Goal: Task Accomplishment & Management: Use online tool/utility

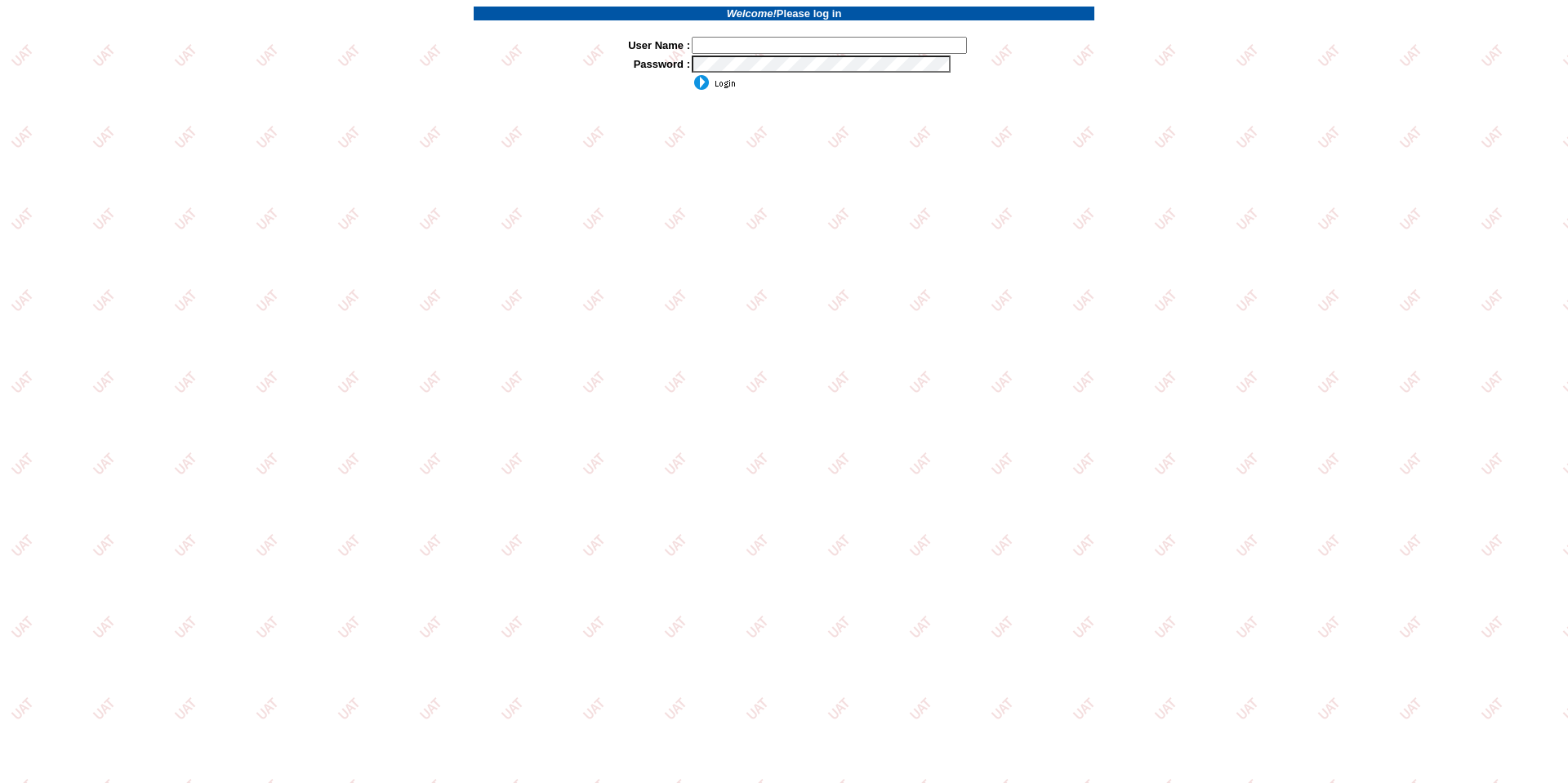
click at [768, 47] on input "text" at bounding box center [829, 45] width 275 height 17
type input "sdakes"
click at [724, 80] on input "image" at bounding box center [714, 82] width 44 height 16
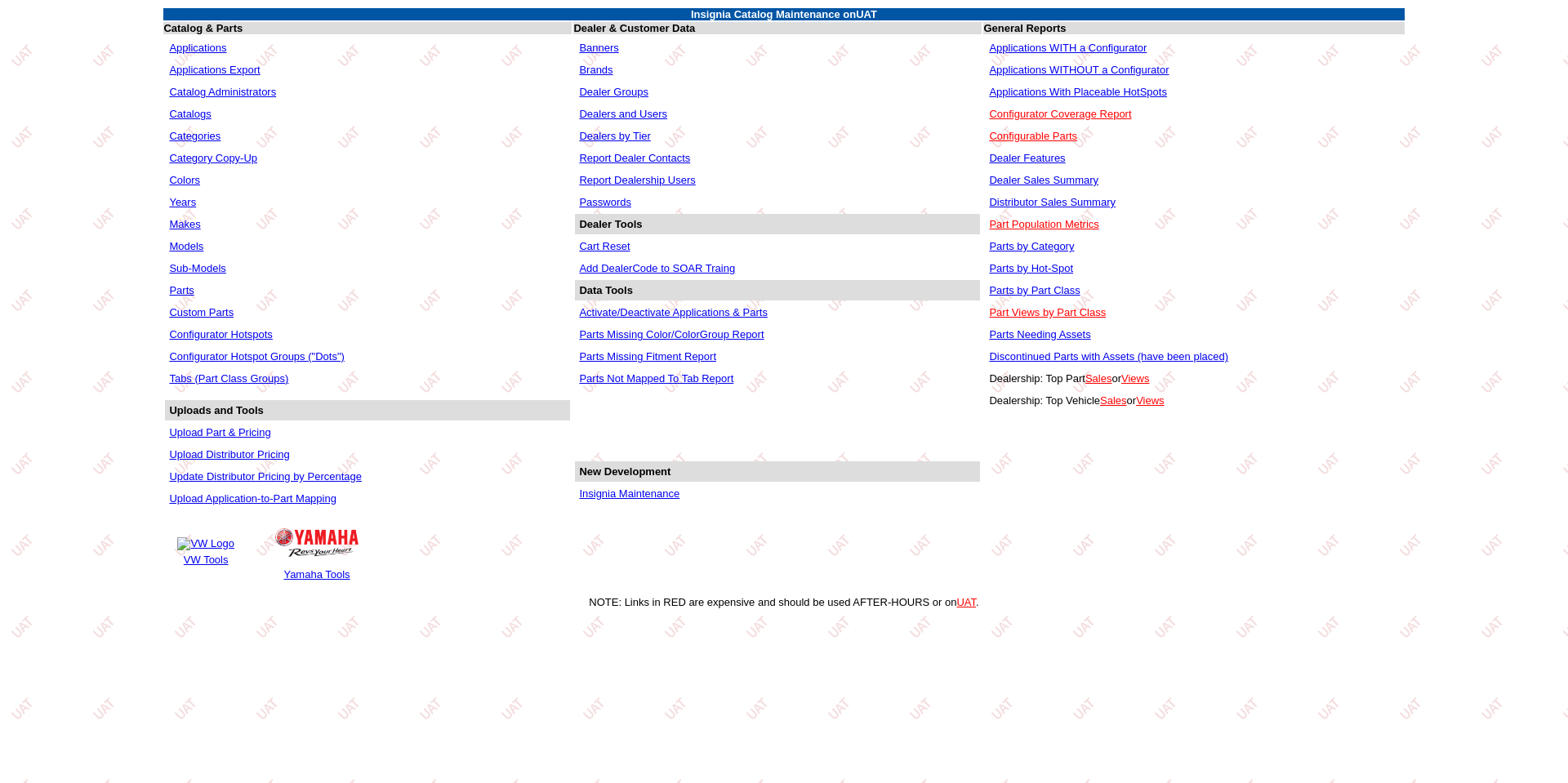
click at [1078, 71] on link "Applications WITHOUT a Configurator" at bounding box center [1079, 70] width 180 height 12
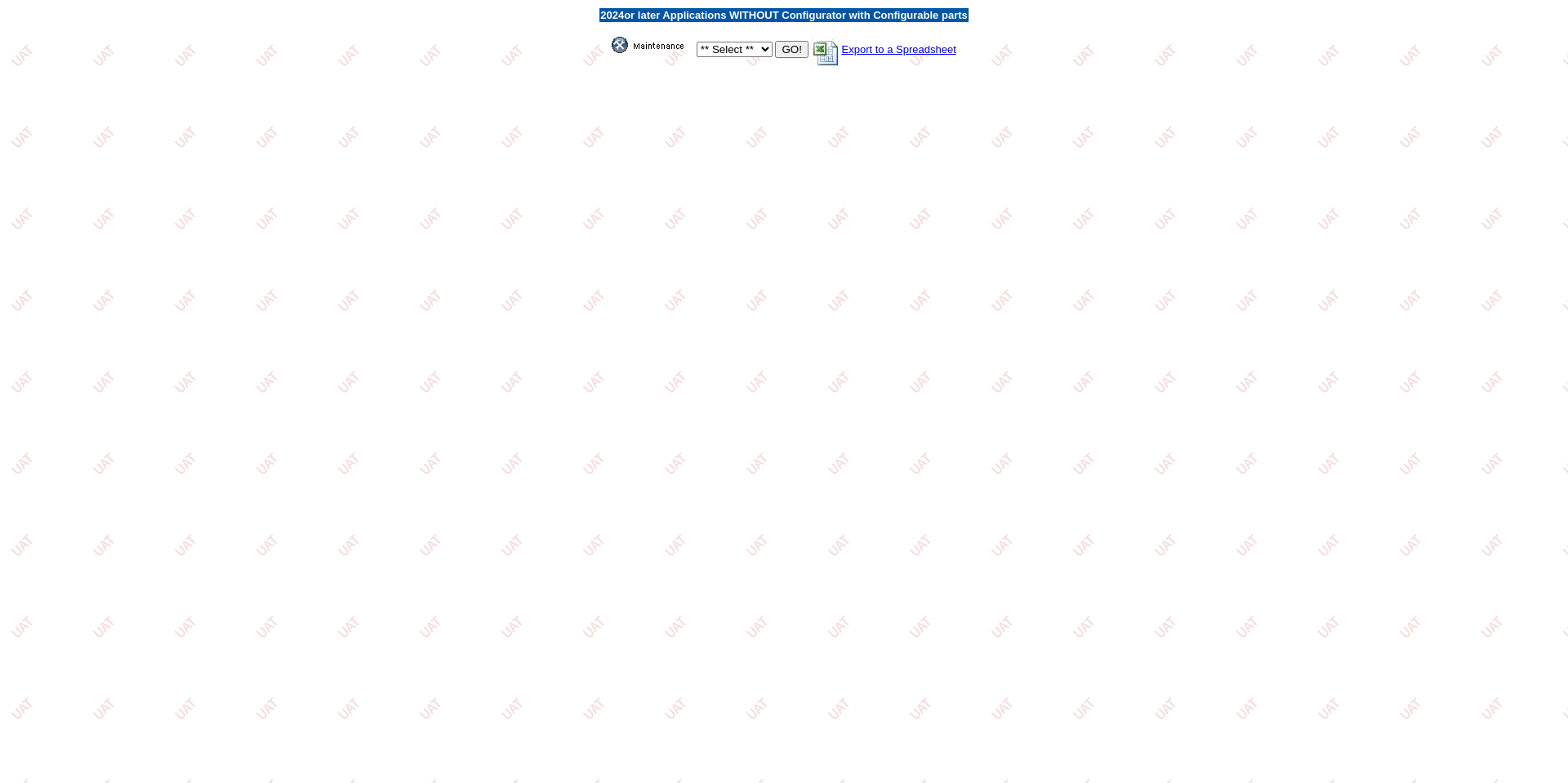
click at [763, 51] on select "** Select ** Acura Alfa Romeo Audi Bentley BMW DoubleTake [PERSON_NAME] Honda H…" at bounding box center [733, 49] width 76 height 15
select select "1"
click at [696, 42] on select "** Select ** Acura Alfa Romeo Audi Bentley BMW DoubleTake [PERSON_NAME] Honda H…" at bounding box center [733, 49] width 76 height 15
click at [789, 54] on input "GO!" at bounding box center [791, 49] width 32 height 17
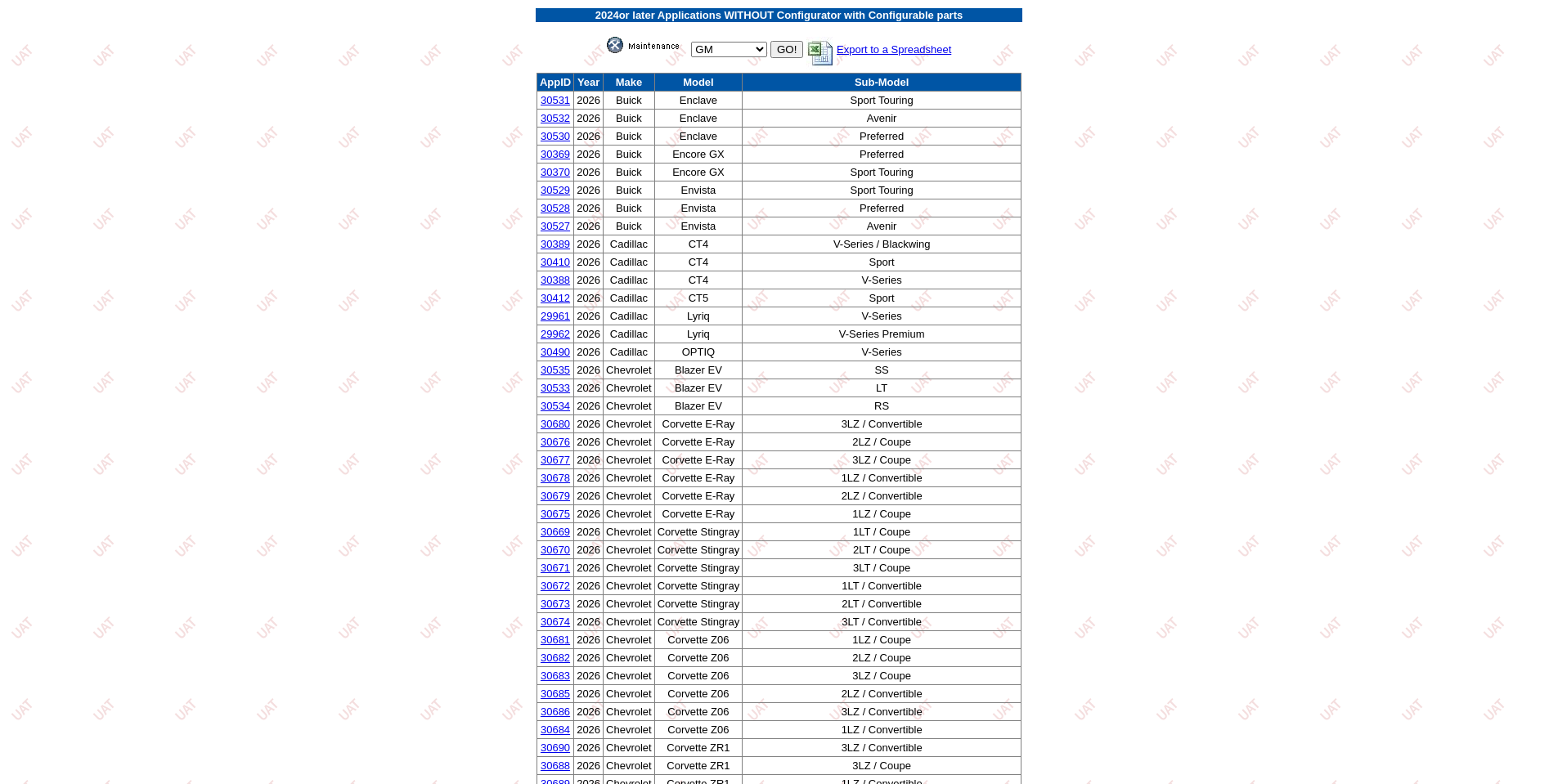
click at [651, 46] on img at bounding box center [648, 44] width 82 height 16
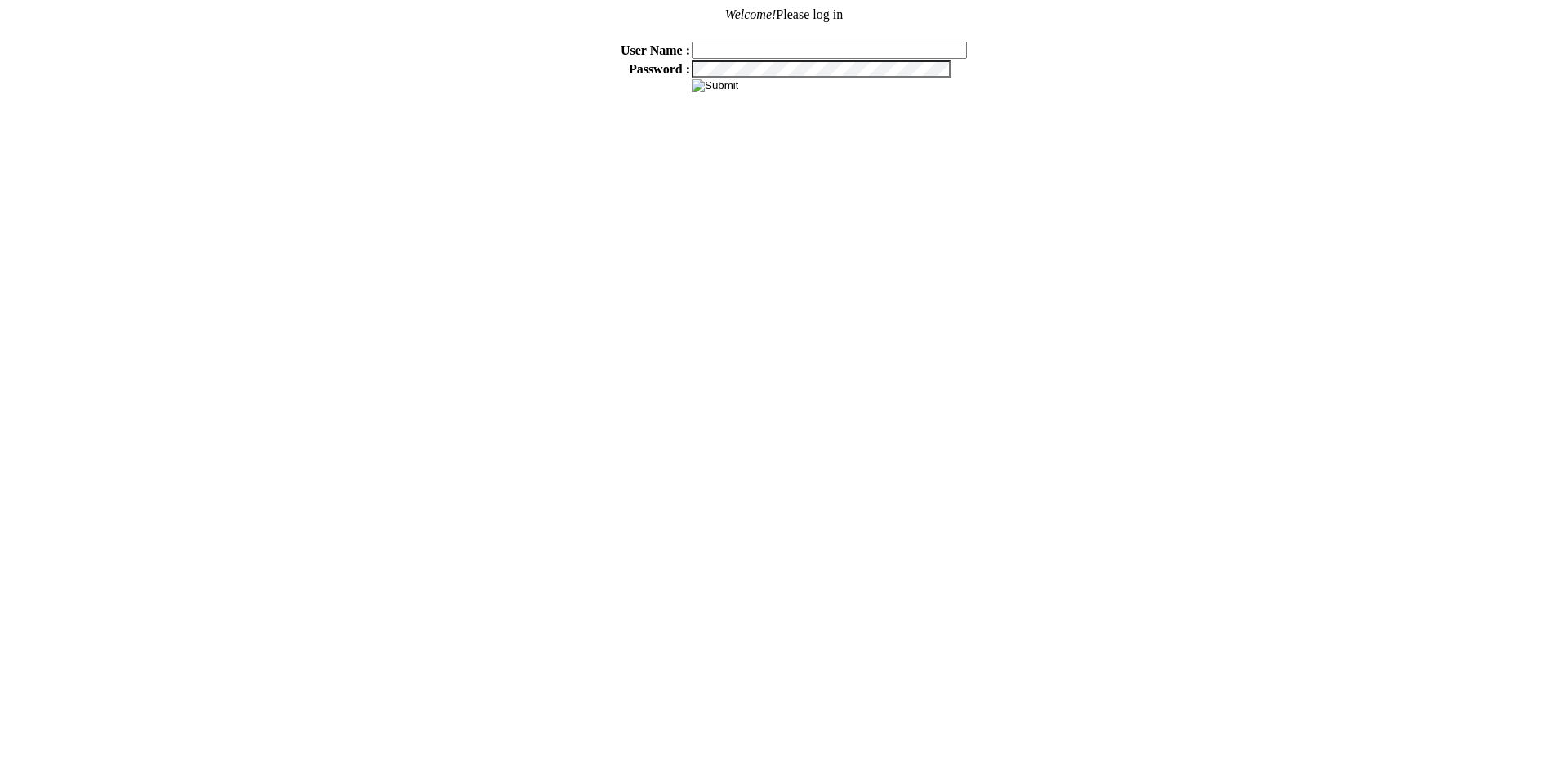
click at [733, 46] on input "text" at bounding box center [829, 50] width 275 height 17
type input "sdakes"
click at [692, 79] on input "image" at bounding box center [715, 85] width 47 height 13
click at [722, 86] on input "image" at bounding box center [715, 85] width 47 height 13
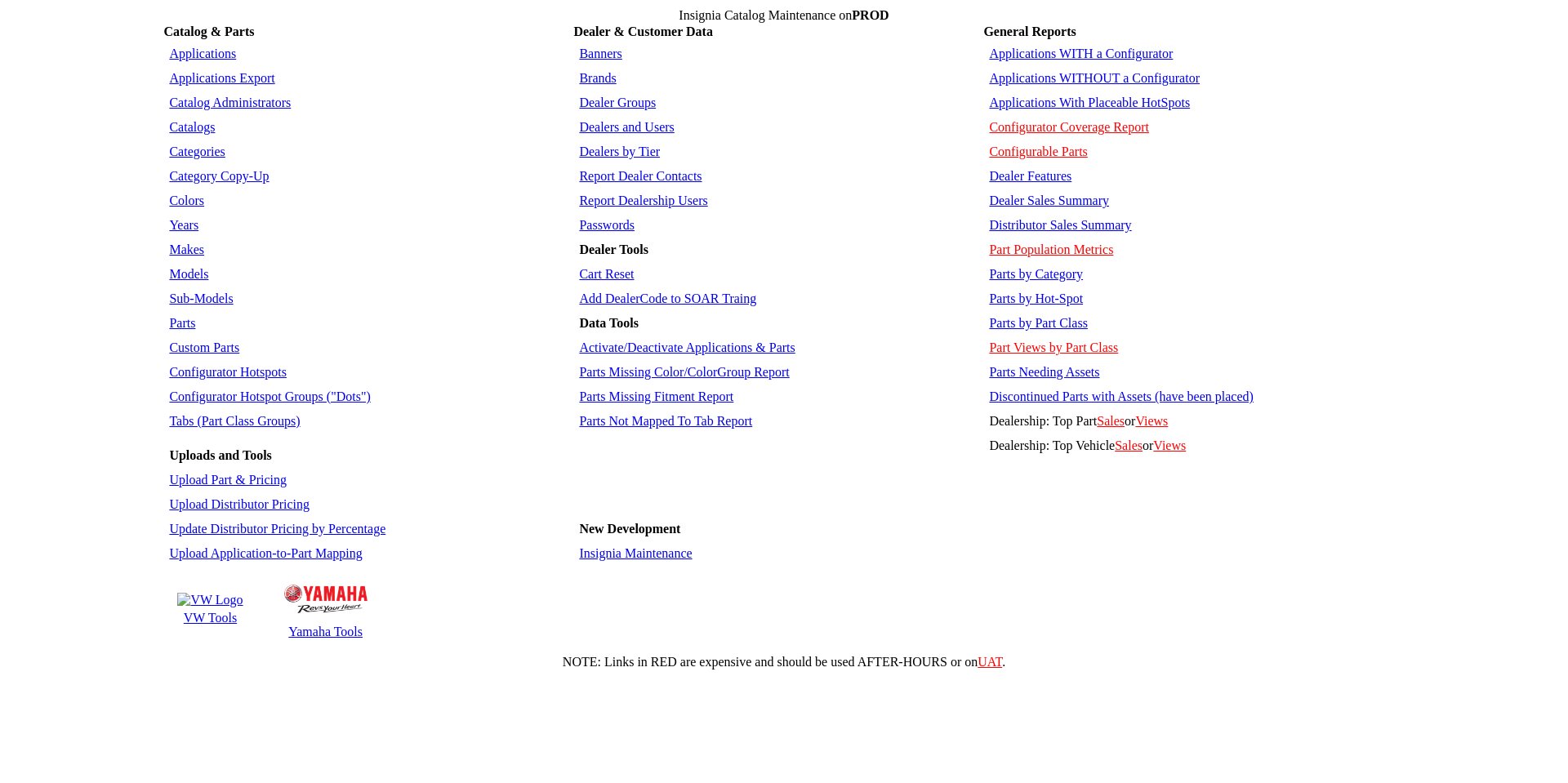
click at [1065, 71] on link "Applications WITHOUT a Configurator" at bounding box center [1094, 78] width 211 height 14
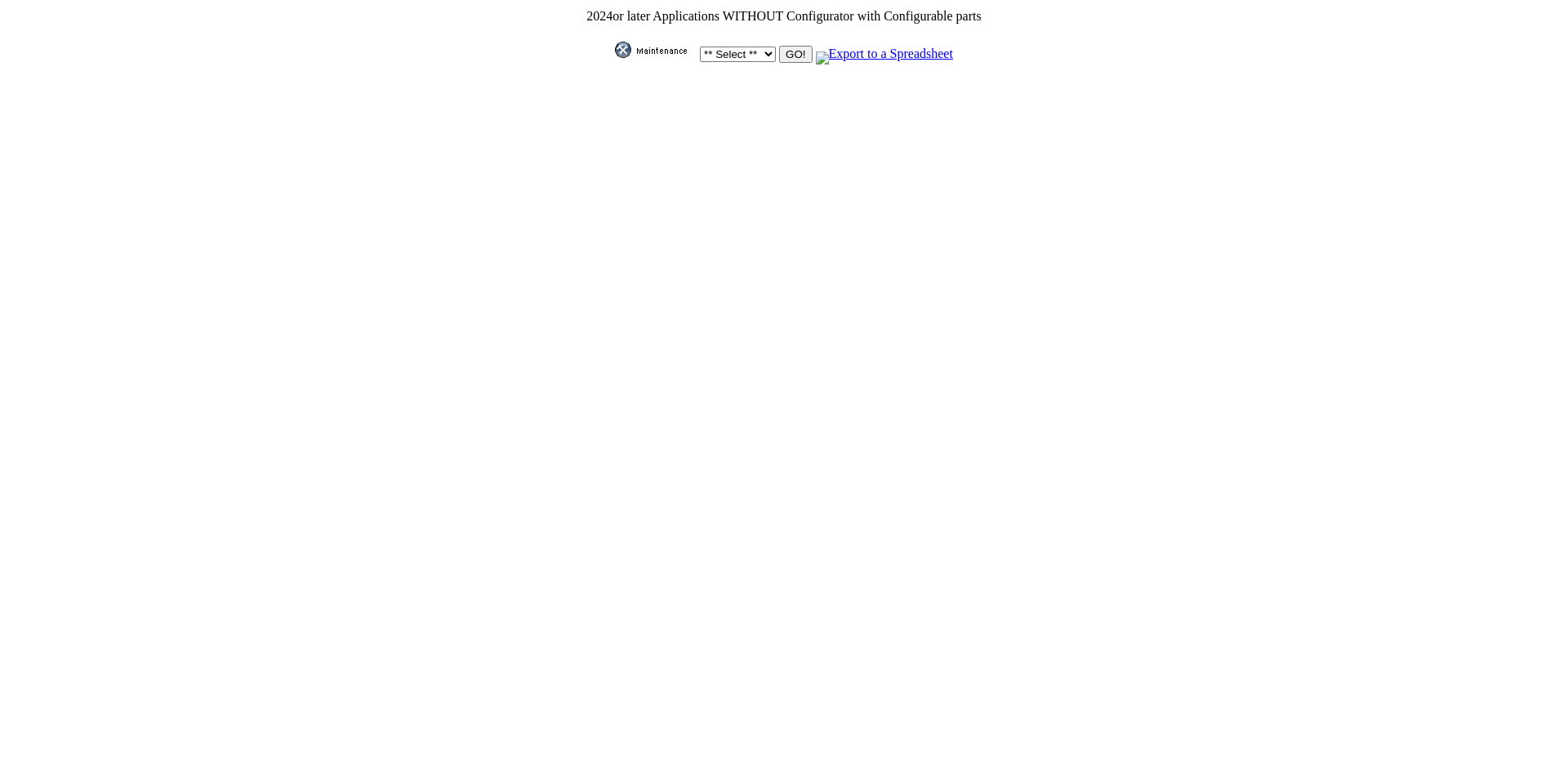
click at [762, 49] on select "** Select ** Acura Alfa Romeo Audi Bentley BMW DoubleTake Ford GM Honda Hyundai…" at bounding box center [737, 54] width 76 height 15
select select "1"
click at [700, 47] on select "** Select ** Acura Alfa Romeo Audi Bentley BMW DoubleTake Ford GM Honda Hyundai…" at bounding box center [737, 54] width 76 height 15
click at [785, 53] on input "GO!" at bounding box center [795, 54] width 32 height 17
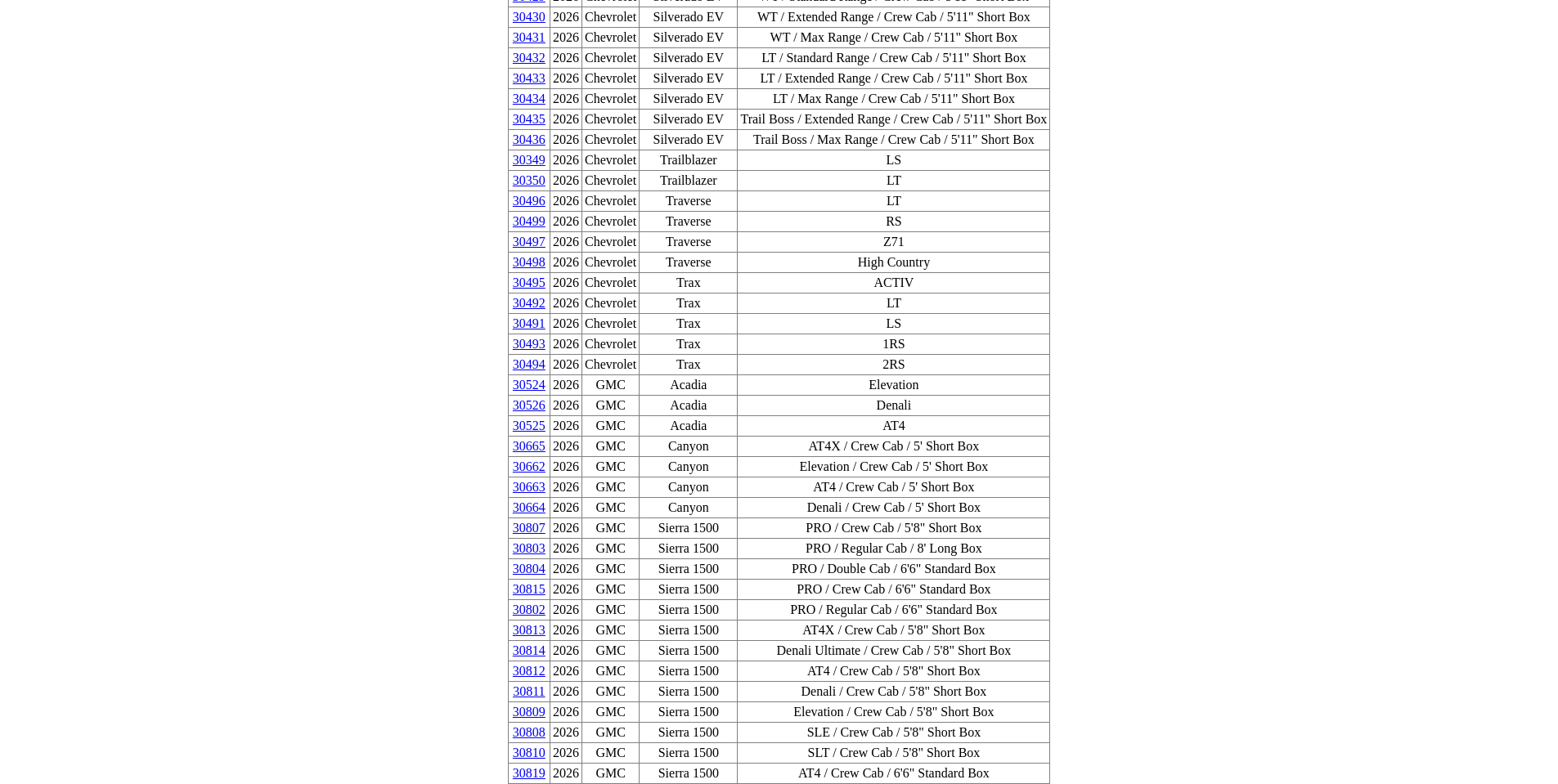
scroll to position [1709, 0]
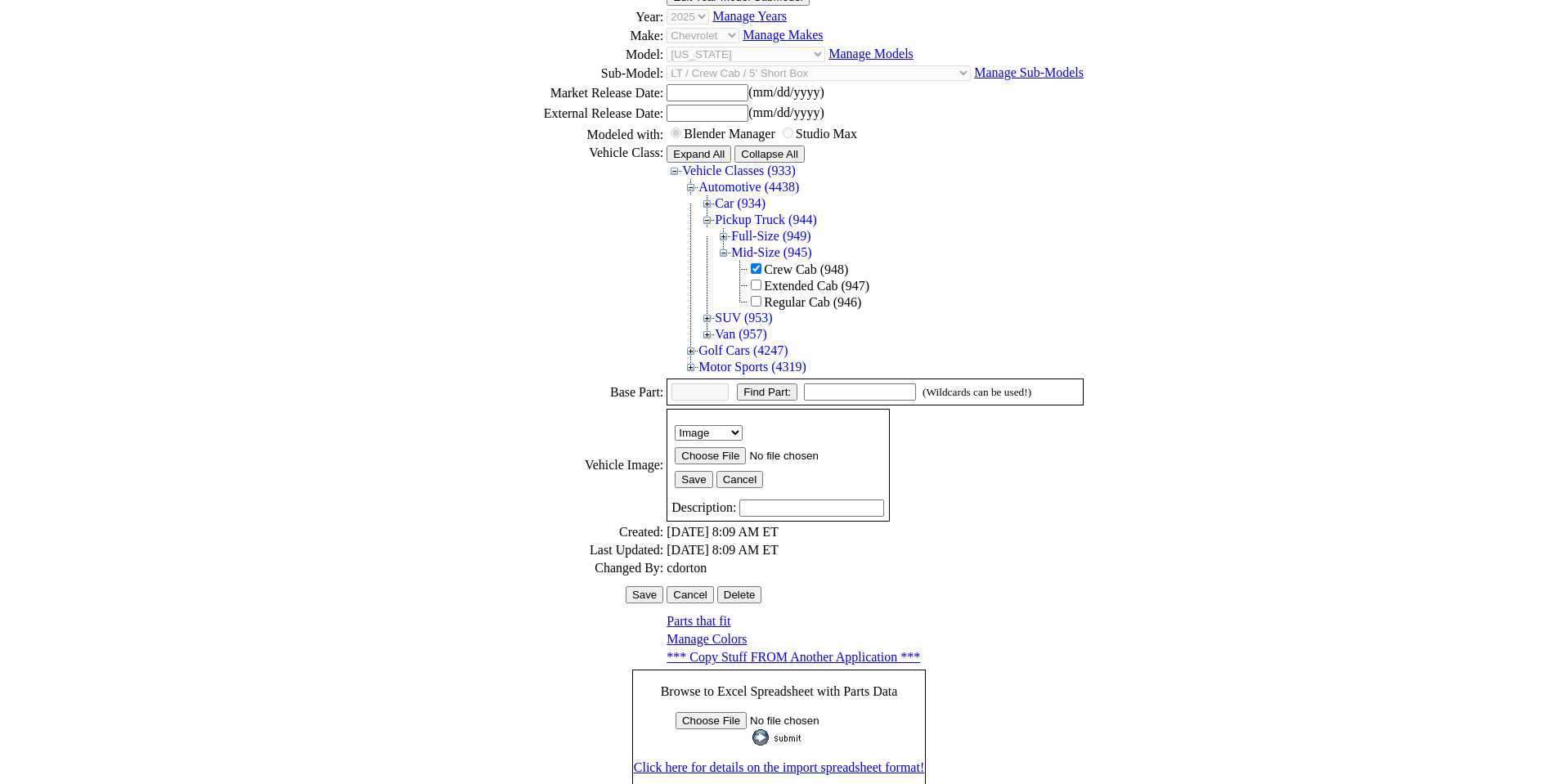
scroll to position [221, 0]
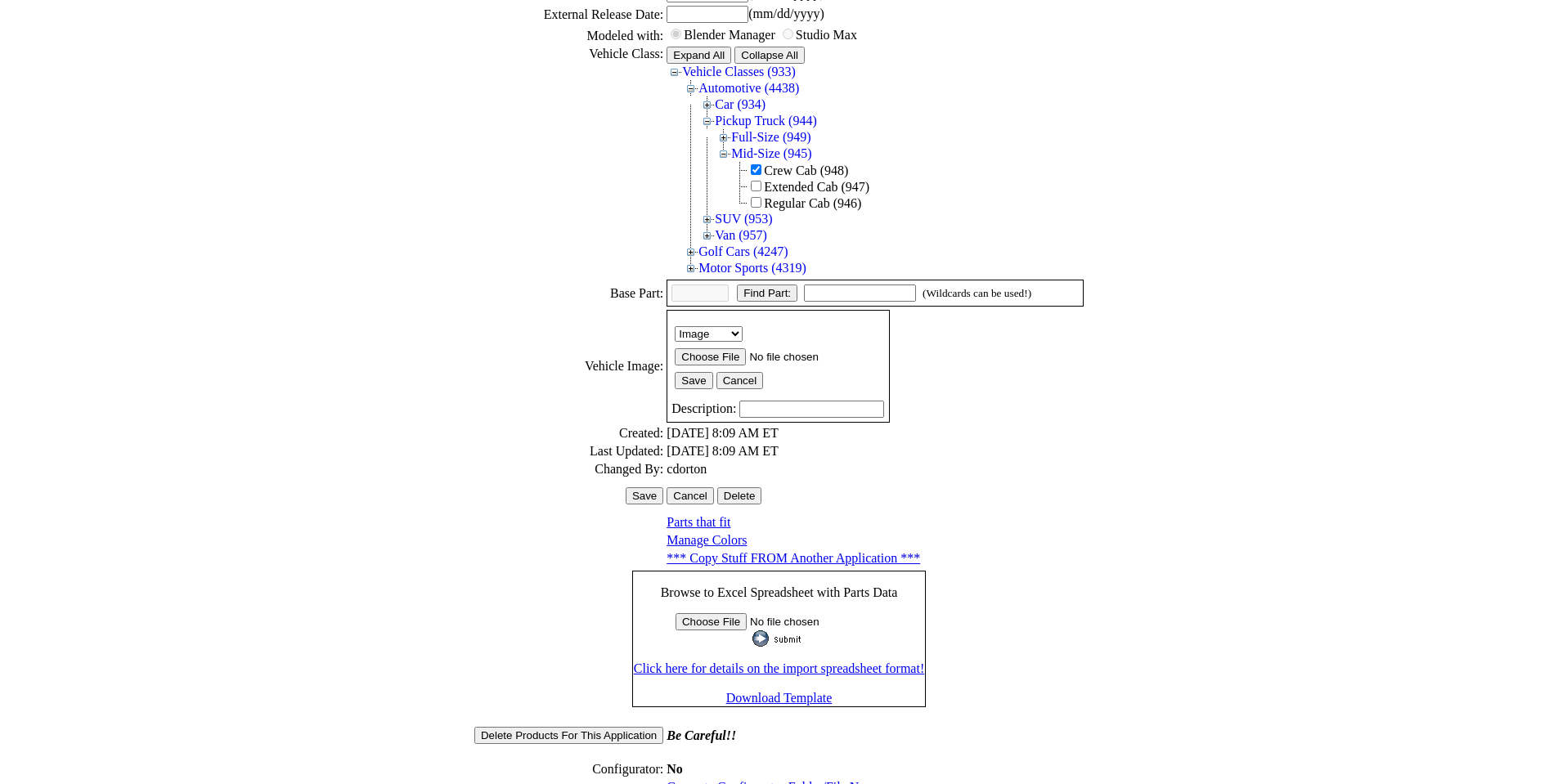
click at [789, 780] on link "Generate Configurator Folder/File Names" at bounding box center [776, 787] width 219 height 14
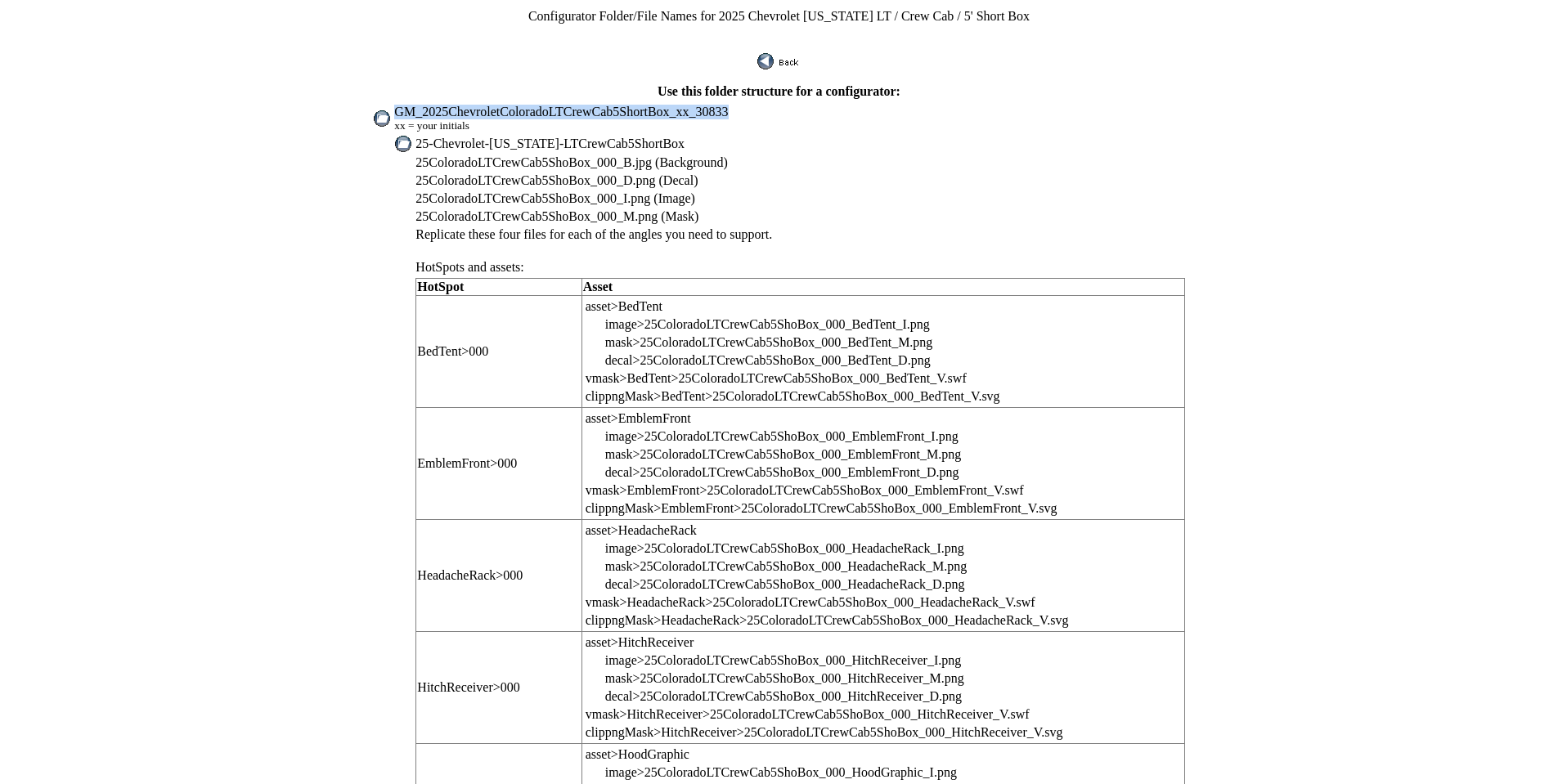
drag, startPoint x: 438, startPoint y: 99, endPoint x: 755, endPoint y: 105, distance: 317.1
click at [755, 105] on td "GM_2025ChevroletColoradoLTCrewCab5ShortBox_xx_30833 xx = your initials" at bounding box center [789, 118] width 792 height 30
copy span "GM_2025ChevroletColoradoLTCrewCab5ShortBox_xx_30833"
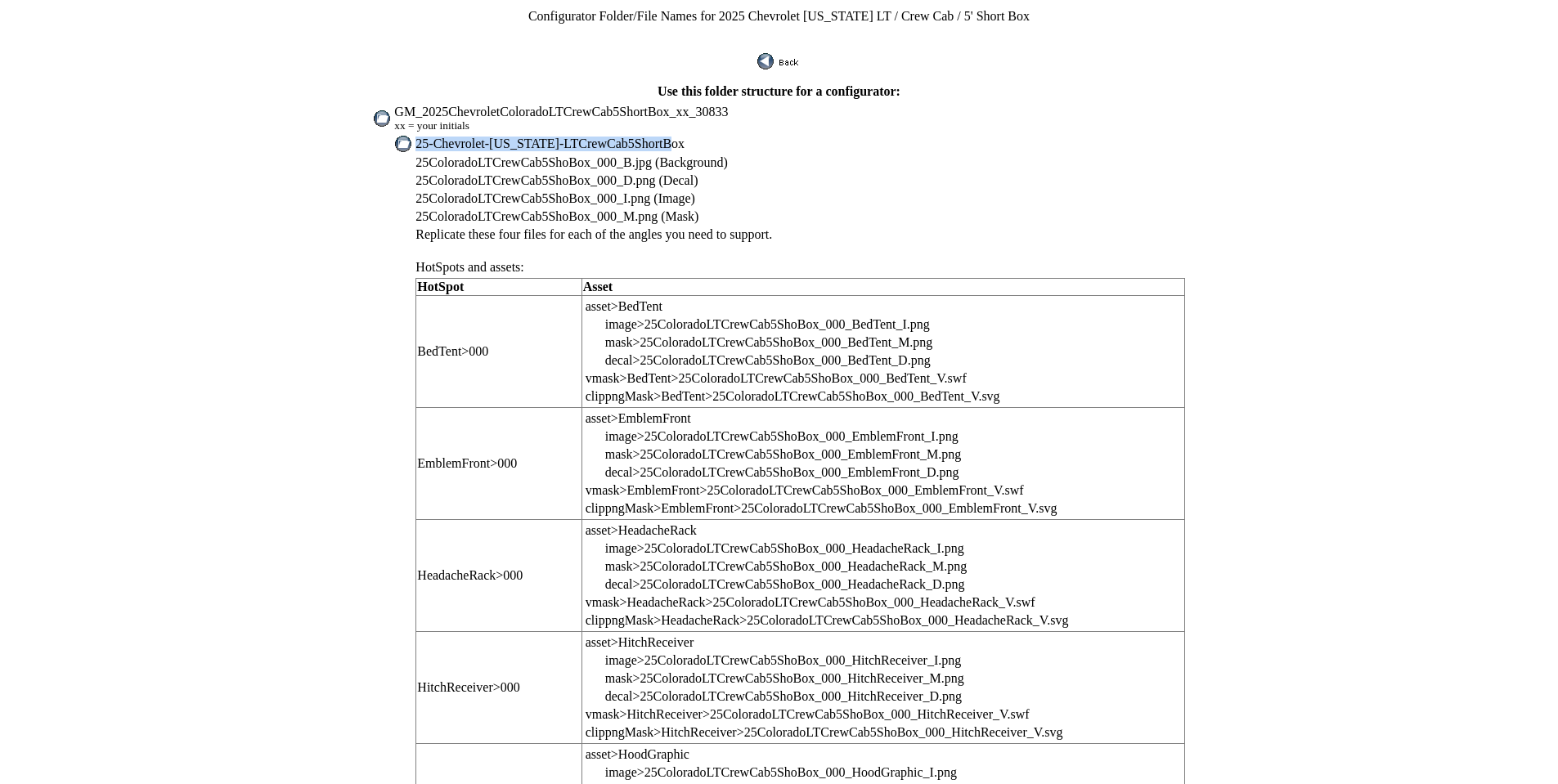
drag, startPoint x: 459, startPoint y: 131, endPoint x: 687, endPoint y: 134, distance: 228.0
click at [687, 135] on td "25-Chevrolet-[US_STATE]-LTCrewCab5ShortBox" at bounding box center [800, 144] width 770 height 18
copy span "25-Chevrolet-[US_STATE]-LTCrewCab5ShortBox"
click at [499, 156] on span "25ColoradoLTCrewCab5ShoBox_000_B.jpg (Background)" at bounding box center [571, 162] width 312 height 14
drag, startPoint x: 612, startPoint y: 149, endPoint x: 460, endPoint y: 146, distance: 152.0
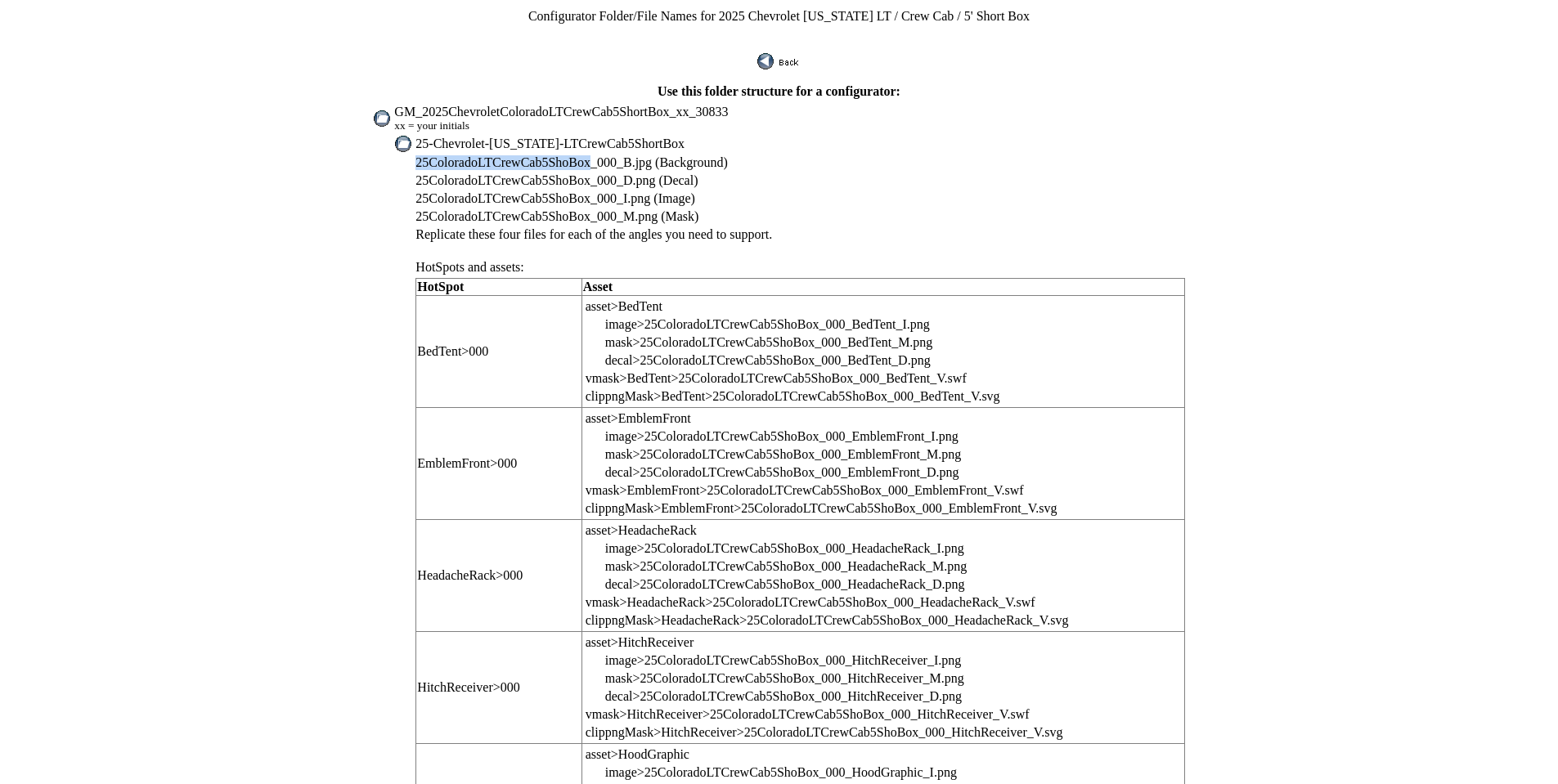
click at [460, 156] on span "25ColoradoLTCrewCab5ShoBox_000_B.jpg (Background)" at bounding box center [571, 162] width 312 height 14
copy span "25ColoradoLTCrewCab5ShoBox"
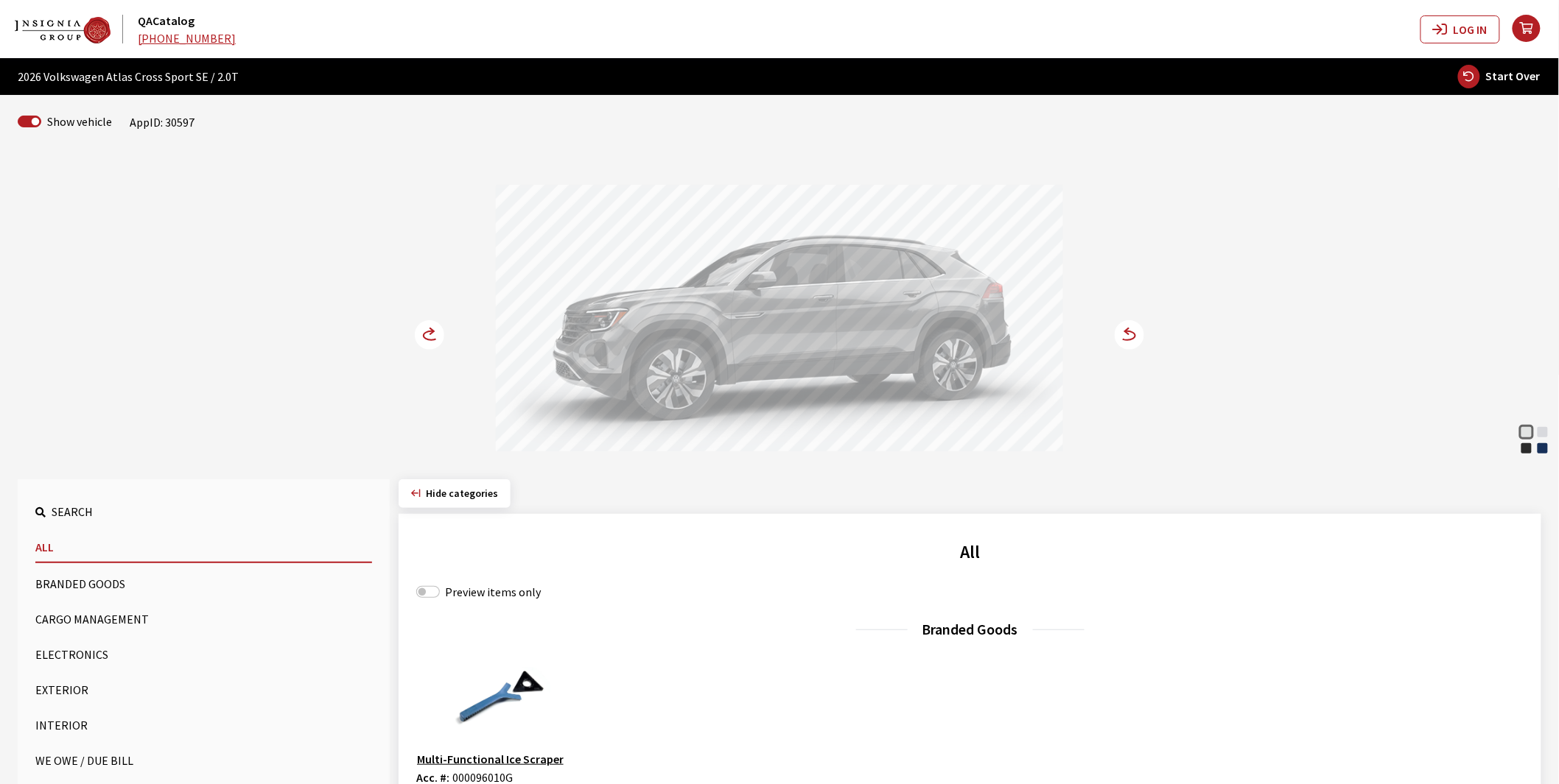
click at [56, 685] on button "Exterior" at bounding box center [204, 690] width 337 height 29
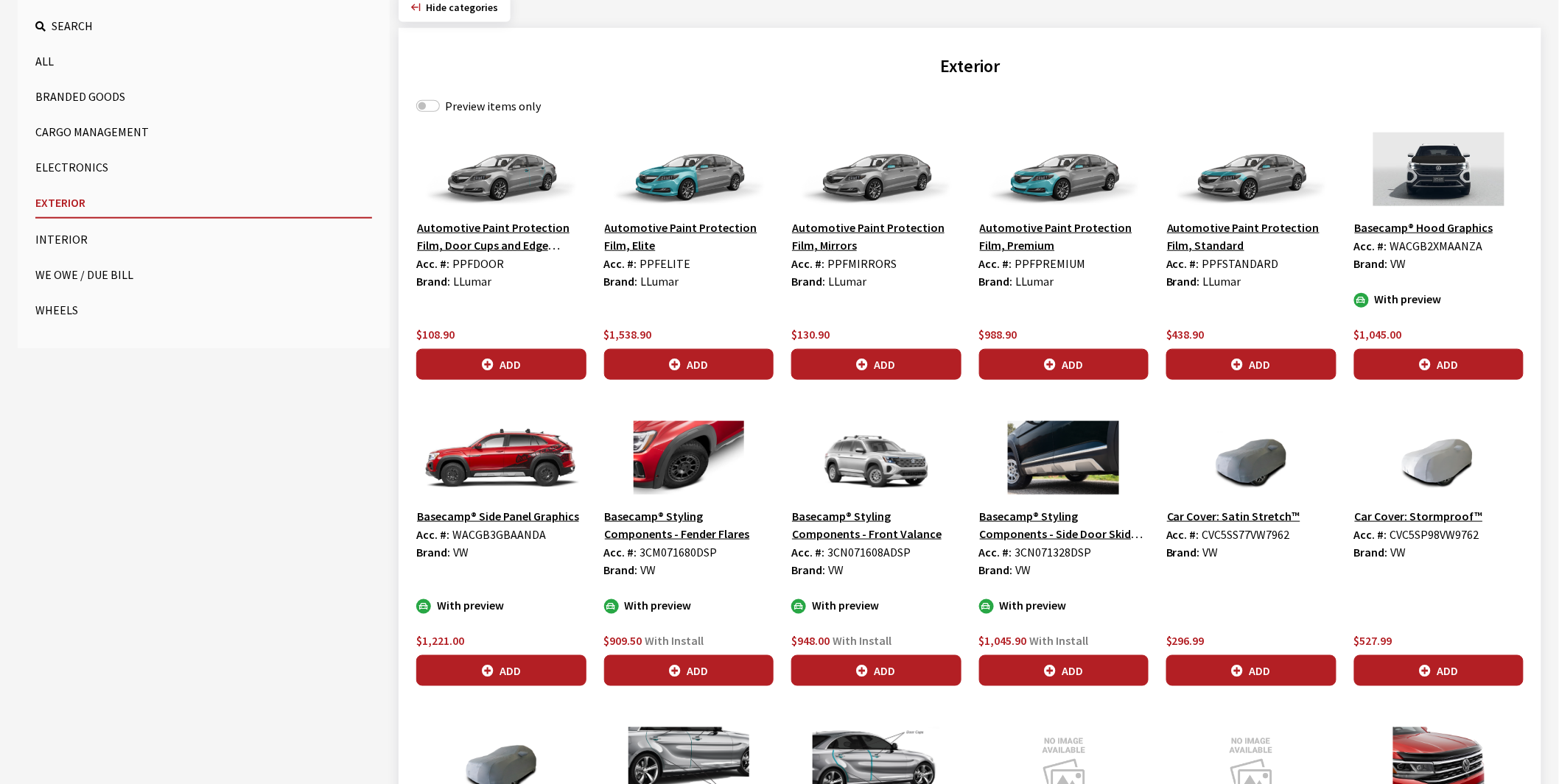
scroll to position [491, 0]
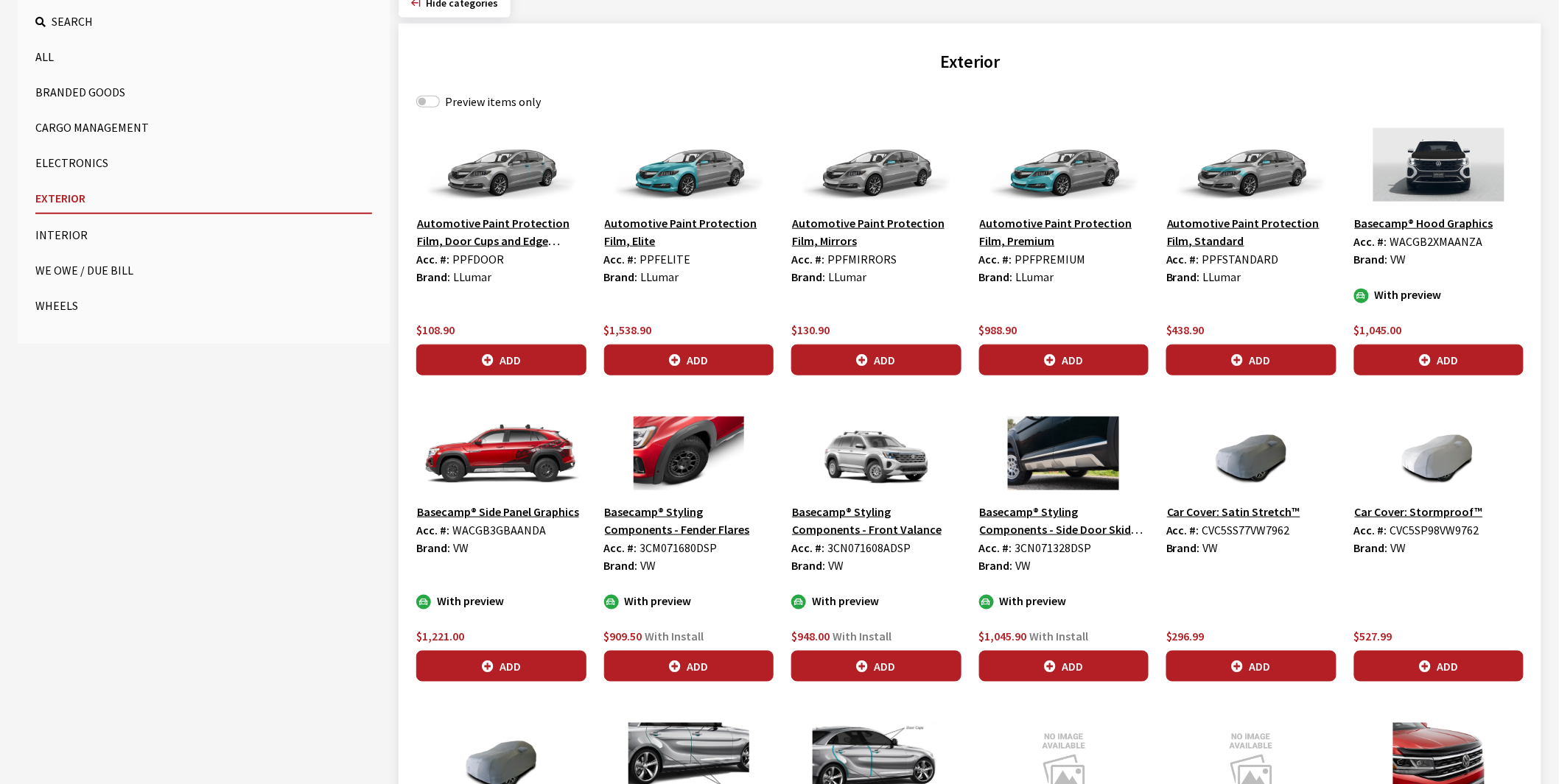
click at [501, 531] on span "WACGB3GBAANDA" at bounding box center [499, 530] width 93 height 15
copy span "WACGB3GBAANDA"
click at [1423, 244] on span "WACGB2XMAANZA" at bounding box center [1436, 241] width 93 height 15
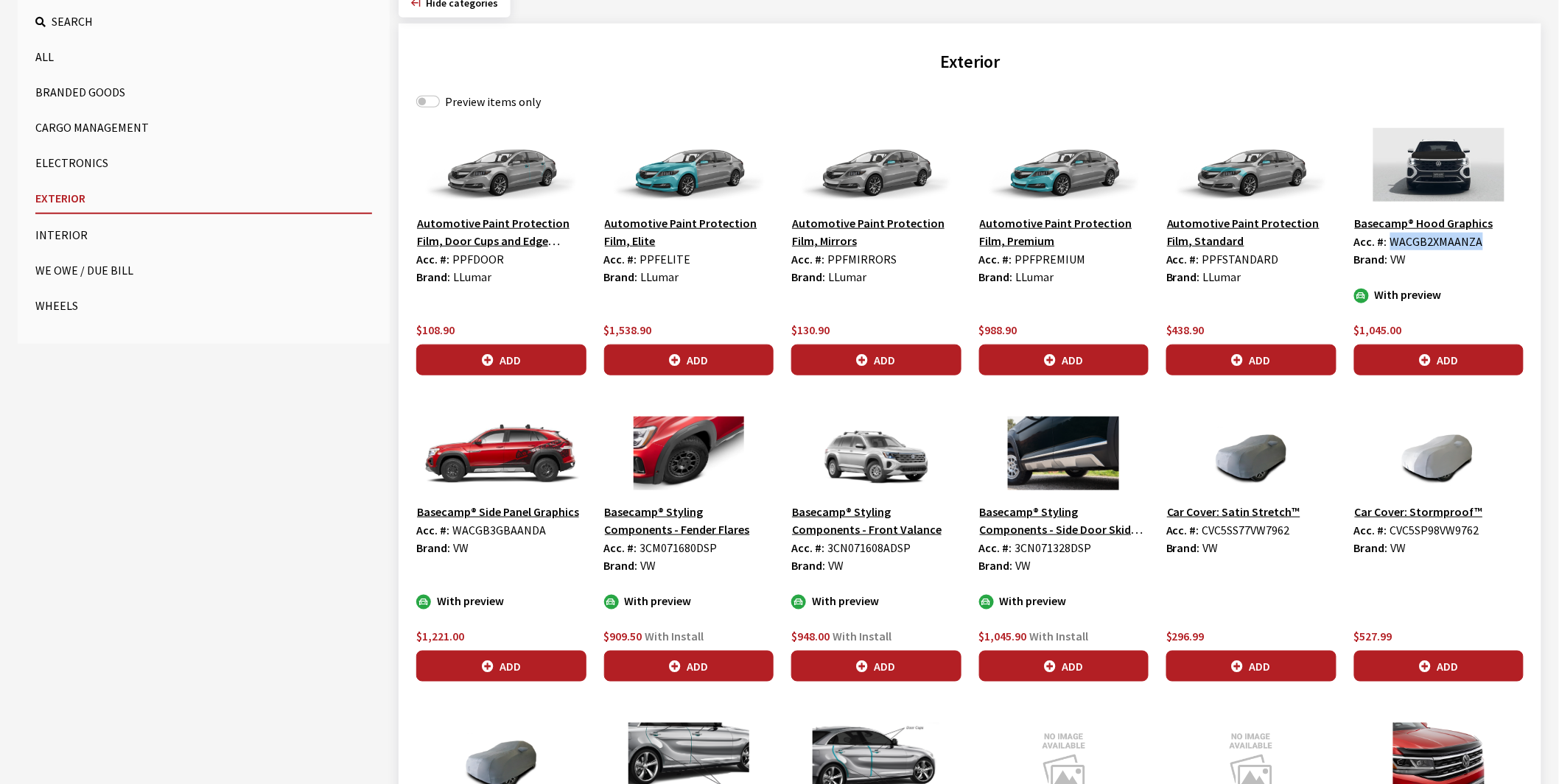
copy span "WACGB2XMAANZA"
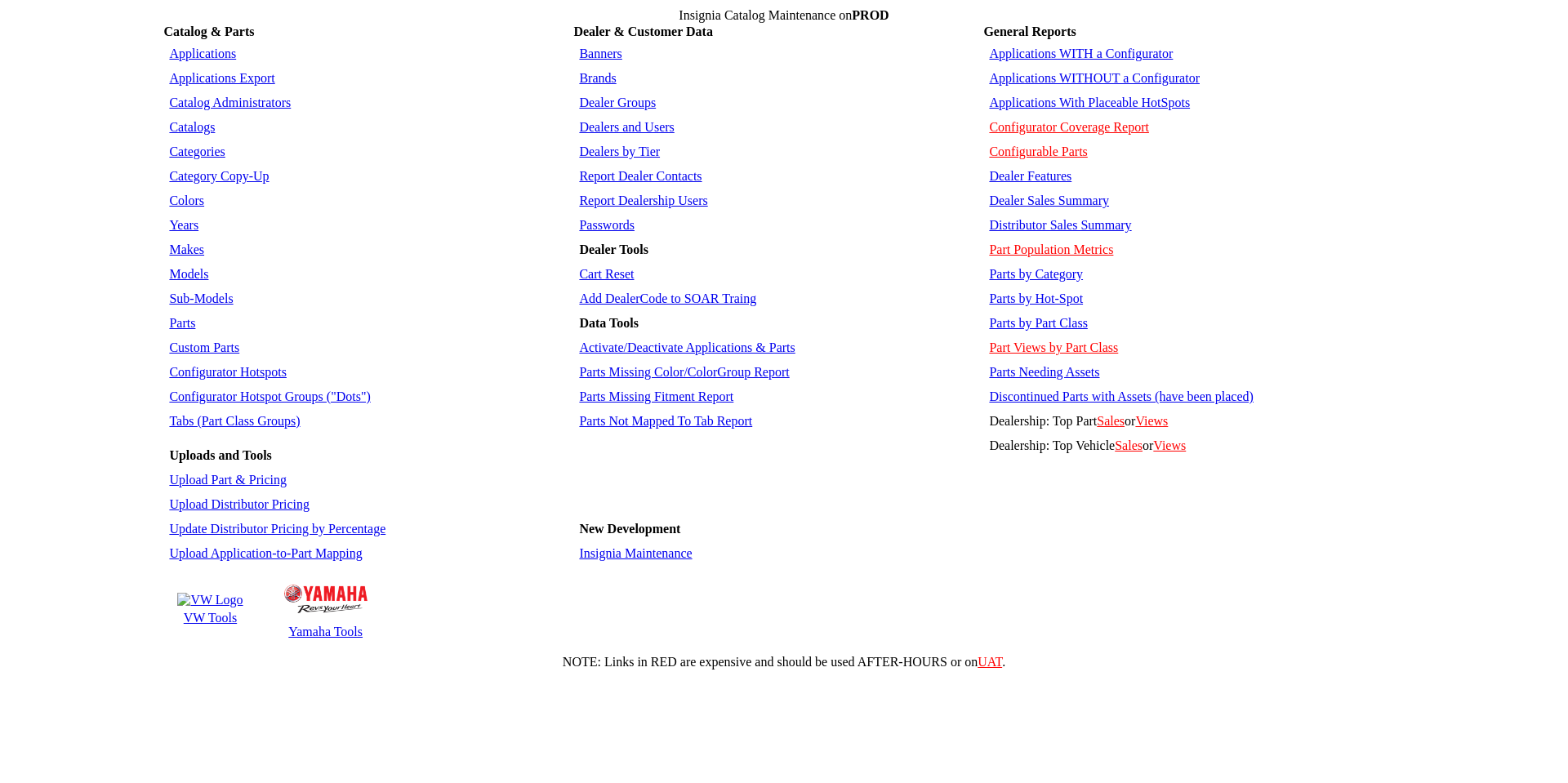
click at [188, 48] on link "Applications" at bounding box center [202, 54] width 67 height 14
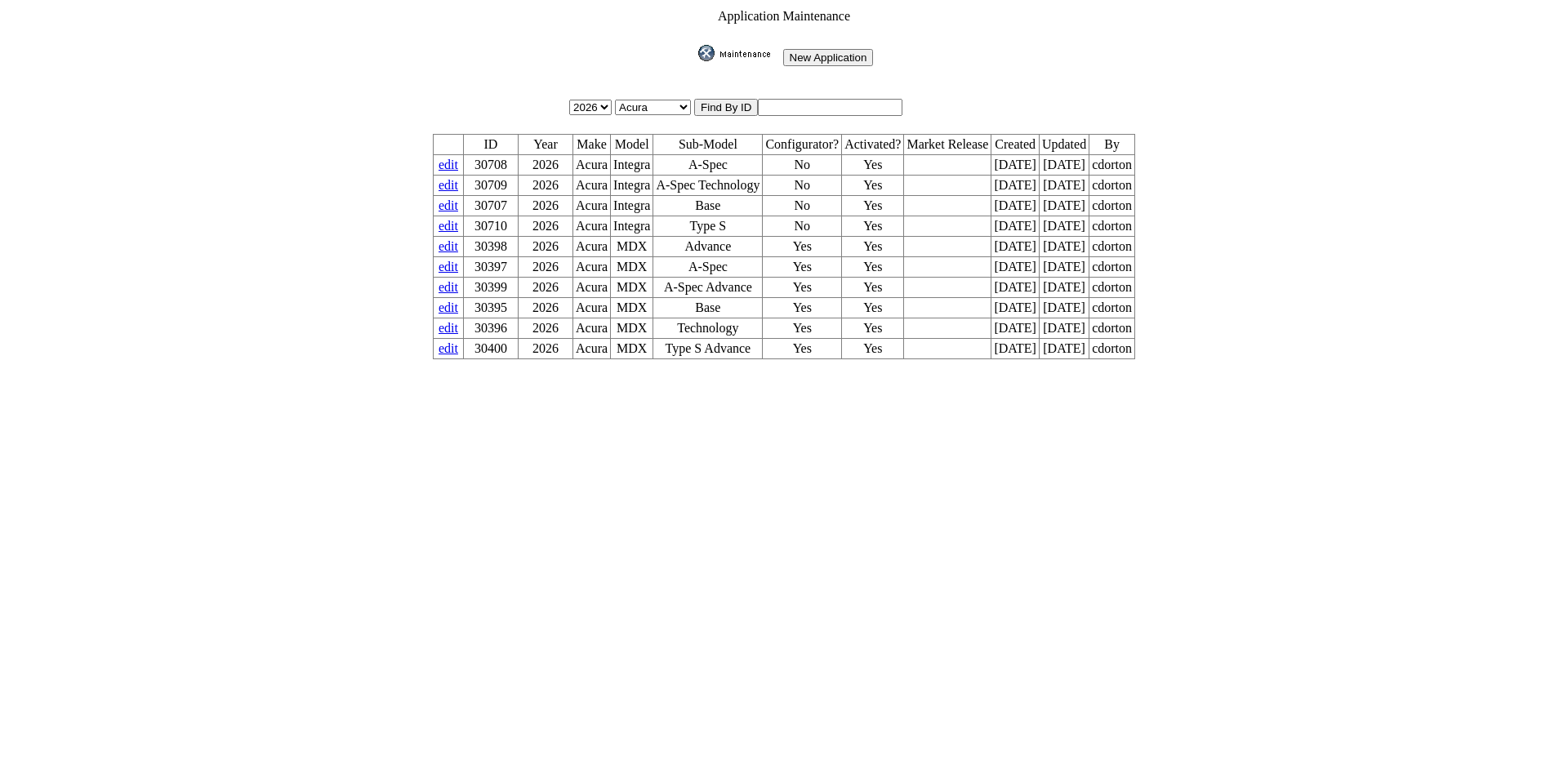
click at [812, 102] on input "text" at bounding box center [829, 107] width 144 height 17
type input "30597"
click at [694, 61] on input "image" at bounding box center [694, 61] width 0 height 0
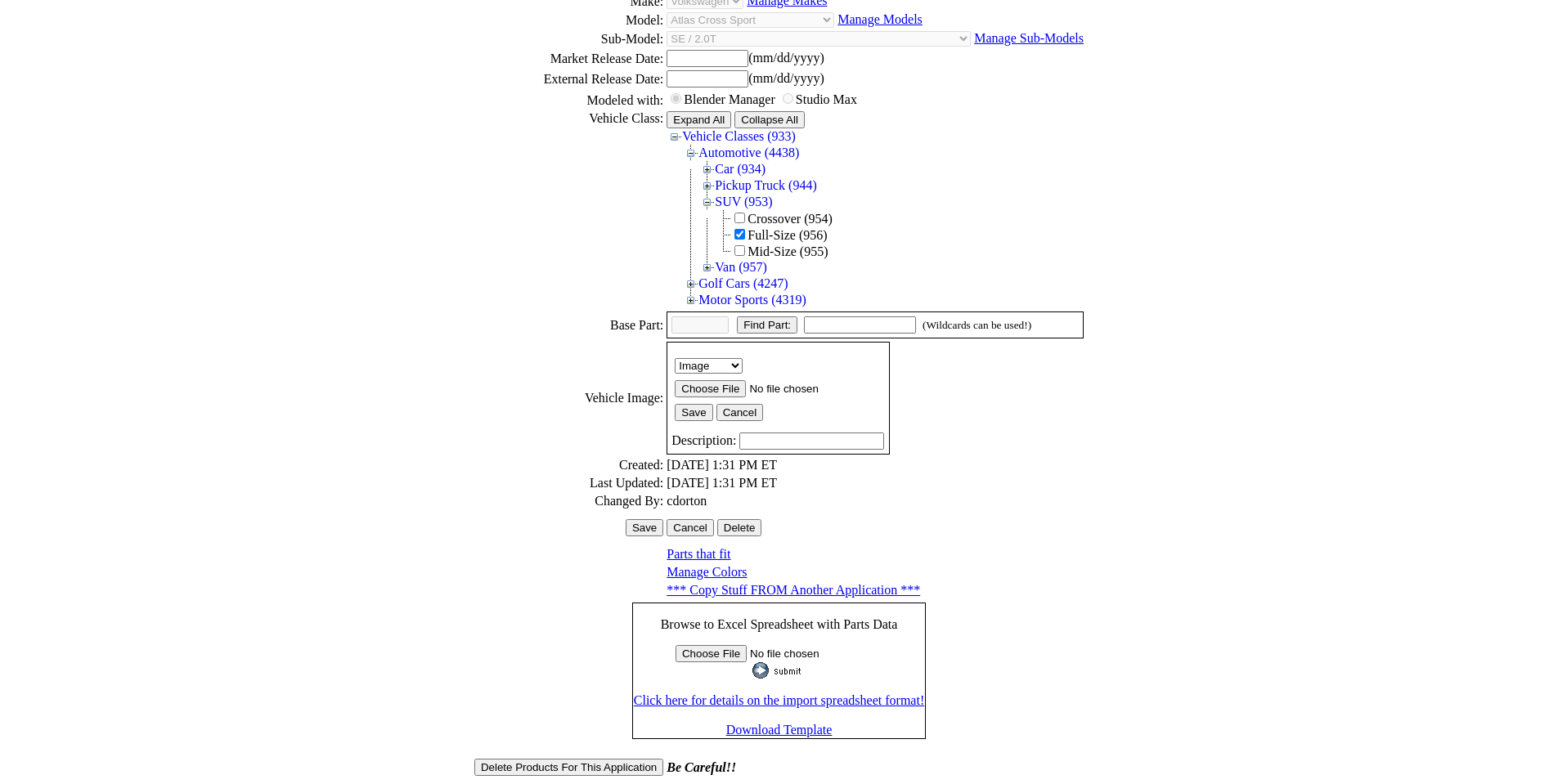
scroll to position [224, 0]
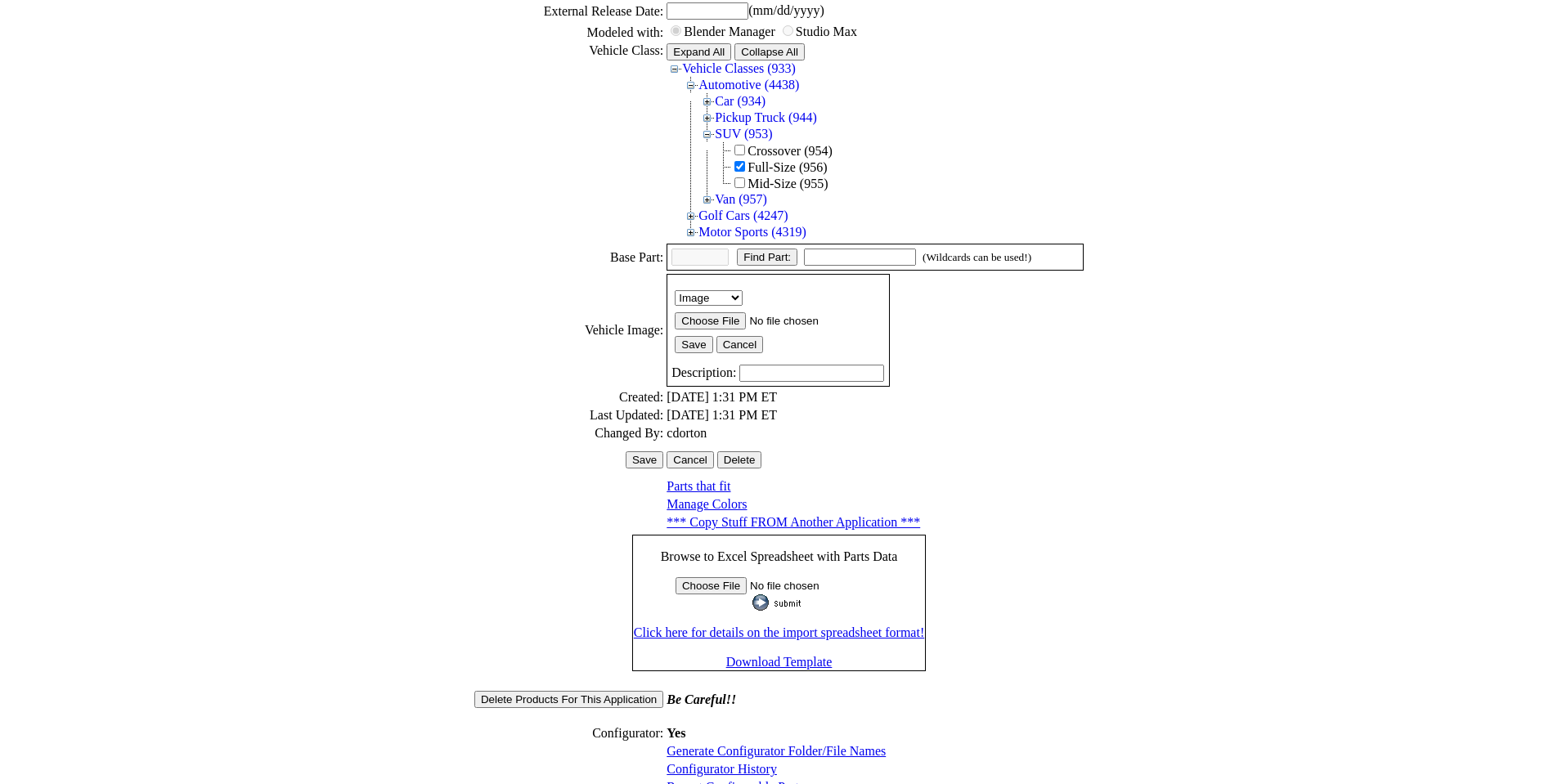
click at [724, 762] on link "Configurator History" at bounding box center [722, 769] width 111 height 14
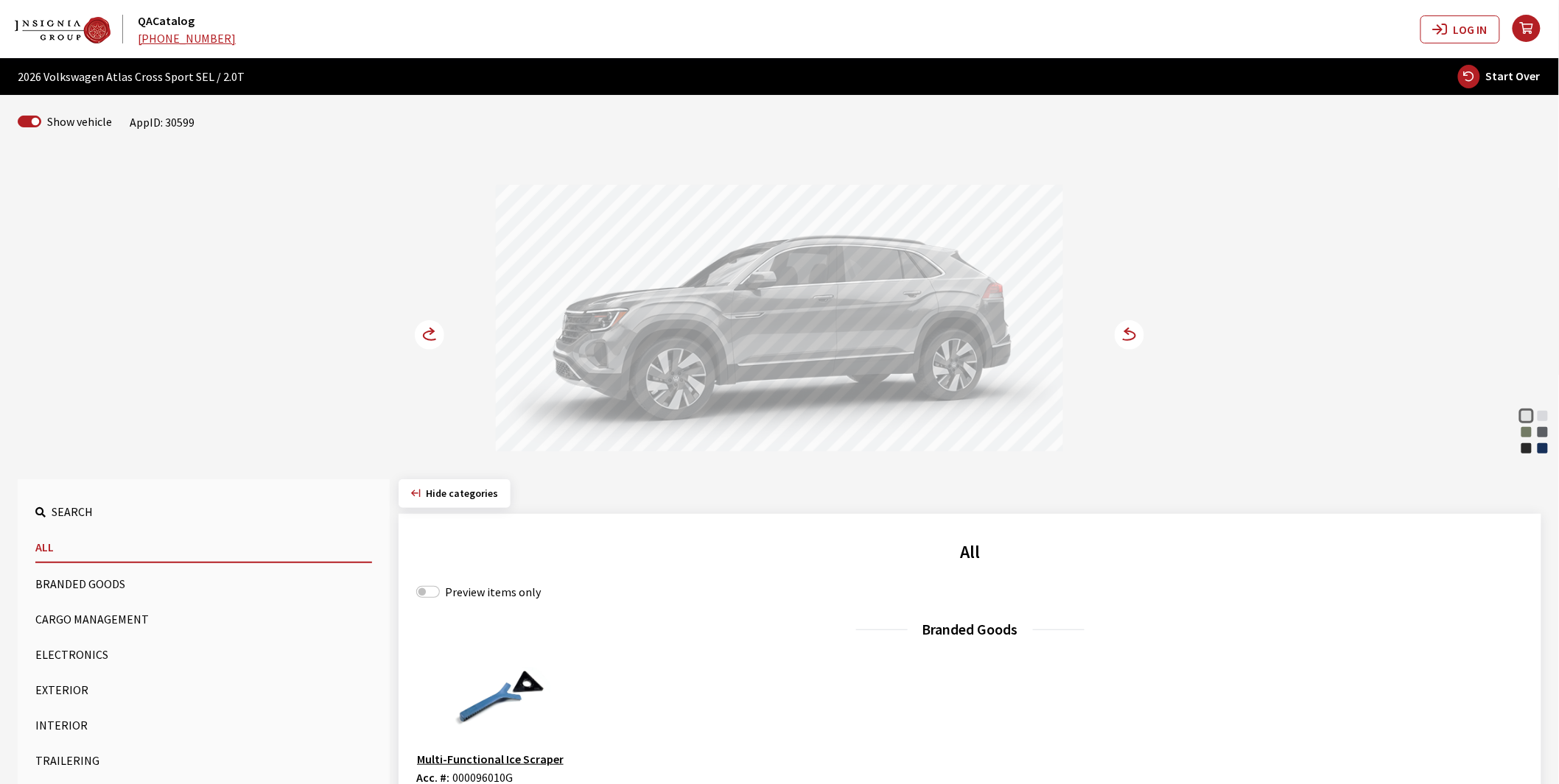
click at [46, 688] on button "Exterior" at bounding box center [204, 690] width 337 height 29
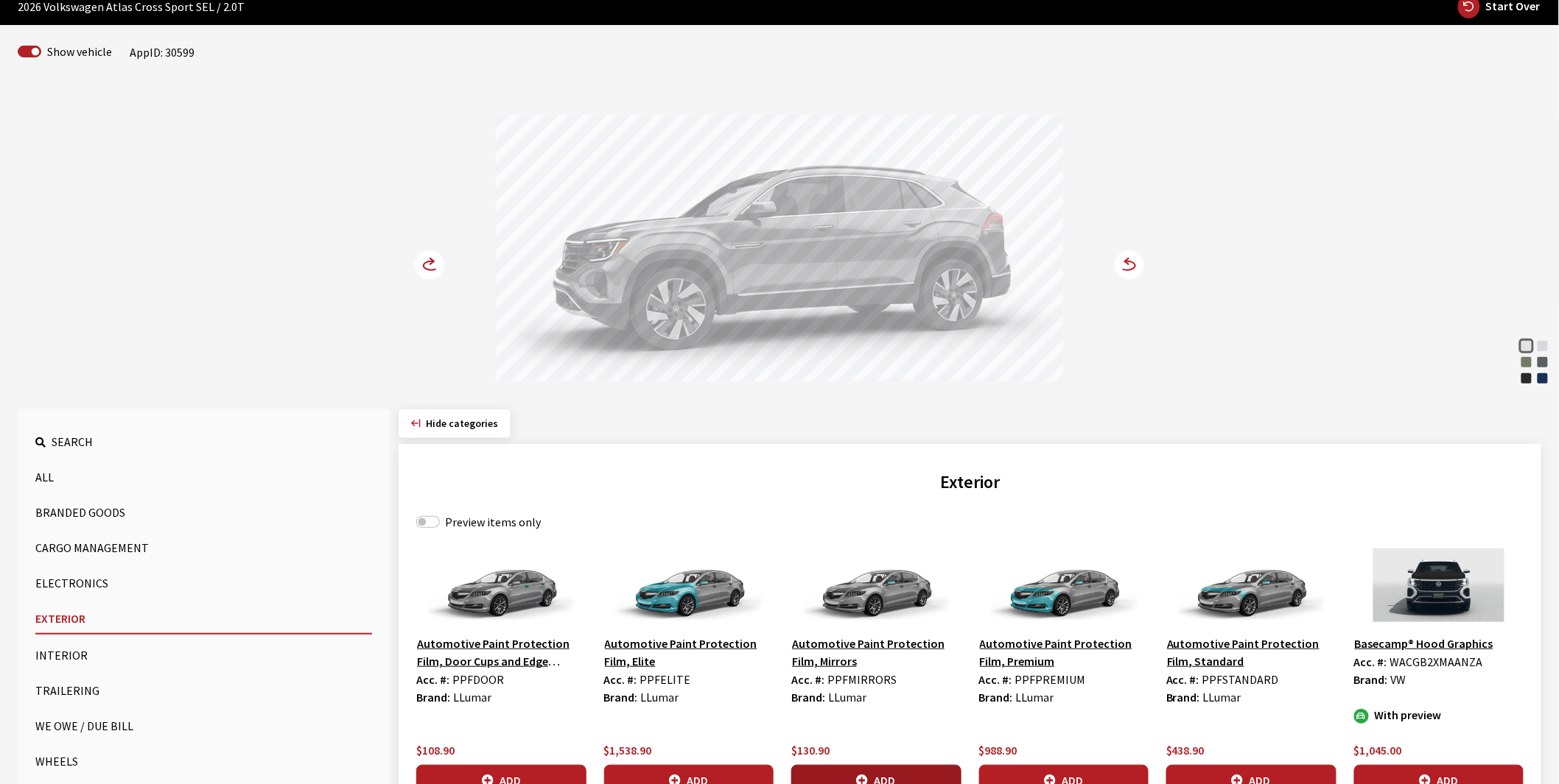
scroll to position [245, 0]
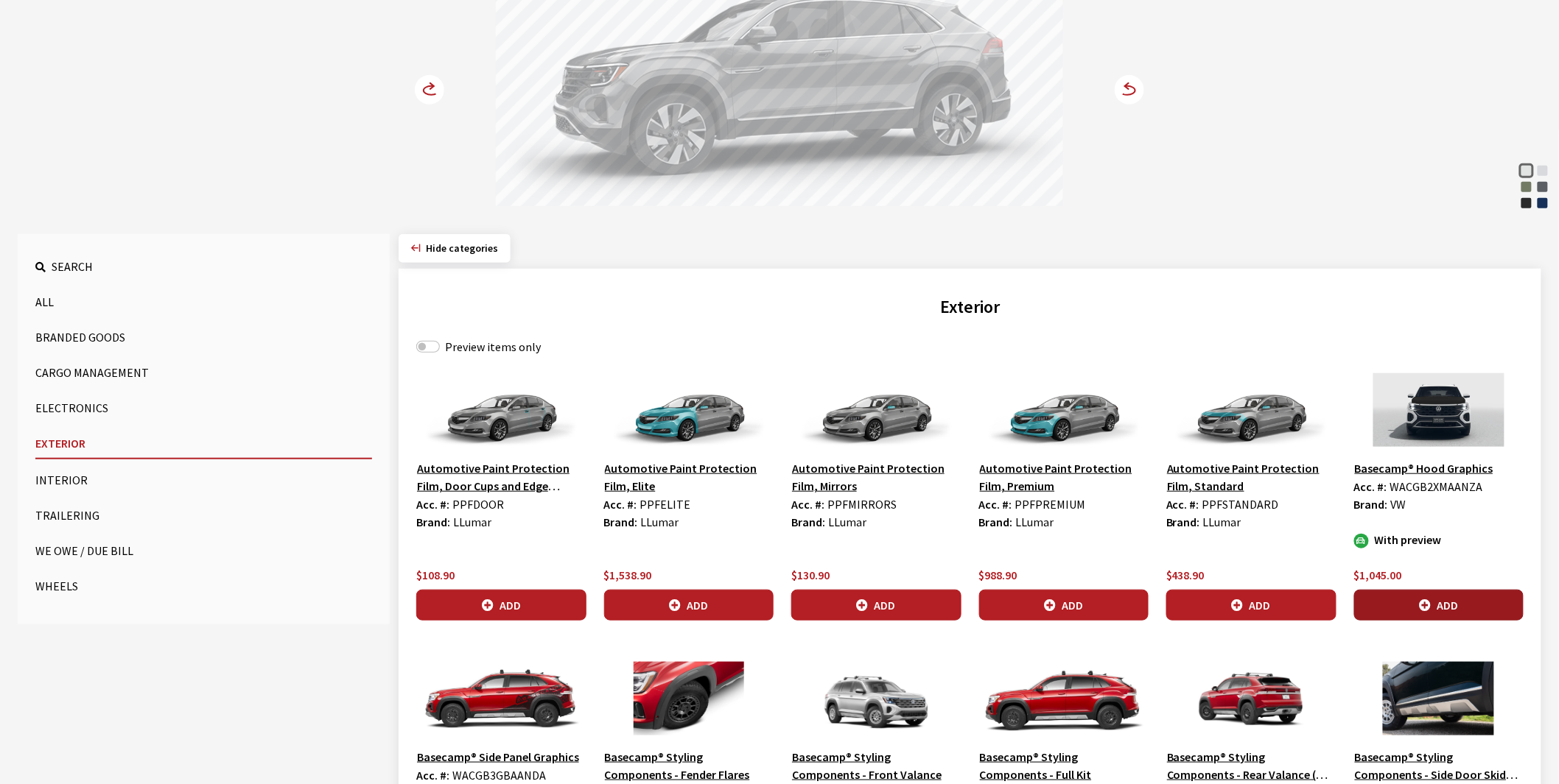
click at [1430, 600] on icon "button" at bounding box center [1424, 606] width 11 height 11
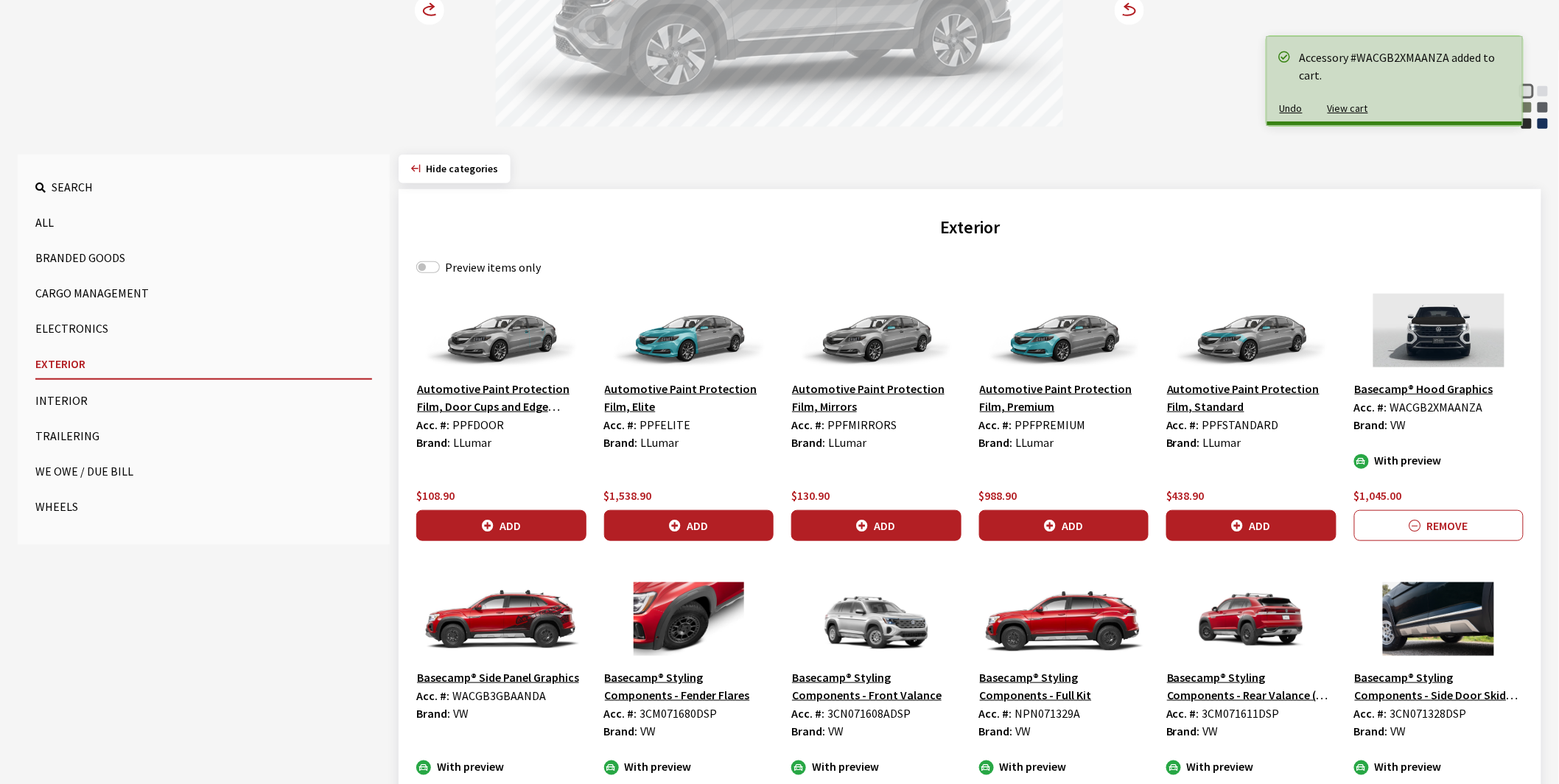
scroll to position [491, 0]
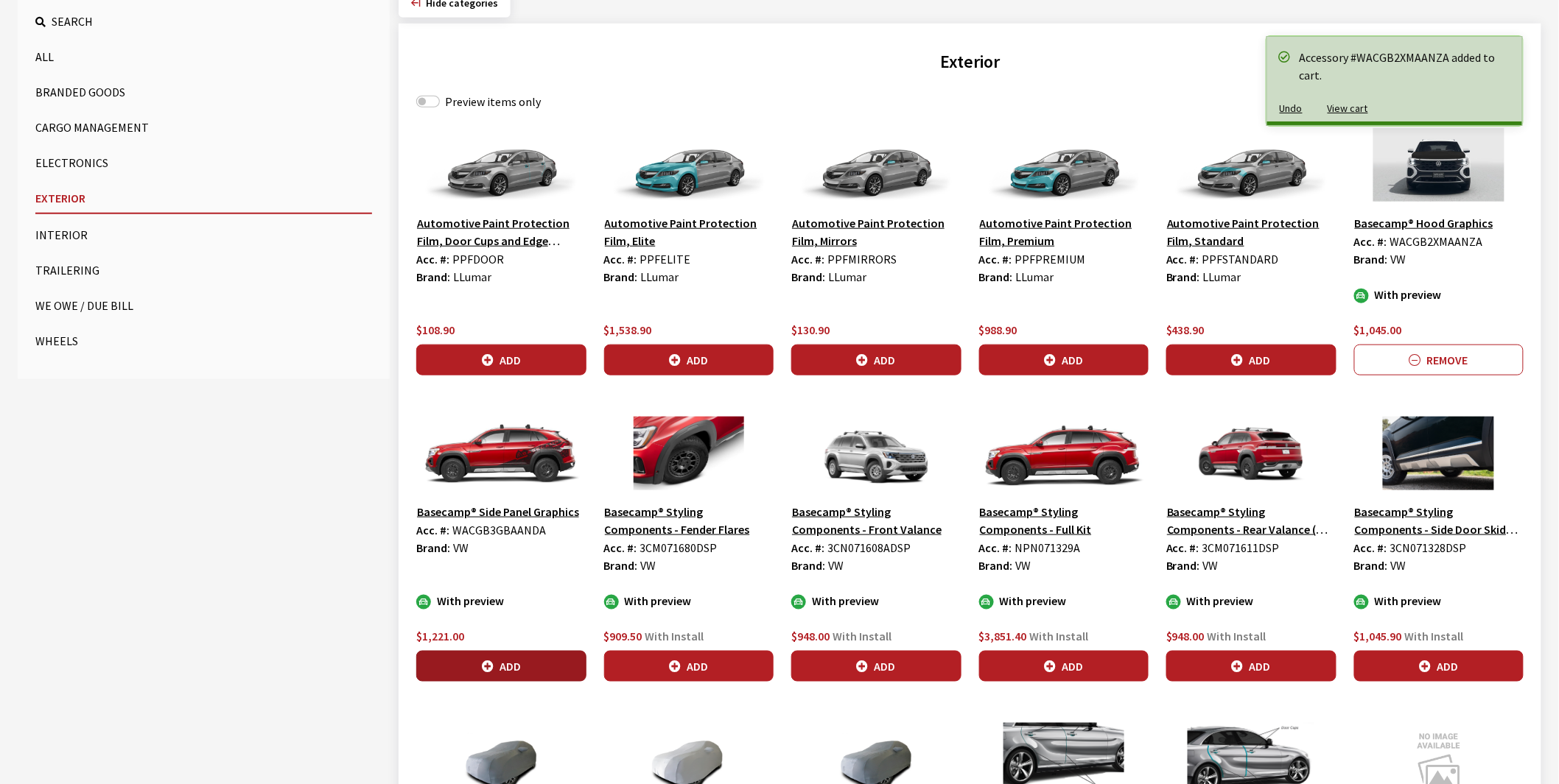
click at [495, 668] on button "Add" at bounding box center [501, 666] width 170 height 31
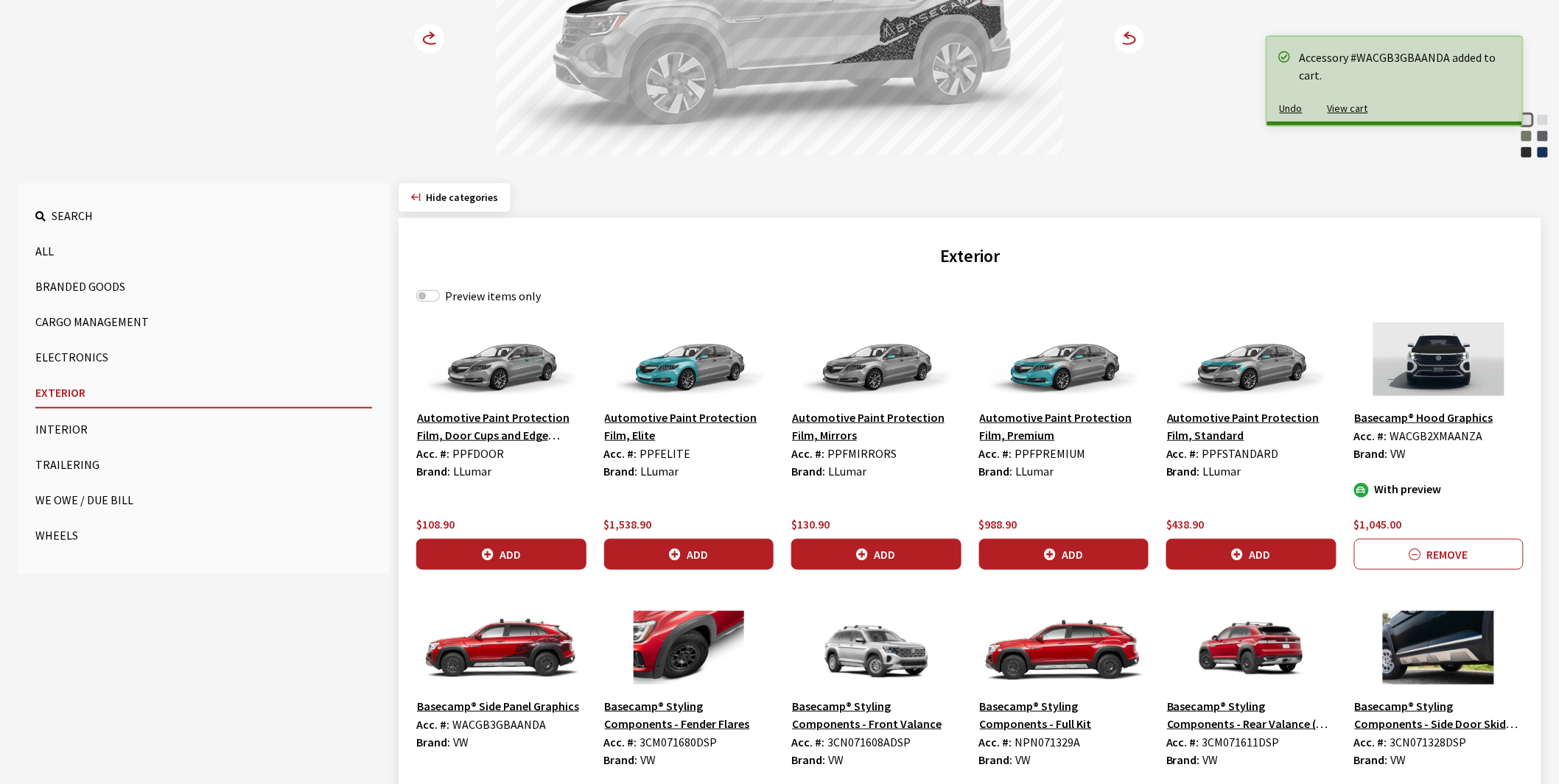
scroll to position [164, 0]
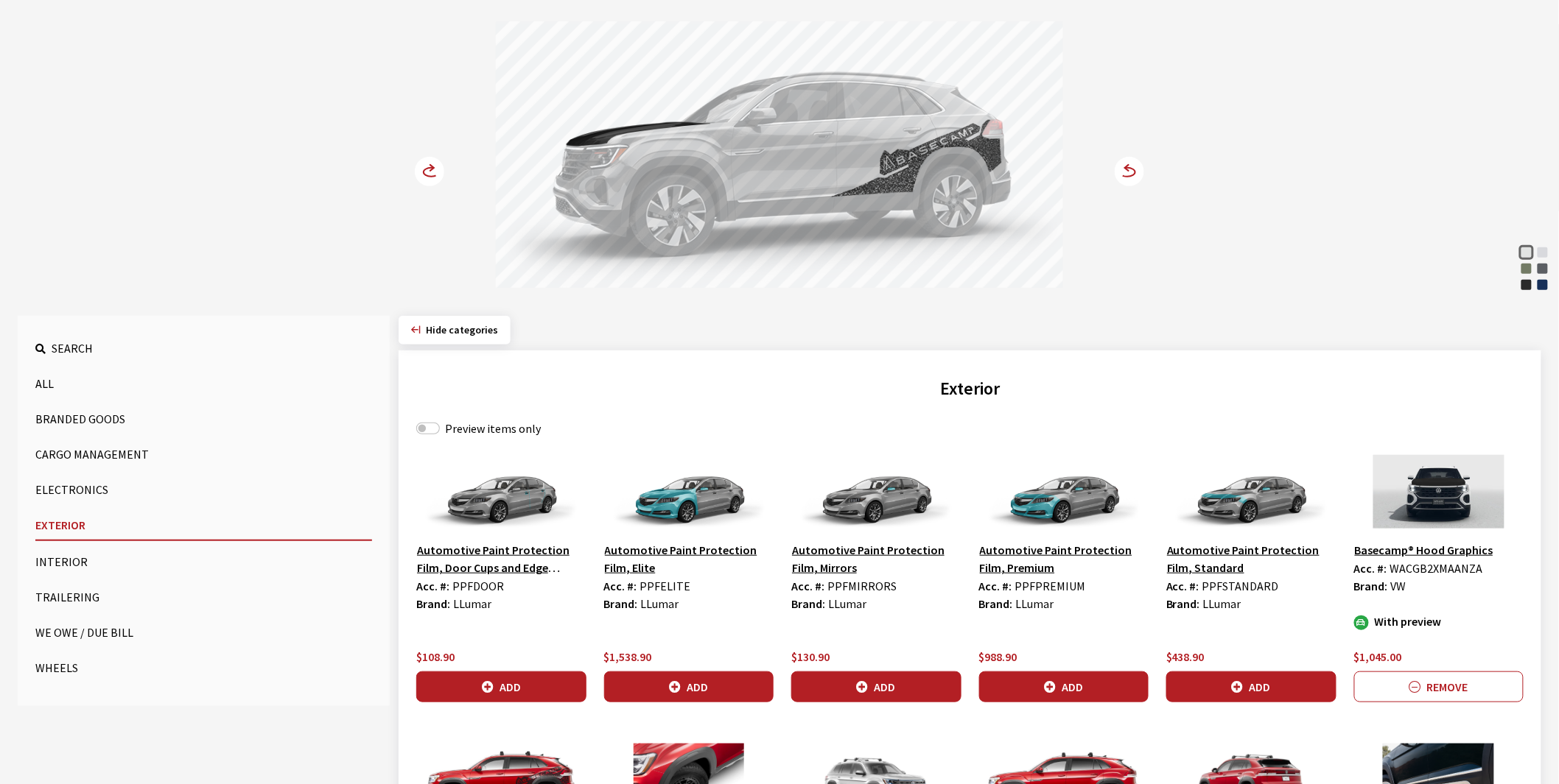
click at [428, 168] on icon at bounding box center [431, 172] width 15 height 9
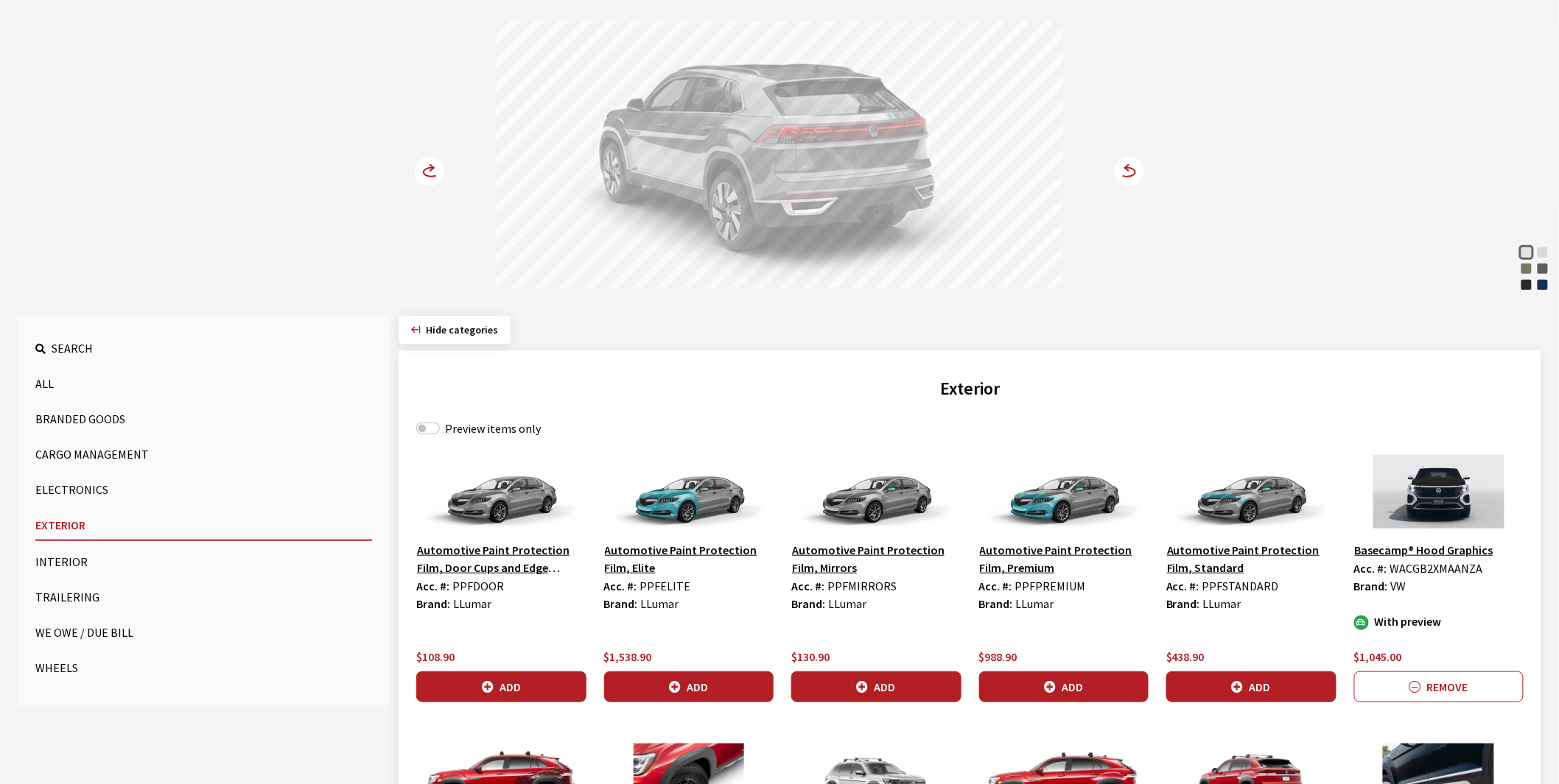
click at [428, 168] on icon at bounding box center [431, 172] width 15 height 9
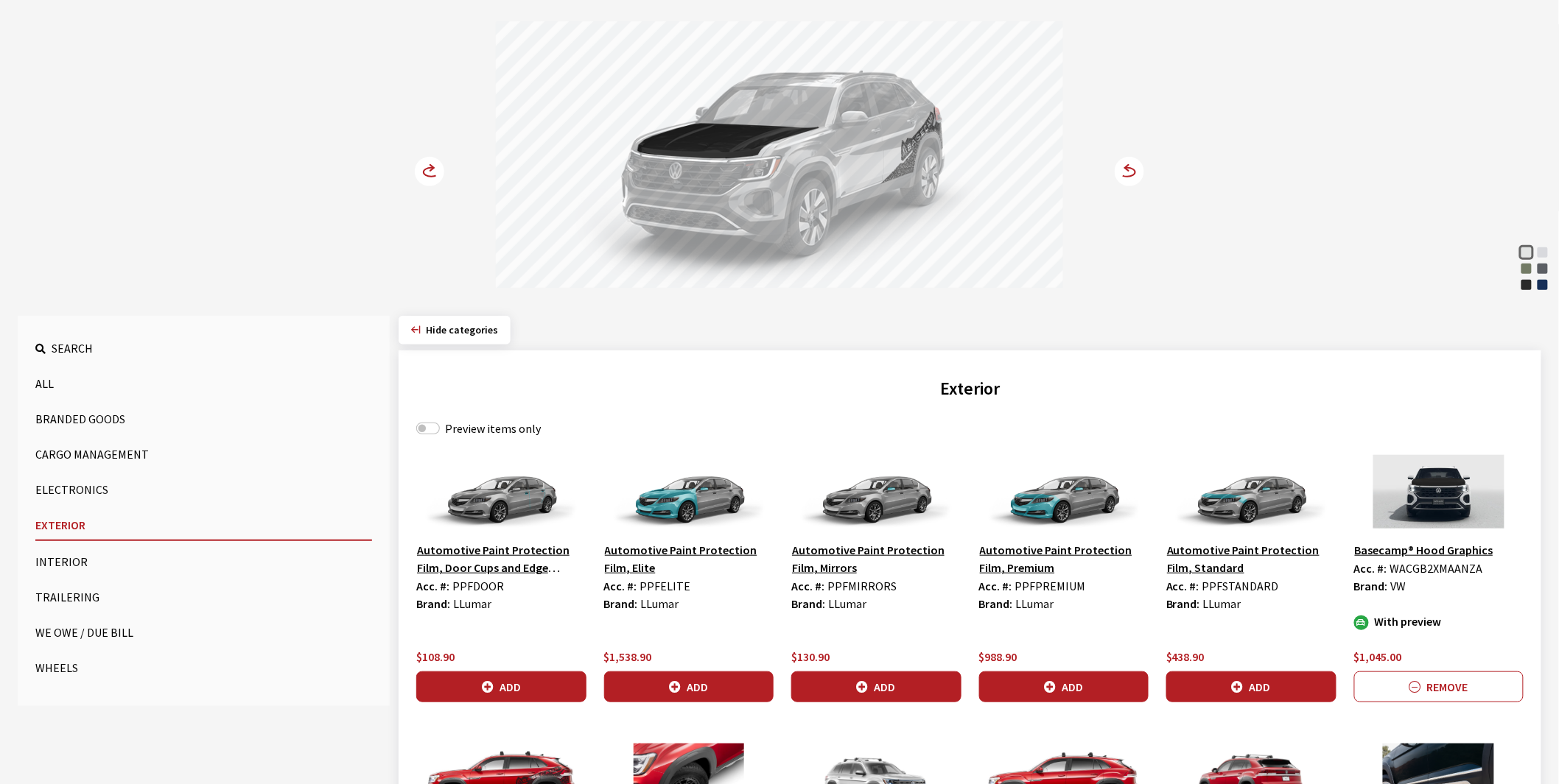
click at [428, 168] on icon at bounding box center [431, 172] width 15 height 9
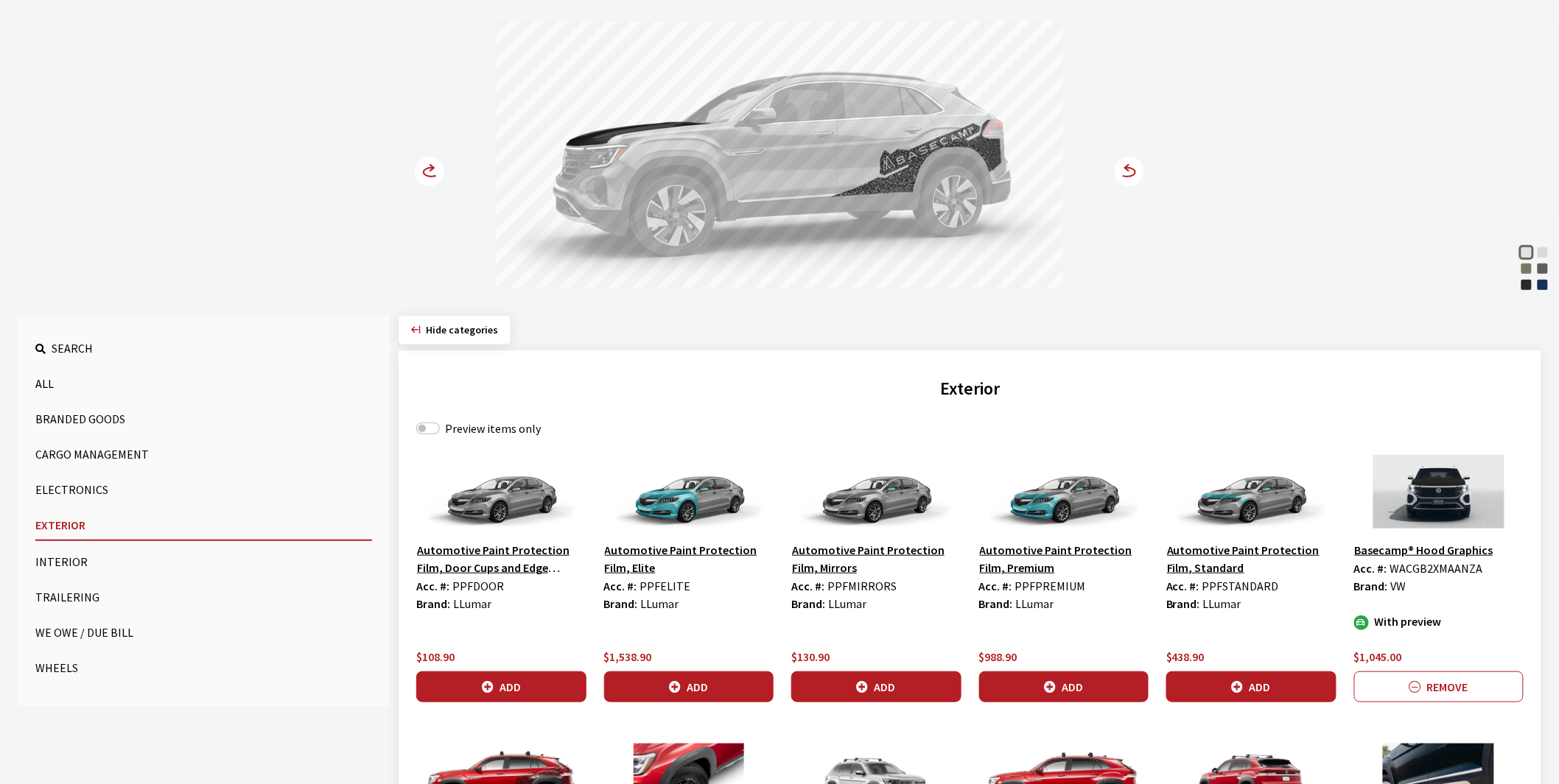
click at [428, 168] on icon at bounding box center [431, 172] width 15 height 9
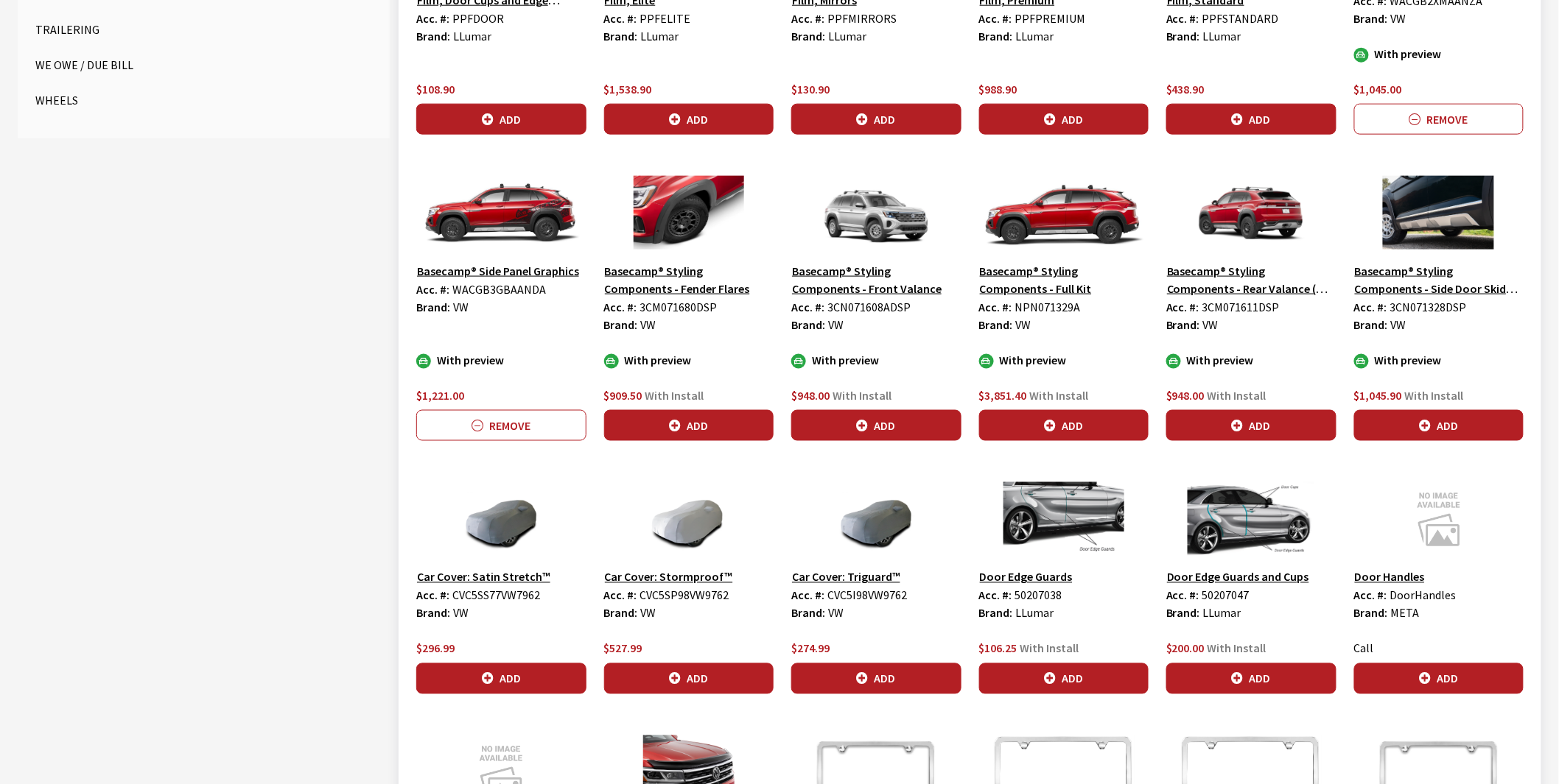
scroll to position [491, 0]
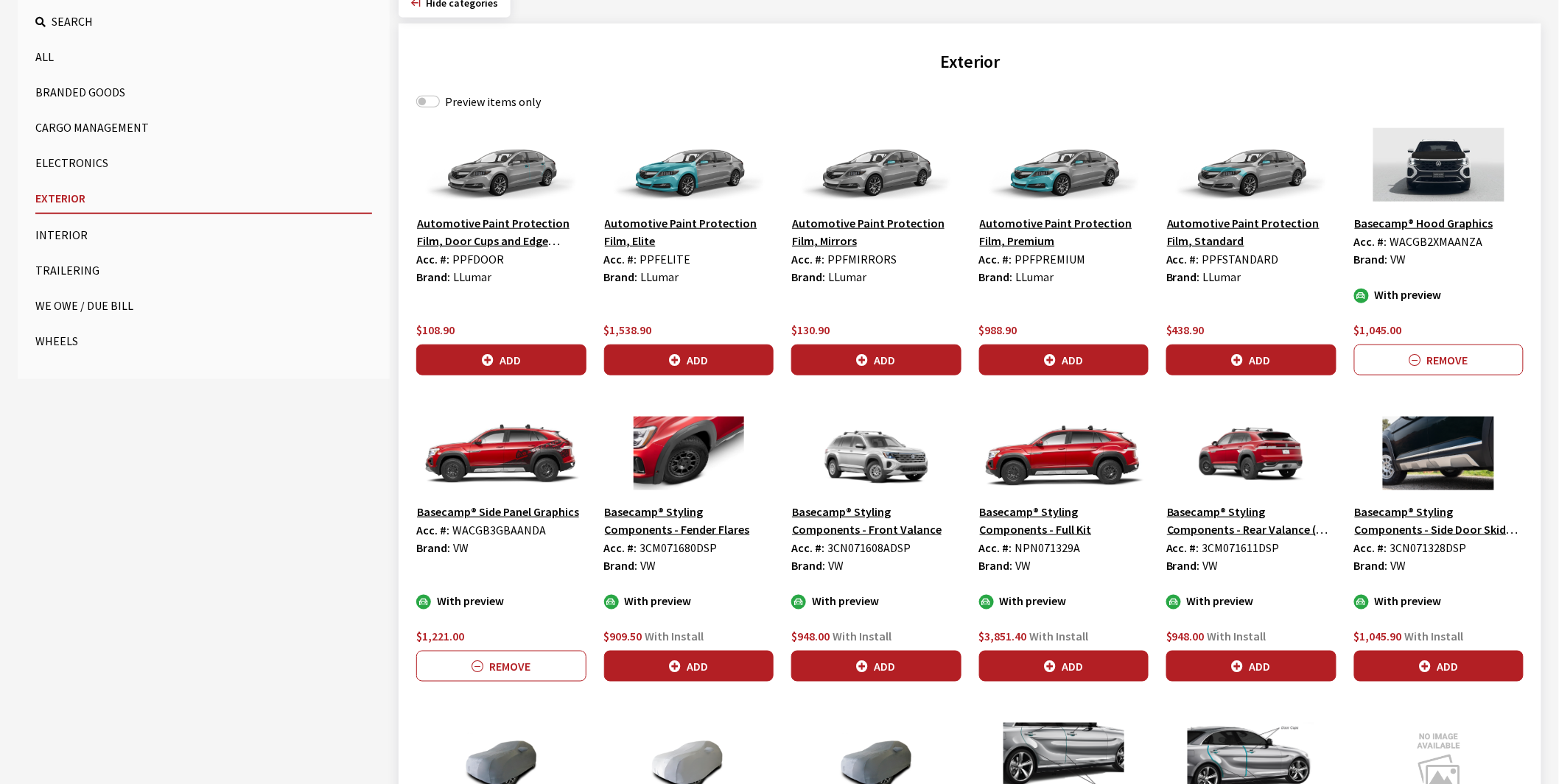
click at [50, 52] on button "All" at bounding box center [204, 57] width 337 height 29
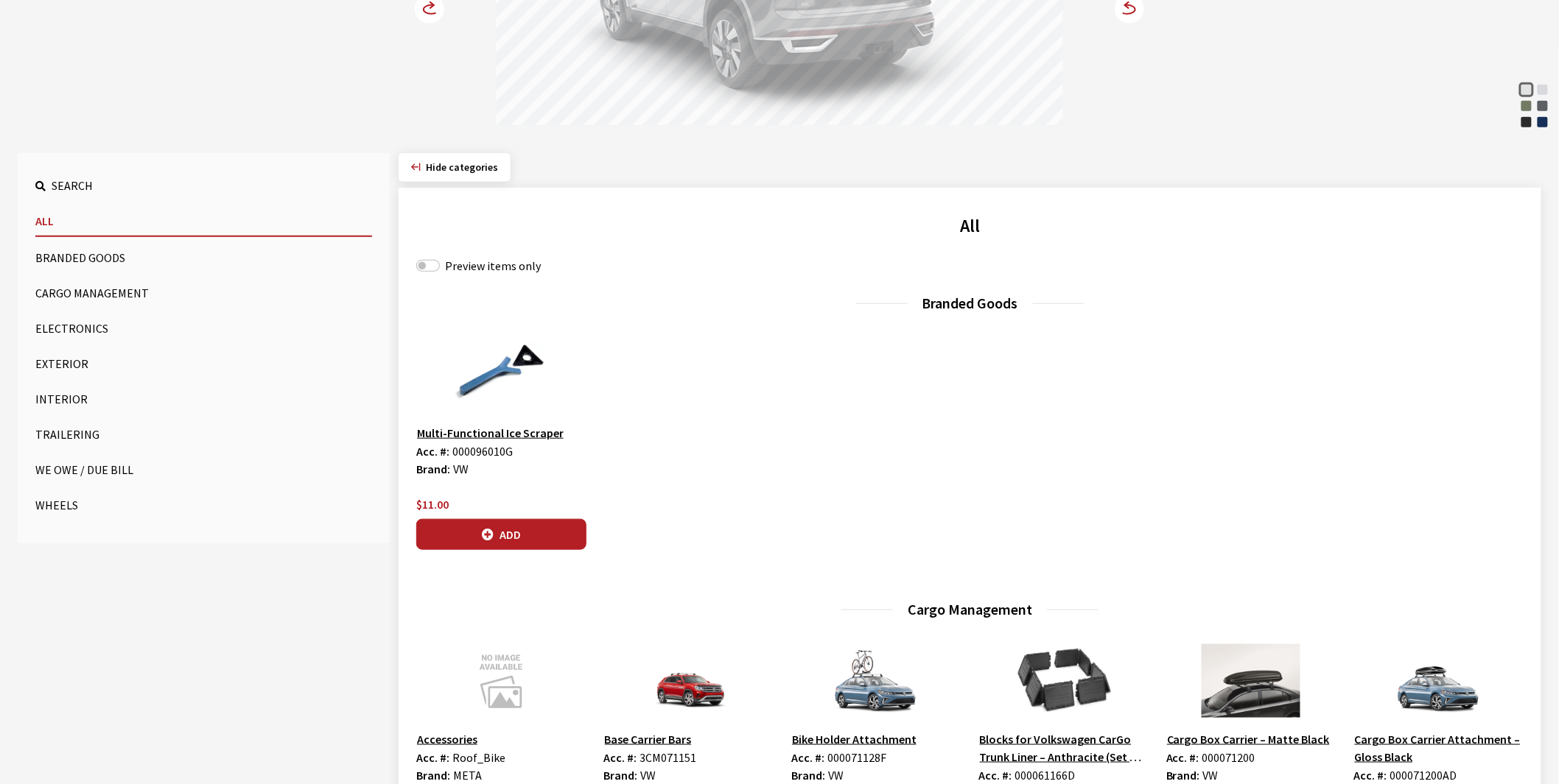
scroll to position [164, 0]
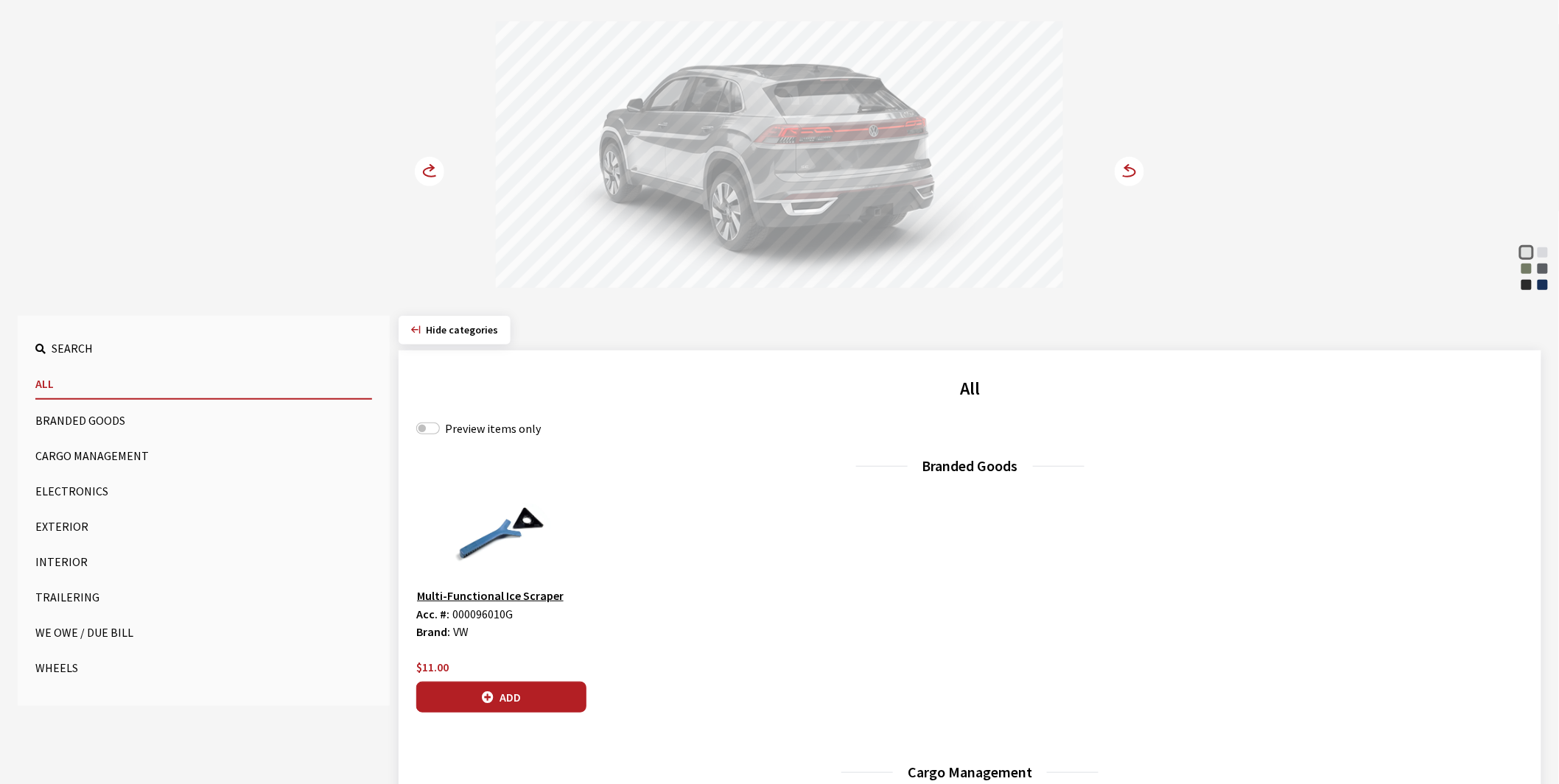
drag, startPoint x: 1246, startPoint y: 526, endPoint x: 1247, endPoint y: 516, distance: 10.0
click at [1246, 524] on div "Multi-Functional Ice Scraper Acc. #: 000096010G Brand: VW $11.00 Add Remove" at bounding box center [970, 627] width 1125 height 253
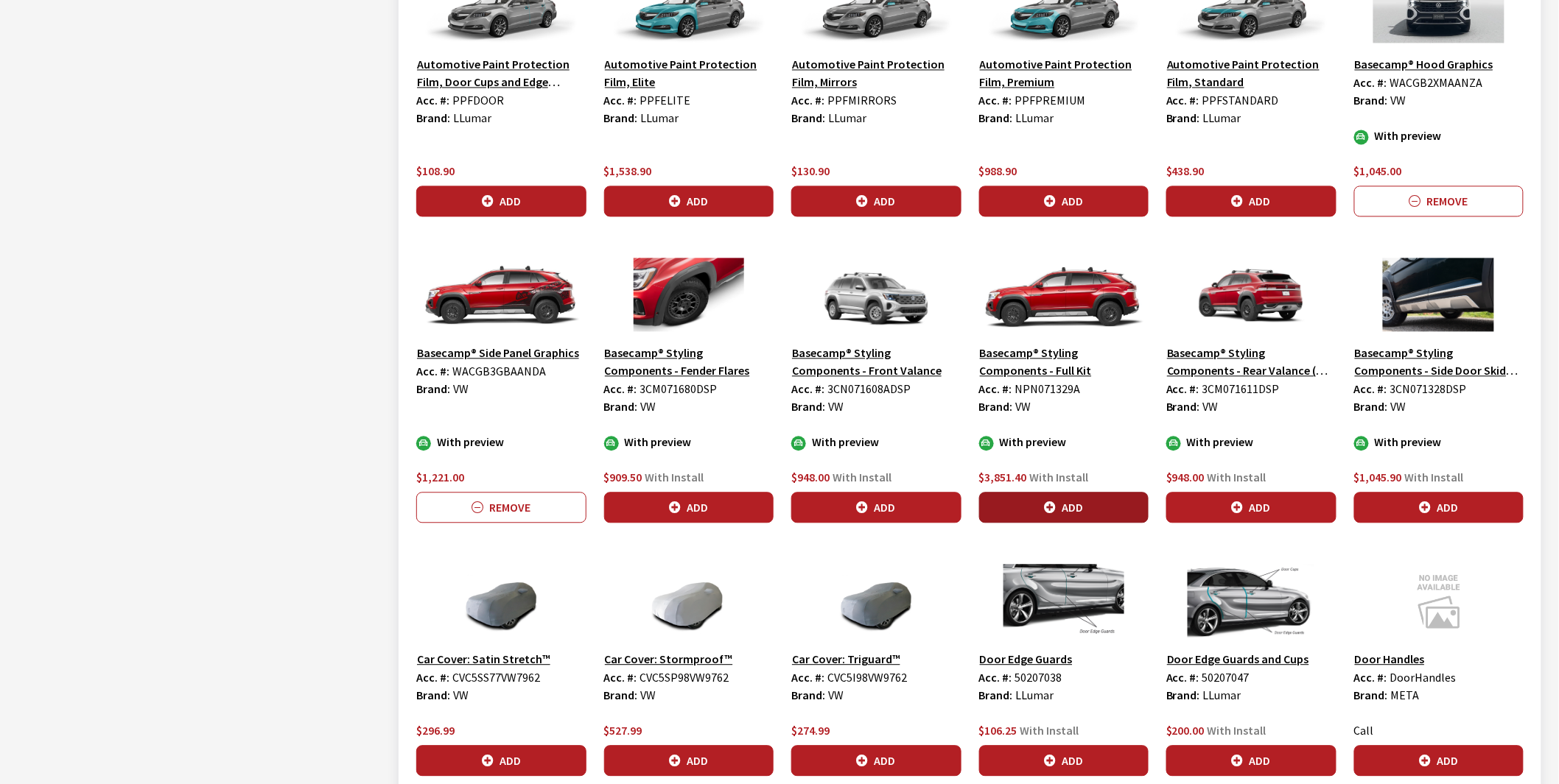
click at [1063, 511] on button "Add" at bounding box center [1064, 507] width 170 height 31
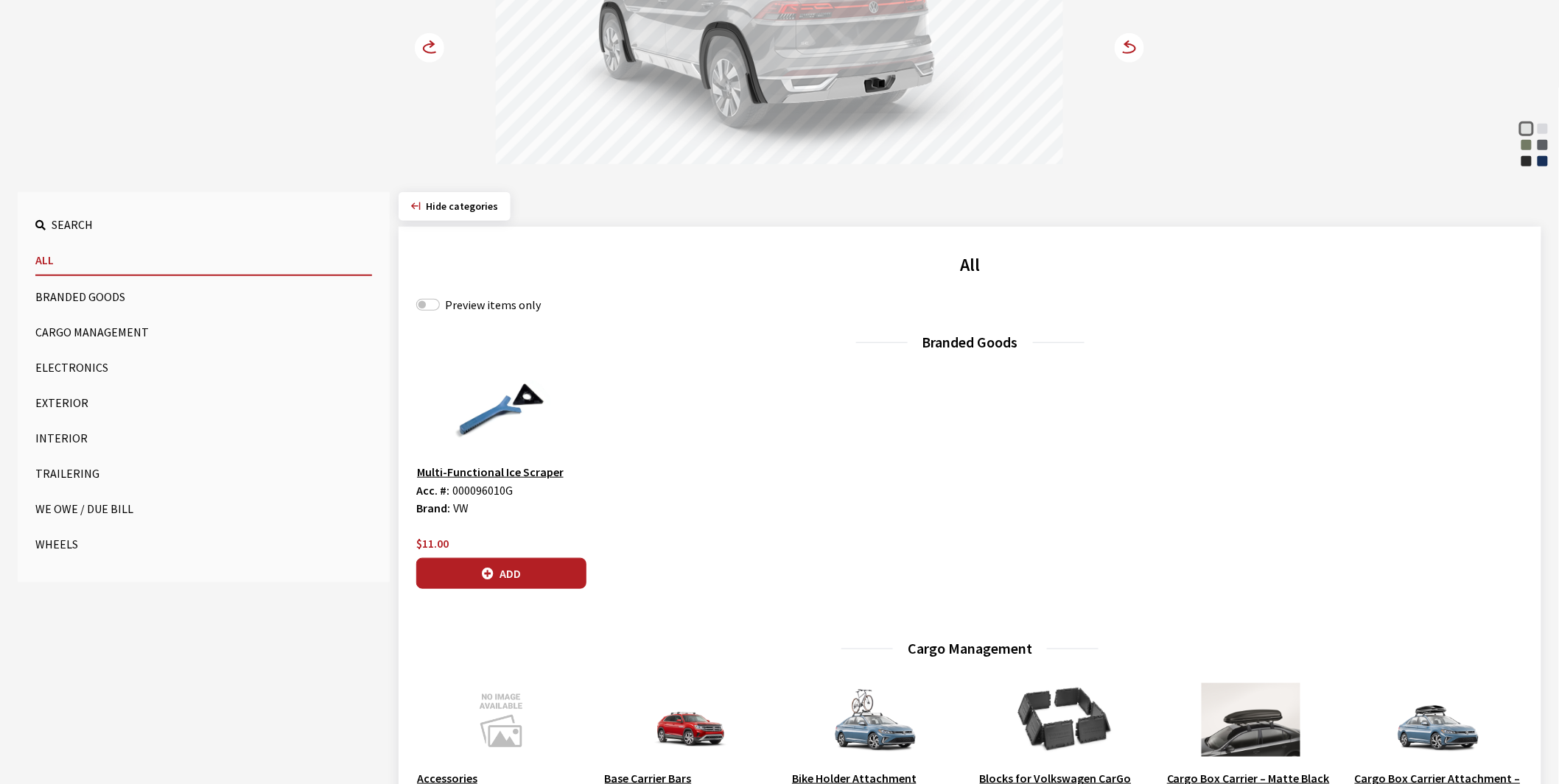
scroll to position [0, 0]
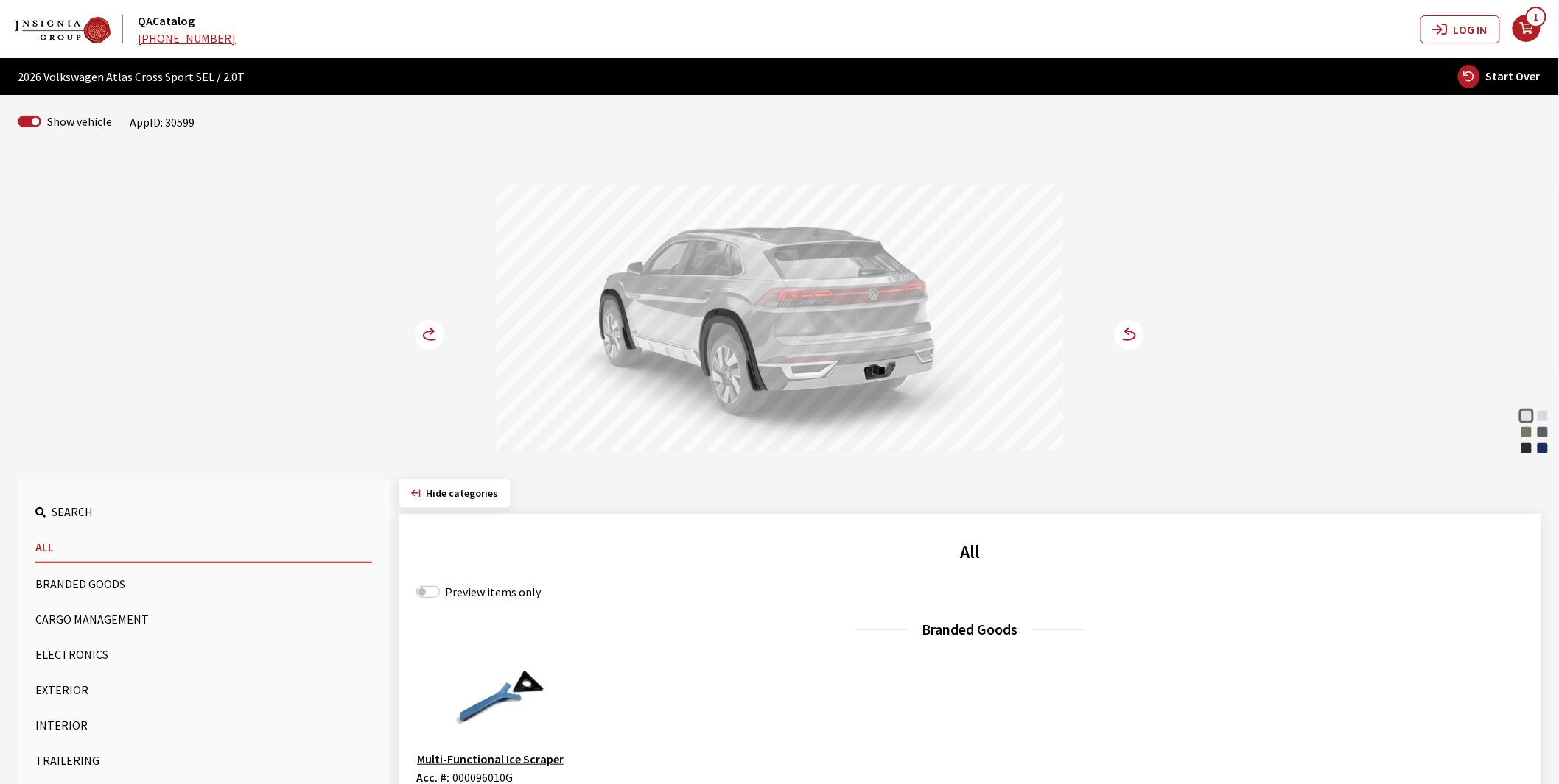
click at [418, 341] on circle at bounding box center [429, 335] width 29 height 29
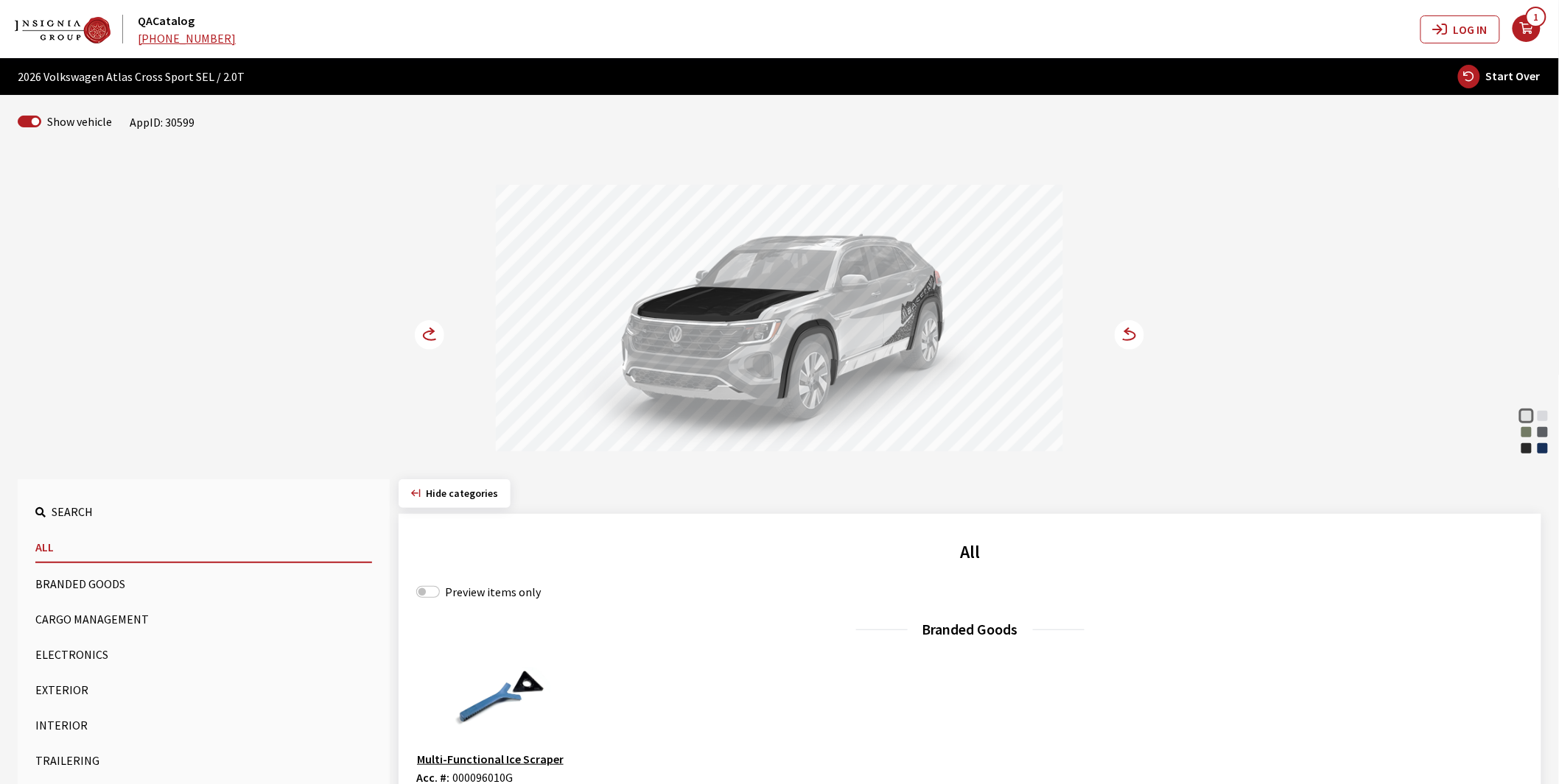
click at [418, 341] on circle at bounding box center [429, 335] width 29 height 29
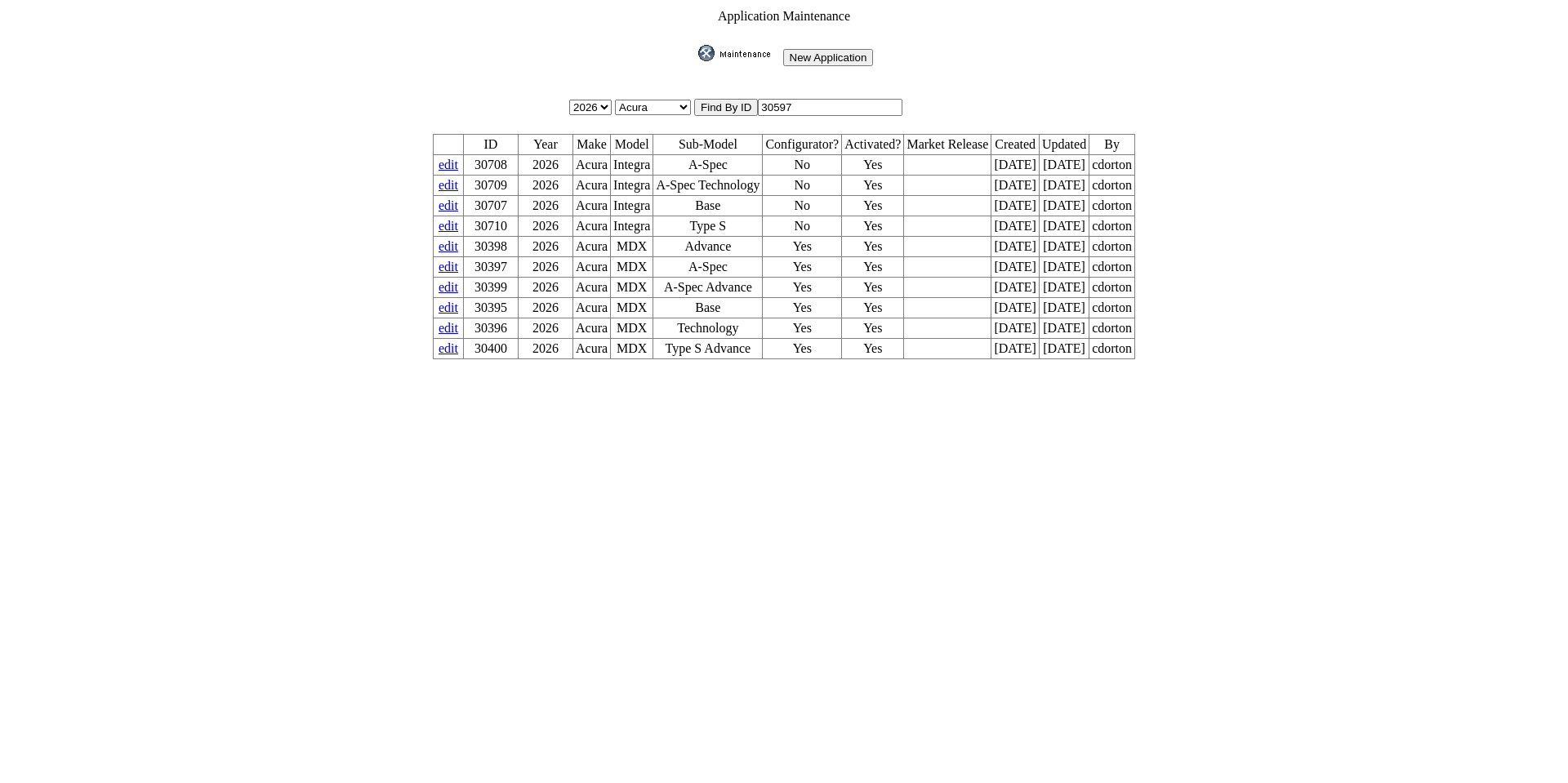
click at [837, 99] on input "30597" at bounding box center [829, 107] width 144 height 17
type input "30599"
click at [694, 61] on input "image" at bounding box center [694, 61] width 0 height 0
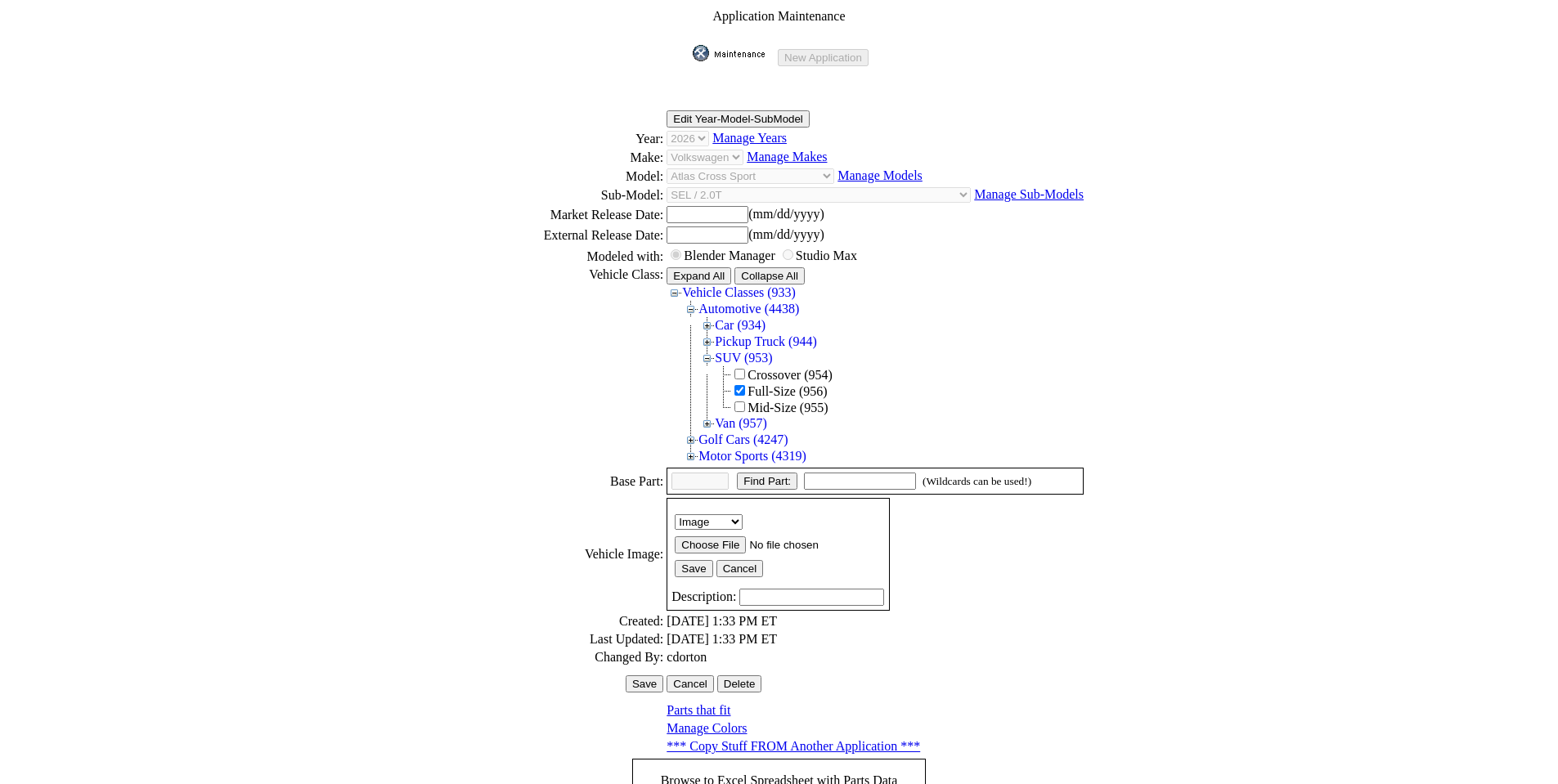
scroll to position [224, 0]
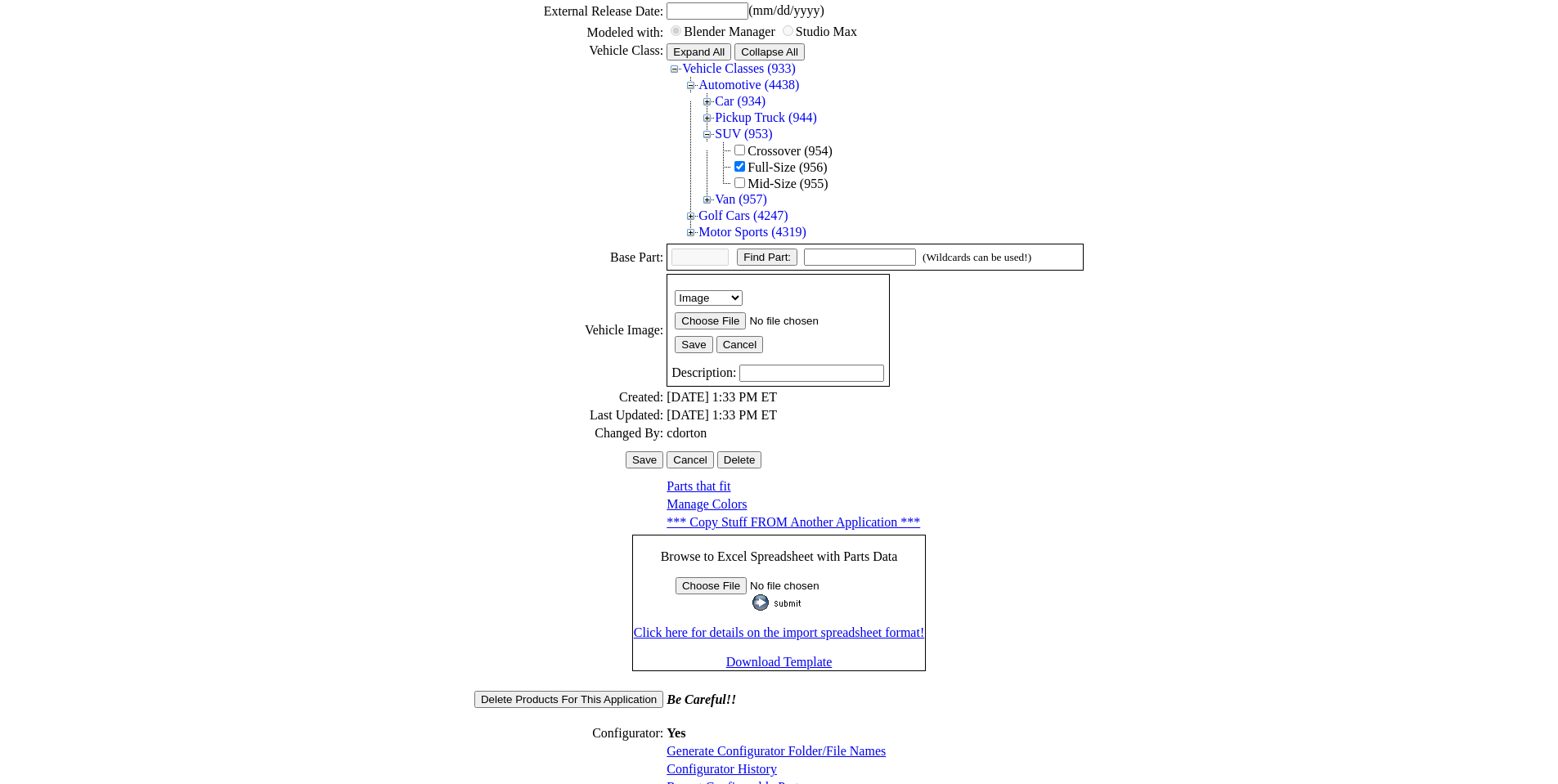
click at [724, 762] on link "Configurator History" at bounding box center [722, 769] width 111 height 14
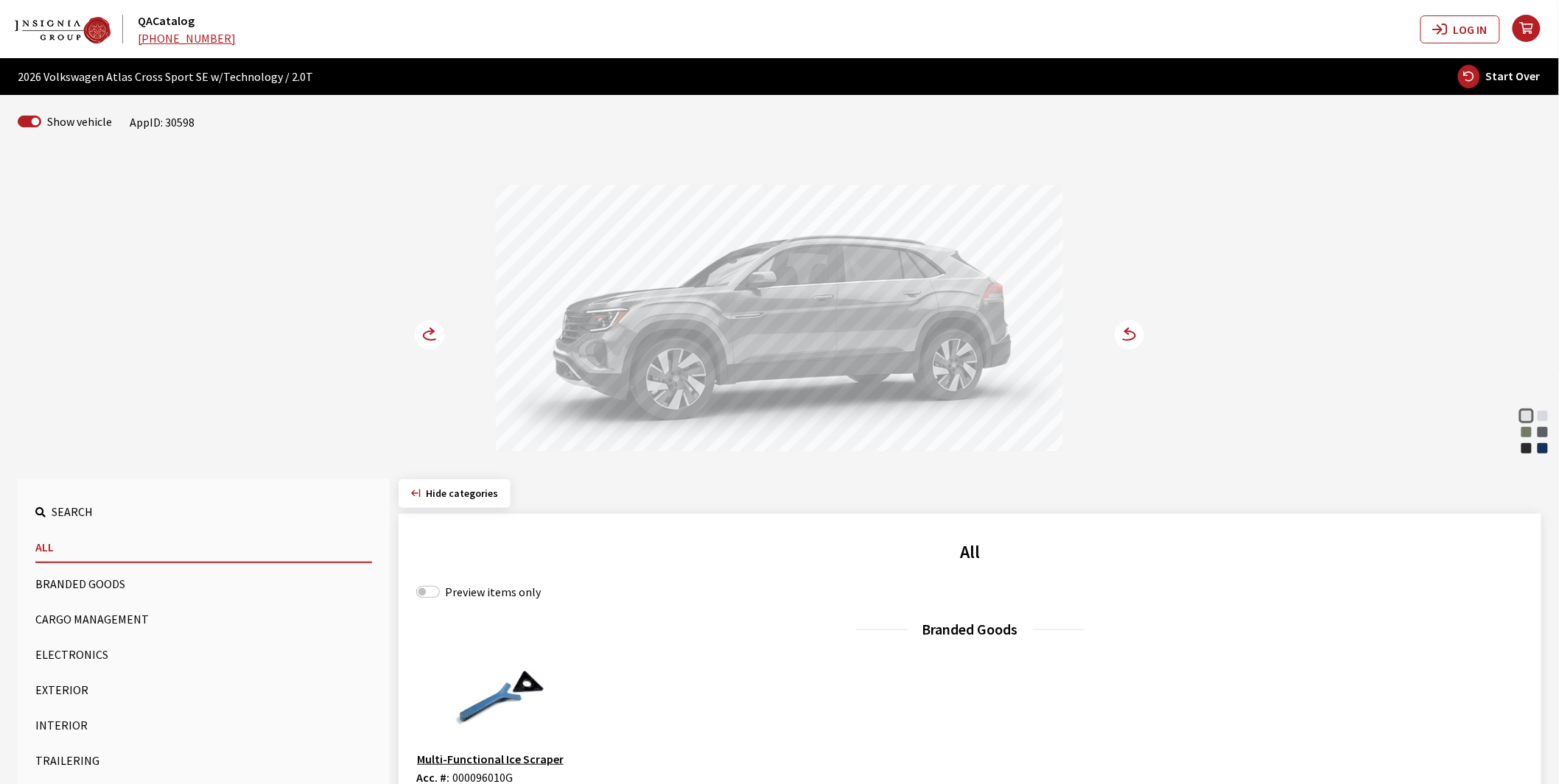
click at [76, 682] on button "Exterior" at bounding box center [204, 690] width 337 height 29
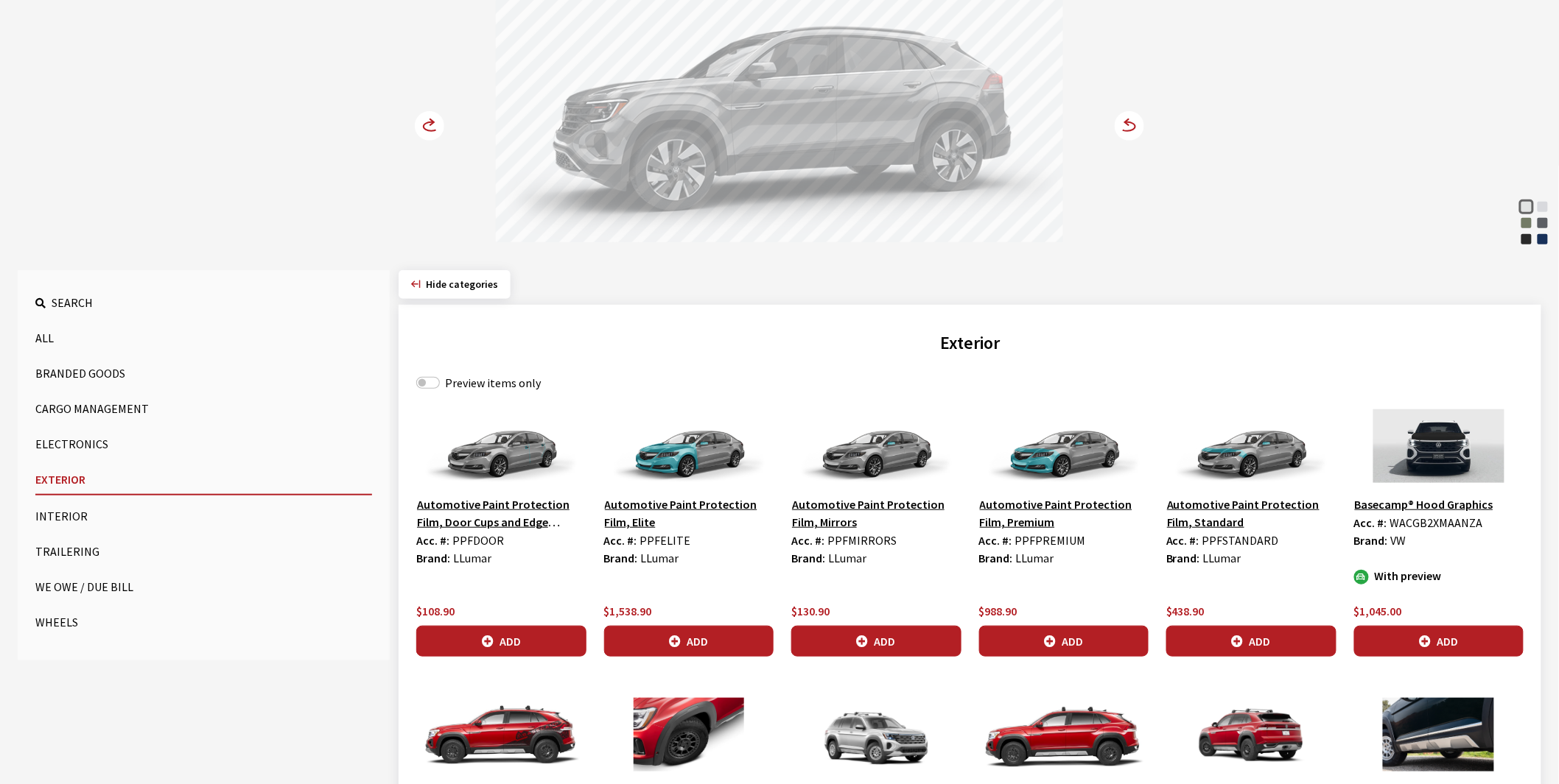
scroll to position [245, 0]
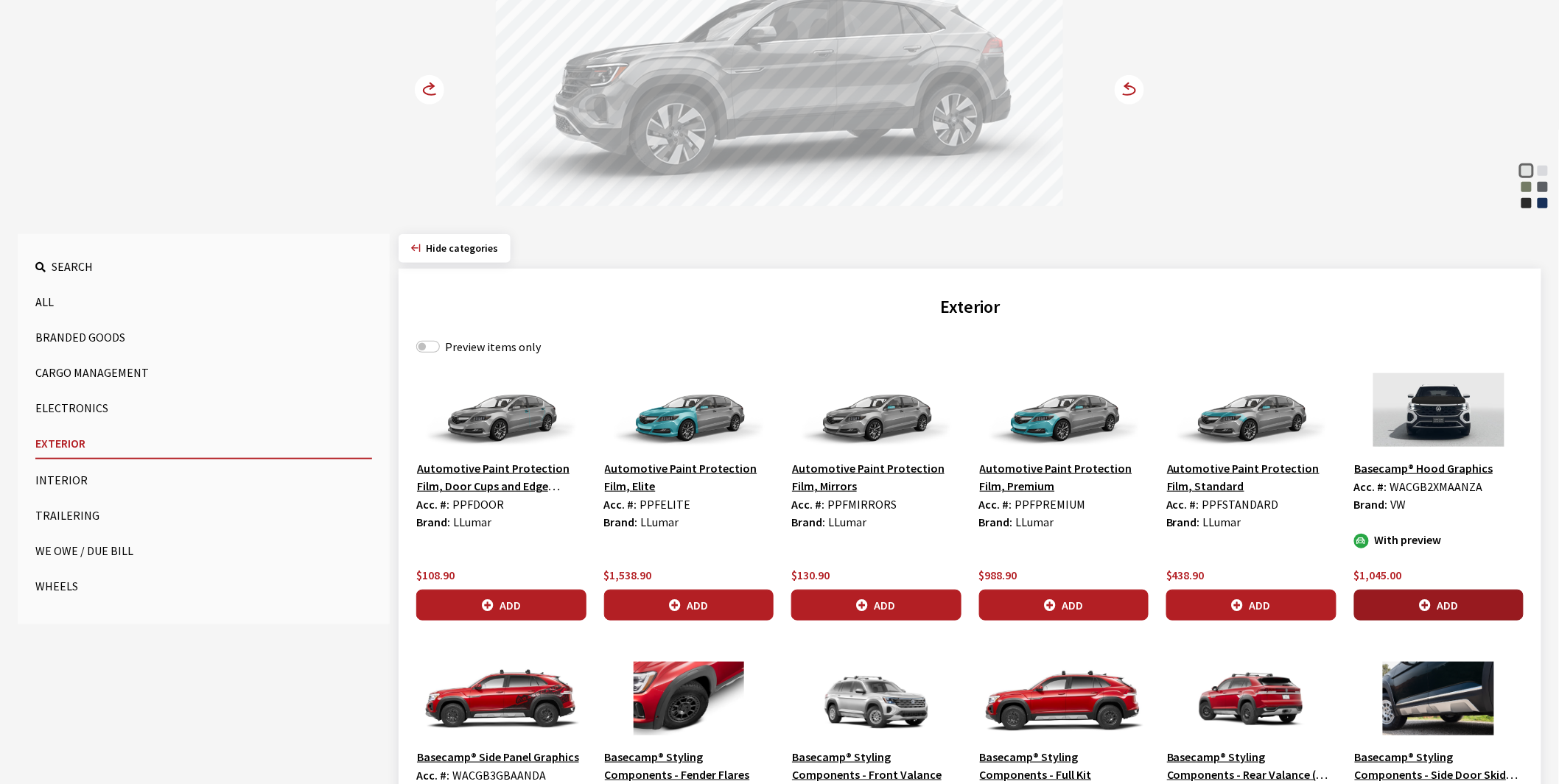
click at [1440, 599] on button "Add" at bounding box center [1439, 605] width 170 height 31
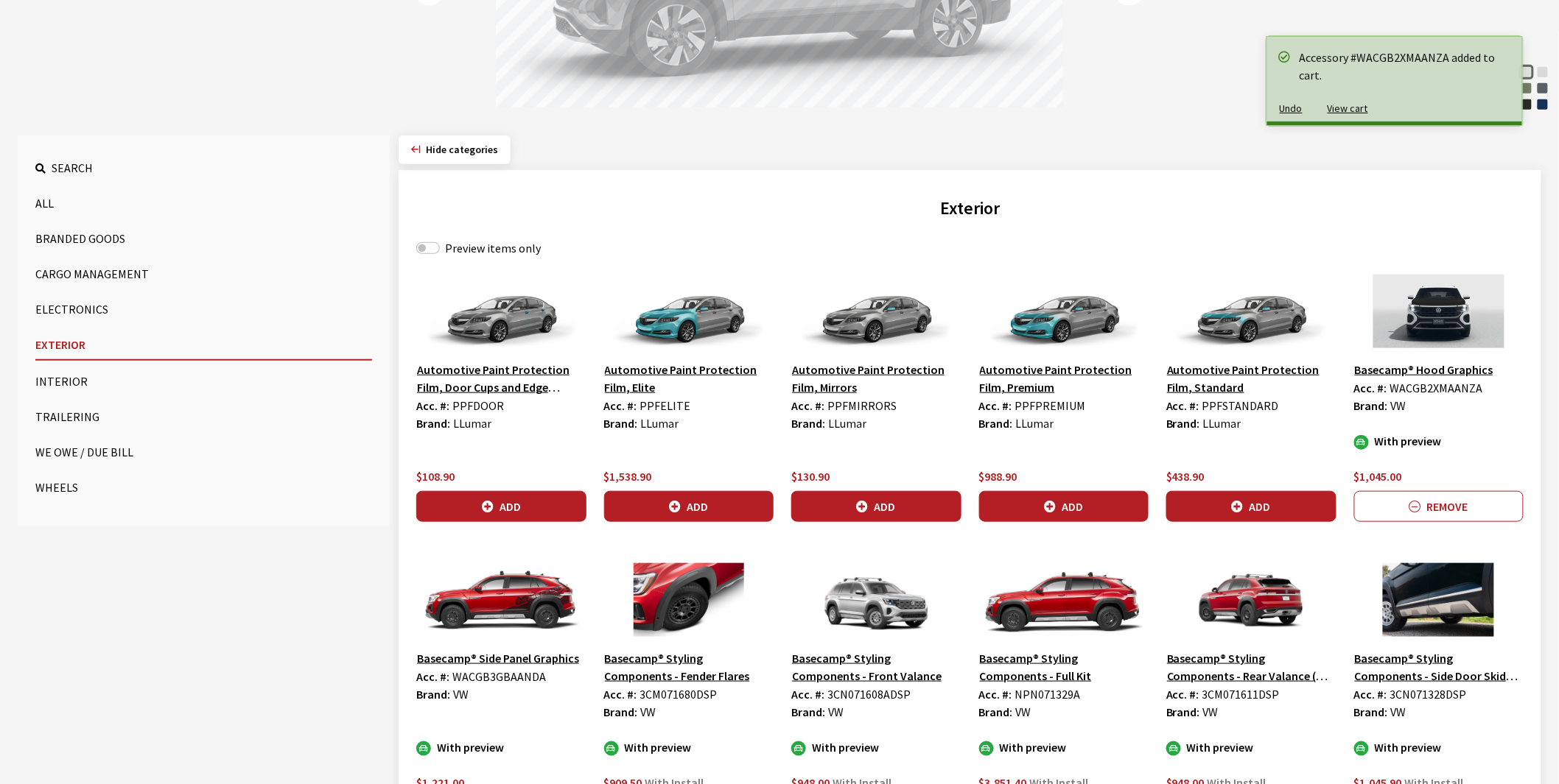
scroll to position [491, 0]
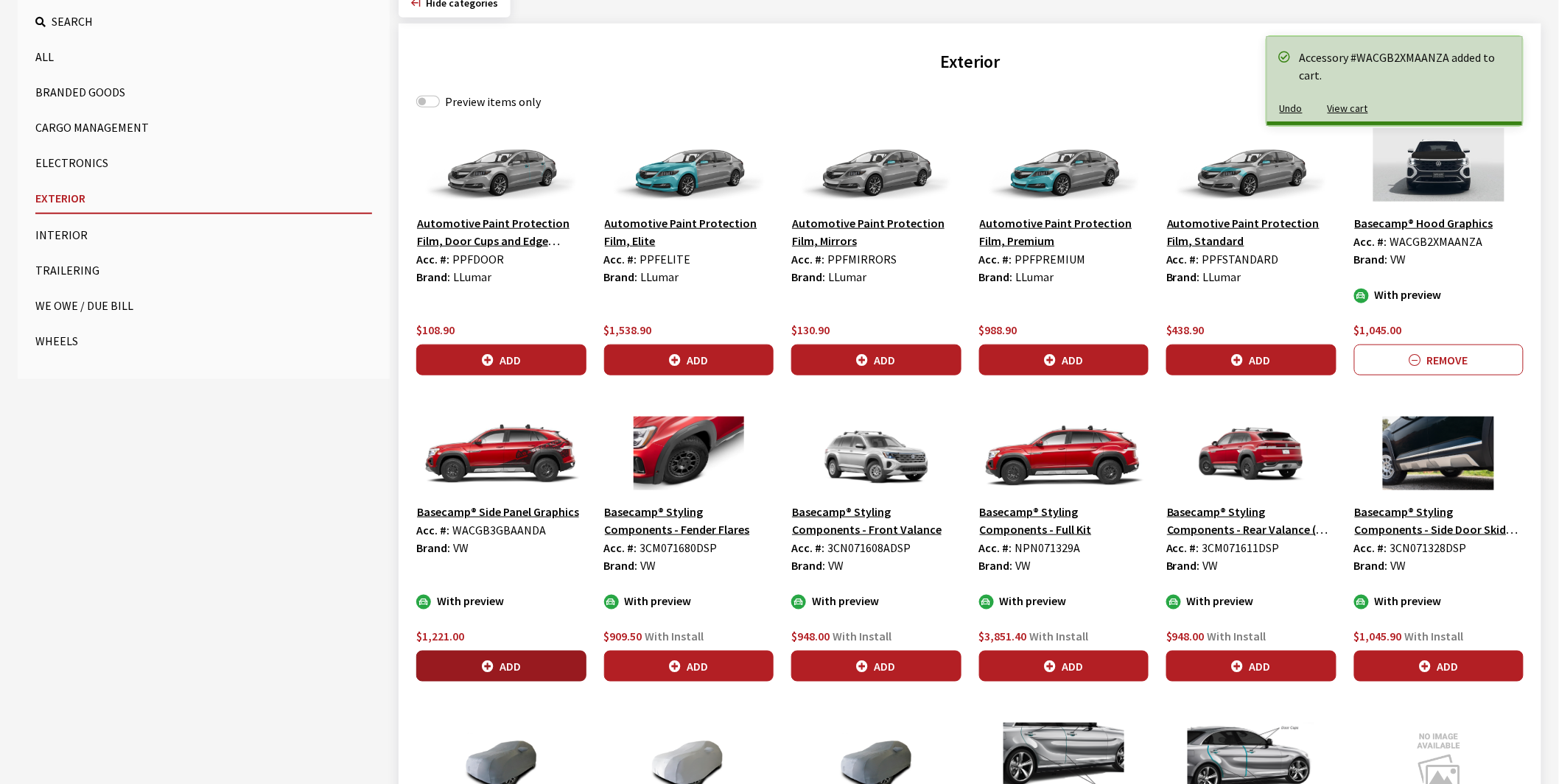
click at [527, 665] on button "Add" at bounding box center [501, 666] width 170 height 31
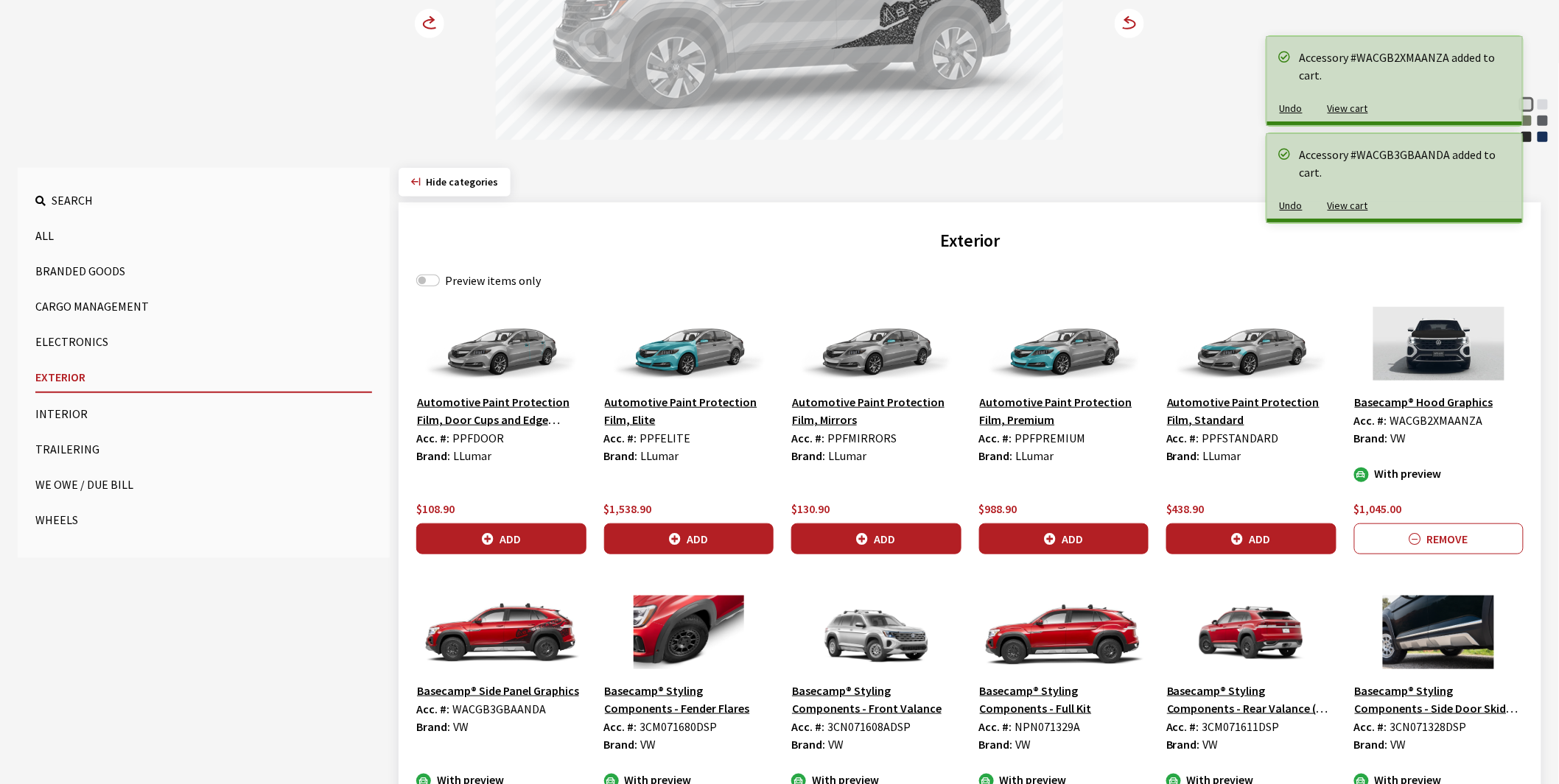
scroll to position [82, 0]
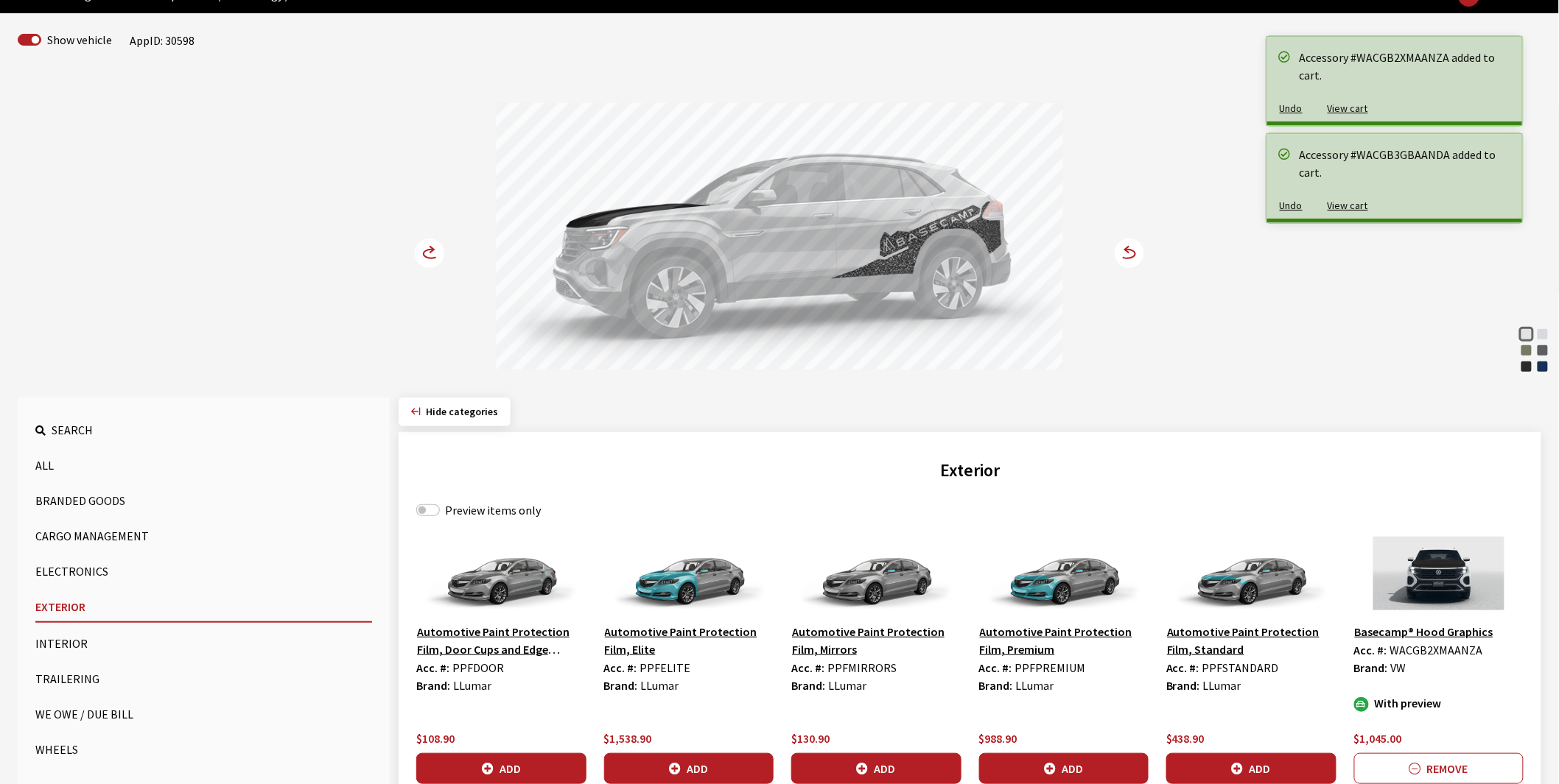
click at [433, 253] on circle at bounding box center [429, 253] width 29 height 29
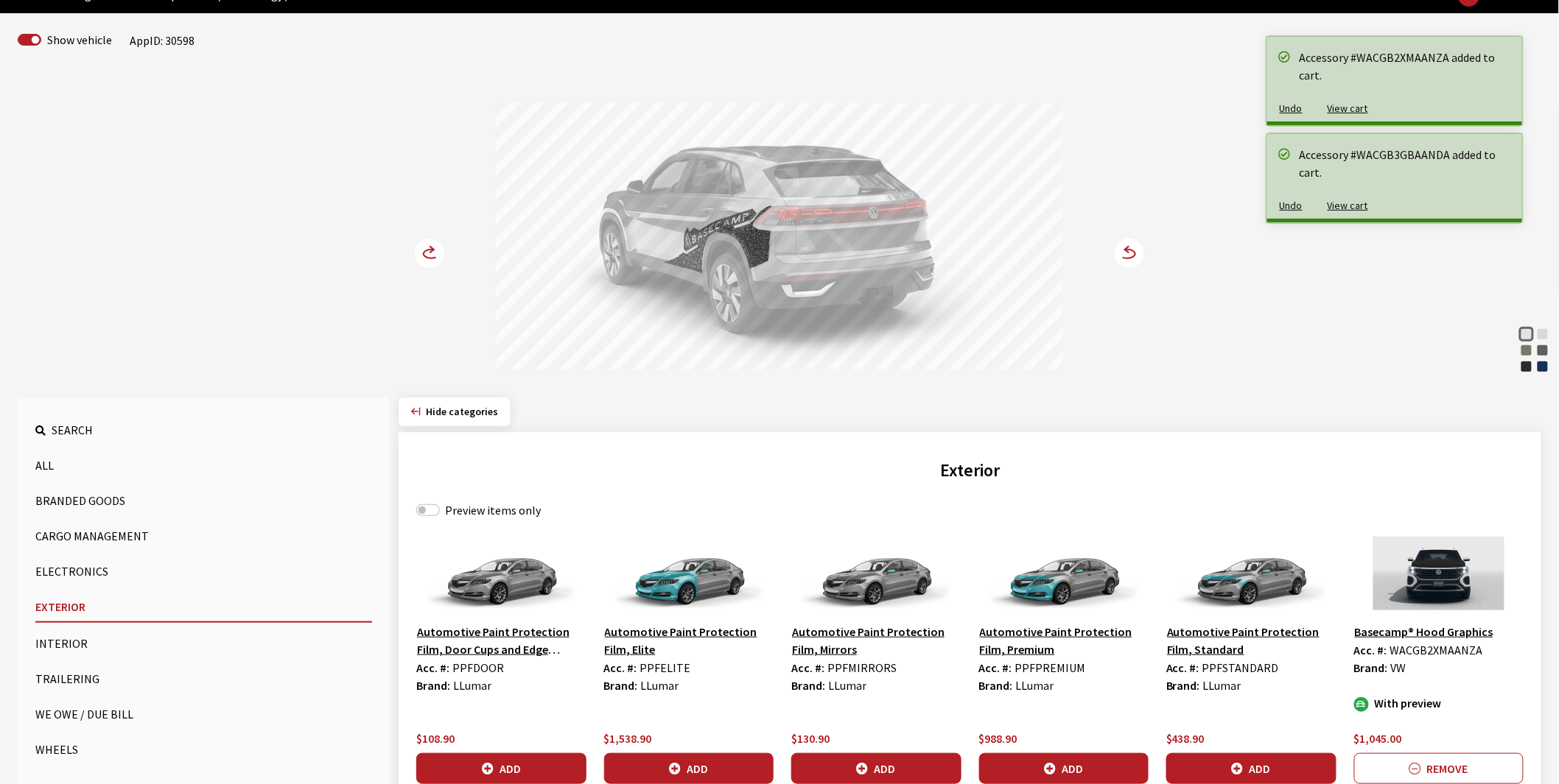
click at [433, 253] on circle at bounding box center [429, 253] width 29 height 29
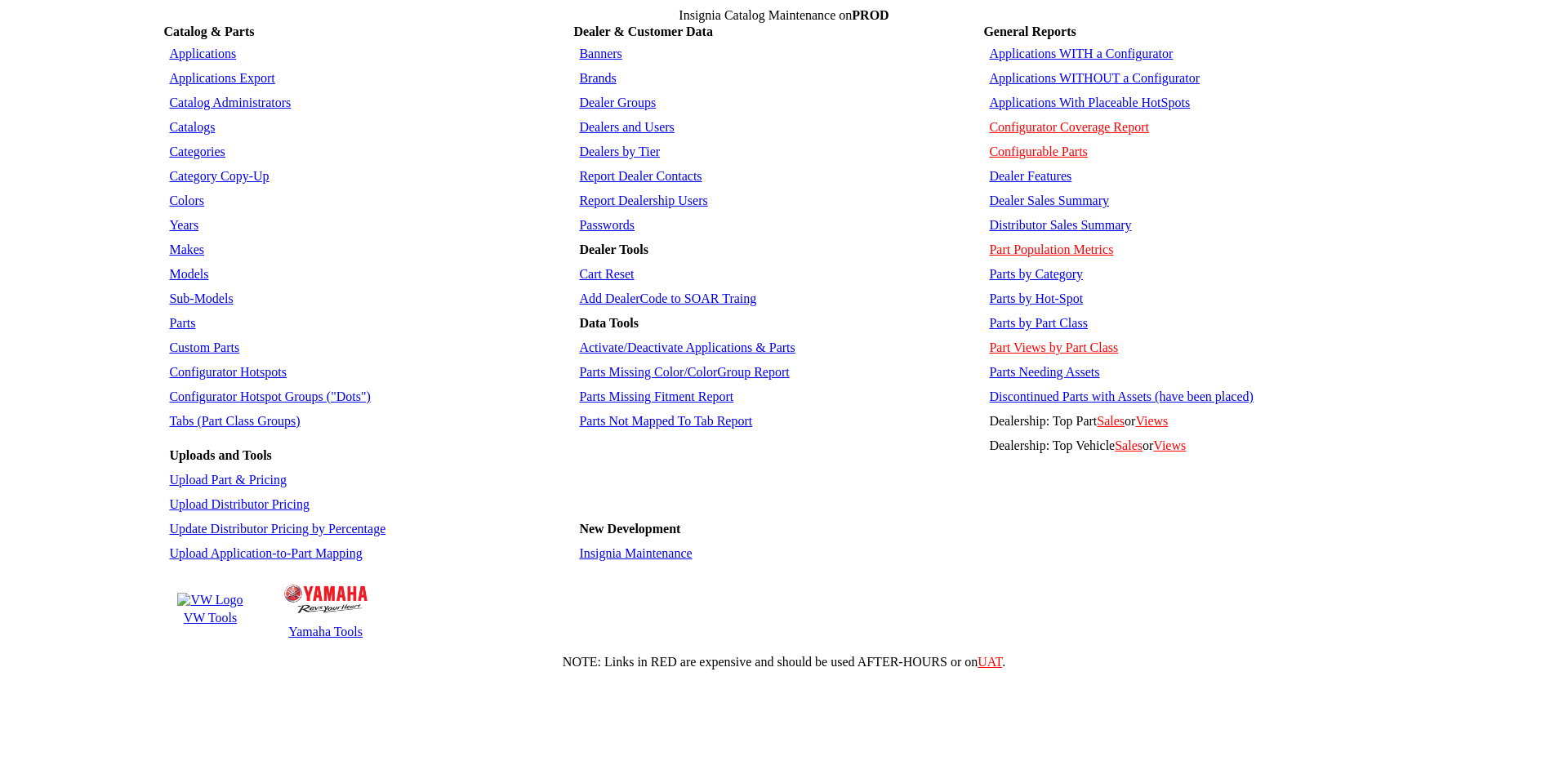
click at [200, 47] on link "Applications" at bounding box center [202, 54] width 67 height 14
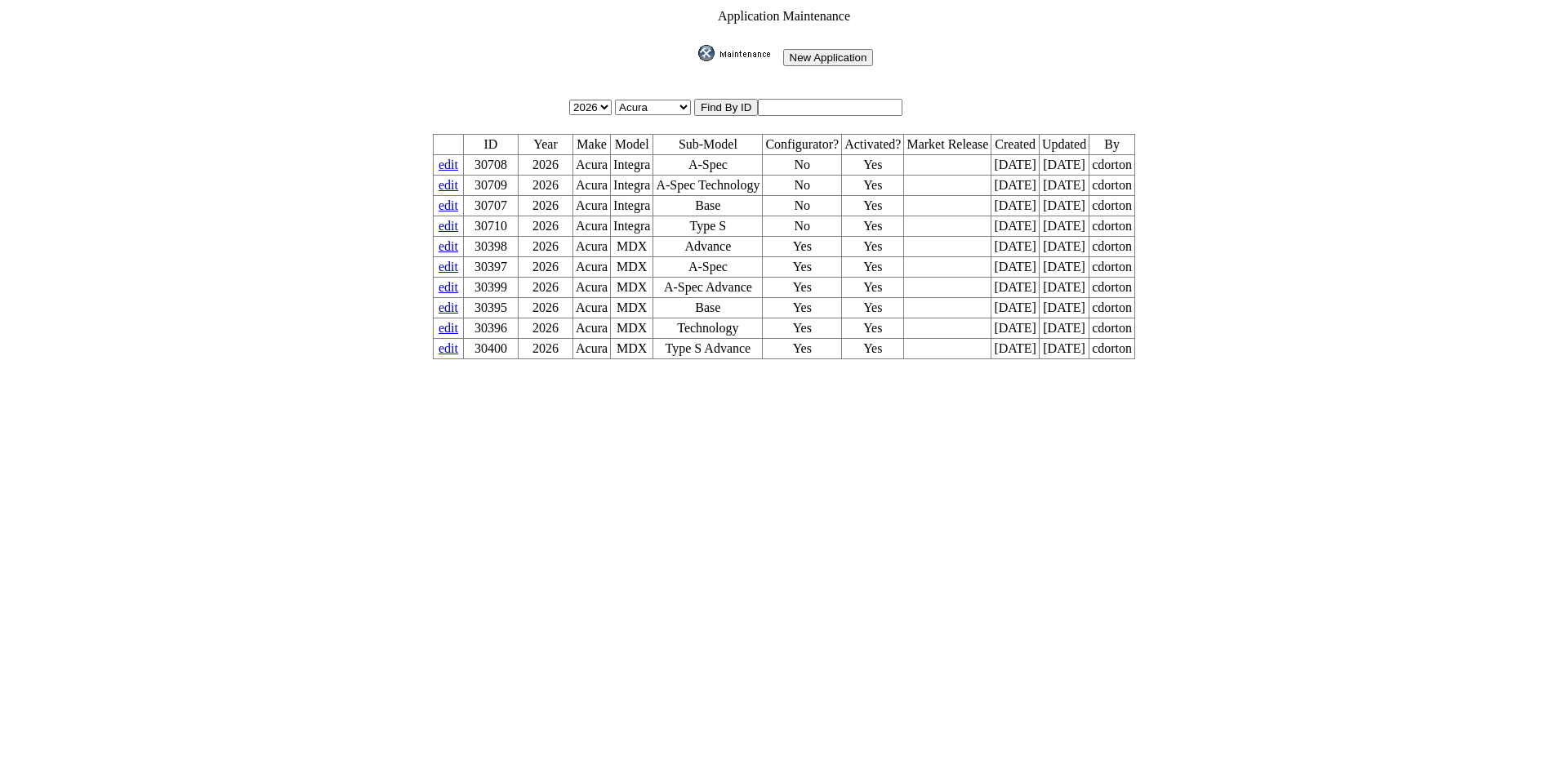
click at [832, 99] on input "text" at bounding box center [829, 107] width 144 height 17
type input "30598"
click at [694, 61] on input "image" at bounding box center [694, 61] width 0 height 0
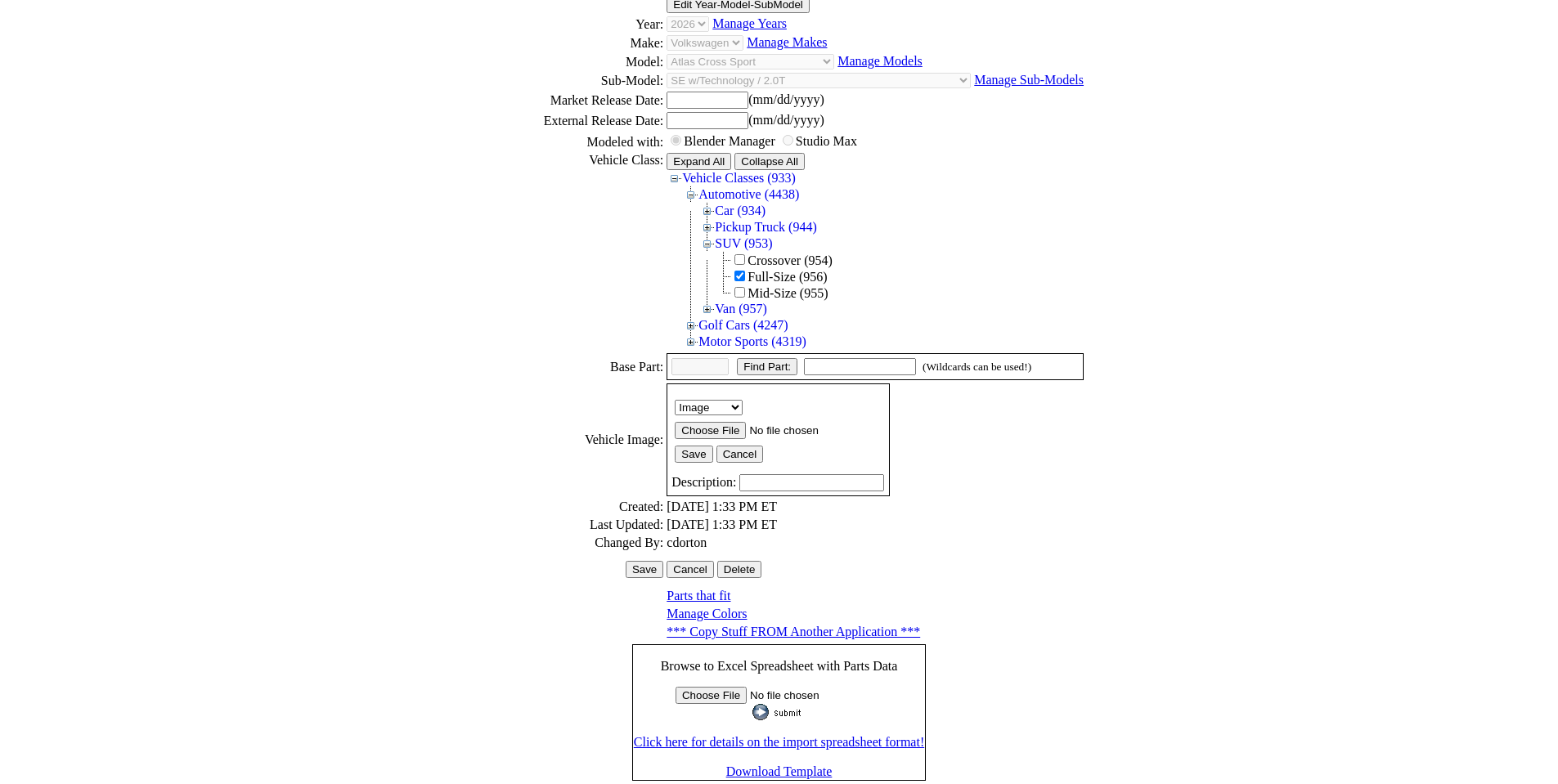
scroll to position [224, 0]
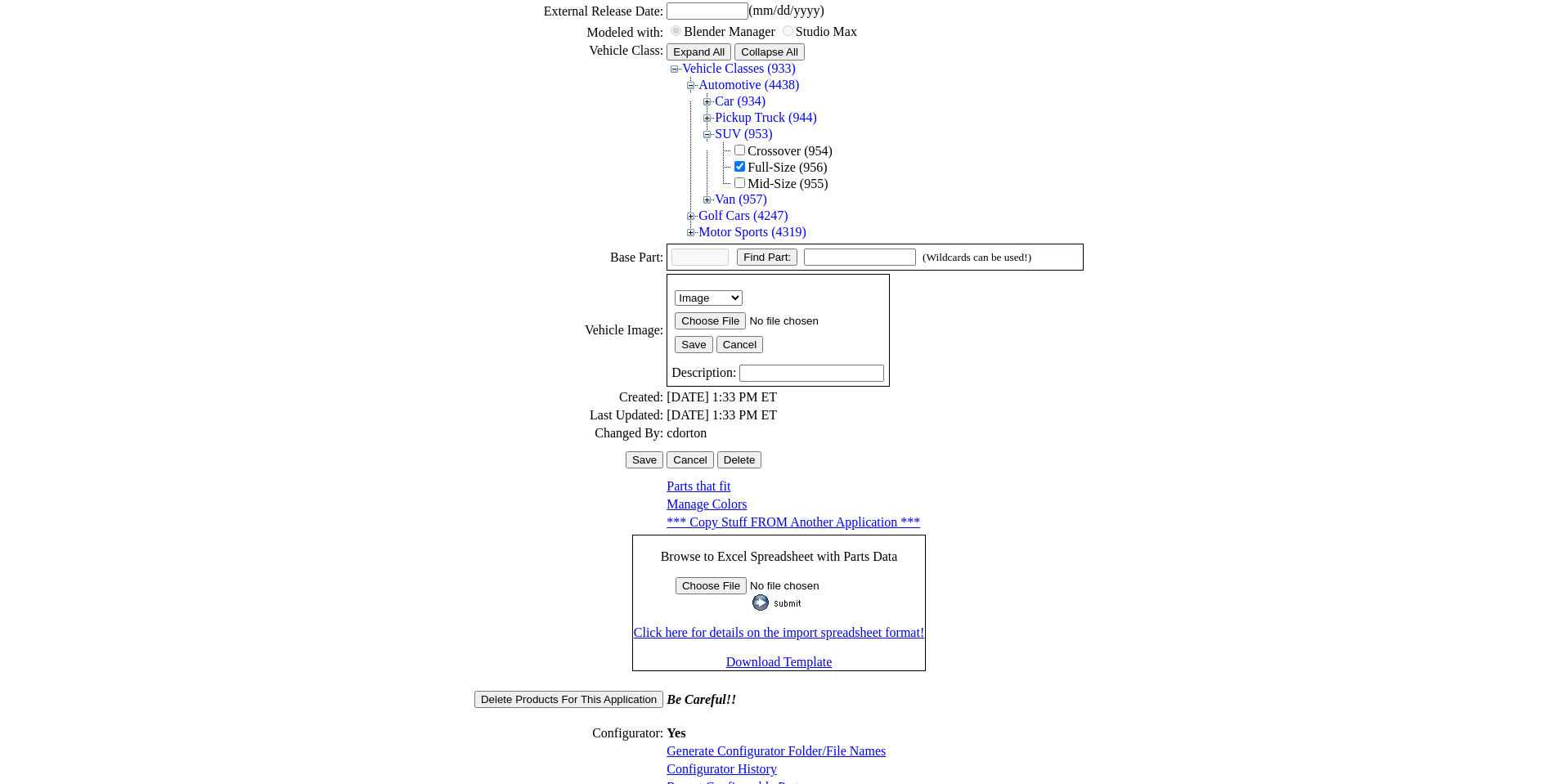
click at [711, 762] on link "Configurator History" at bounding box center [722, 769] width 111 height 14
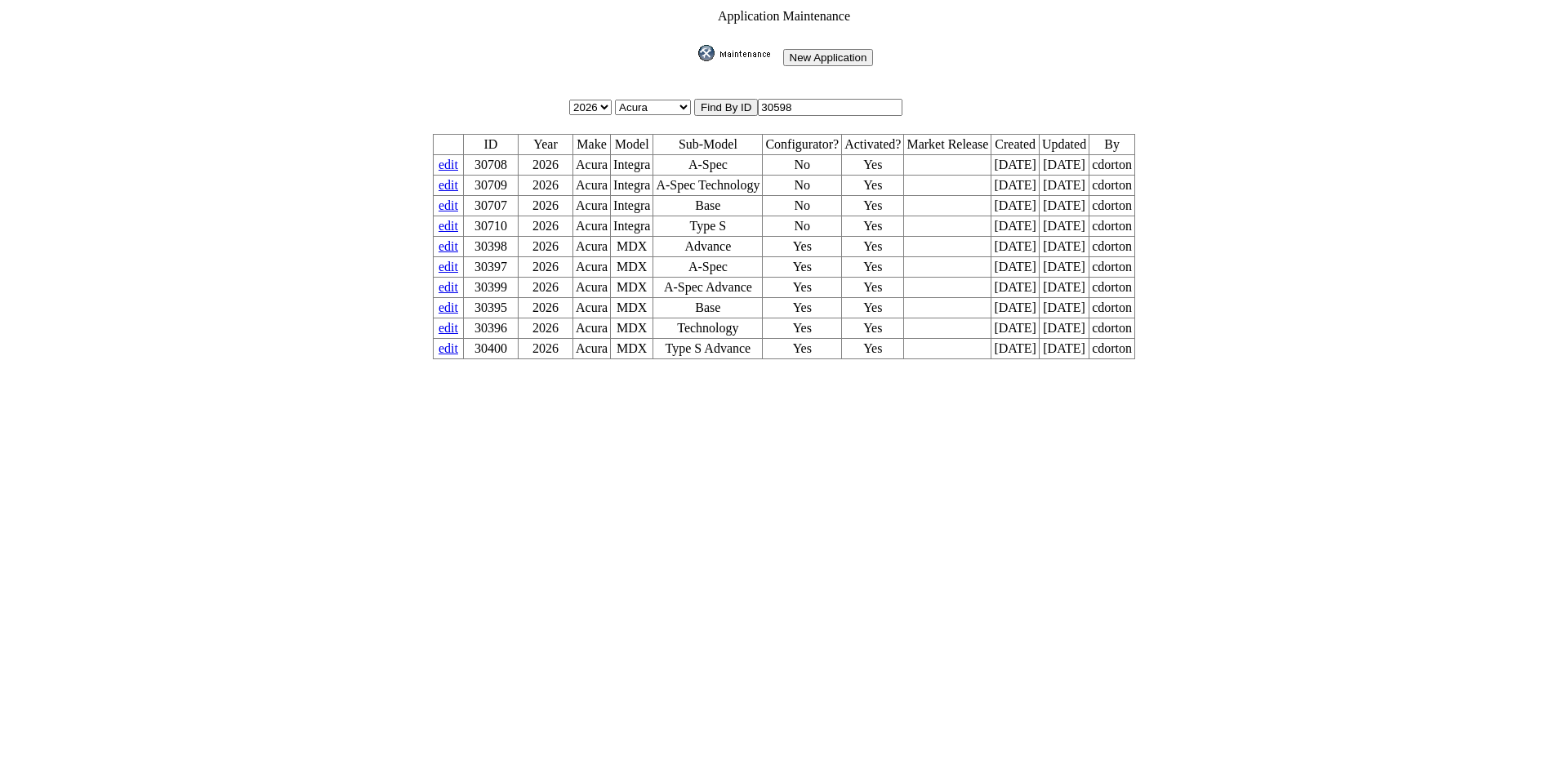
click at [738, 47] on img at bounding box center [739, 53] width 81 height 16
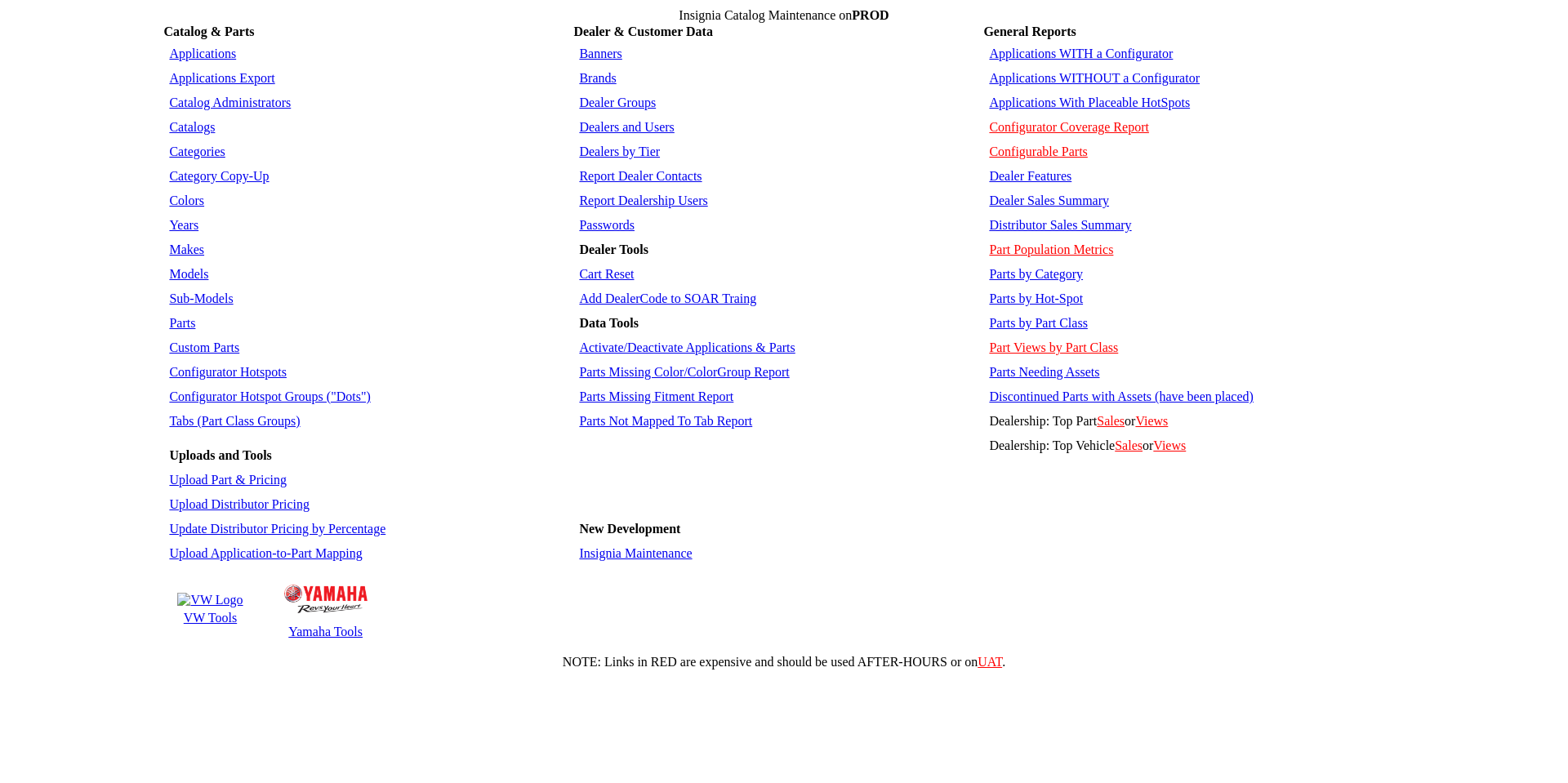
click at [1045, 48] on link "Applications WITH a Configurator" at bounding box center [1081, 54] width 183 height 14
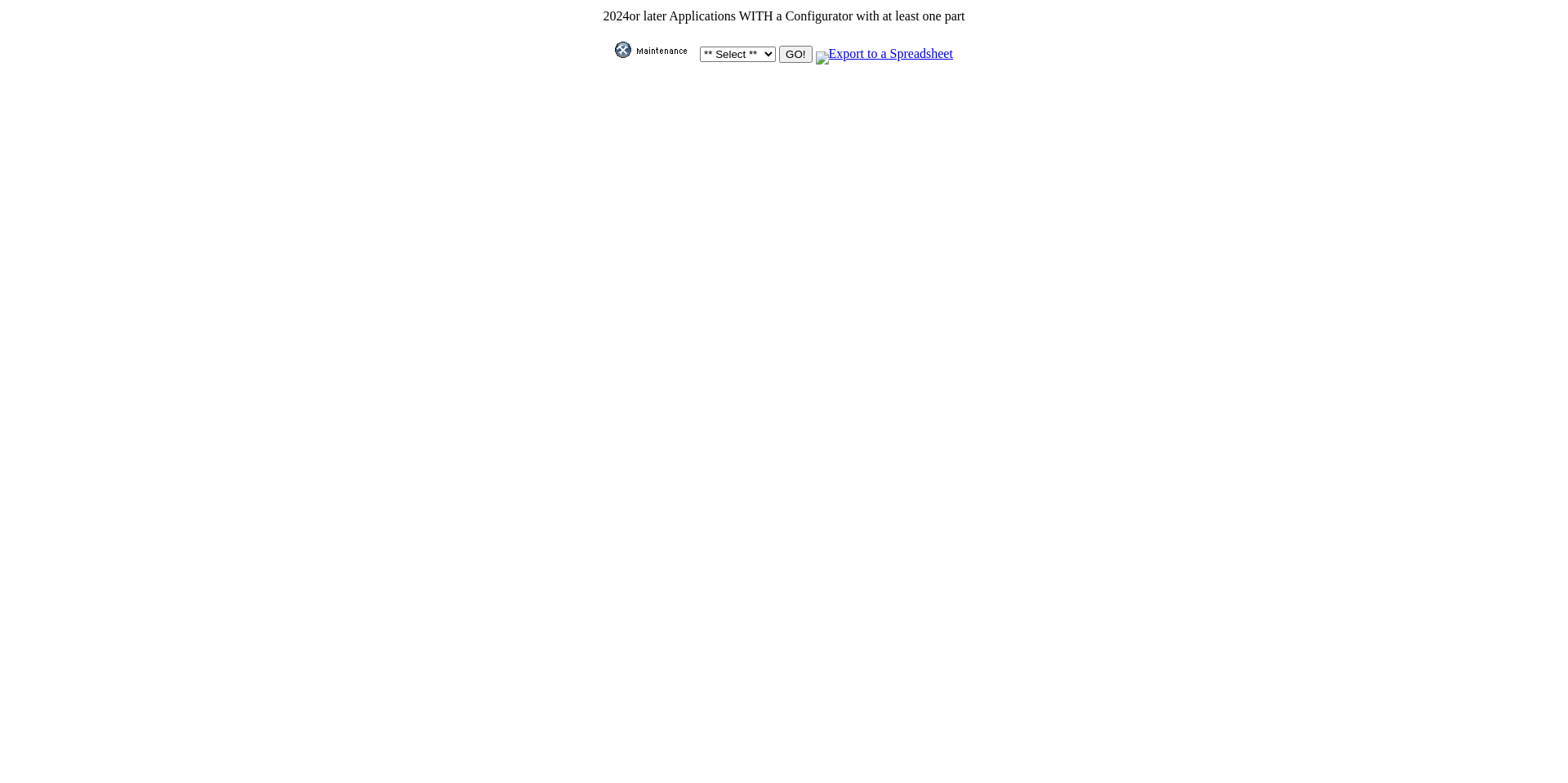
click at [761, 48] on select "** Select ** Acura Alfa Romeo Audi Bentley BMW DoubleTake [PERSON_NAME] Honda H…" at bounding box center [737, 54] width 76 height 15
select select "11"
click at [700, 47] on select "** Select ** Acura Alfa Romeo Audi Bentley BMW DoubleTake [PERSON_NAME] Honda H…" at bounding box center [737, 54] width 76 height 15
click at [798, 53] on input "GO!" at bounding box center [795, 54] width 32 height 17
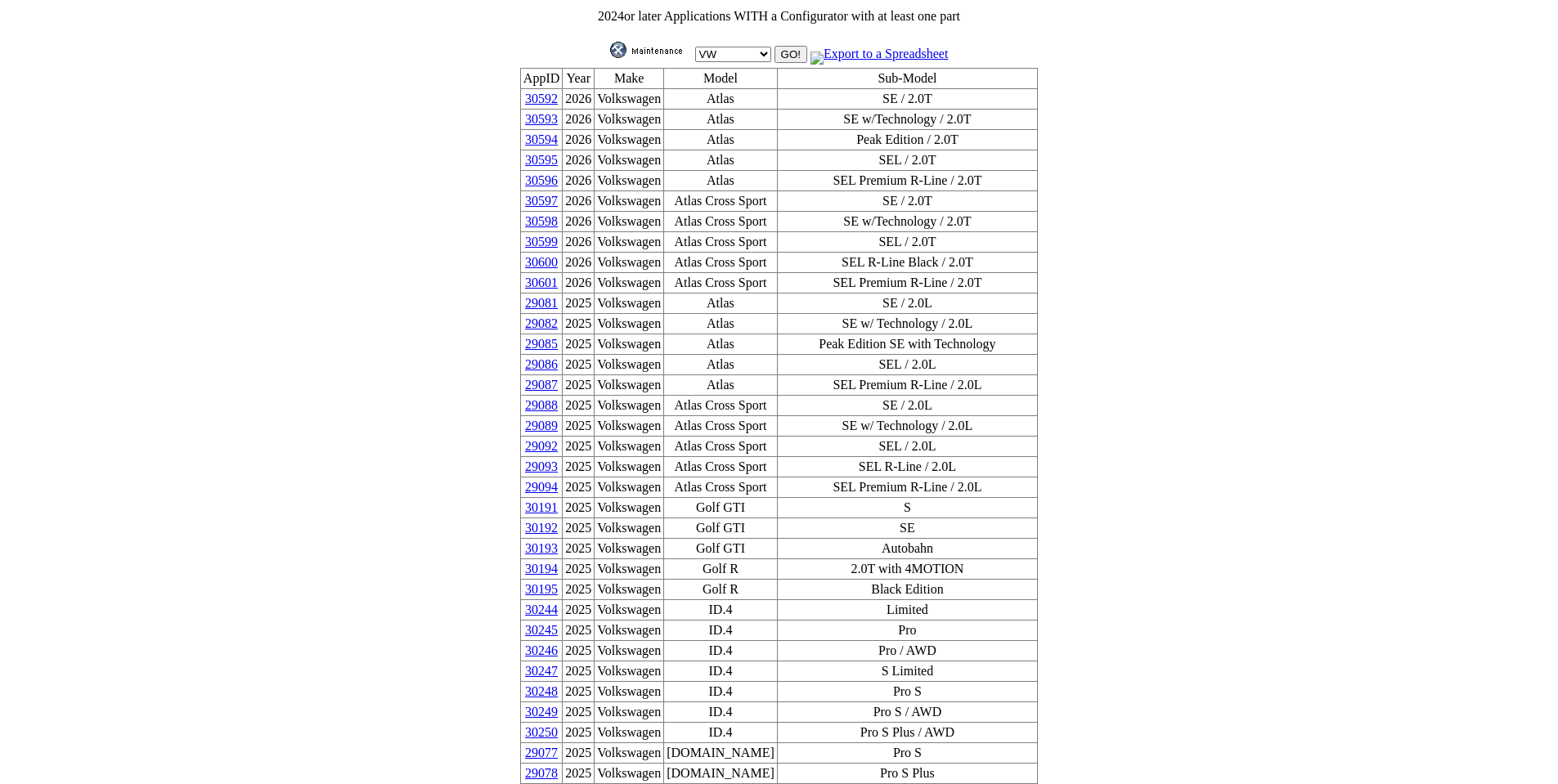
click at [558, 276] on link "30601" at bounding box center [541, 282] width 32 height 14
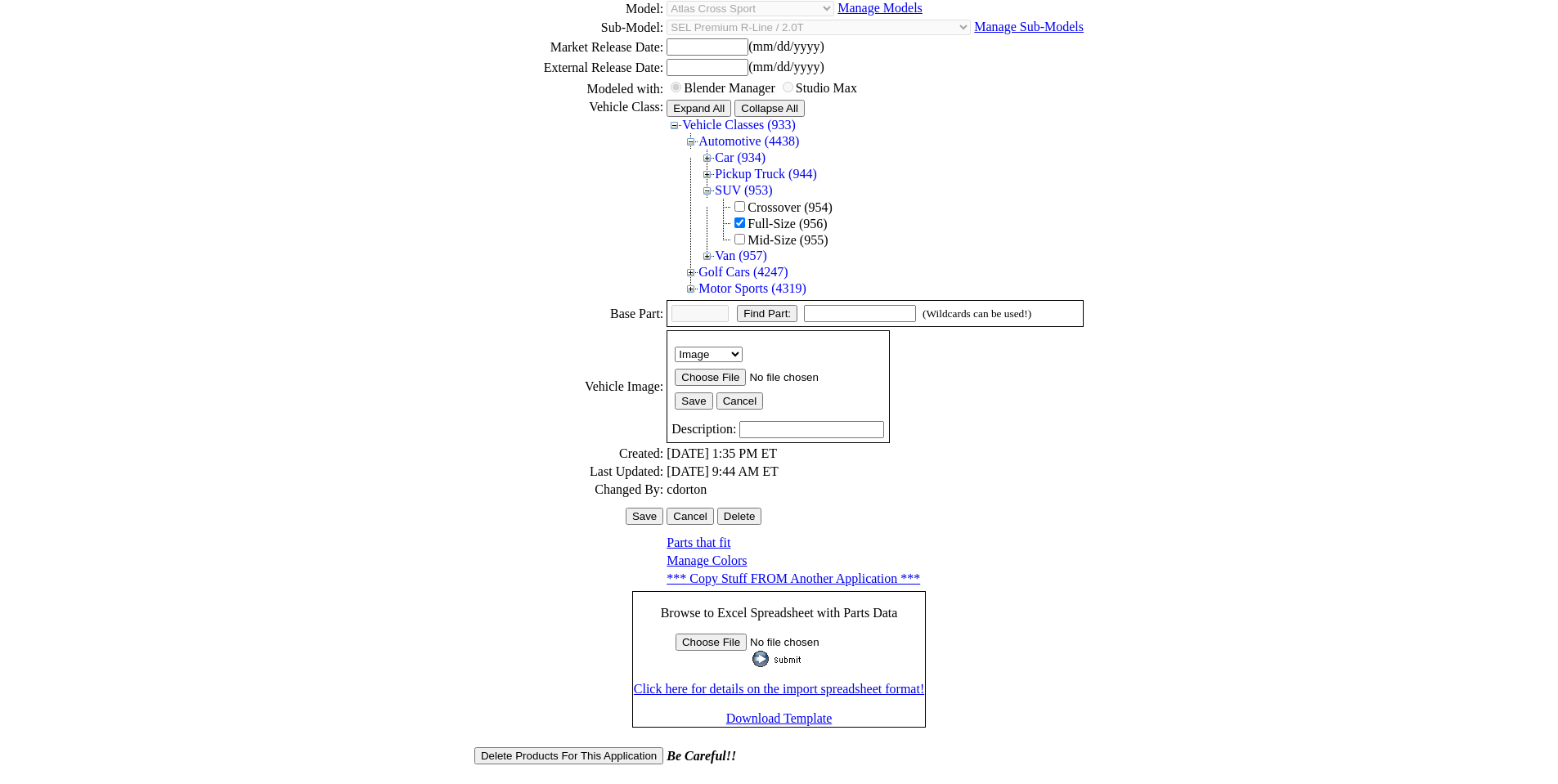
scroll to position [240, 0]
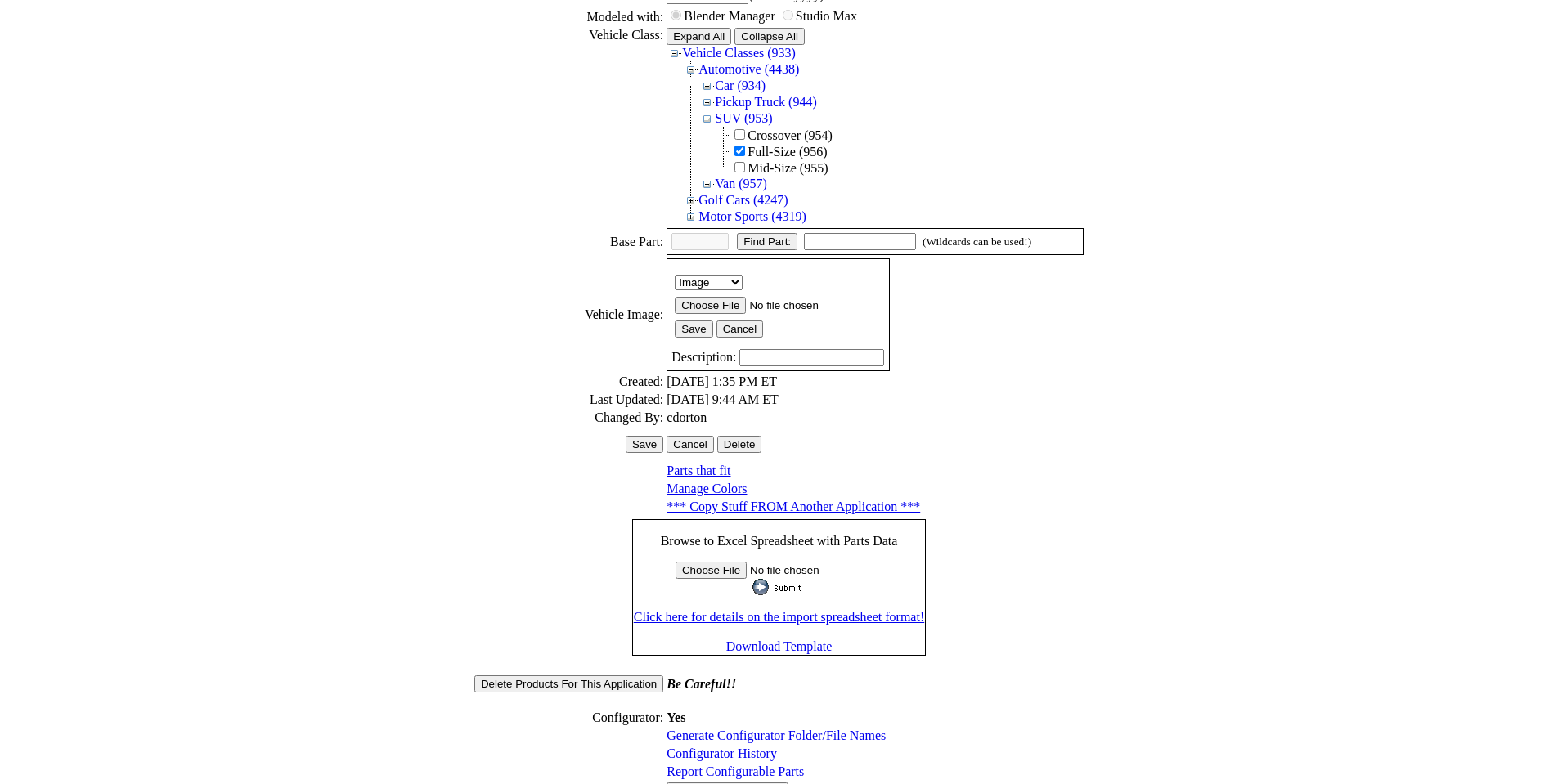
click at [732, 747] on link "Configurator History" at bounding box center [722, 753] width 111 height 14
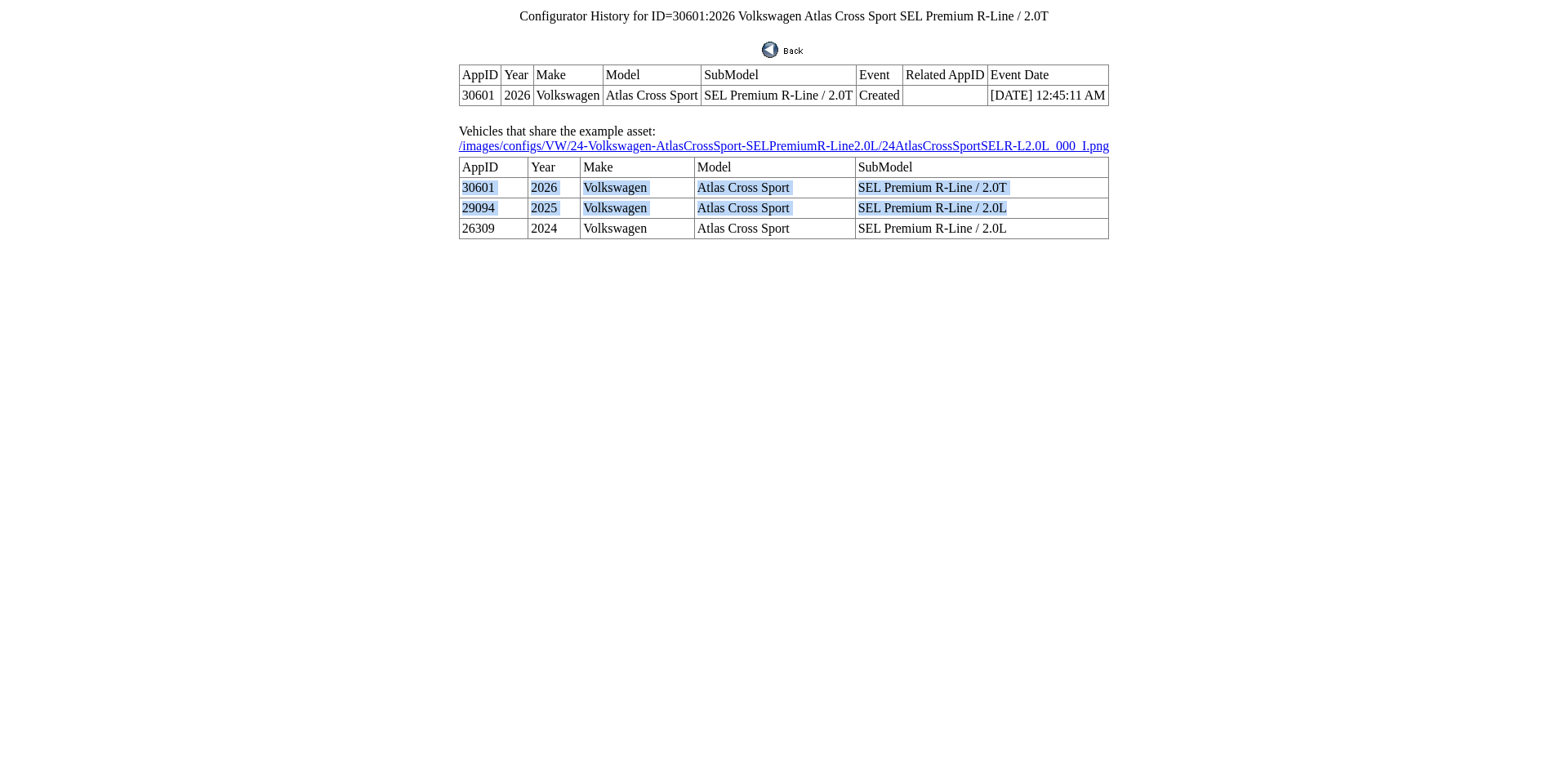
drag, startPoint x: 495, startPoint y: 165, endPoint x: 994, endPoint y: 189, distance: 499.6
click at [994, 189] on tbody "AppID Year Make Model SubModel 30601 2026 Volkswagen Atlas Cross Sport SEL Prem…" at bounding box center [784, 199] width 650 height 82
copy tbody "30601 2026 Volkswagen Atlas Cross Sport SEL Premium R-Line / 2.0T 29094 2025 Vo…"
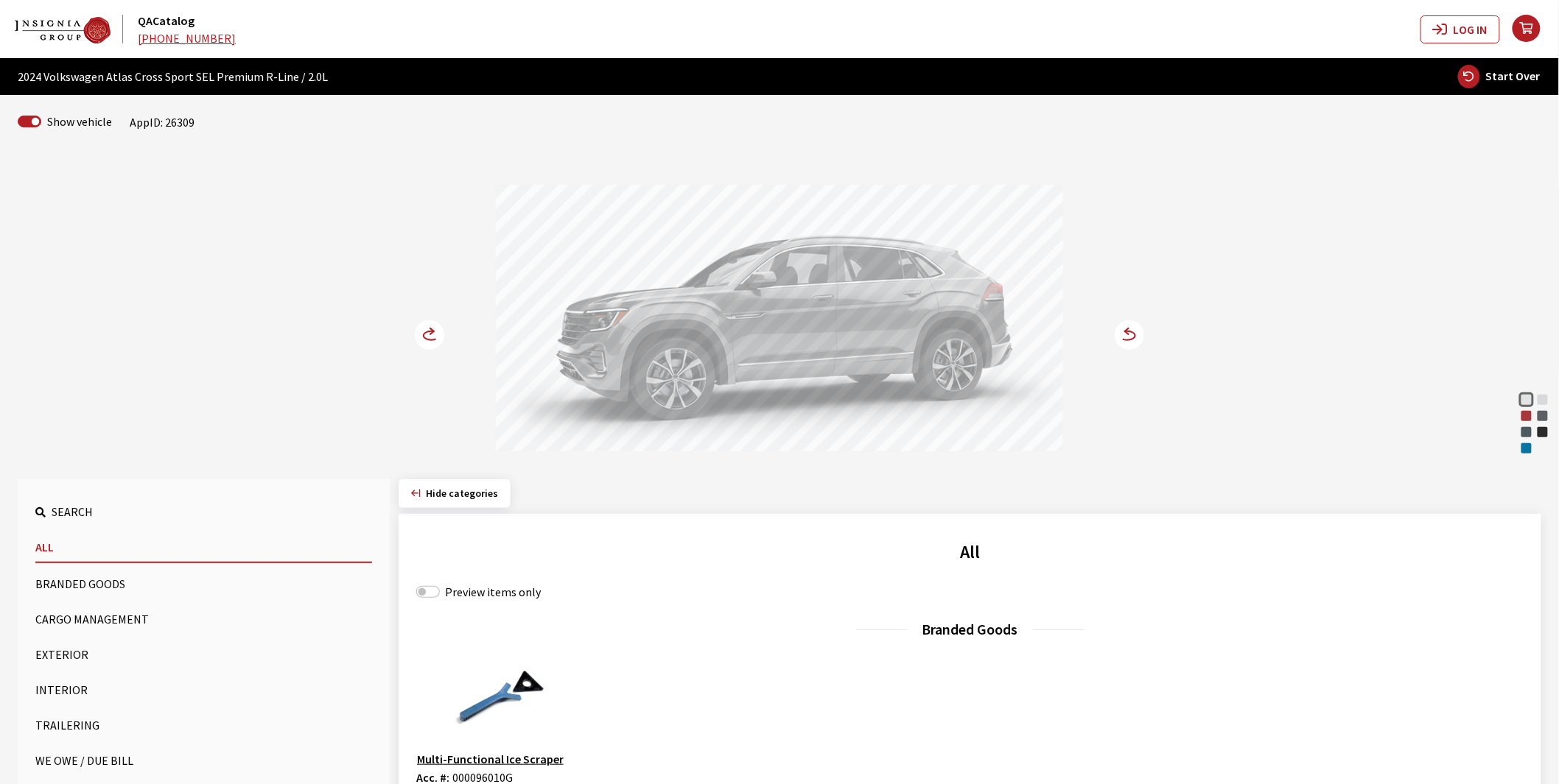
click at [68, 650] on button "Exterior" at bounding box center [204, 655] width 337 height 29
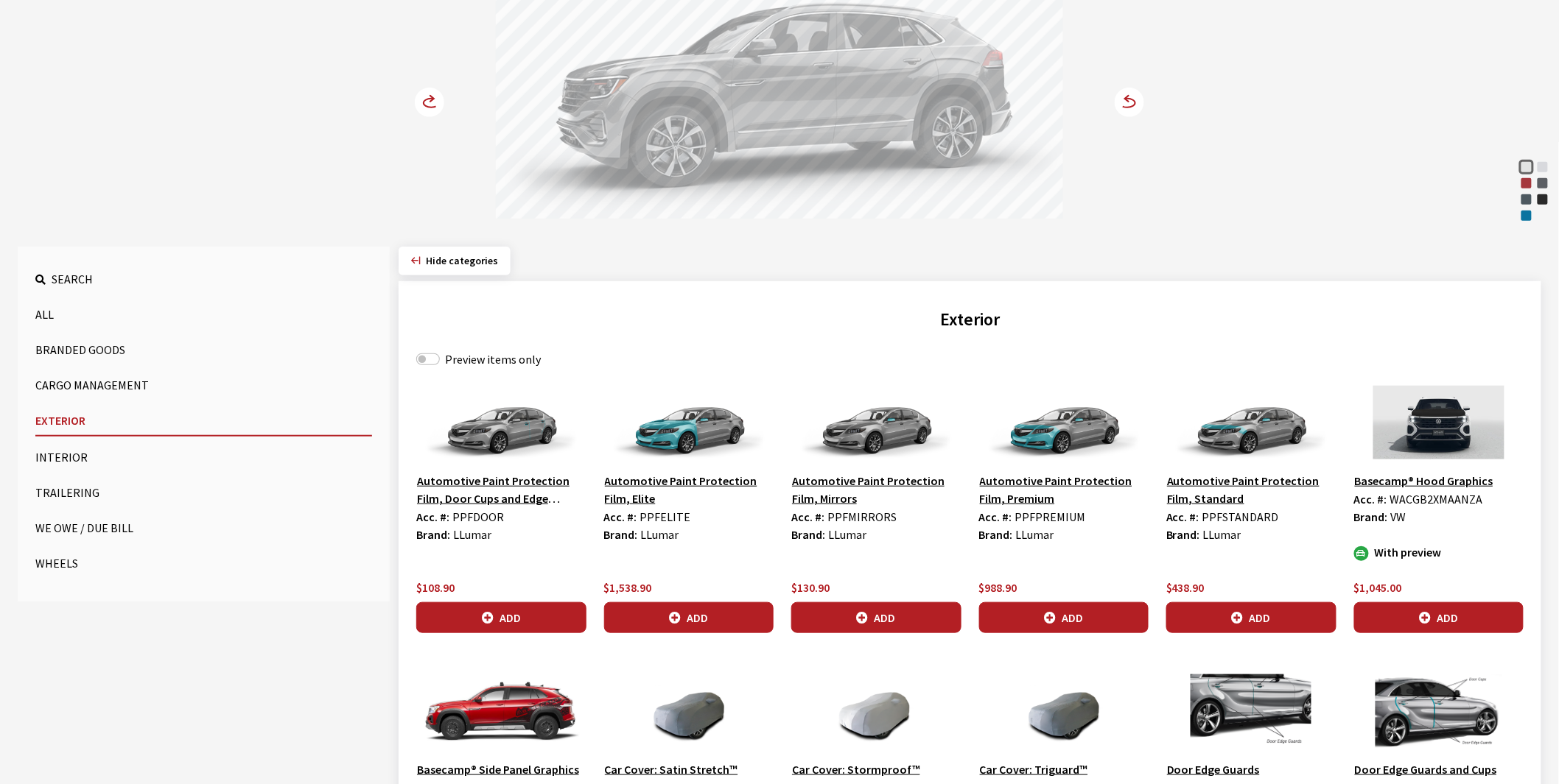
scroll to position [245, 0]
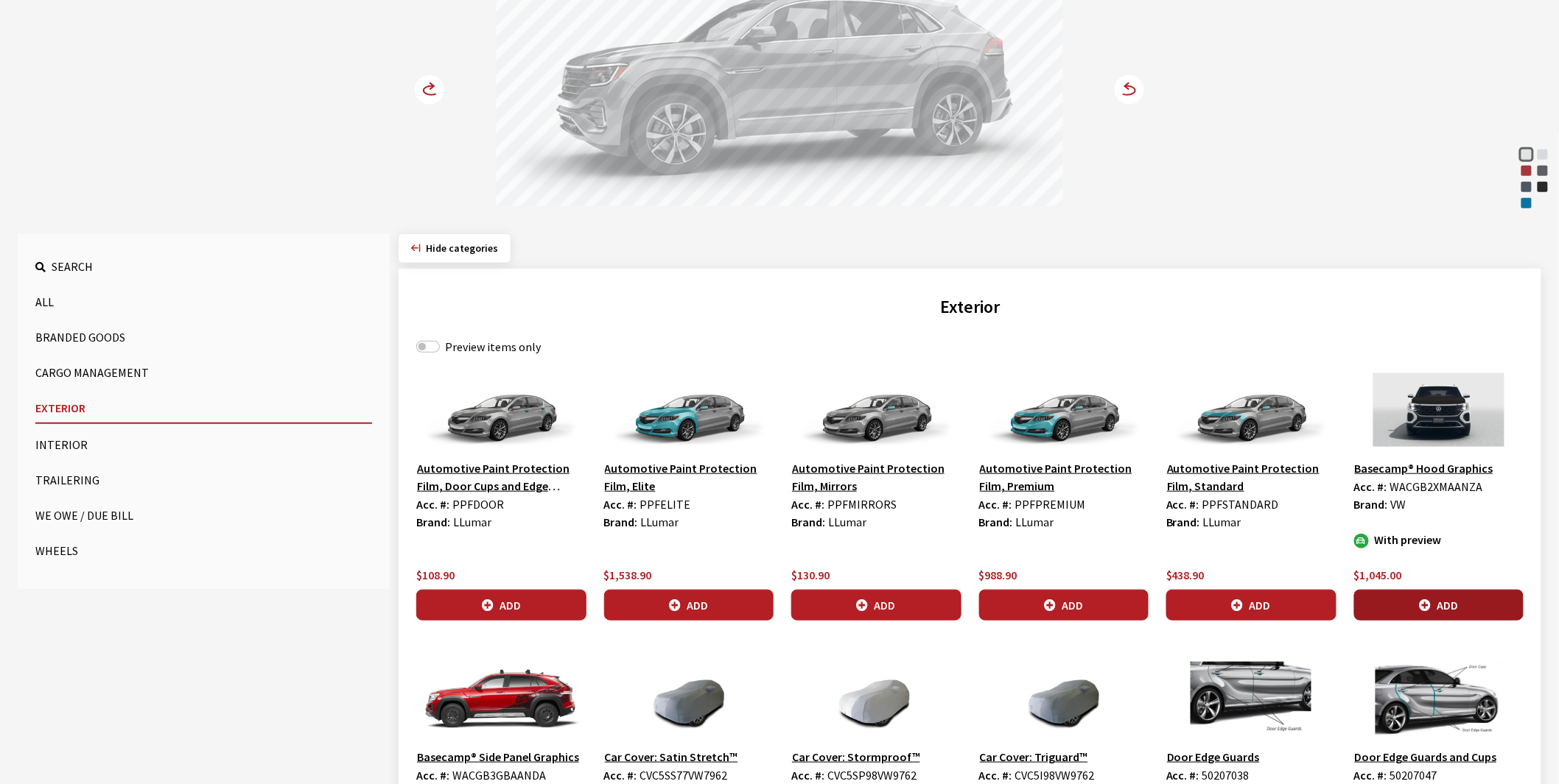
click at [1425, 606] on icon "button" at bounding box center [1424, 606] width 11 height 11
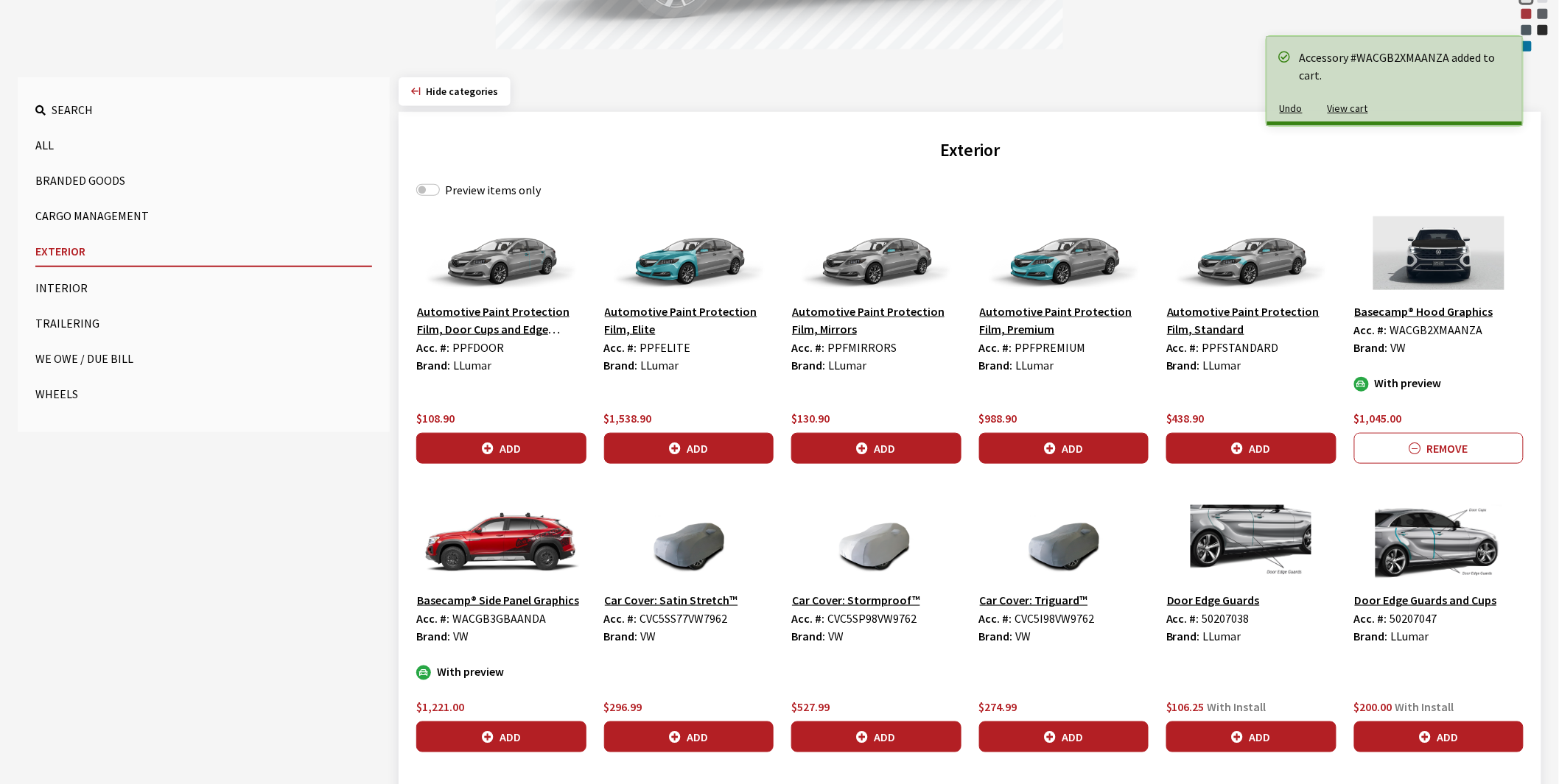
scroll to position [409, 0]
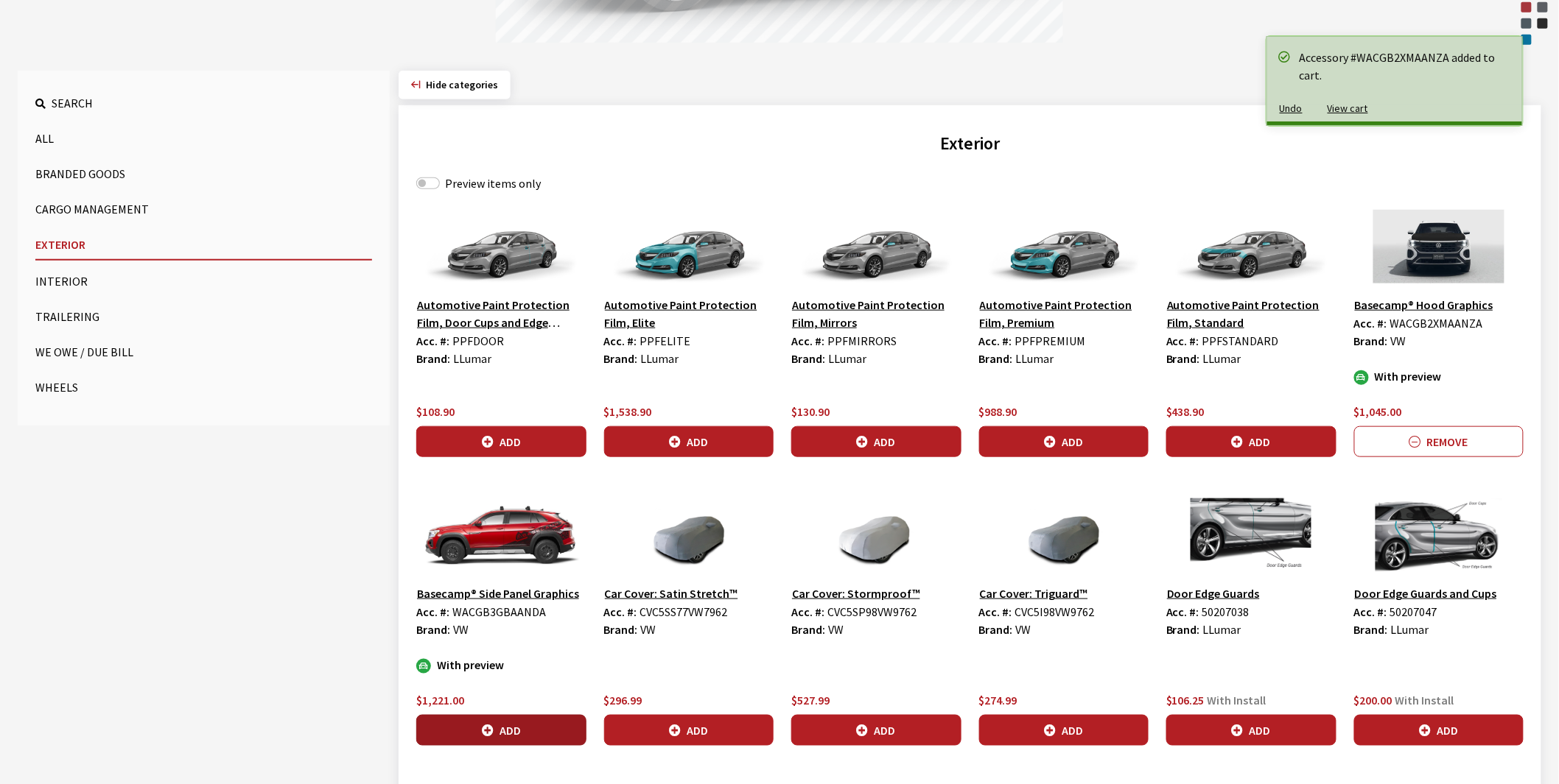
click at [507, 733] on button "Add" at bounding box center [501, 730] width 170 height 31
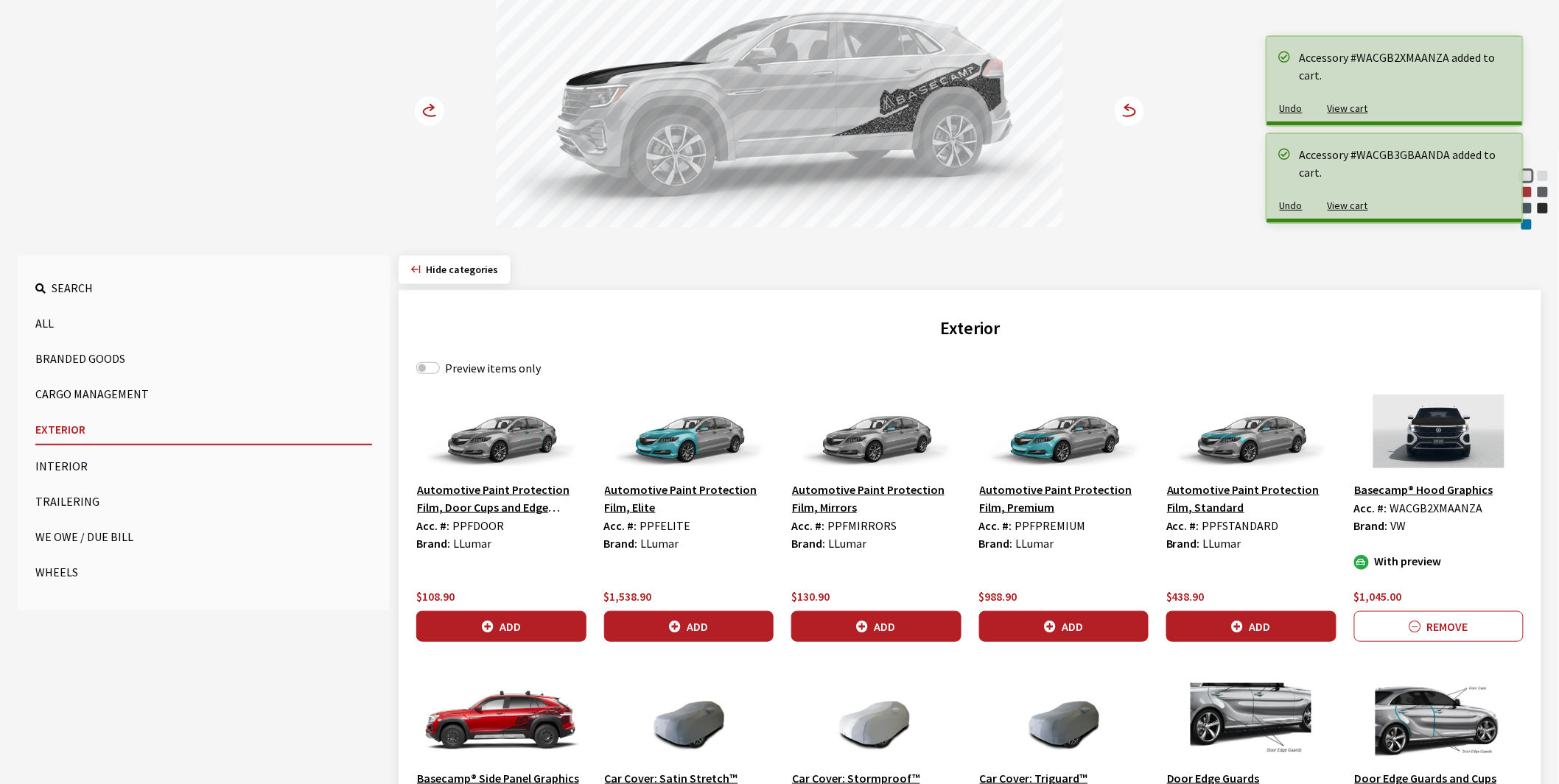
scroll to position [0, 0]
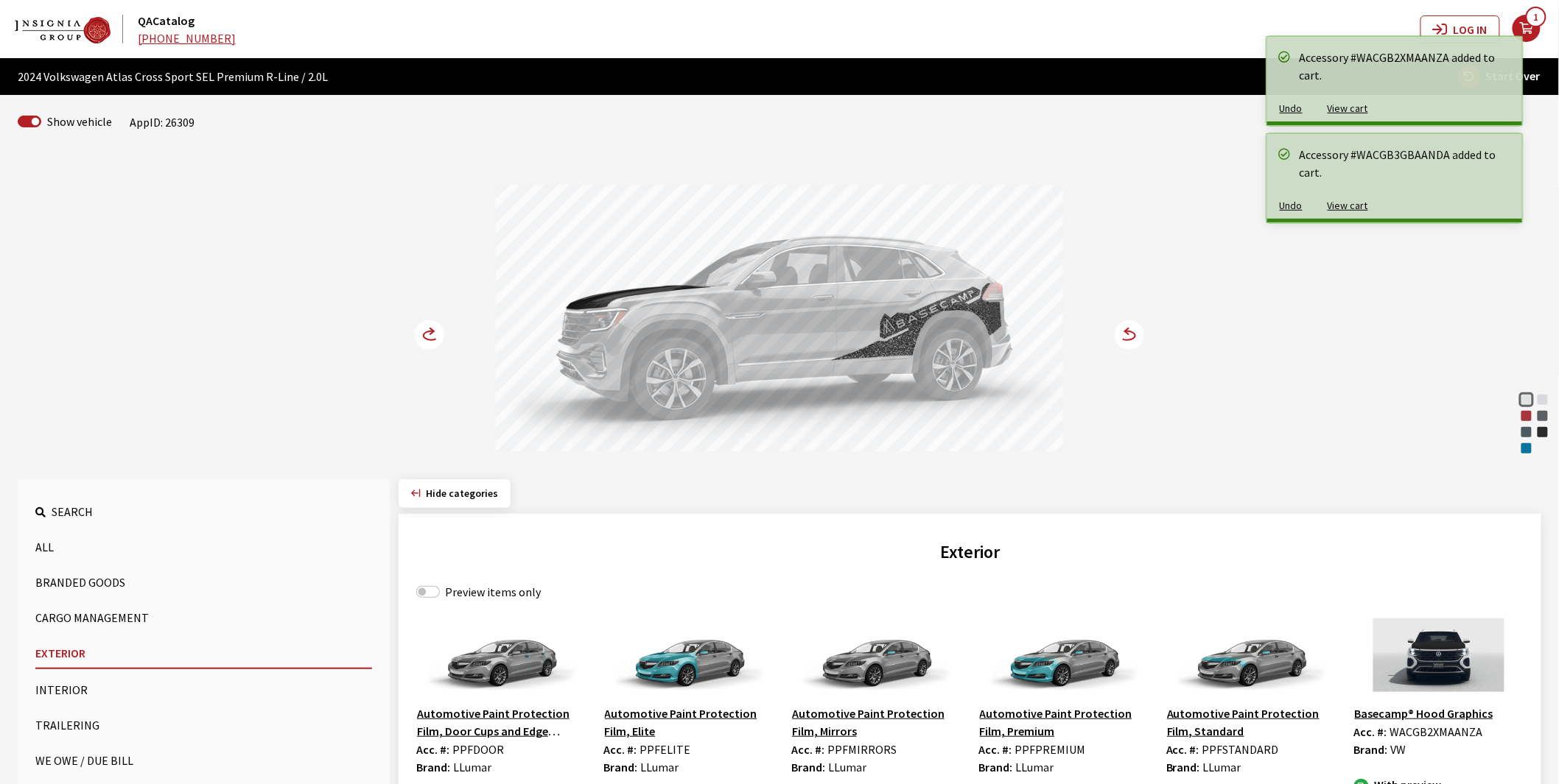
click at [431, 330] on circle at bounding box center [429, 335] width 29 height 29
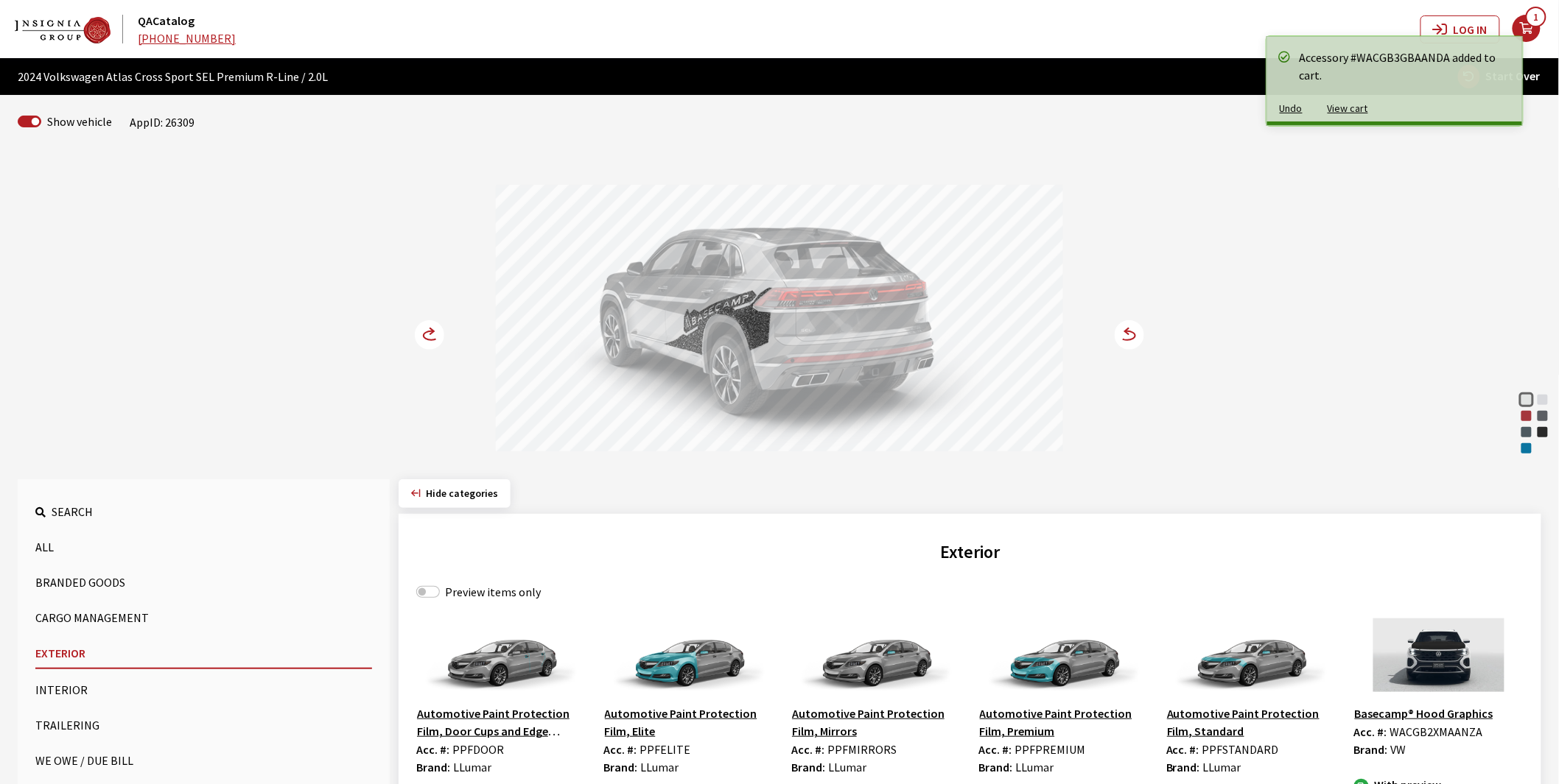
click at [431, 330] on circle at bounding box center [429, 335] width 29 height 29
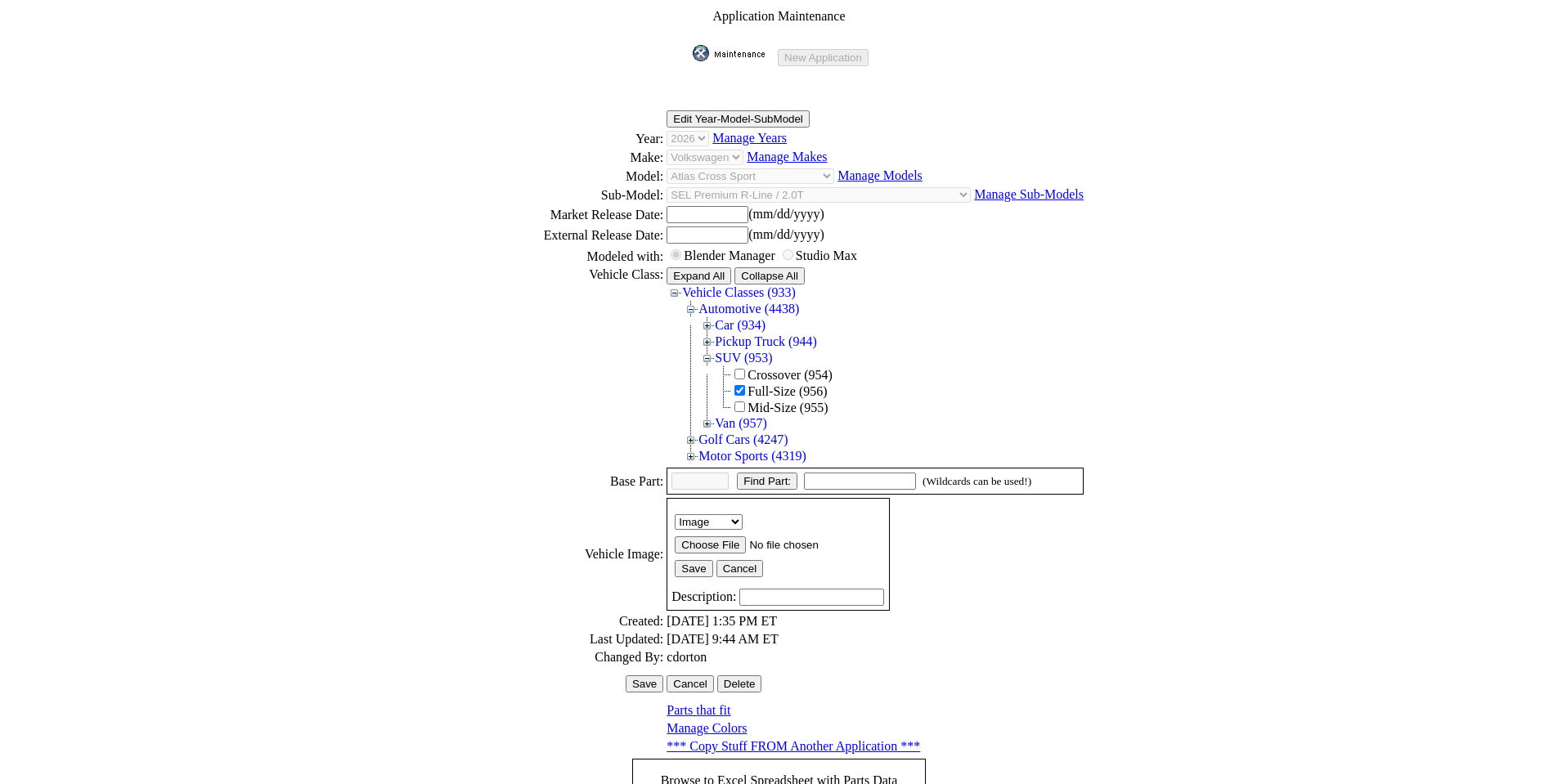
scroll to position [236, 0]
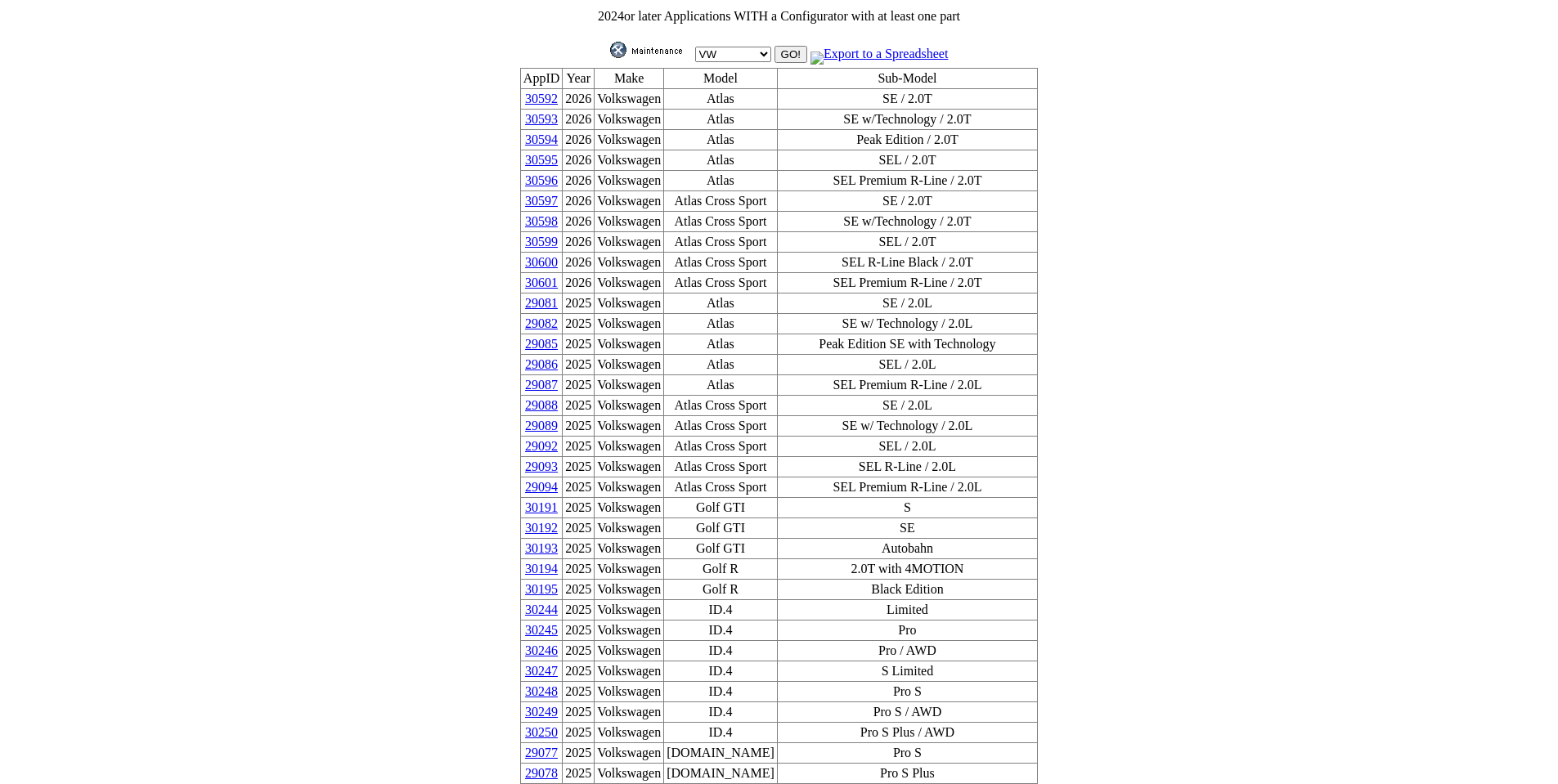
click at [643, 43] on img at bounding box center [651, 49] width 82 height 16
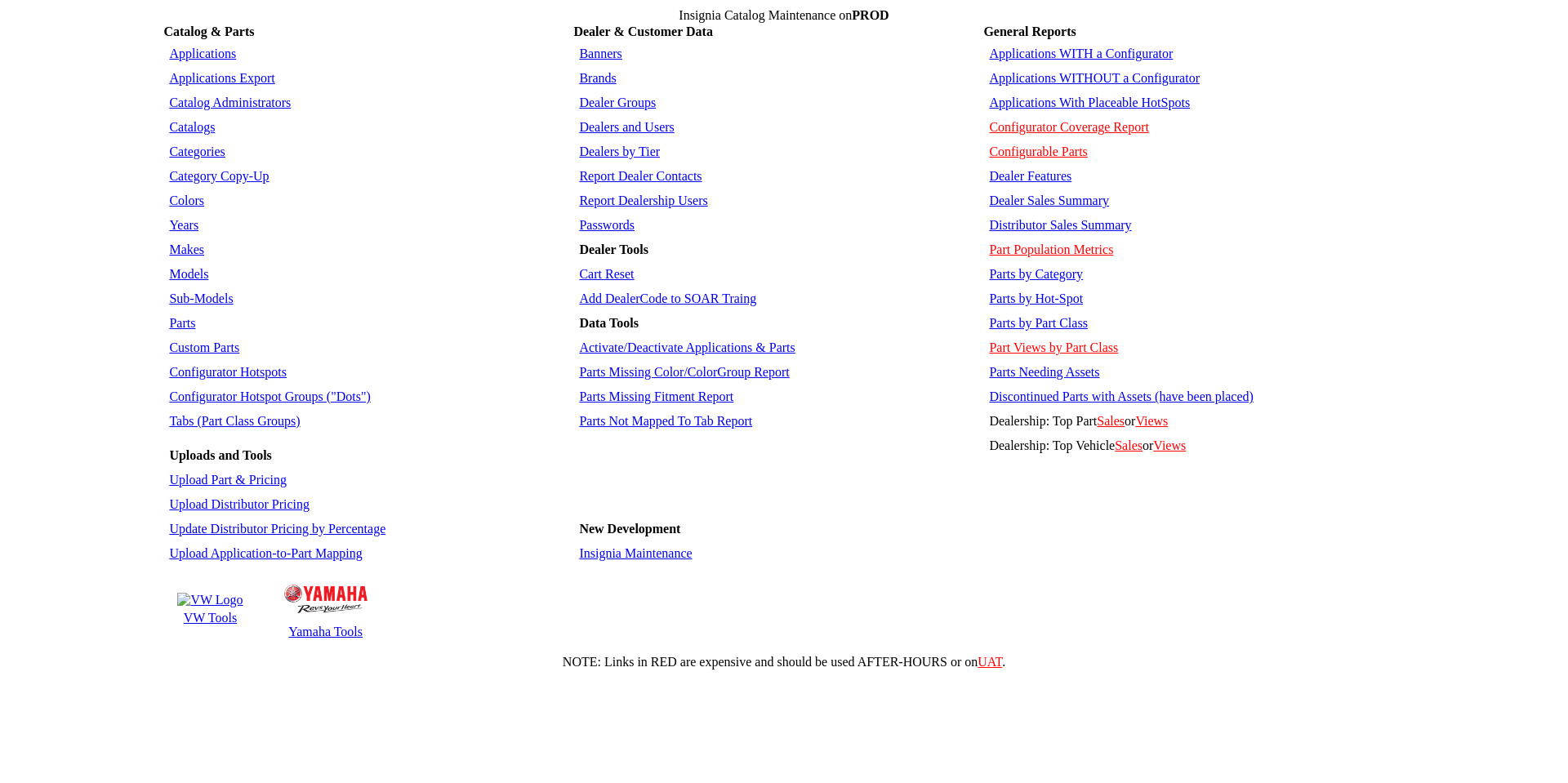
click at [202, 47] on link "Applications" at bounding box center [202, 54] width 67 height 14
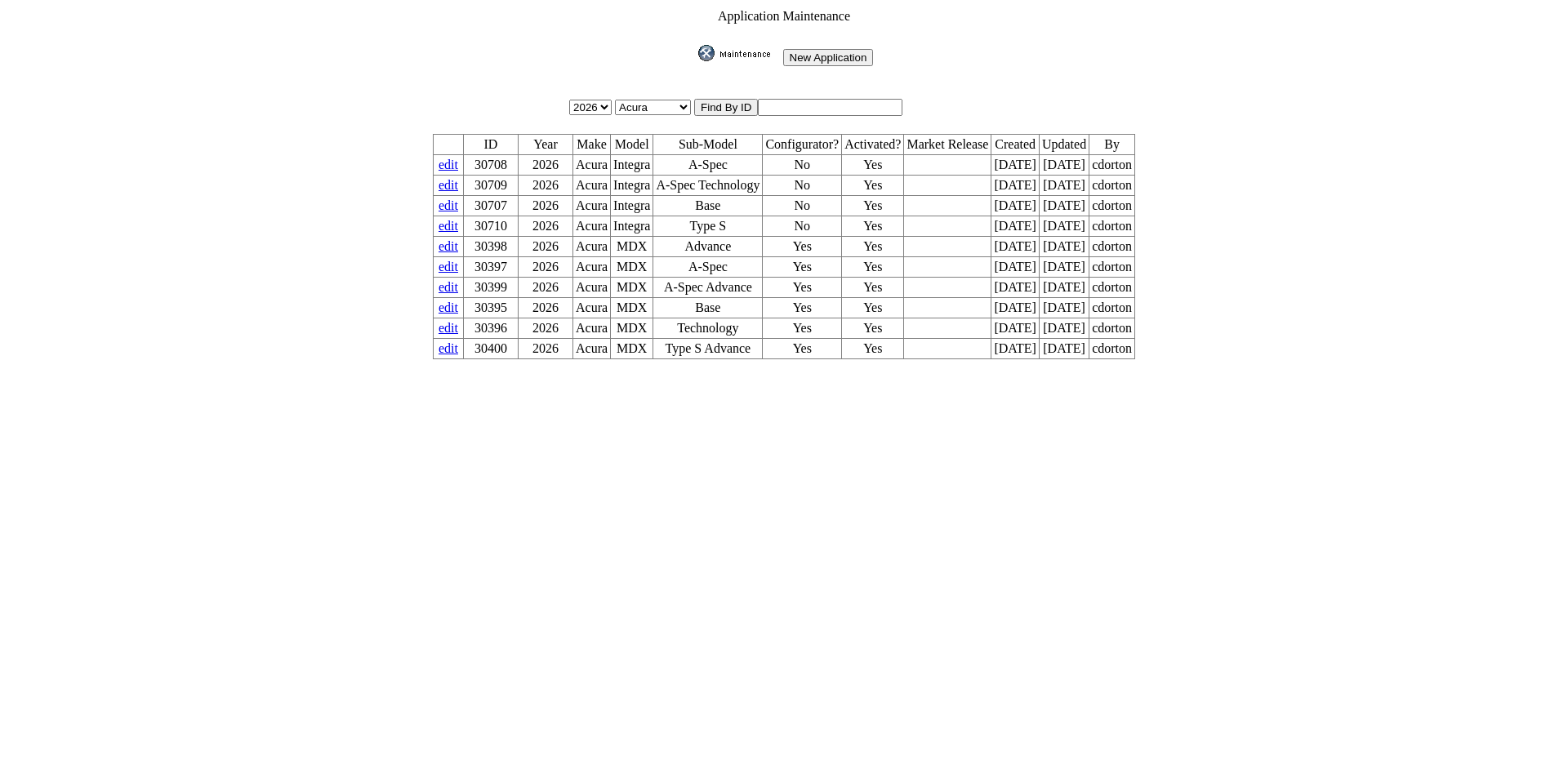
click at [808, 102] on input "text" at bounding box center [829, 107] width 144 height 17
type input "26308"
click at [694, 61] on input "image" at bounding box center [694, 61] width 0 height 0
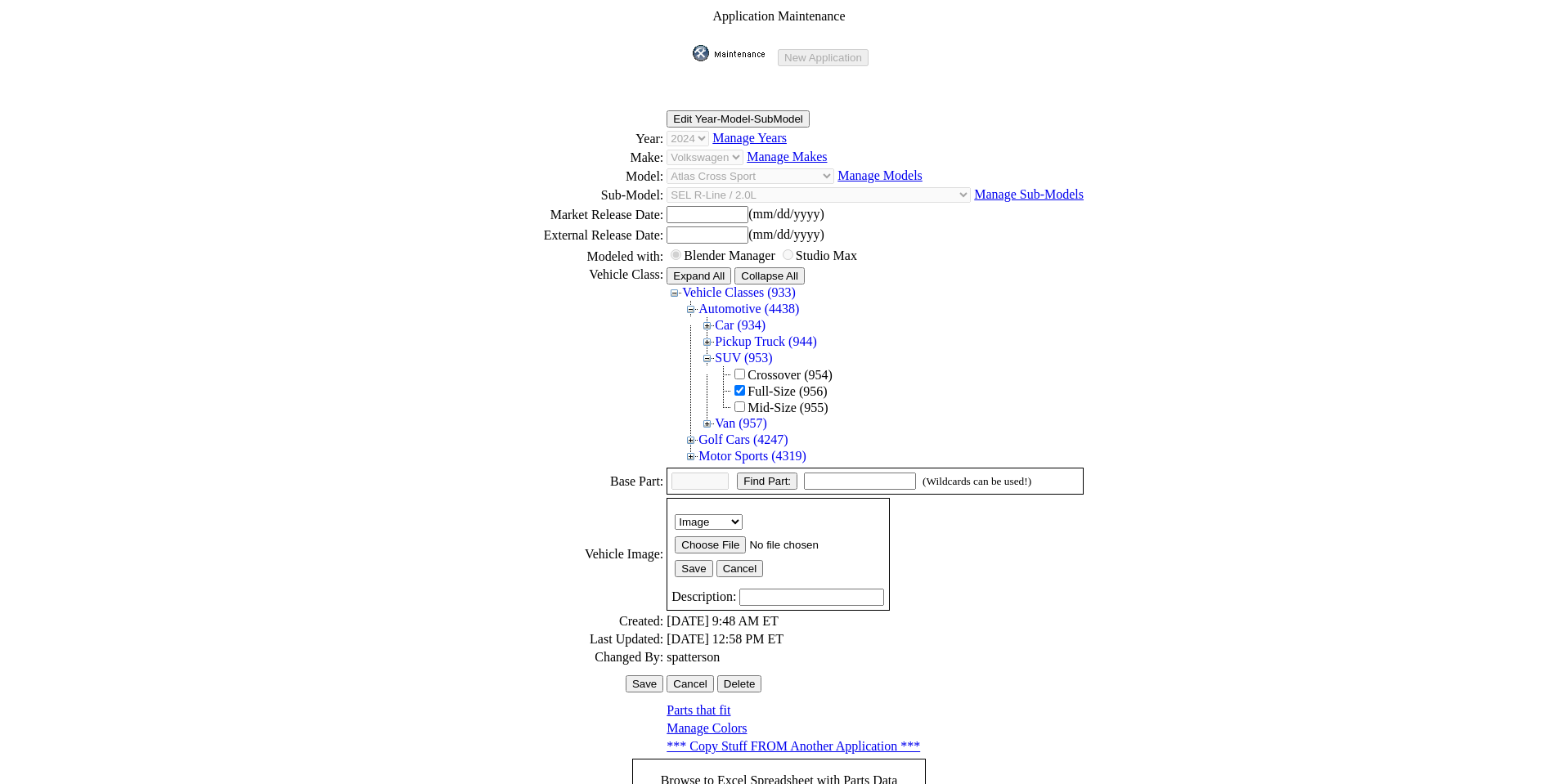
scroll to position [224, 0]
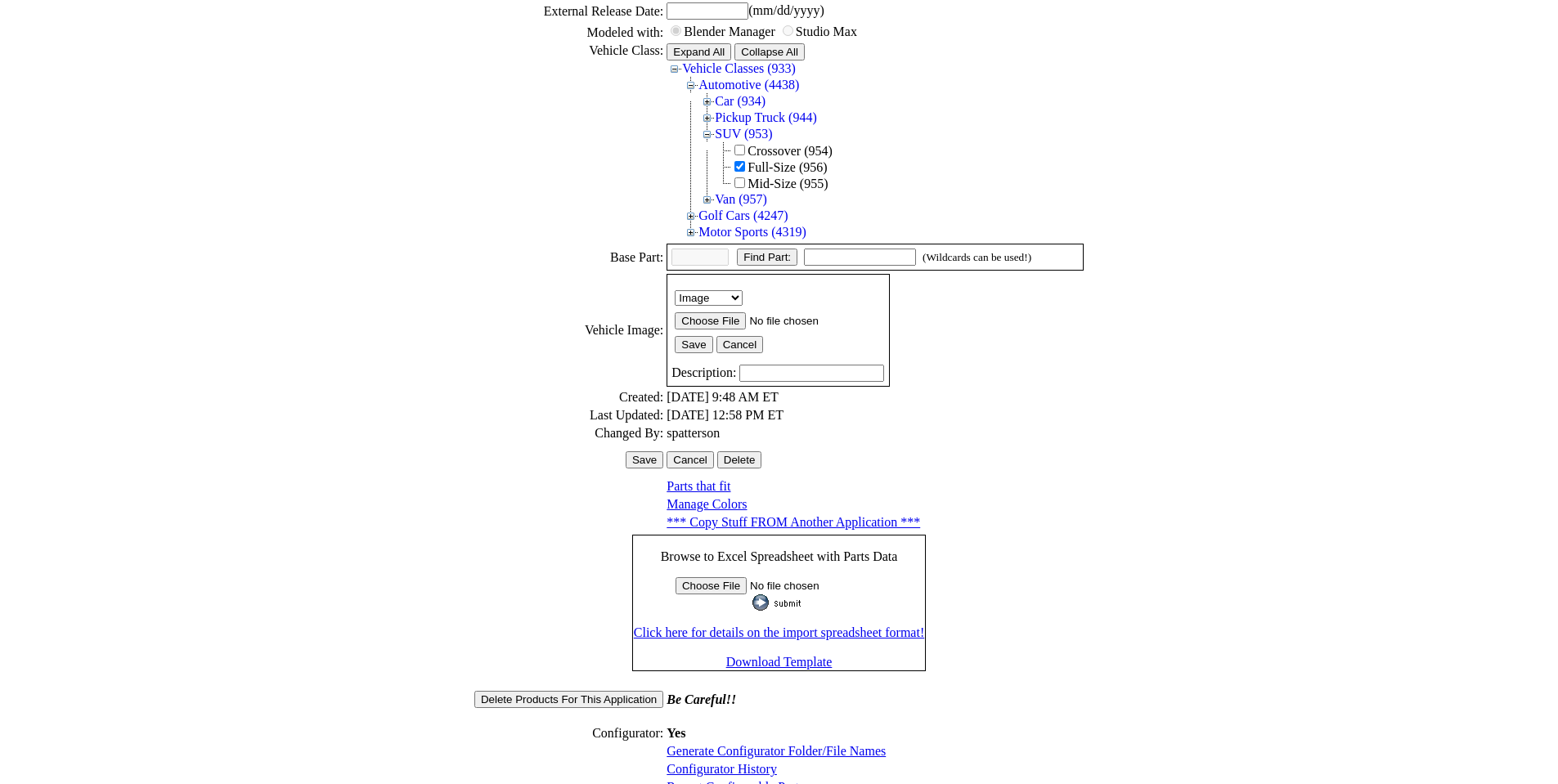
click at [724, 762] on link "Configurator History" at bounding box center [722, 769] width 111 height 14
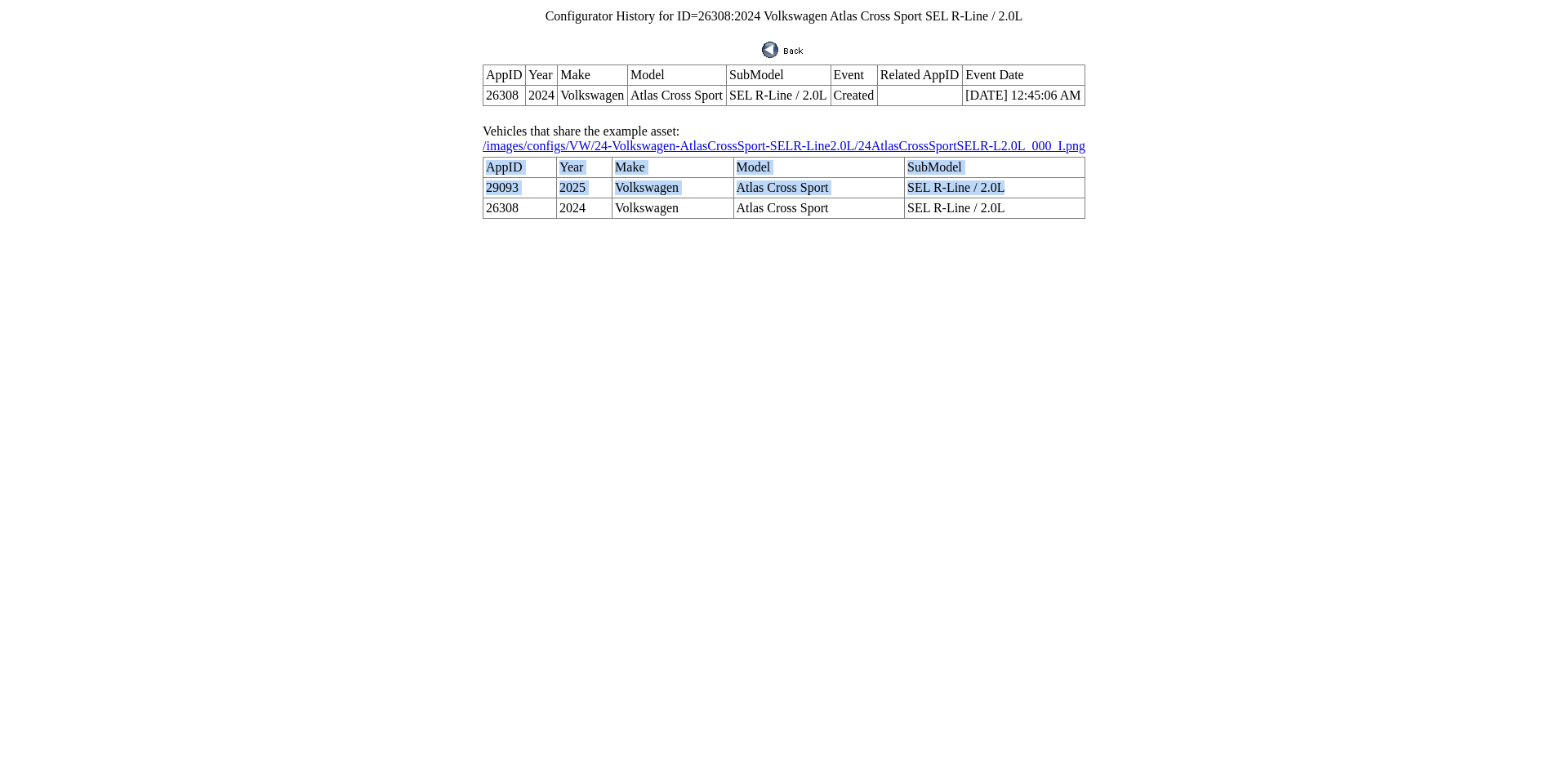
drag, startPoint x: 989, startPoint y: 163, endPoint x: 511, endPoint y: 172, distance: 478.1
click at [511, 172] on td "AppID Year Make Model SubModel 29093 2025 Volkswagen Atlas Cross Sport SEL R-Li…" at bounding box center [784, 188] width 604 height 64
copy td "AppID Year Make Model SubModel 29093 2025 Volkswagen Atlas Cross Sport SEL R-Li…"
click at [530, 178] on td "29093" at bounding box center [520, 189] width 74 height 20
drag, startPoint x: 514, startPoint y: 165, endPoint x: 984, endPoint y: 172, distance: 470.1
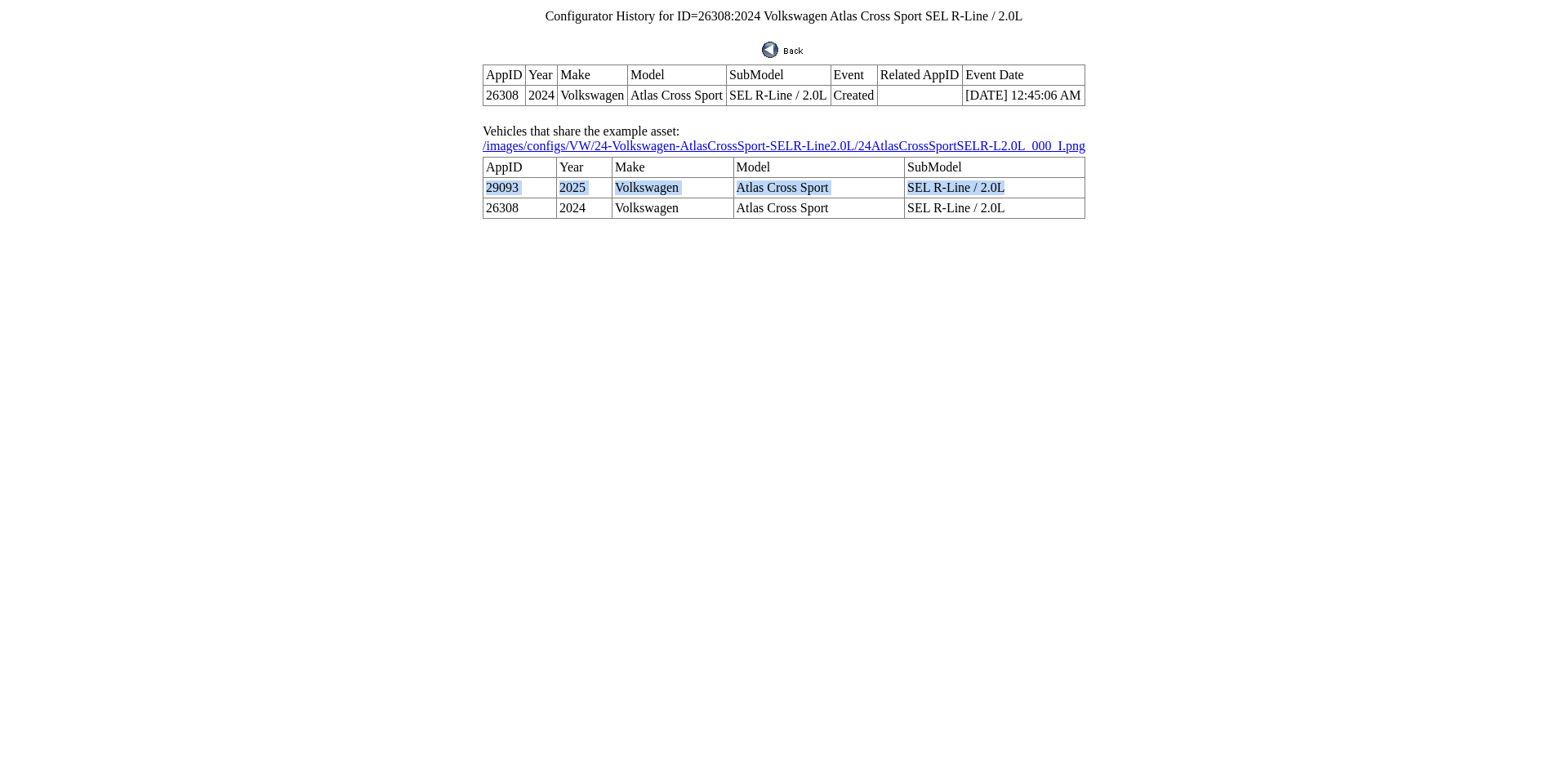
click at [984, 178] on tr "29093 2025 Volkswagen Atlas Cross Sport SEL R-Line / 2.0L" at bounding box center [784, 189] width 602 height 20
copy tr "29093 2025 Volkswagen Atlas Cross Sport SEL R-Line / 2.0L"
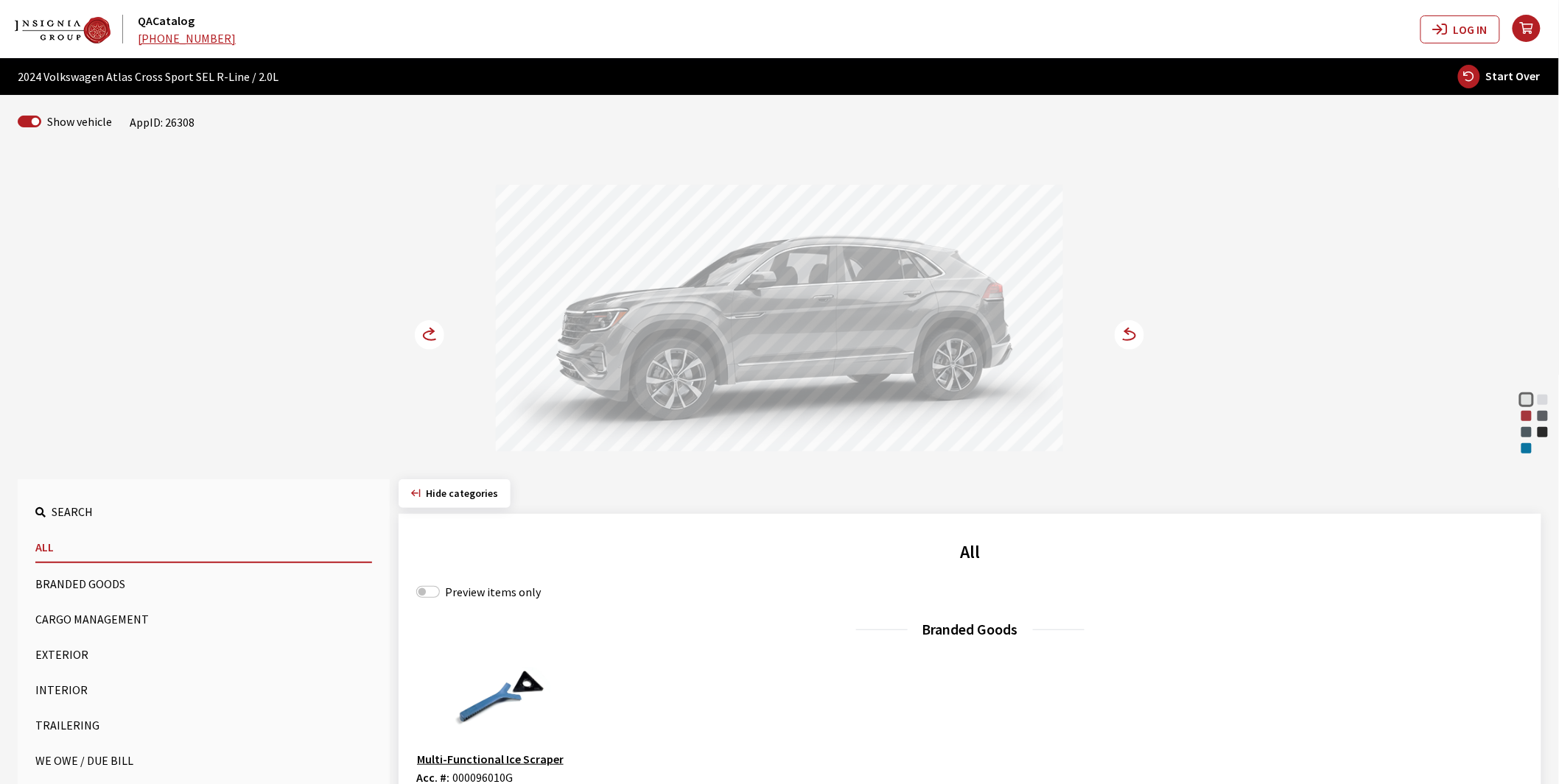
click at [53, 646] on button "Exterior" at bounding box center [204, 655] width 337 height 29
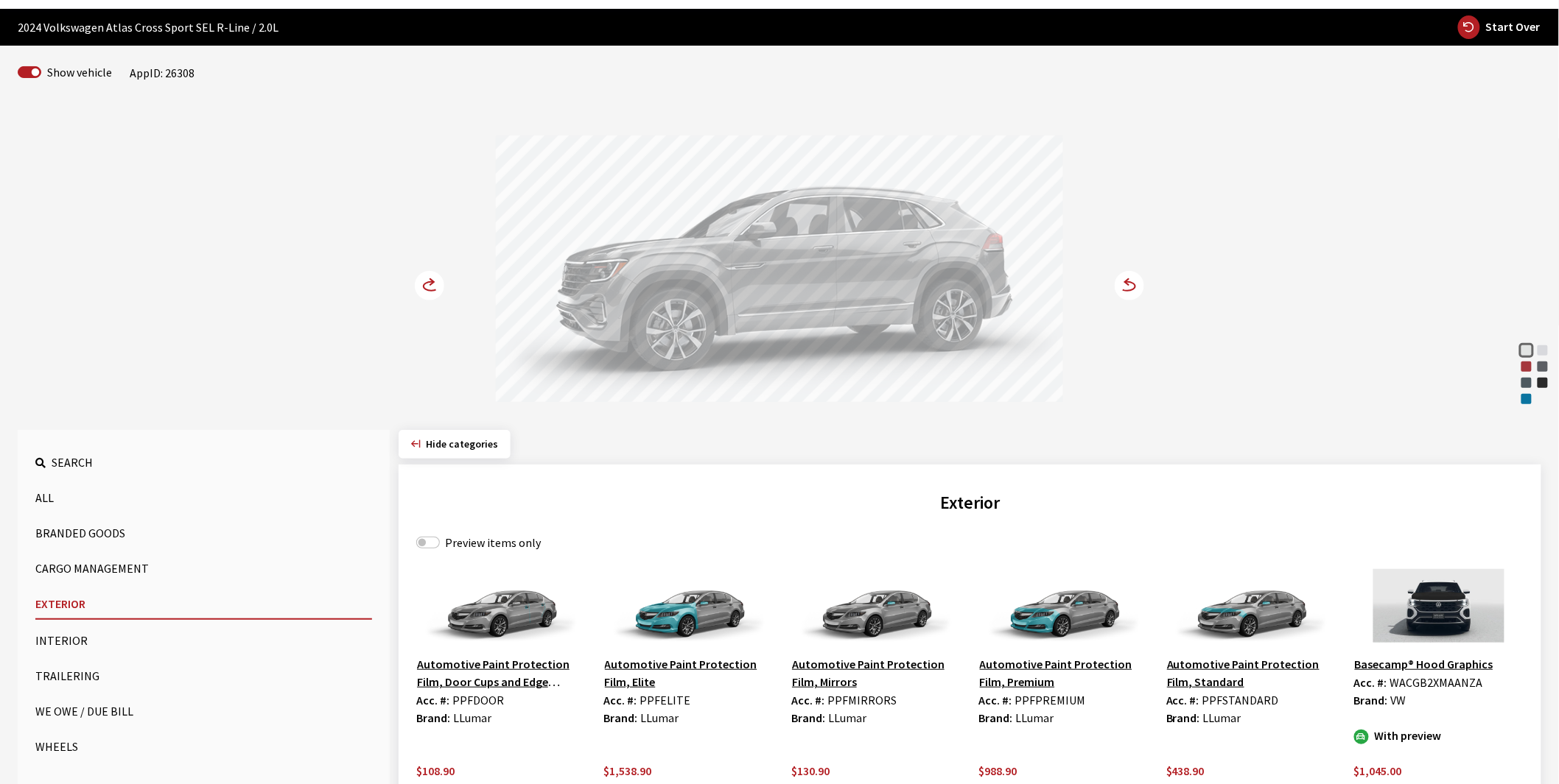
scroll to position [245, 0]
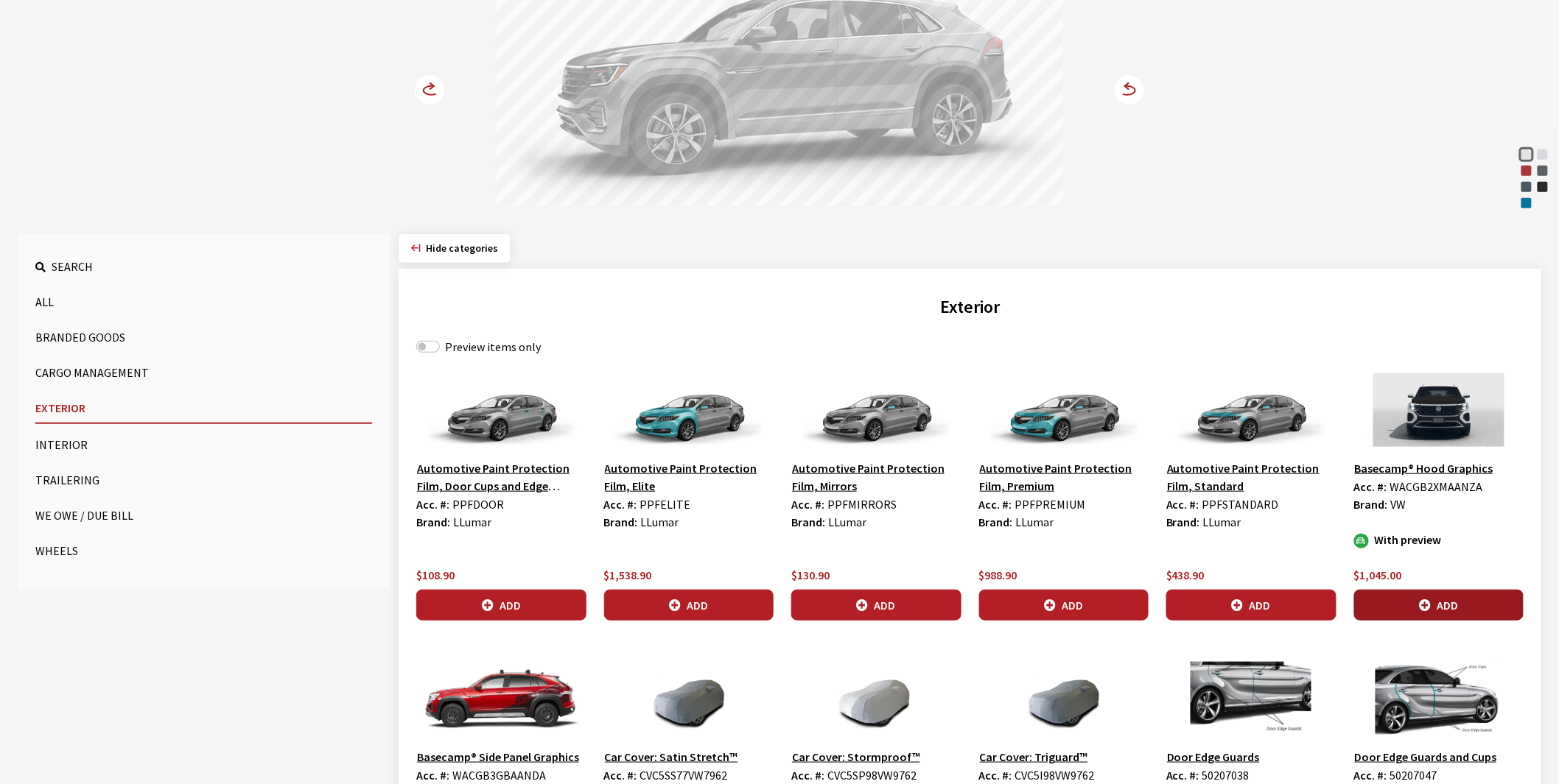
click at [1423, 607] on icon "button" at bounding box center [1424, 606] width 11 height 11
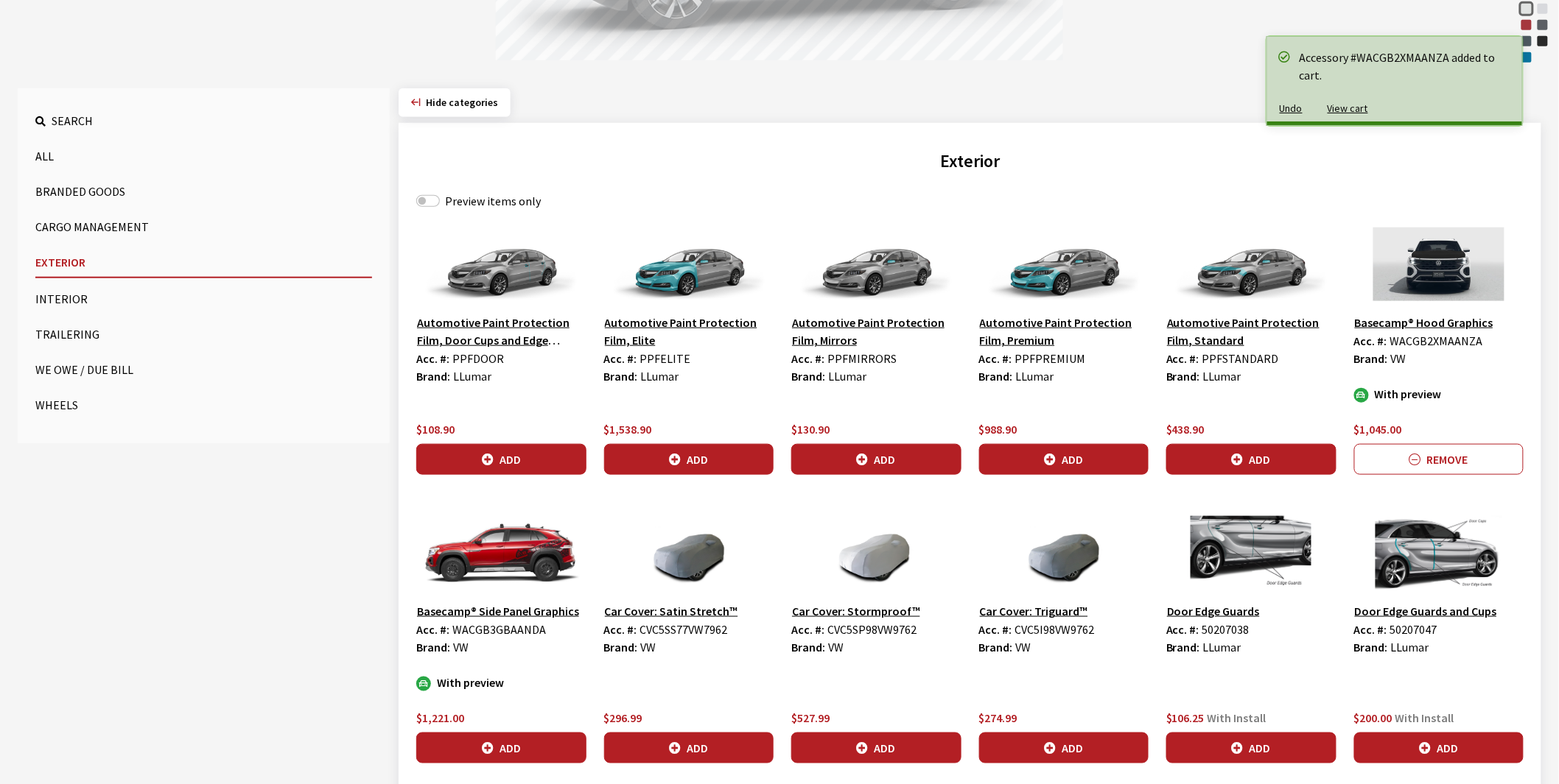
scroll to position [409, 0]
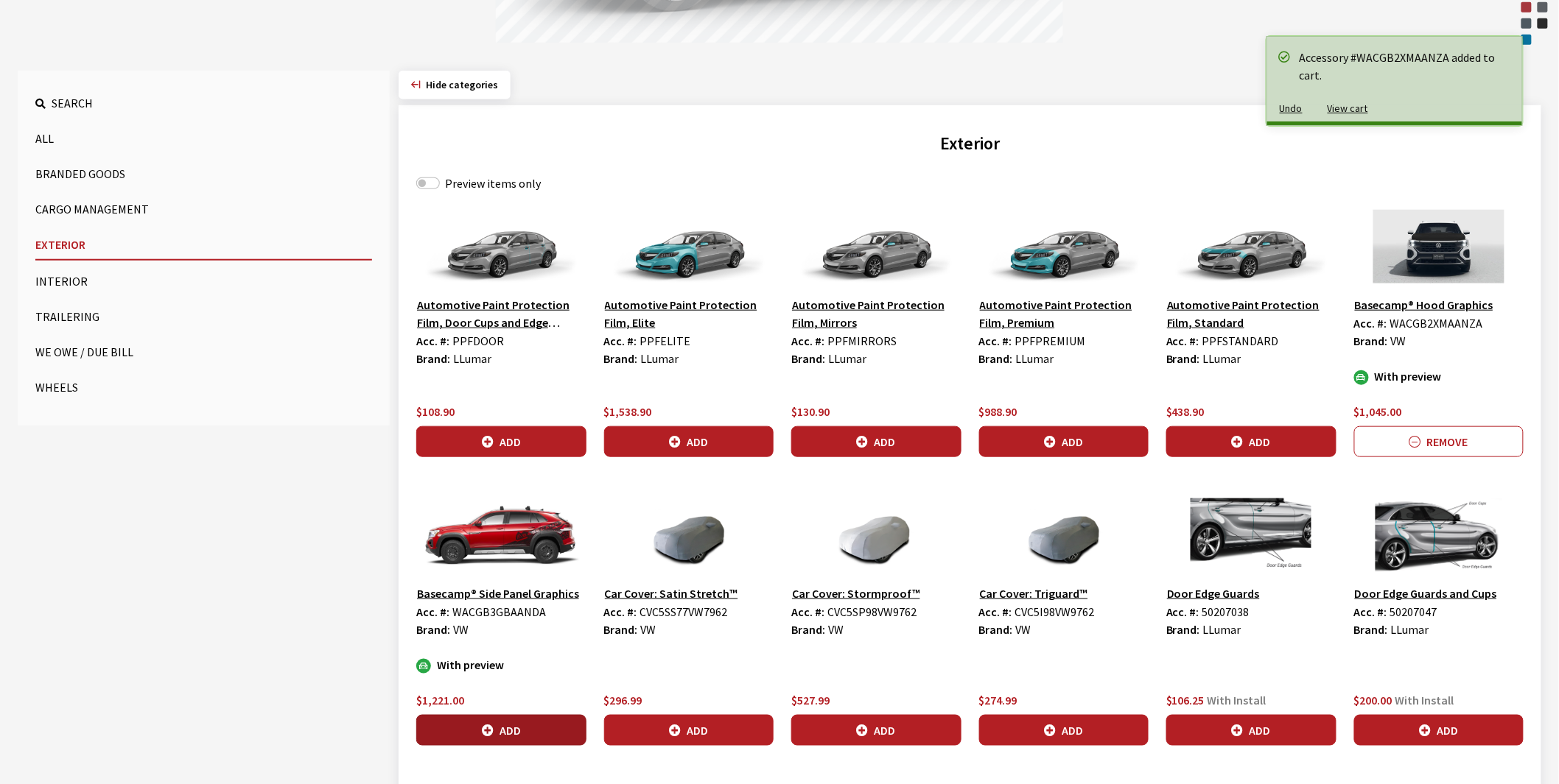
click at [527, 730] on button "Add" at bounding box center [501, 730] width 170 height 31
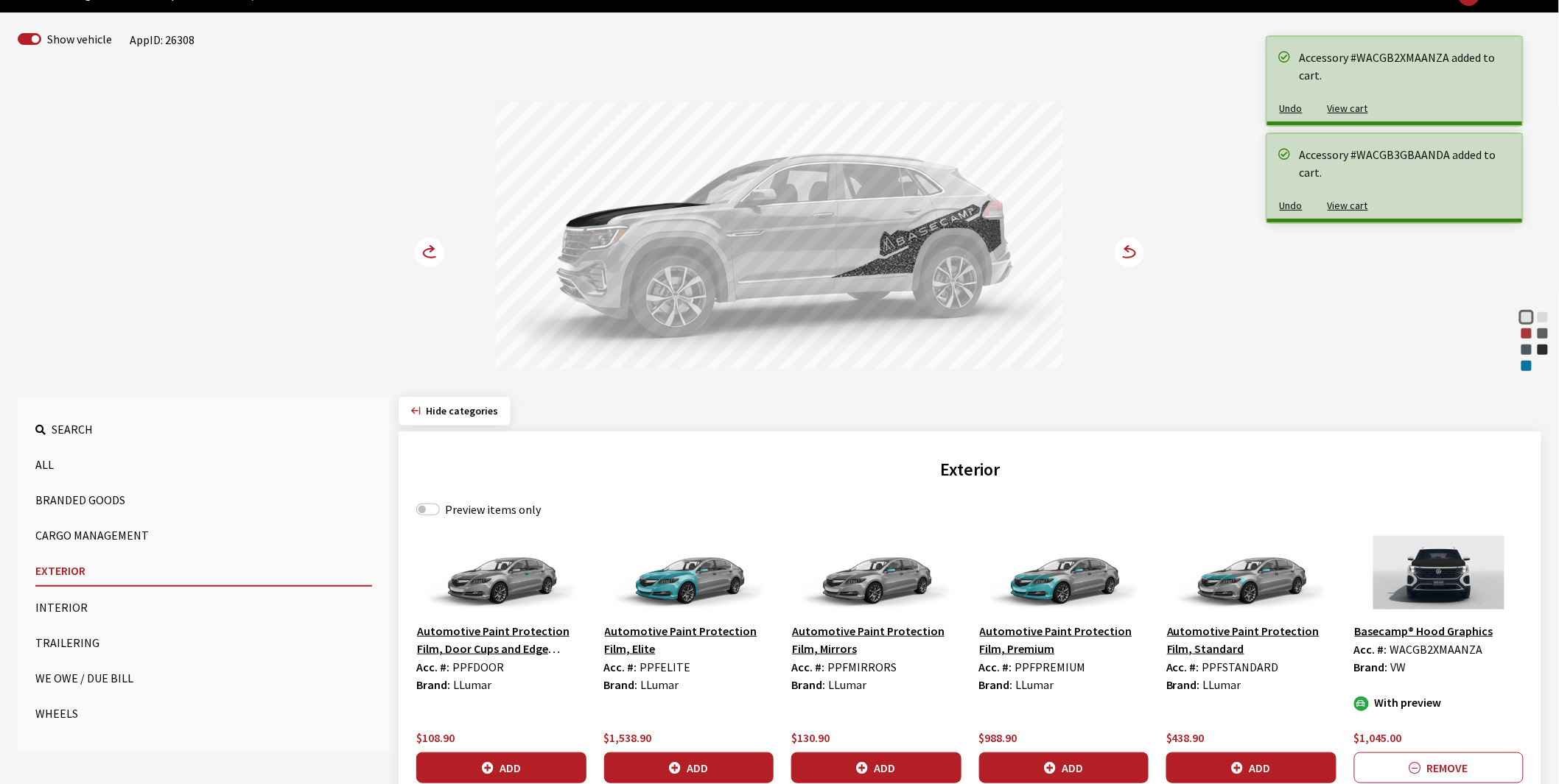
scroll to position [82, 0]
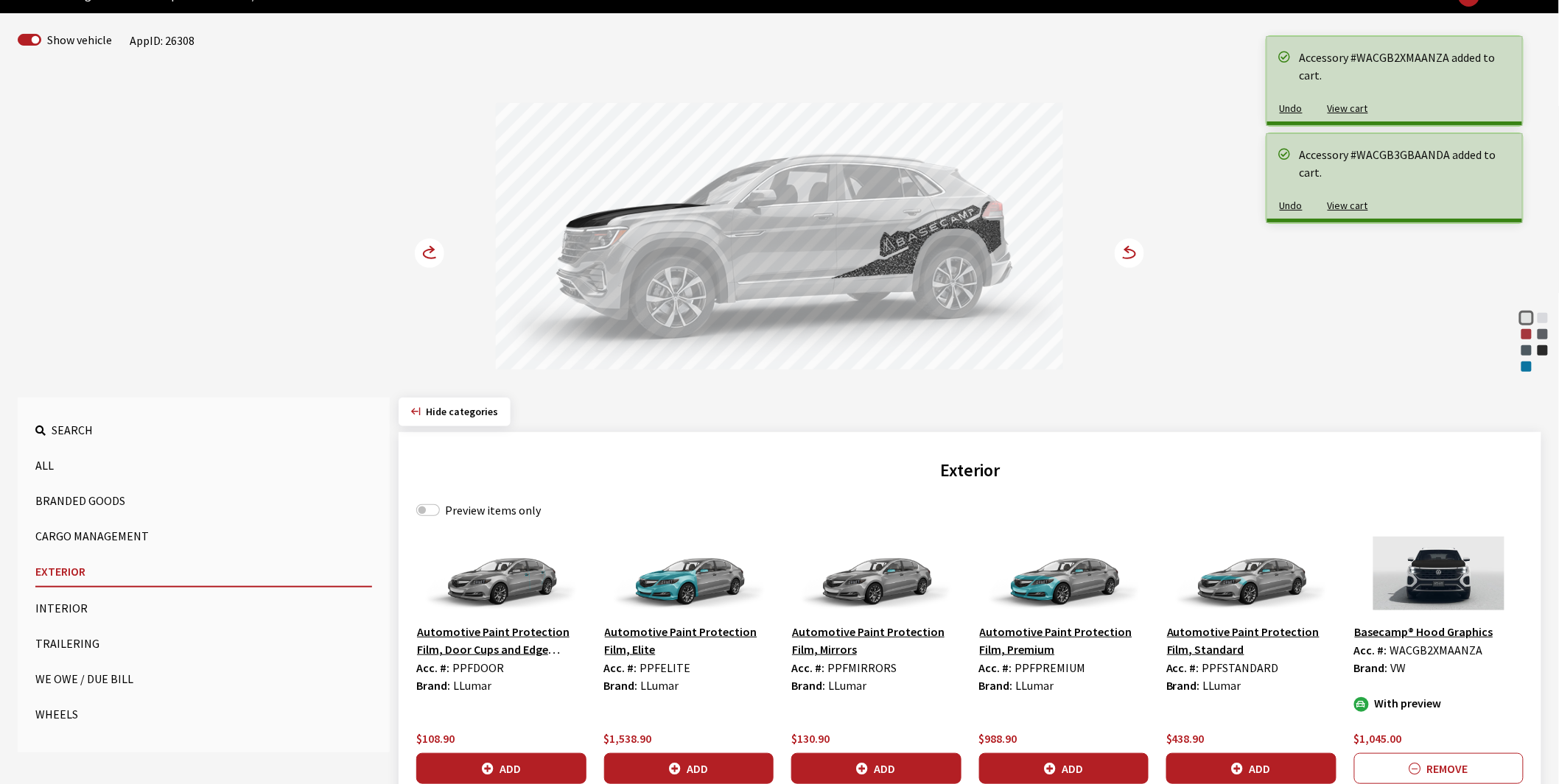
click at [424, 251] on circle at bounding box center [429, 253] width 29 height 29
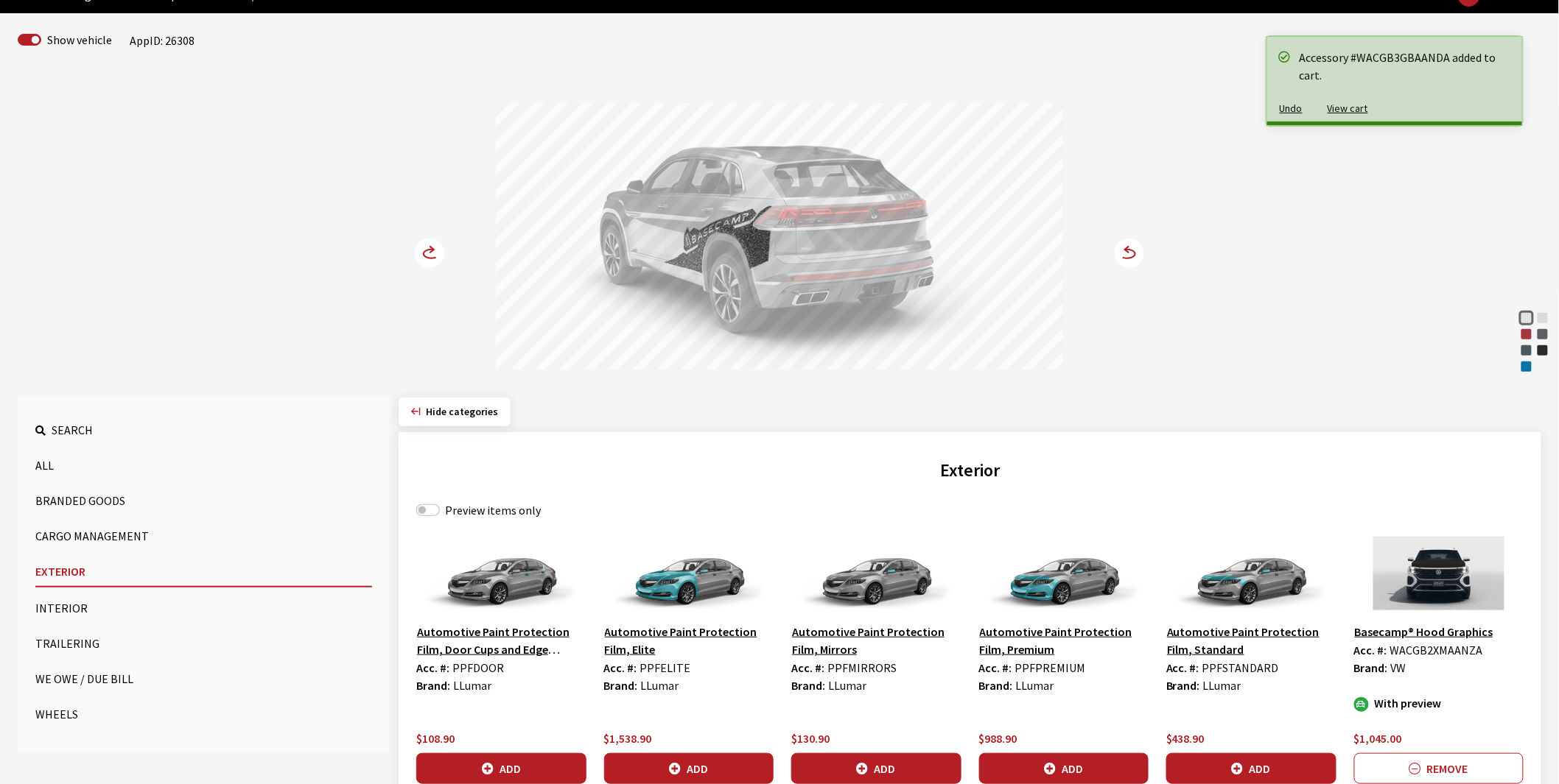
click at [424, 251] on circle at bounding box center [429, 253] width 29 height 29
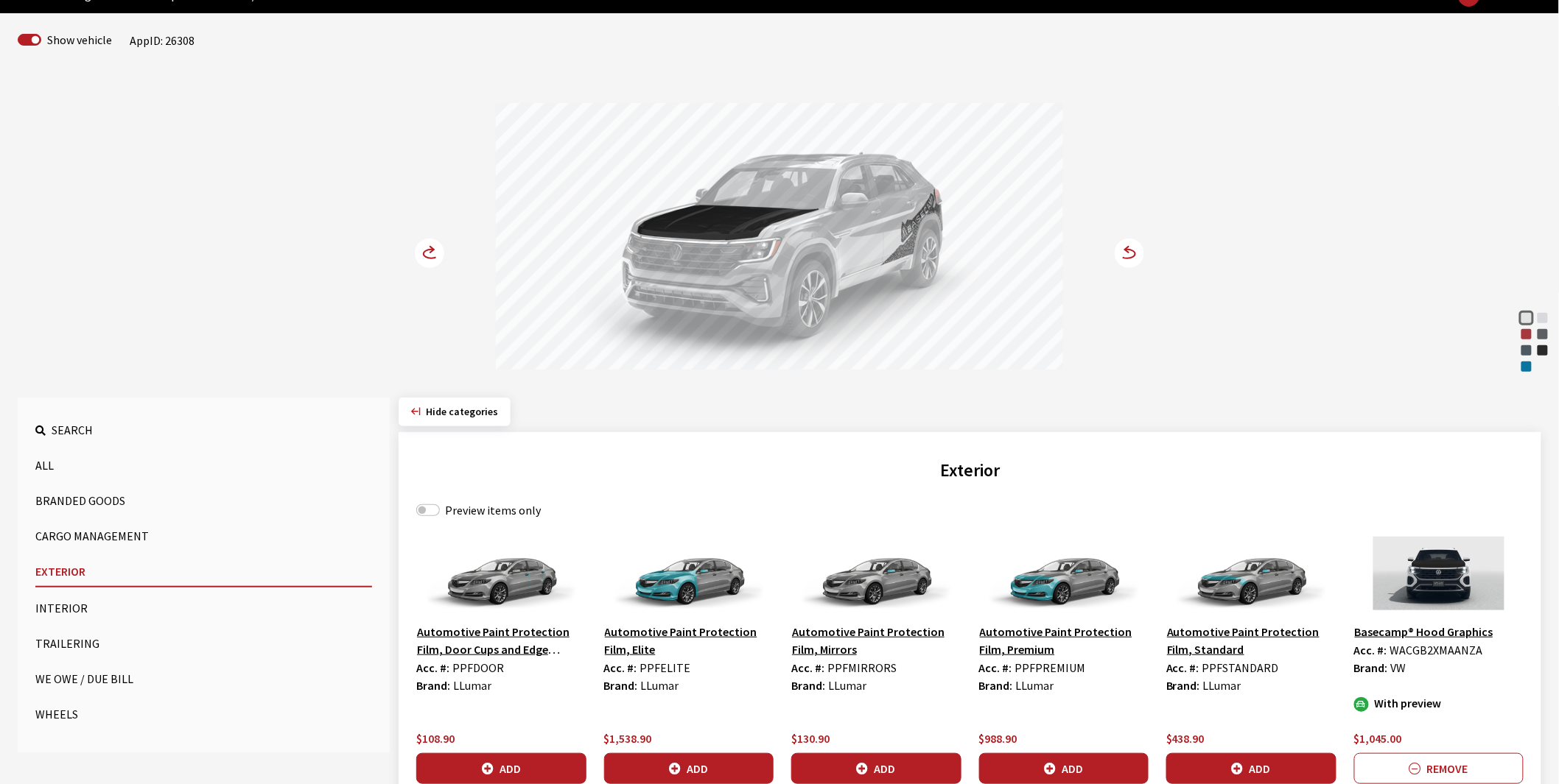
click at [424, 251] on circle at bounding box center [429, 253] width 29 height 29
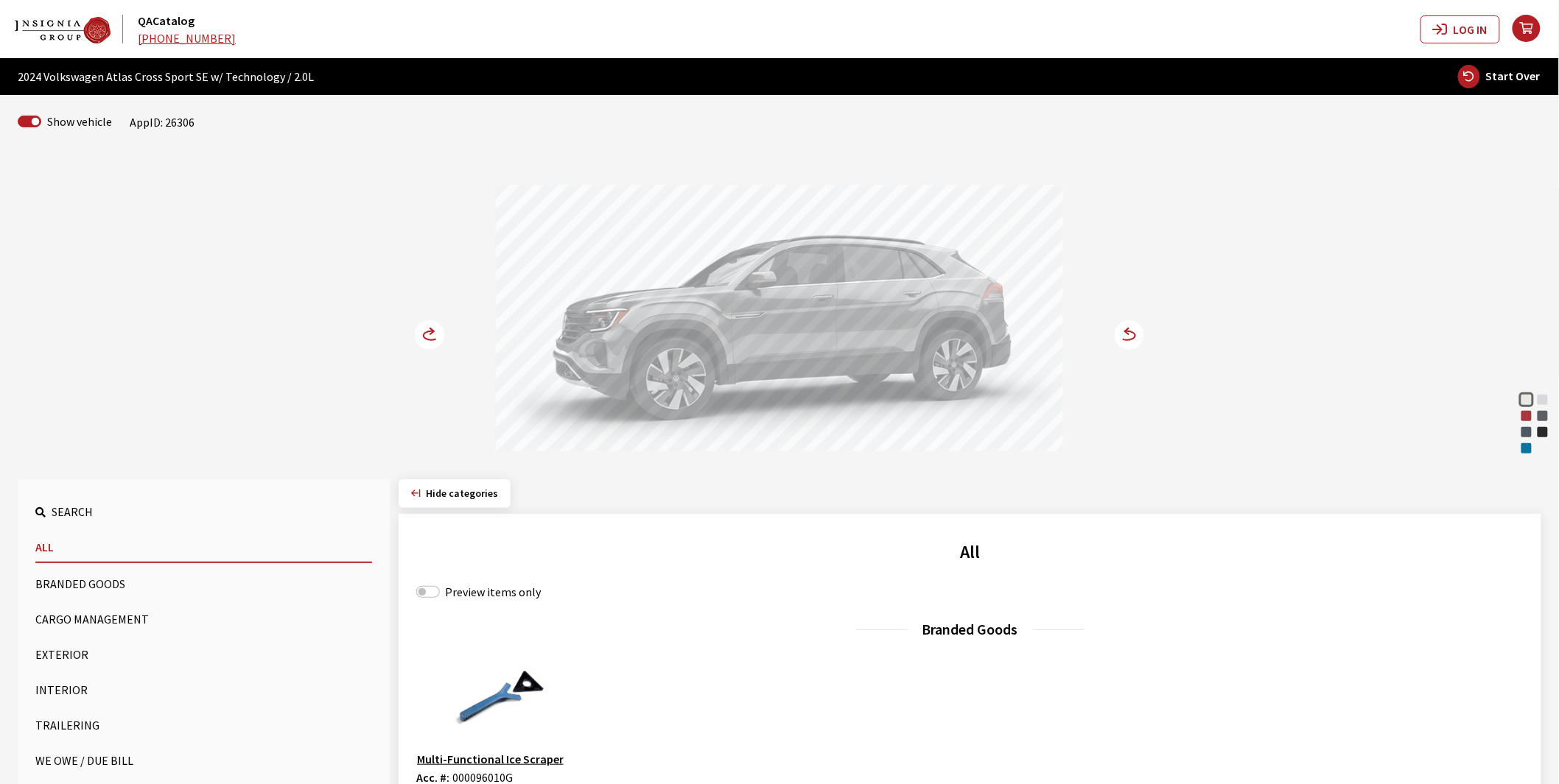
click at [59, 655] on button "Exterior" at bounding box center [204, 655] width 337 height 29
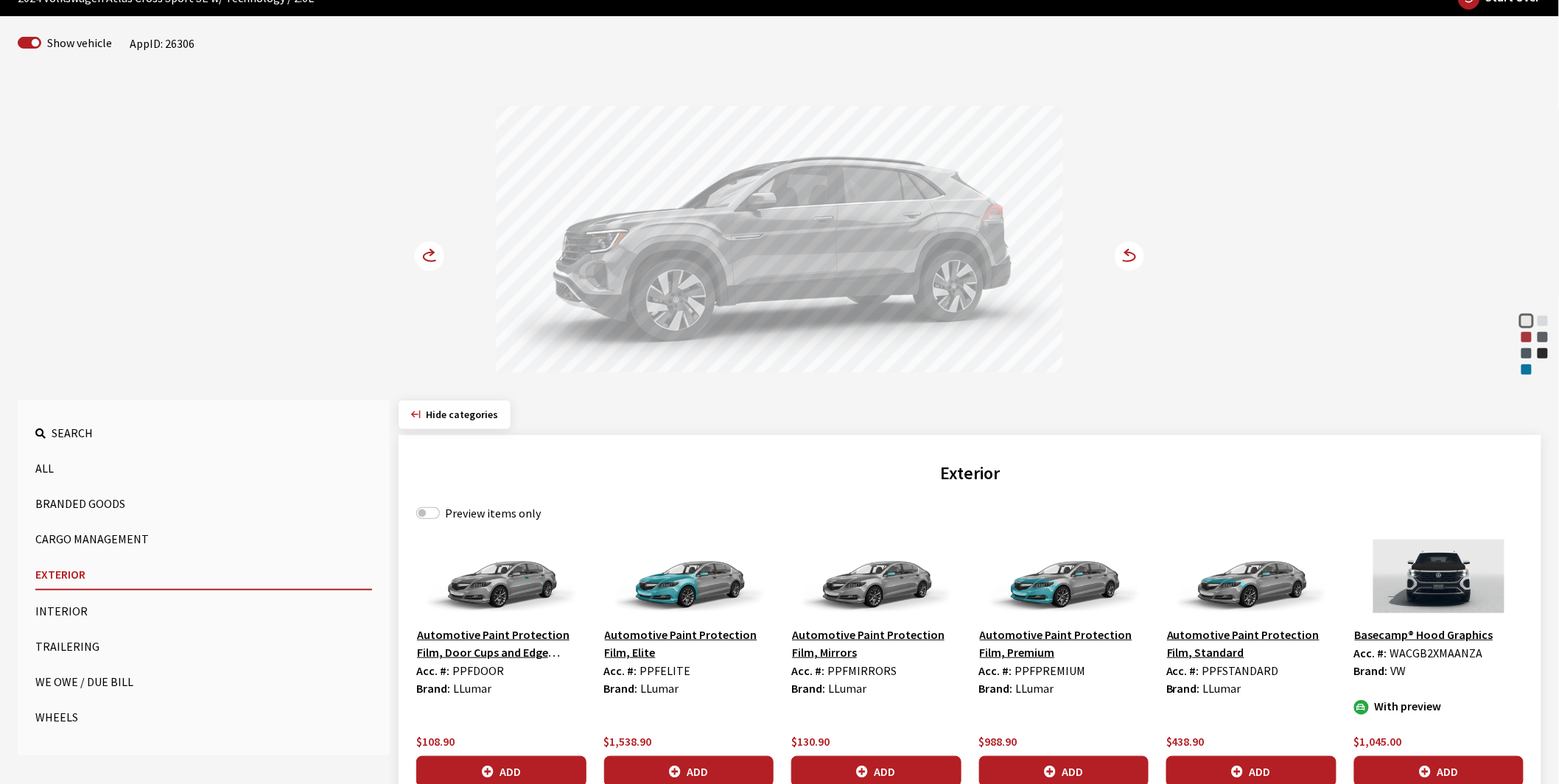
scroll to position [245, 0]
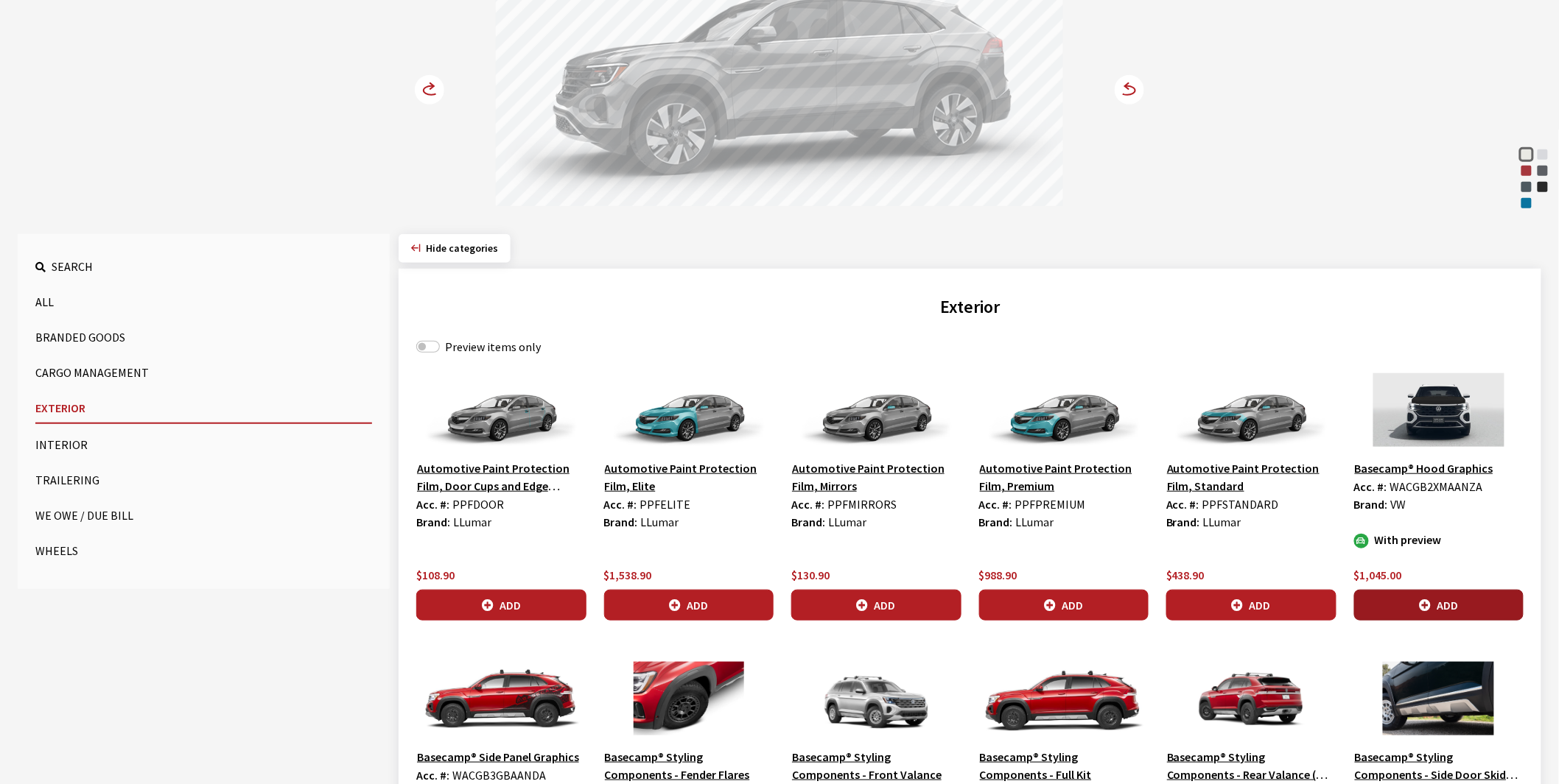
click at [1433, 604] on button "Add" at bounding box center [1439, 605] width 170 height 31
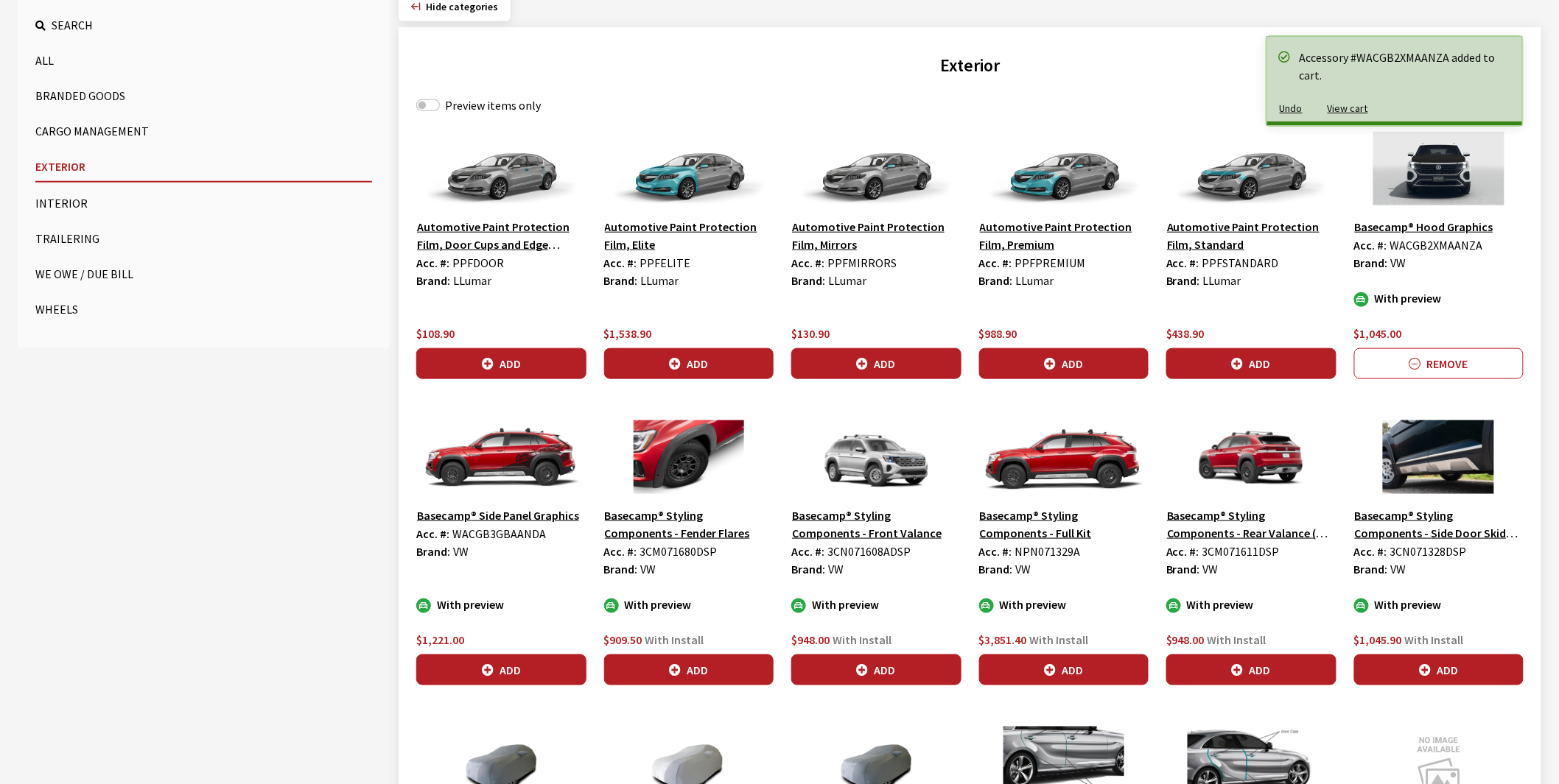
scroll to position [491, 0]
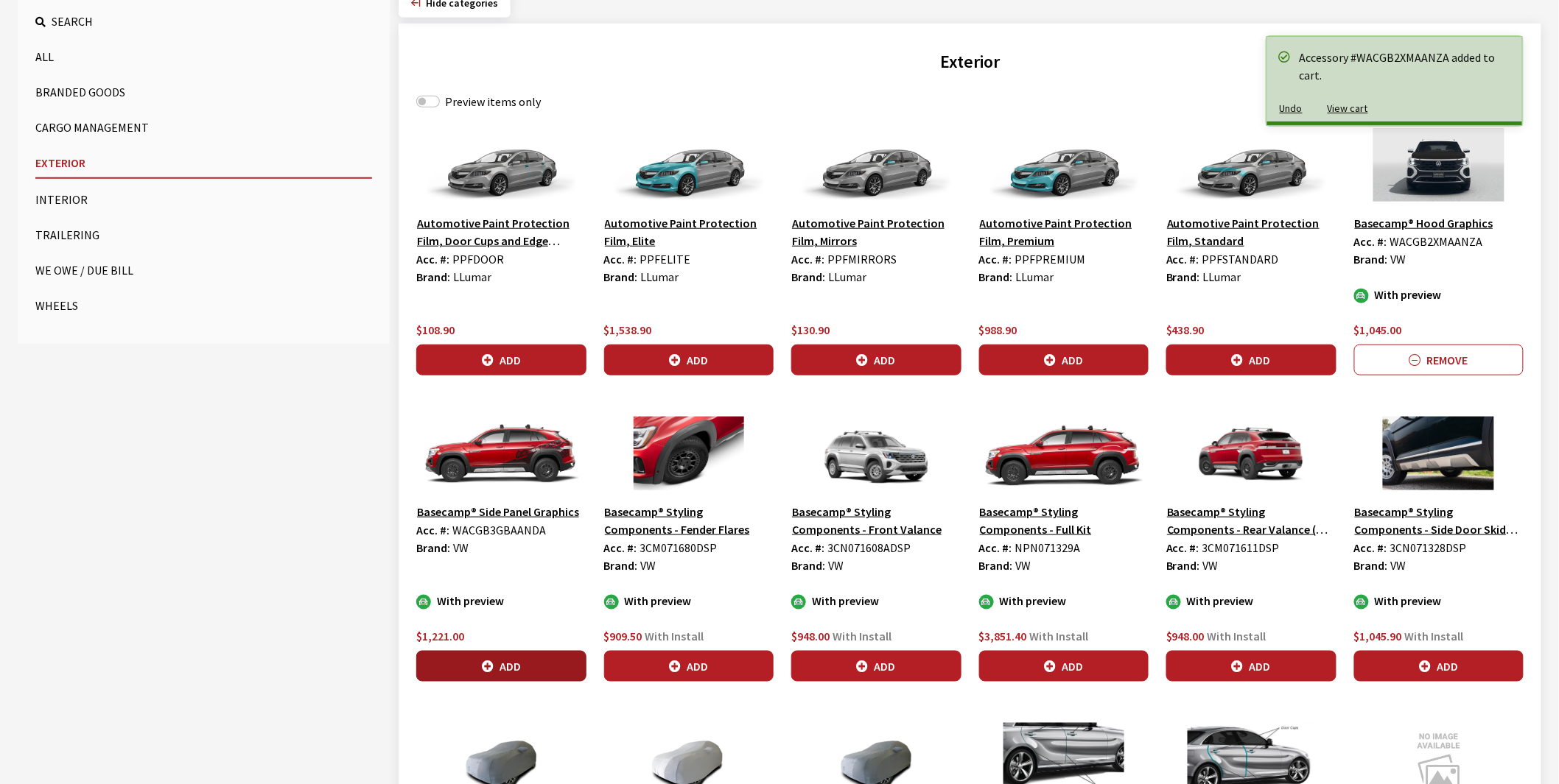
click at [532, 665] on button "Add" at bounding box center [501, 666] width 170 height 31
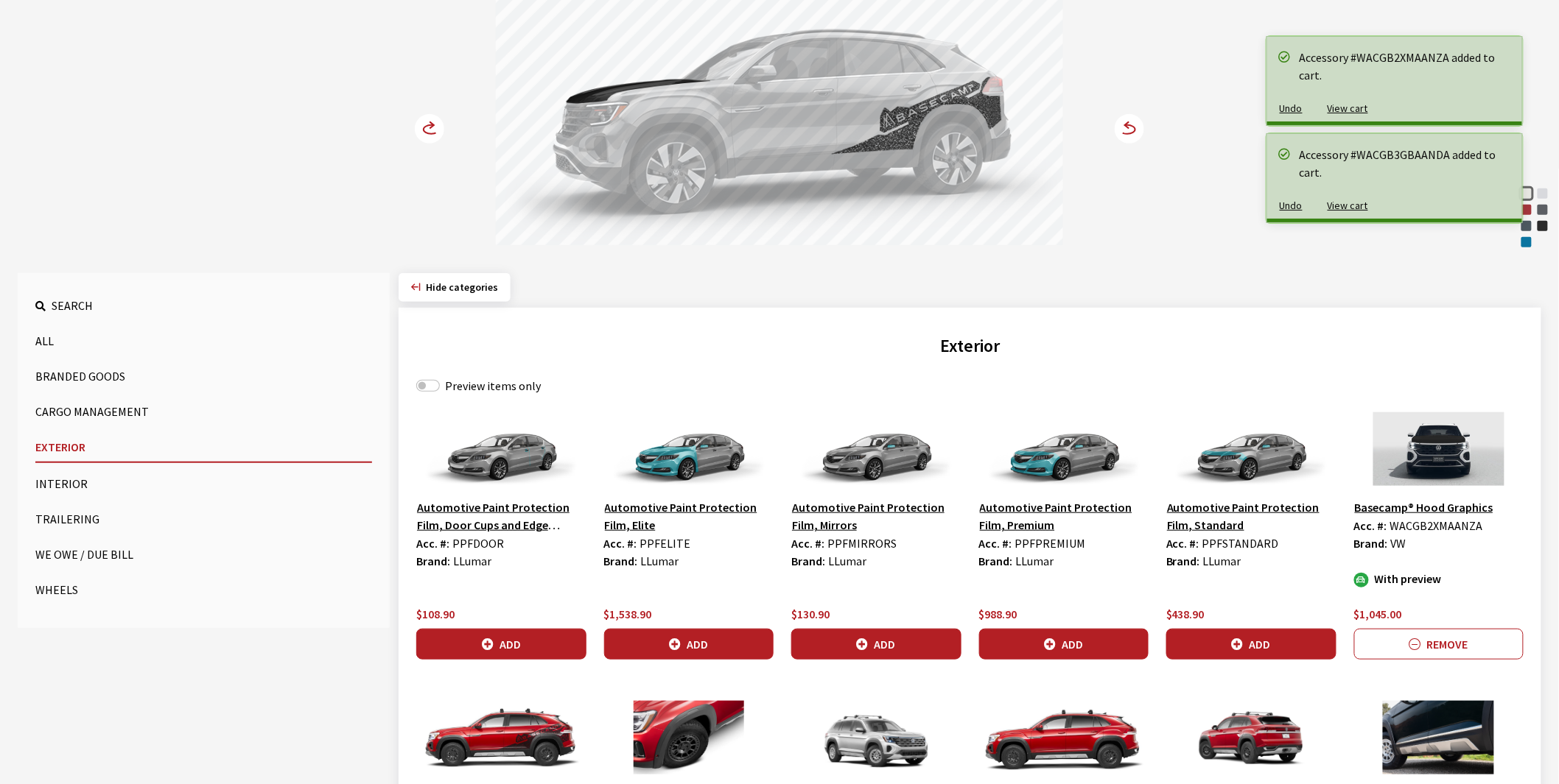
scroll to position [0, 0]
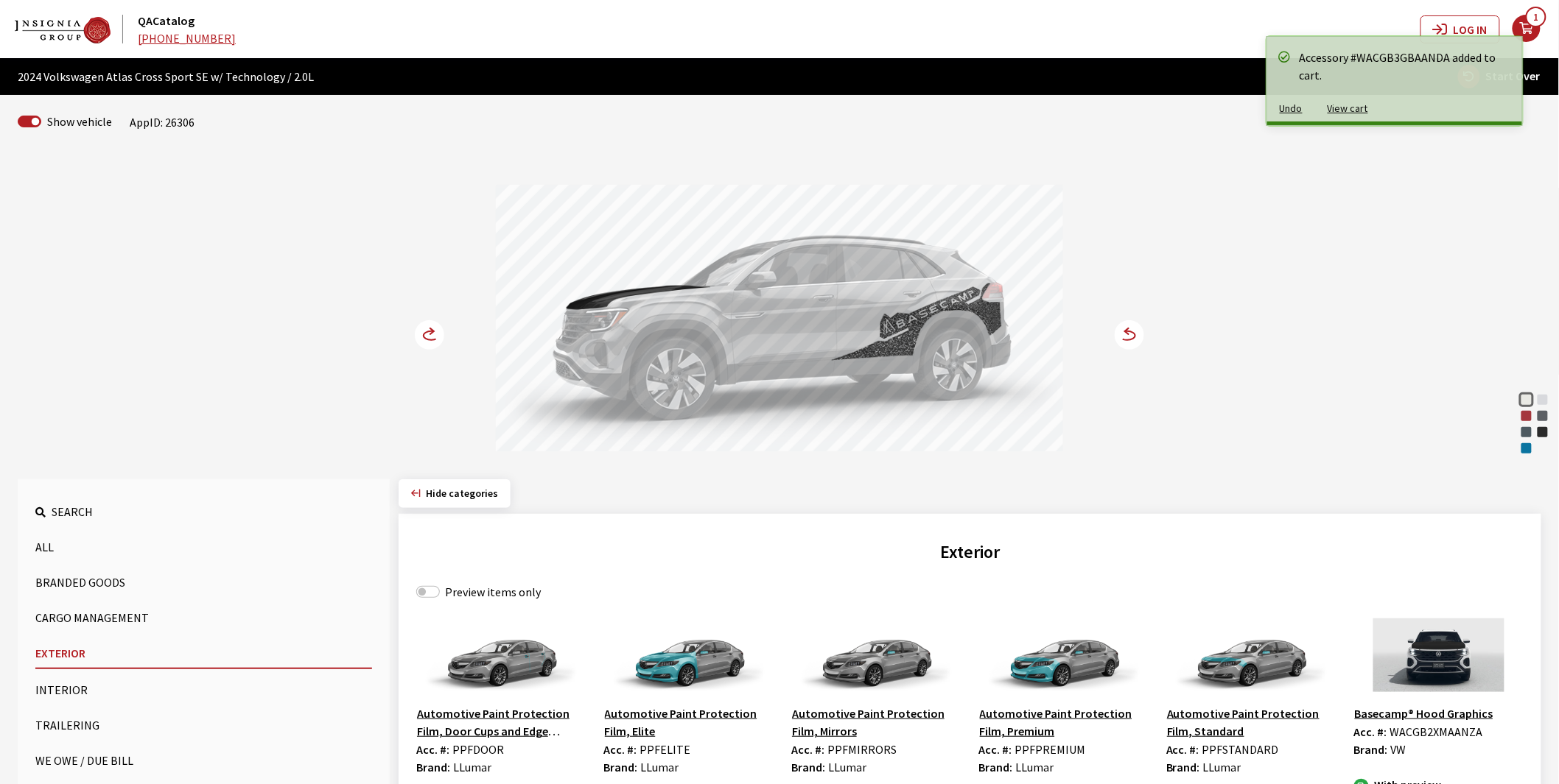
click at [417, 334] on circle at bounding box center [429, 335] width 29 height 29
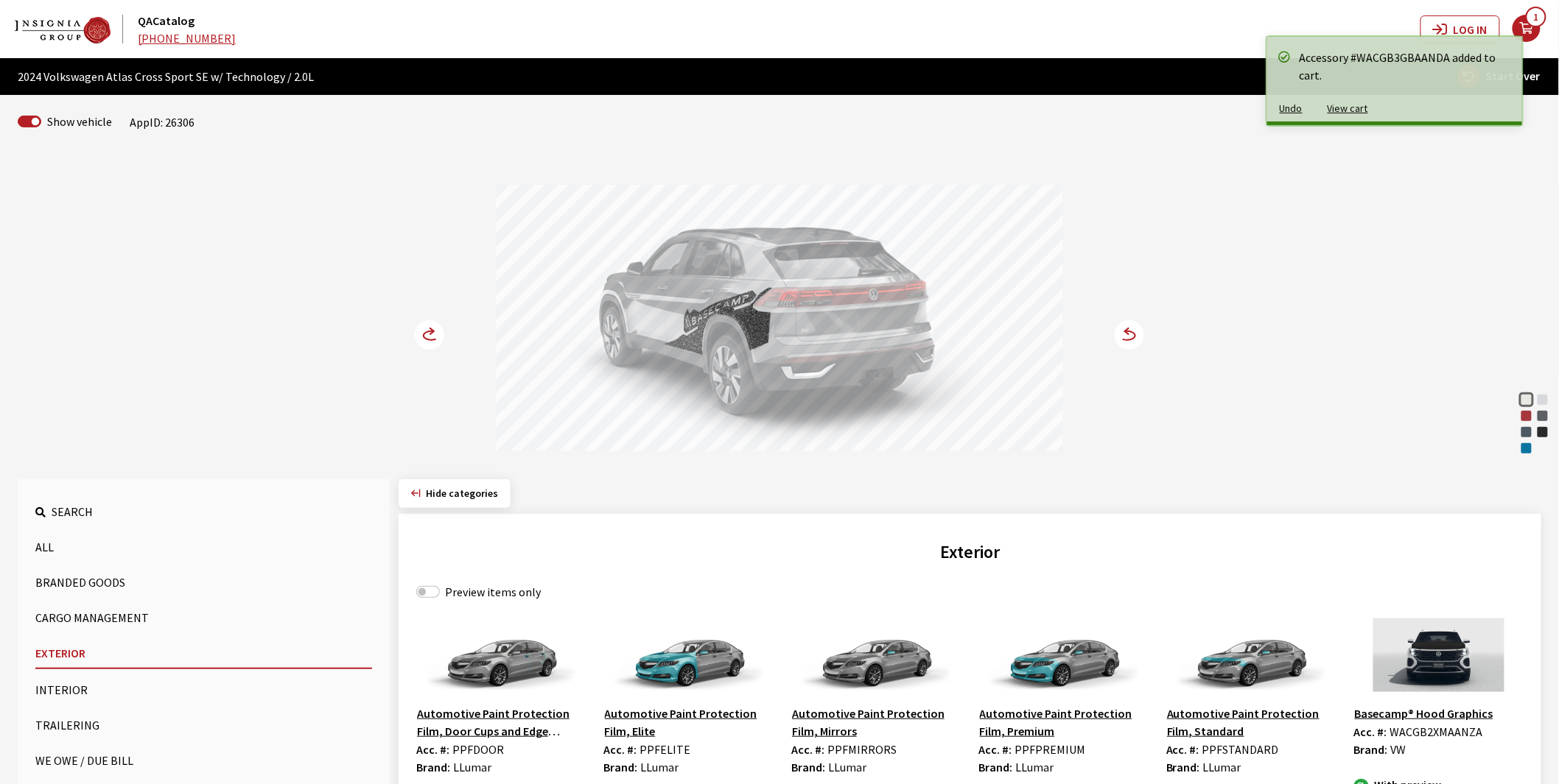
click at [417, 334] on circle at bounding box center [429, 335] width 29 height 29
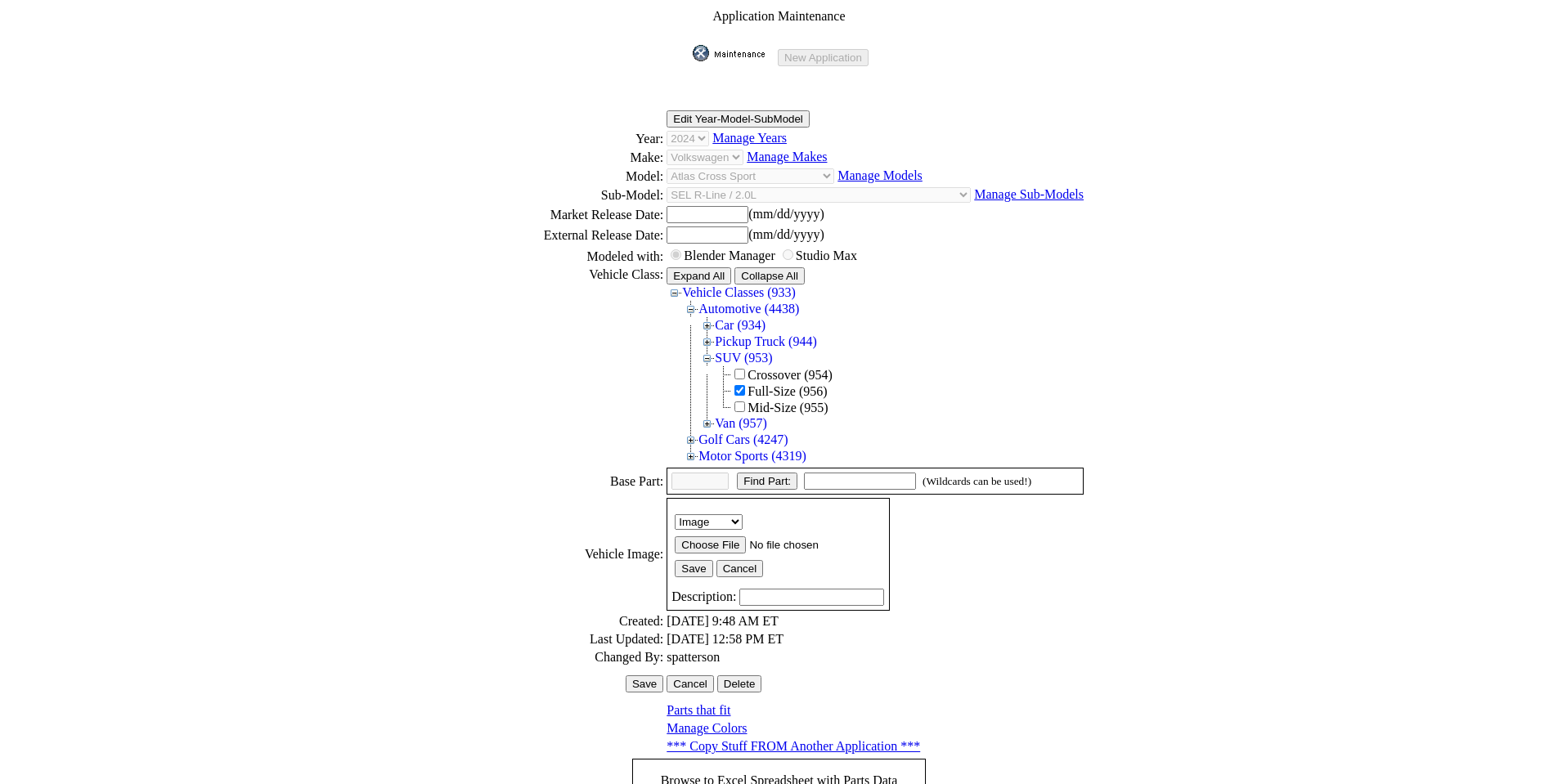
scroll to position [221, 0]
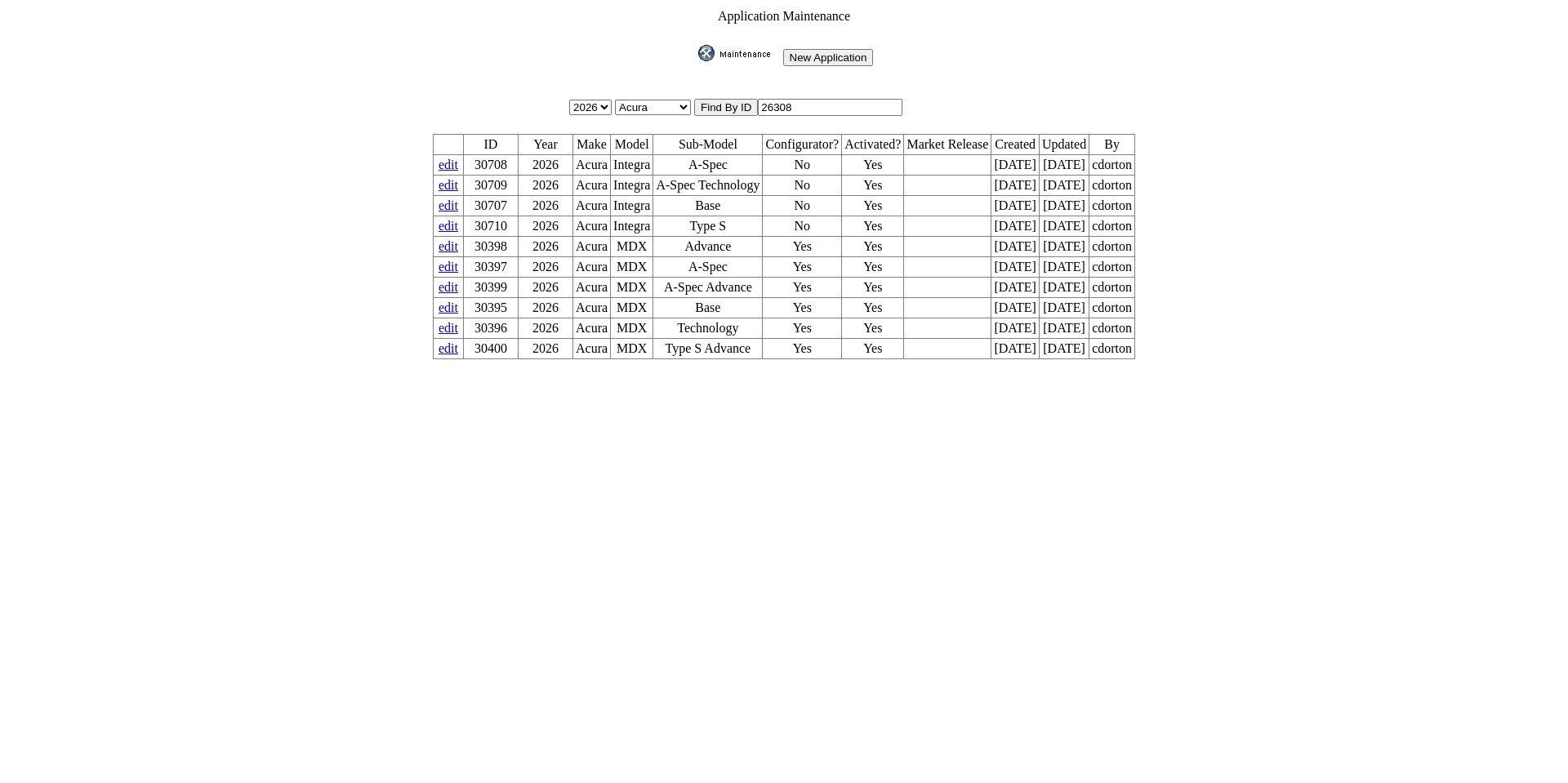
click at [813, 100] on input "26308" at bounding box center [829, 107] width 144 height 17
type input "26306"
click at [694, 61] on input "image" at bounding box center [694, 61] width 0 height 0
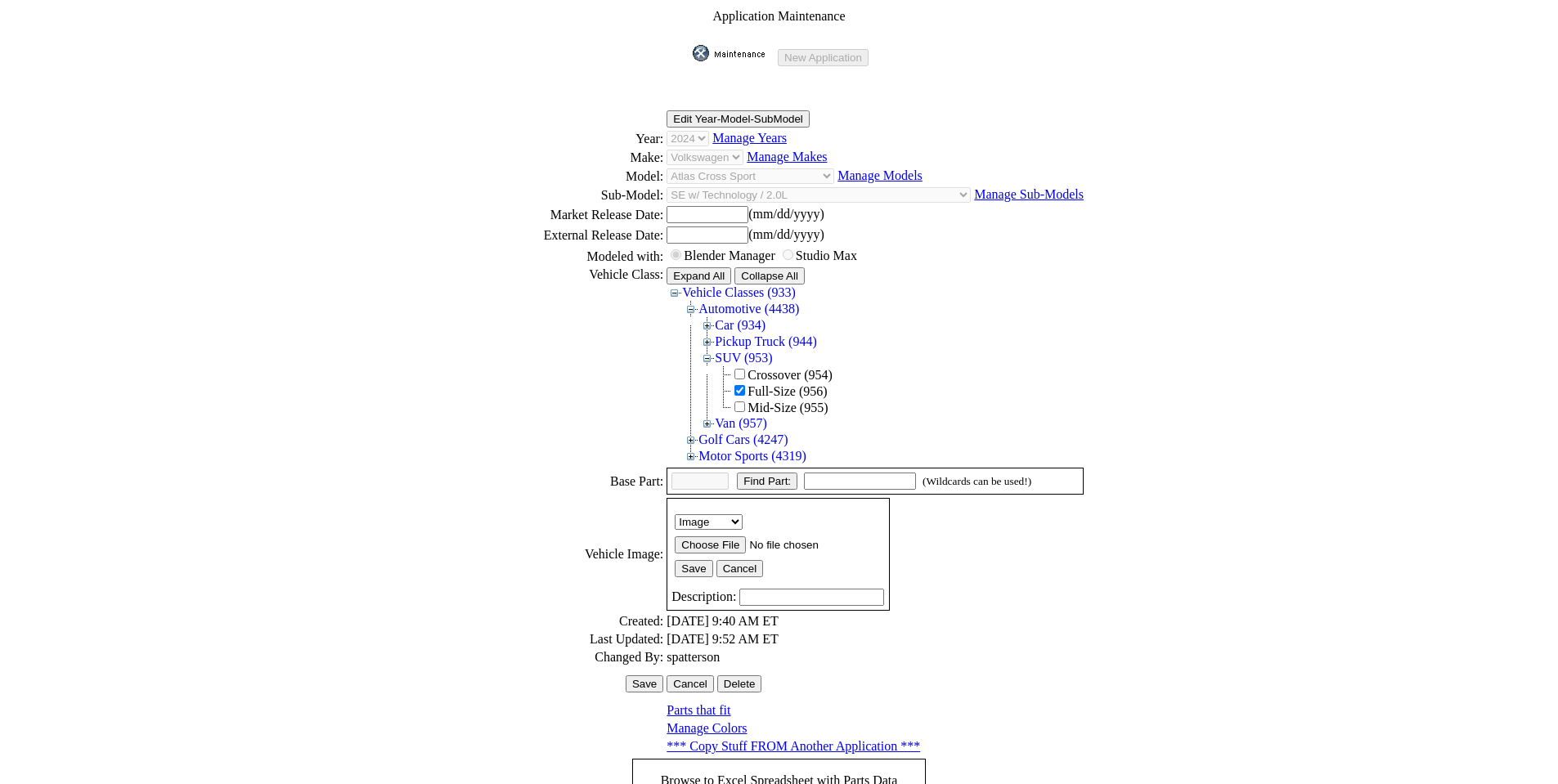
scroll to position [224, 0]
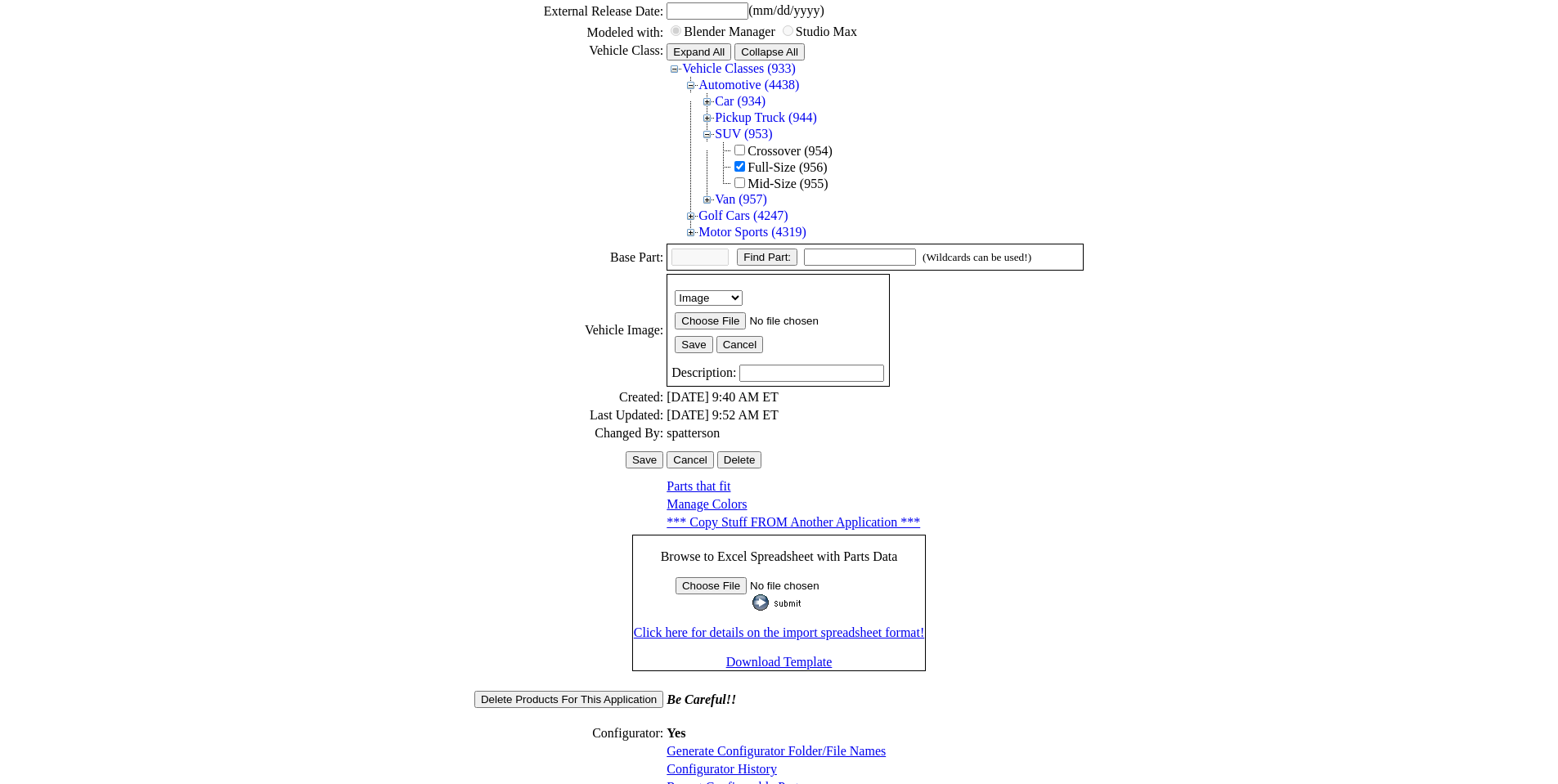
click at [719, 762] on link "Configurator History" at bounding box center [722, 769] width 111 height 14
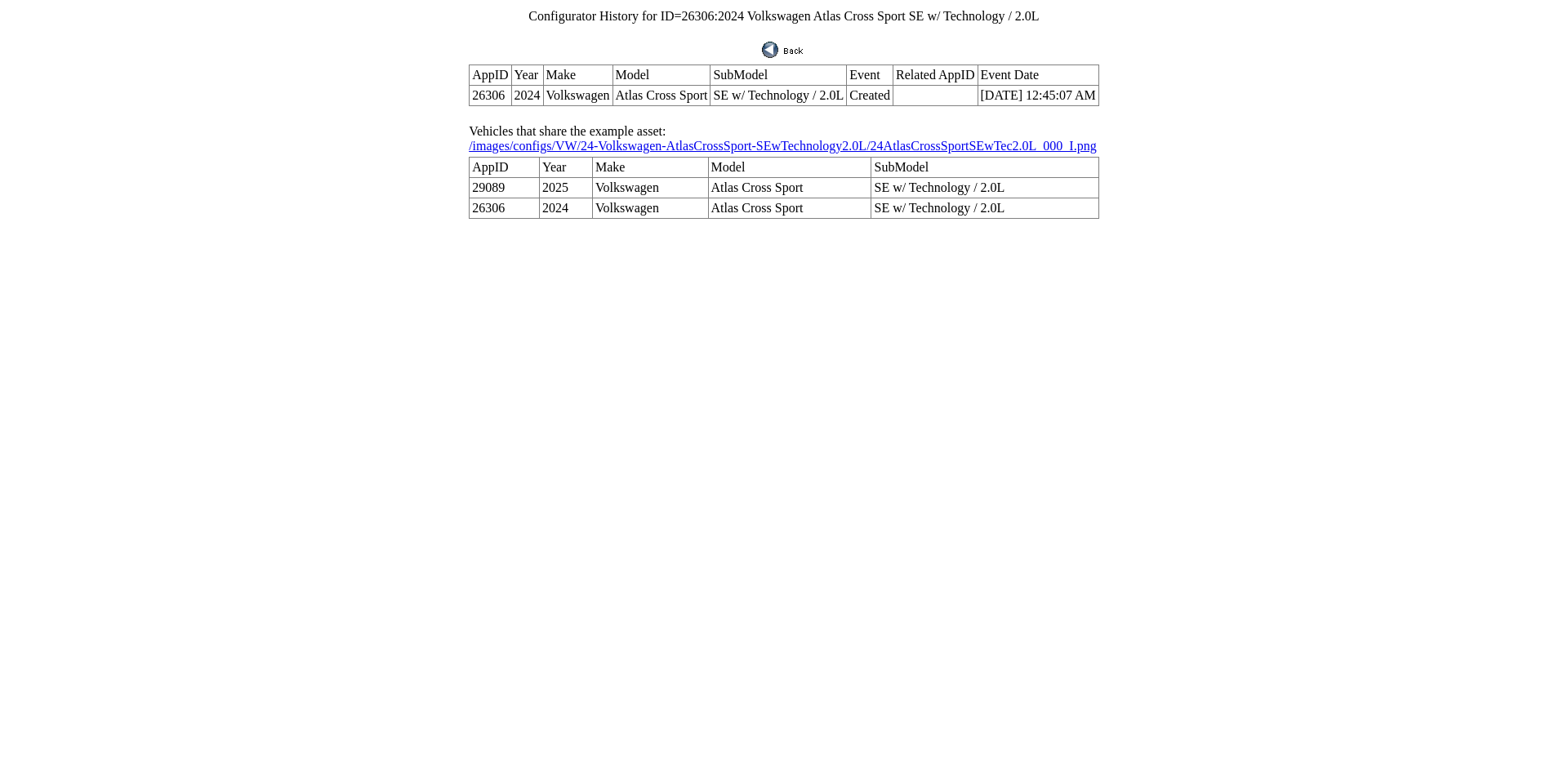
click at [497, 178] on td "29089" at bounding box center [504, 189] width 70 height 20
drag, startPoint x: 500, startPoint y: 166, endPoint x: 990, endPoint y: 173, distance: 490.0
click at [990, 178] on tr "29089 2025 Volkswagen Atlas Cross Sport SE w/ Technology / 2.0L" at bounding box center [784, 189] width 629 height 20
copy tr "29089 2025 Volkswagen Atlas Cross Sport SE w/ Technology / 2.0L"
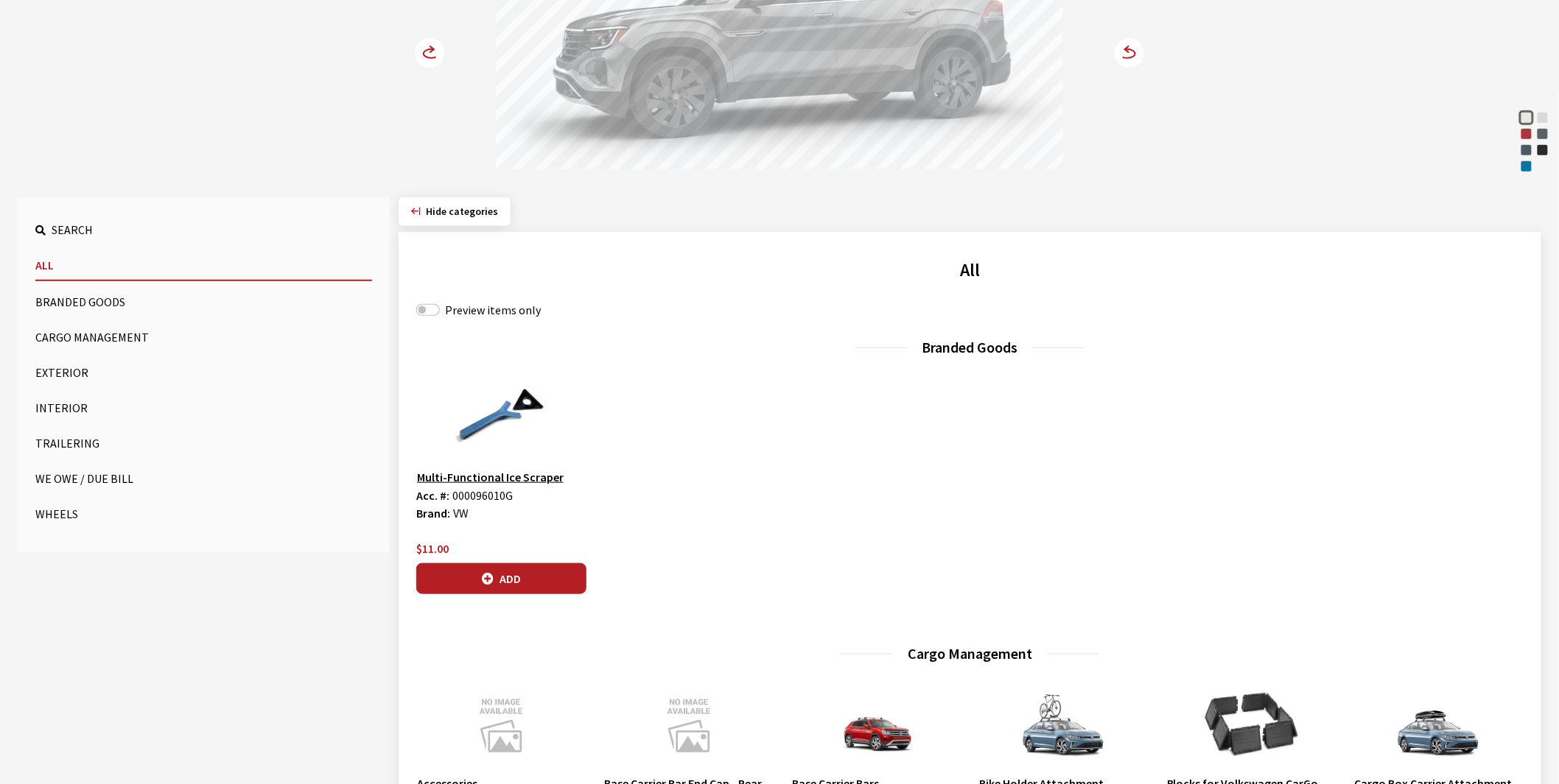
scroll to position [327, 0]
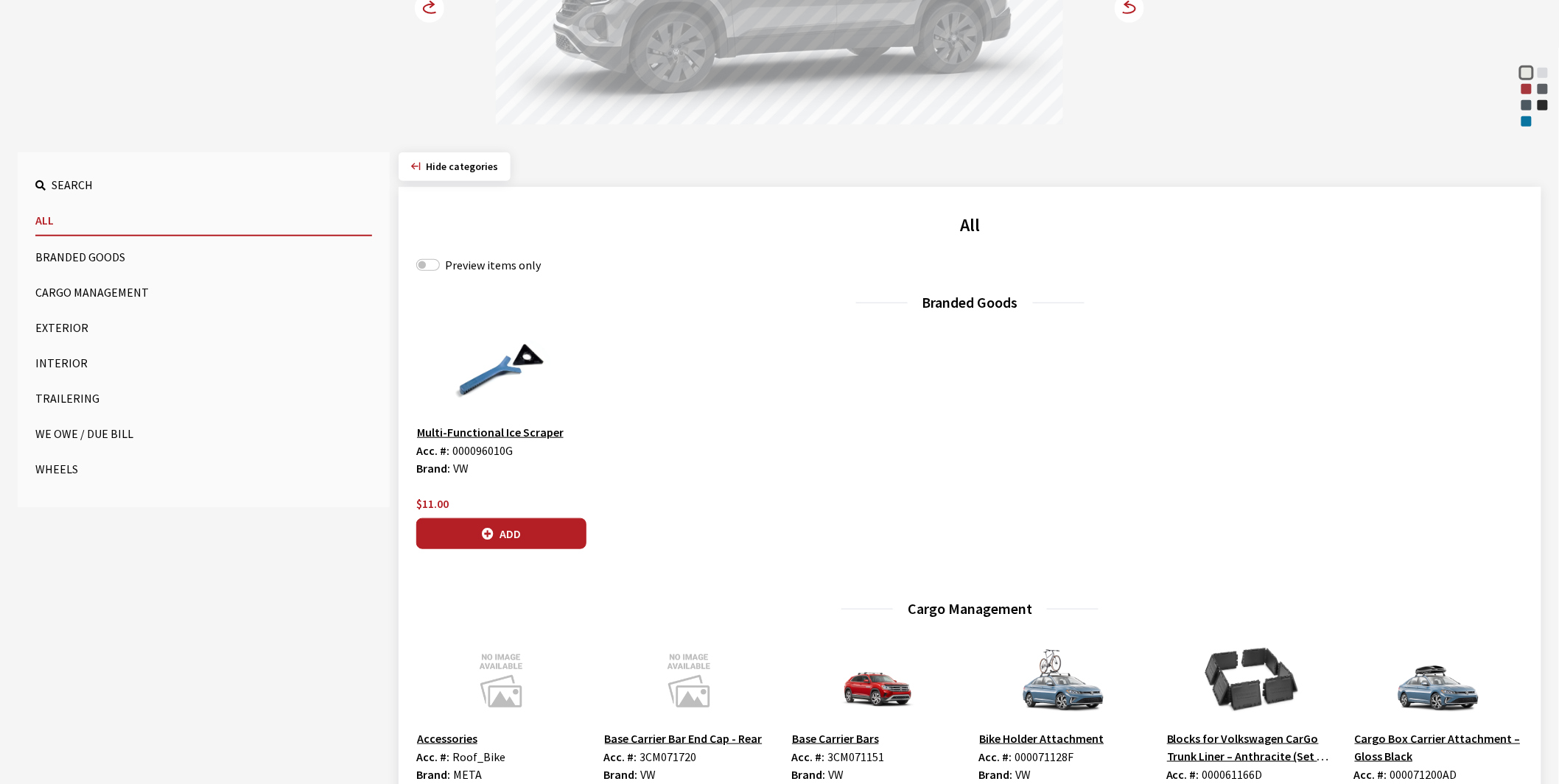
click at [67, 328] on button "Exterior" at bounding box center [204, 328] width 337 height 29
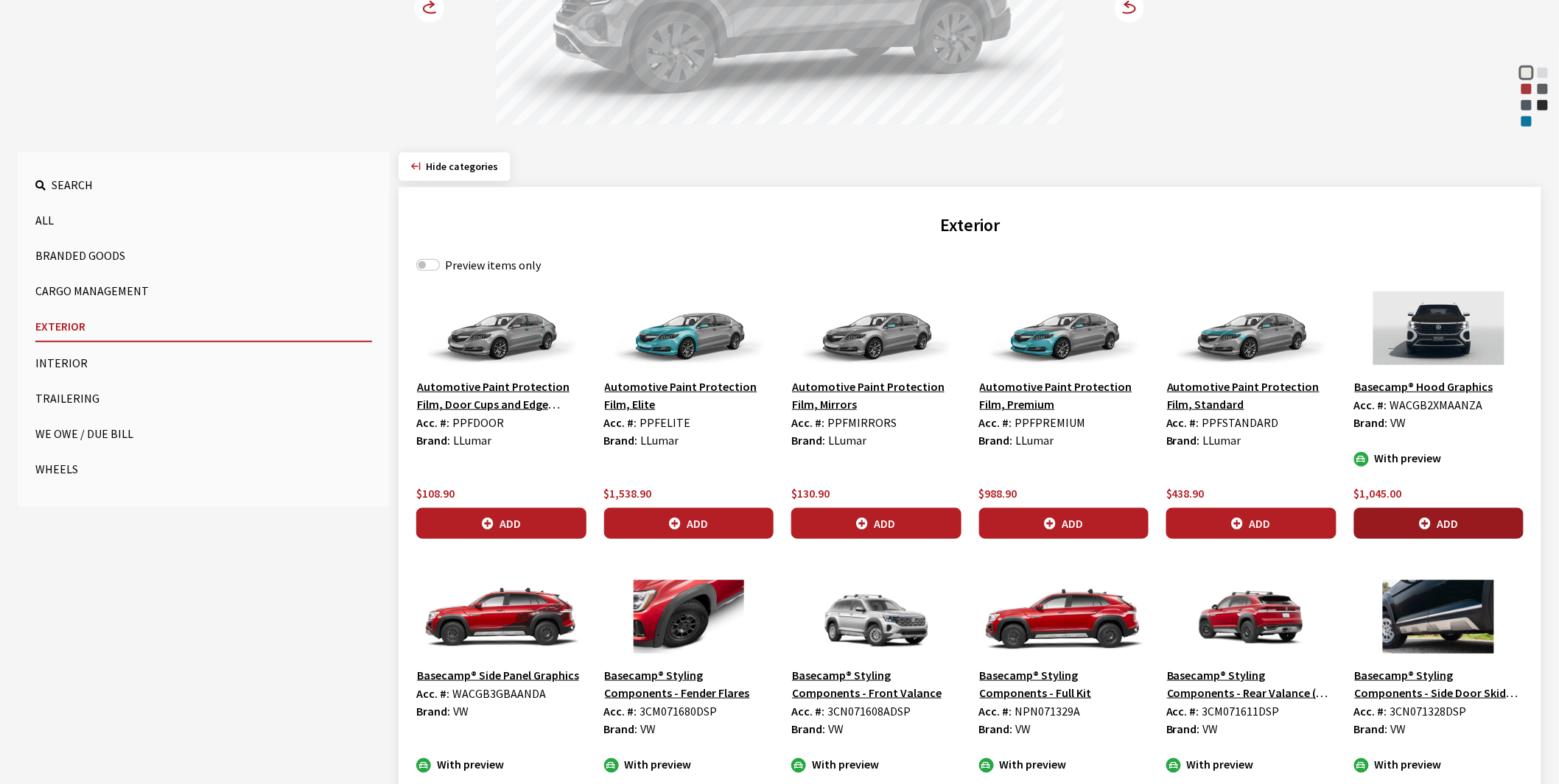
click at [1462, 520] on button "Add" at bounding box center [1439, 524] width 170 height 31
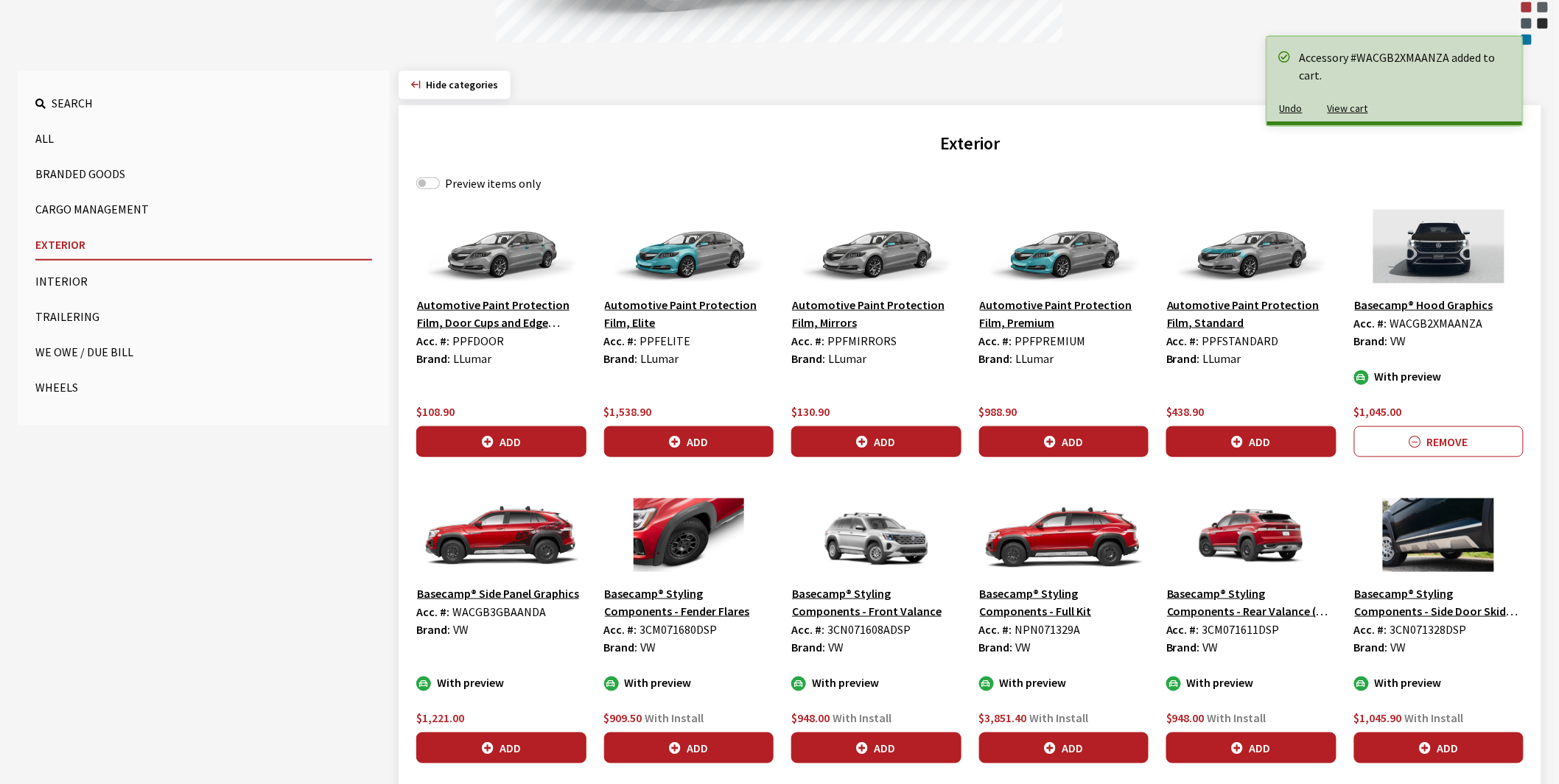
scroll to position [491, 0]
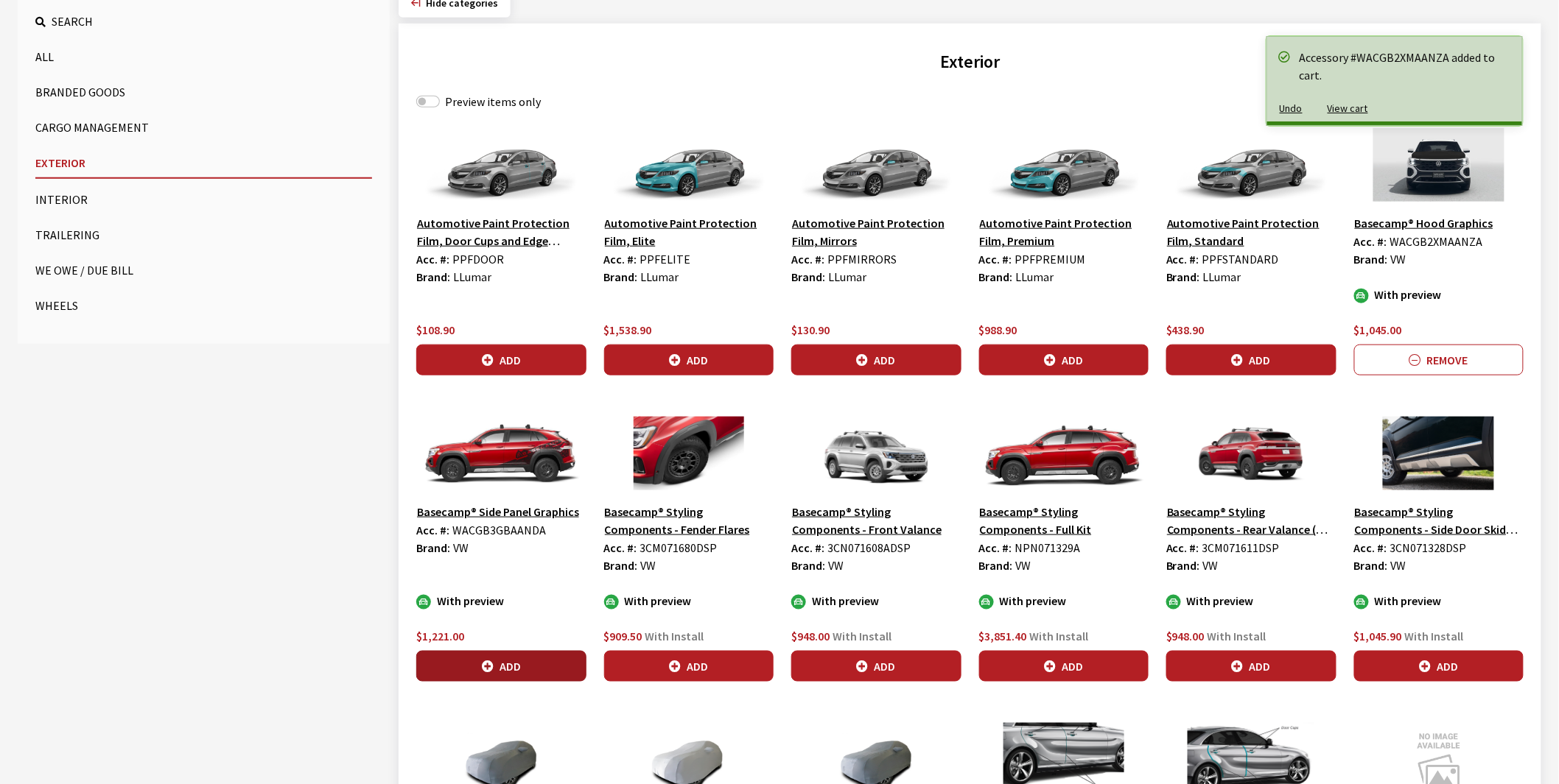
click at [499, 665] on button "Add" at bounding box center [501, 666] width 170 height 31
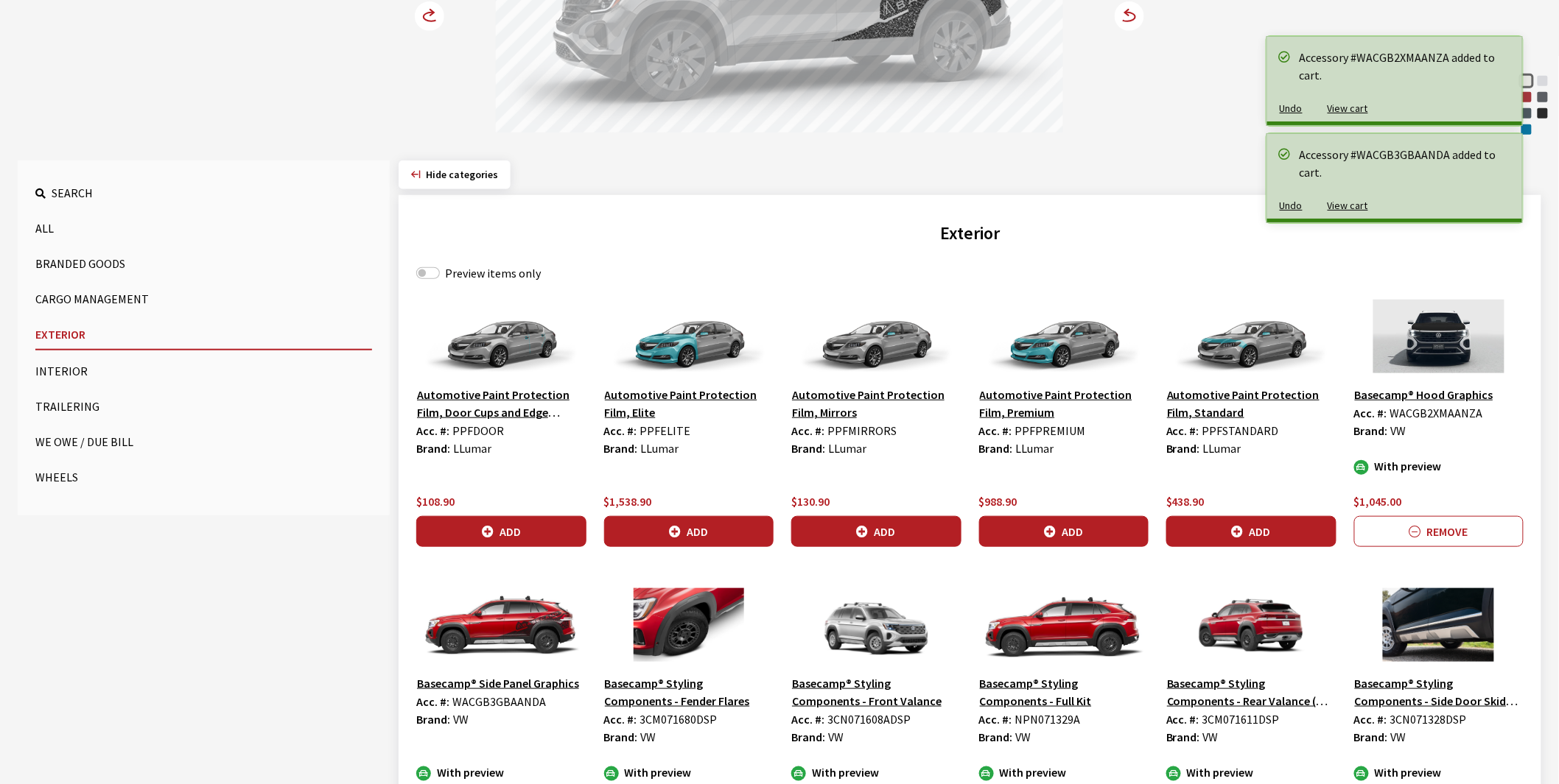
scroll to position [0, 0]
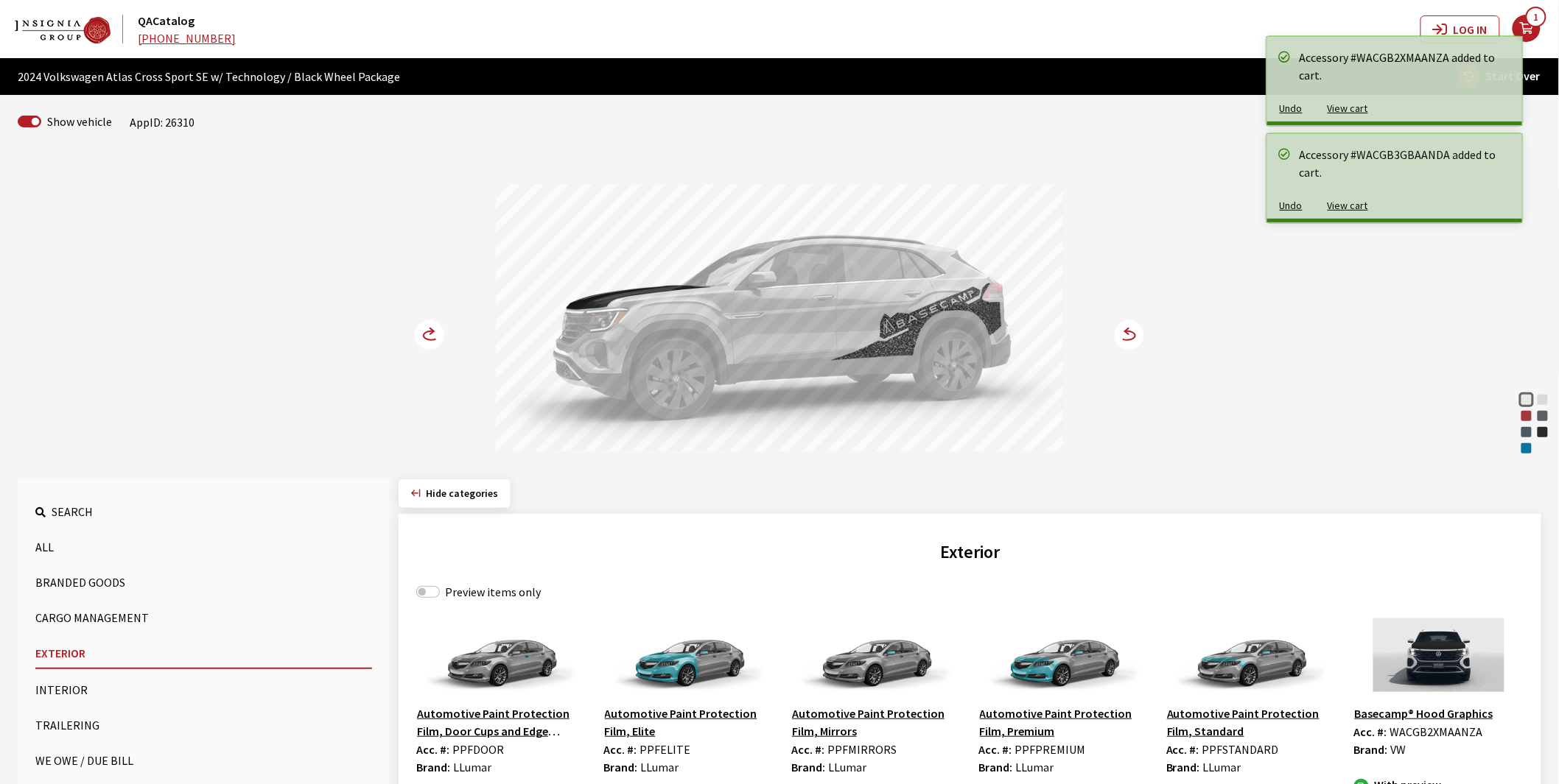
click at [428, 335] on circle at bounding box center [429, 335] width 29 height 29
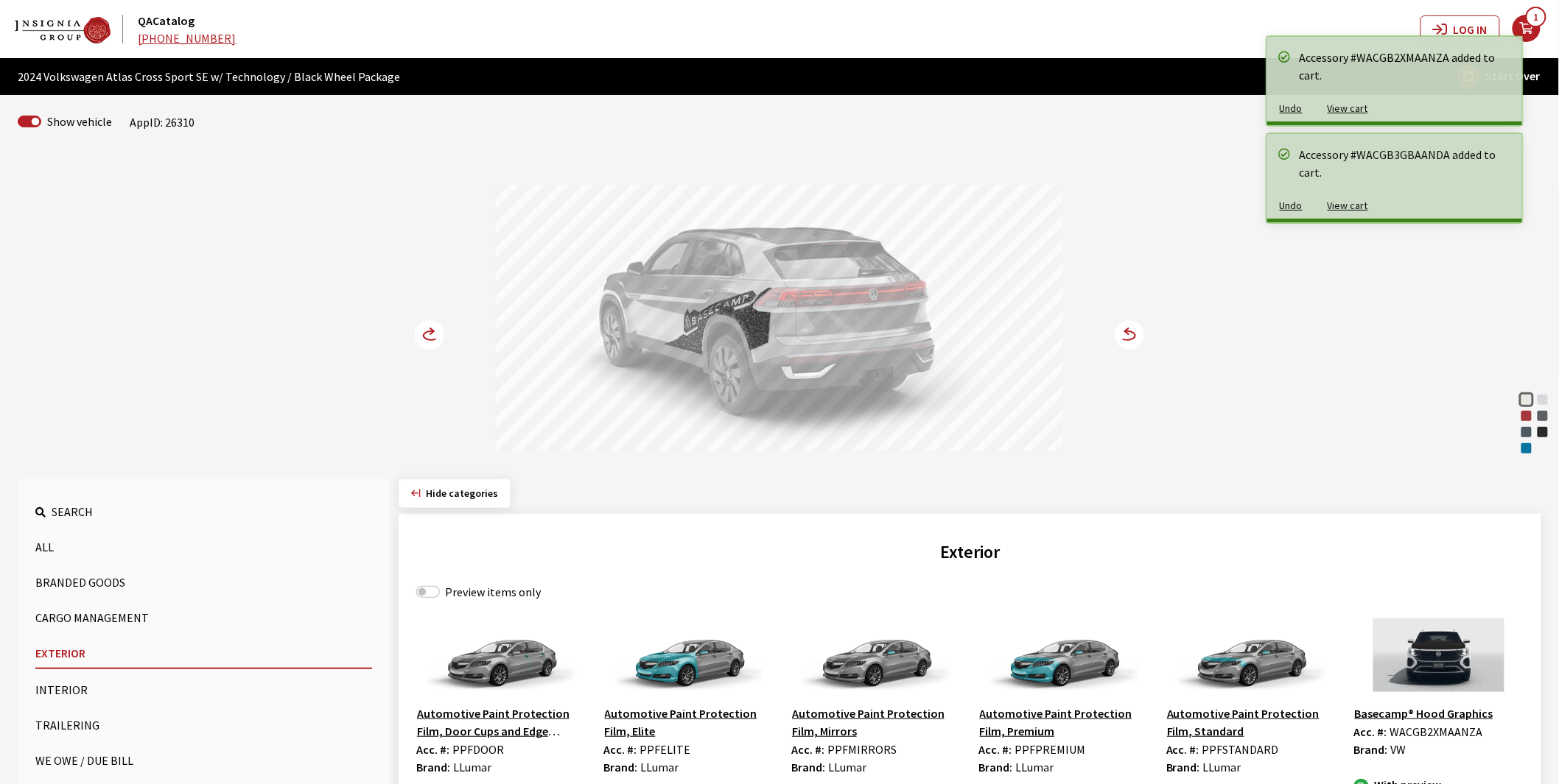
click at [428, 335] on circle at bounding box center [429, 335] width 29 height 29
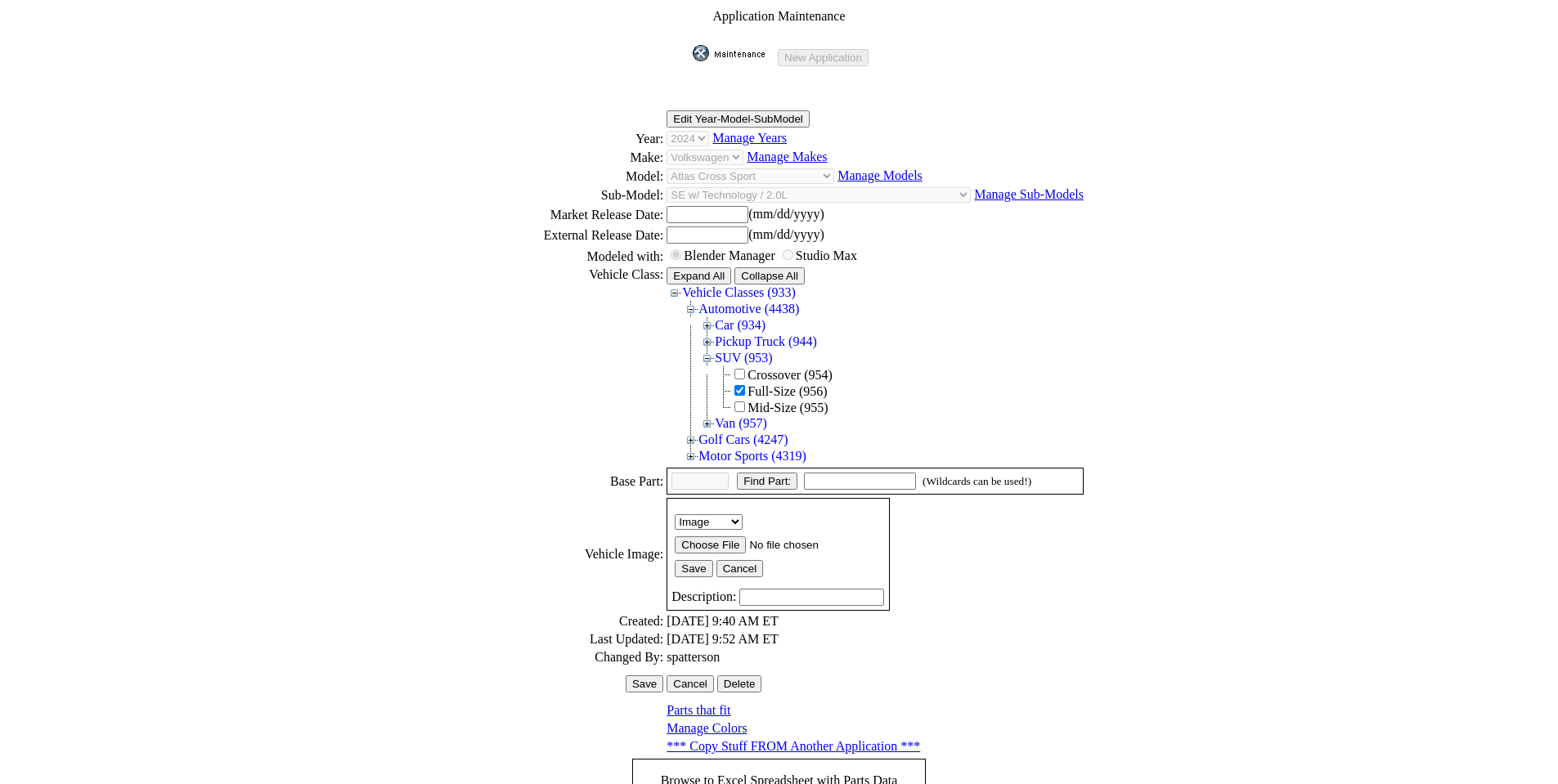
scroll to position [221, 0]
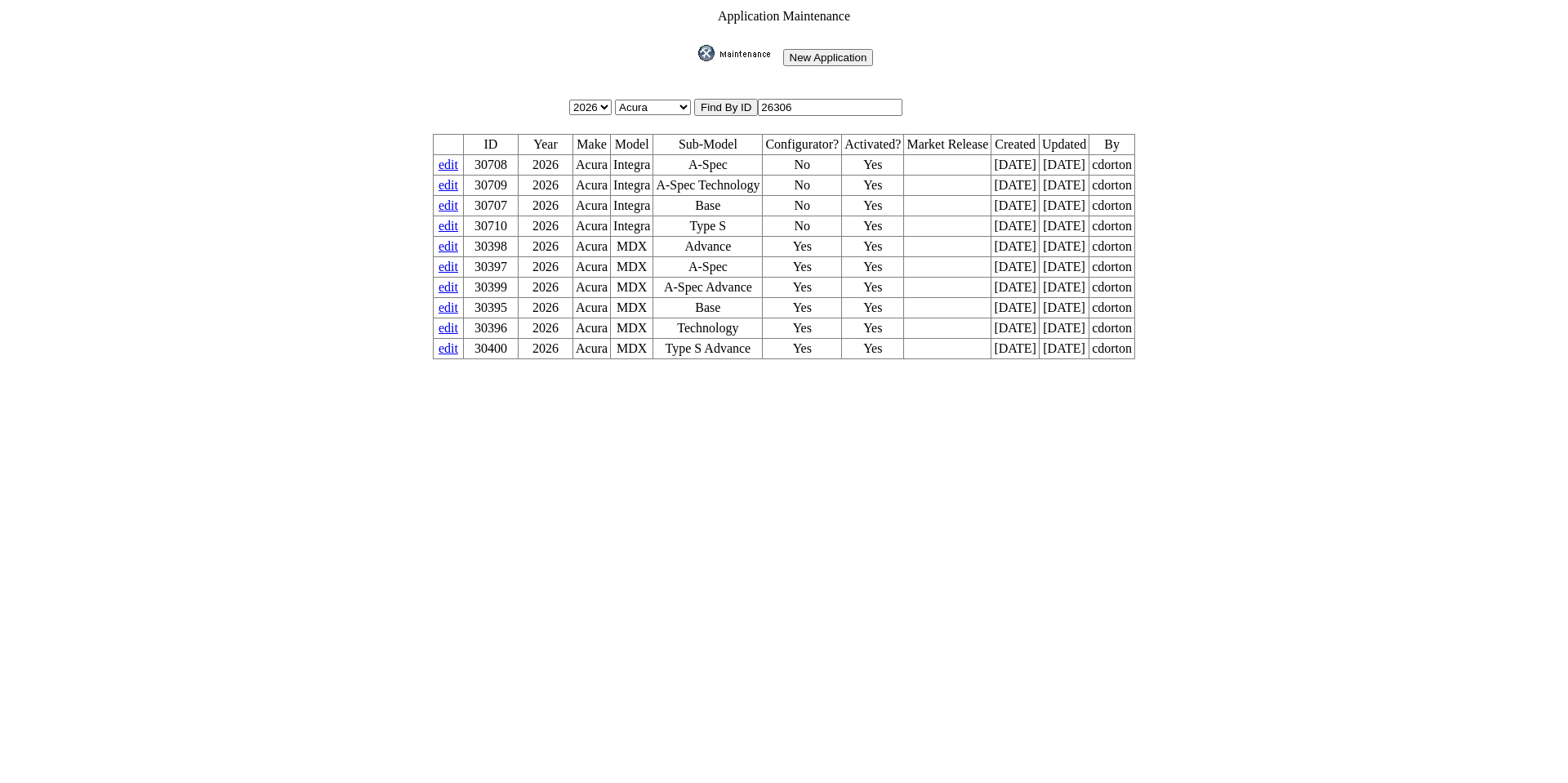
click at [826, 100] on input "26306" at bounding box center [829, 107] width 144 height 17
type input "26310"
click at [694, 61] on input "image" at bounding box center [694, 61] width 0 height 0
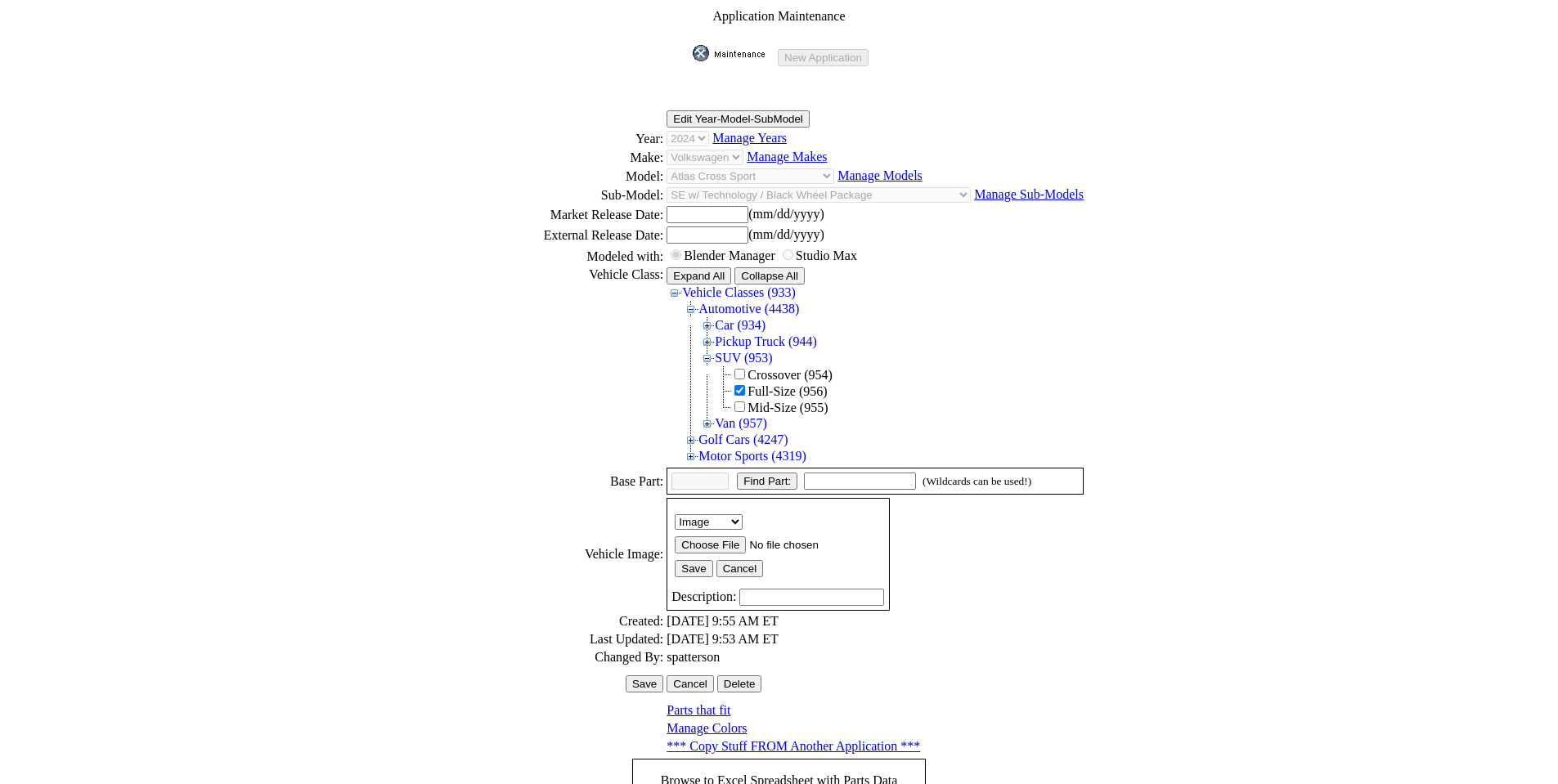
scroll to position [224, 0]
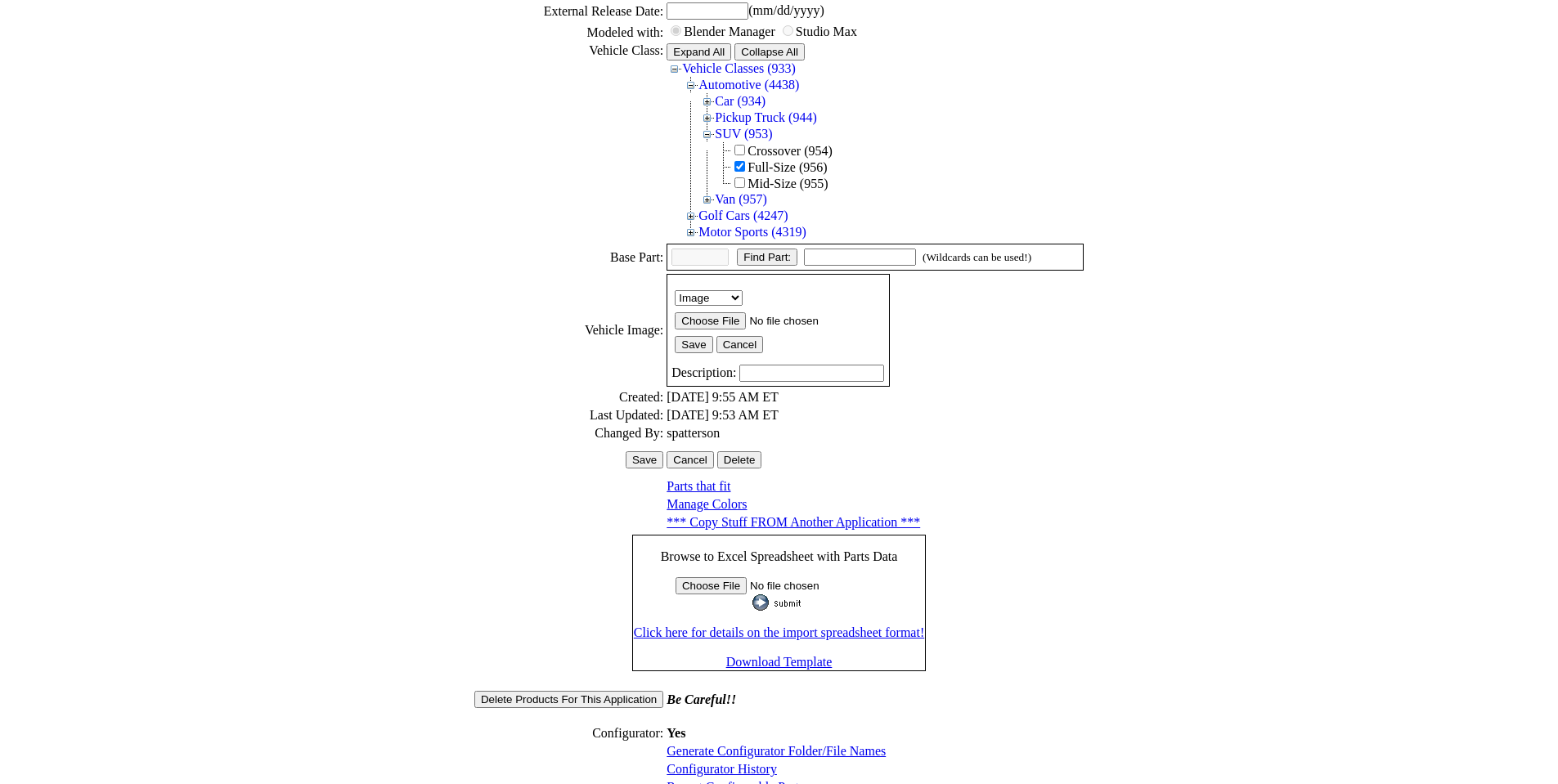
click at [714, 762] on link "Configurator History" at bounding box center [722, 769] width 111 height 14
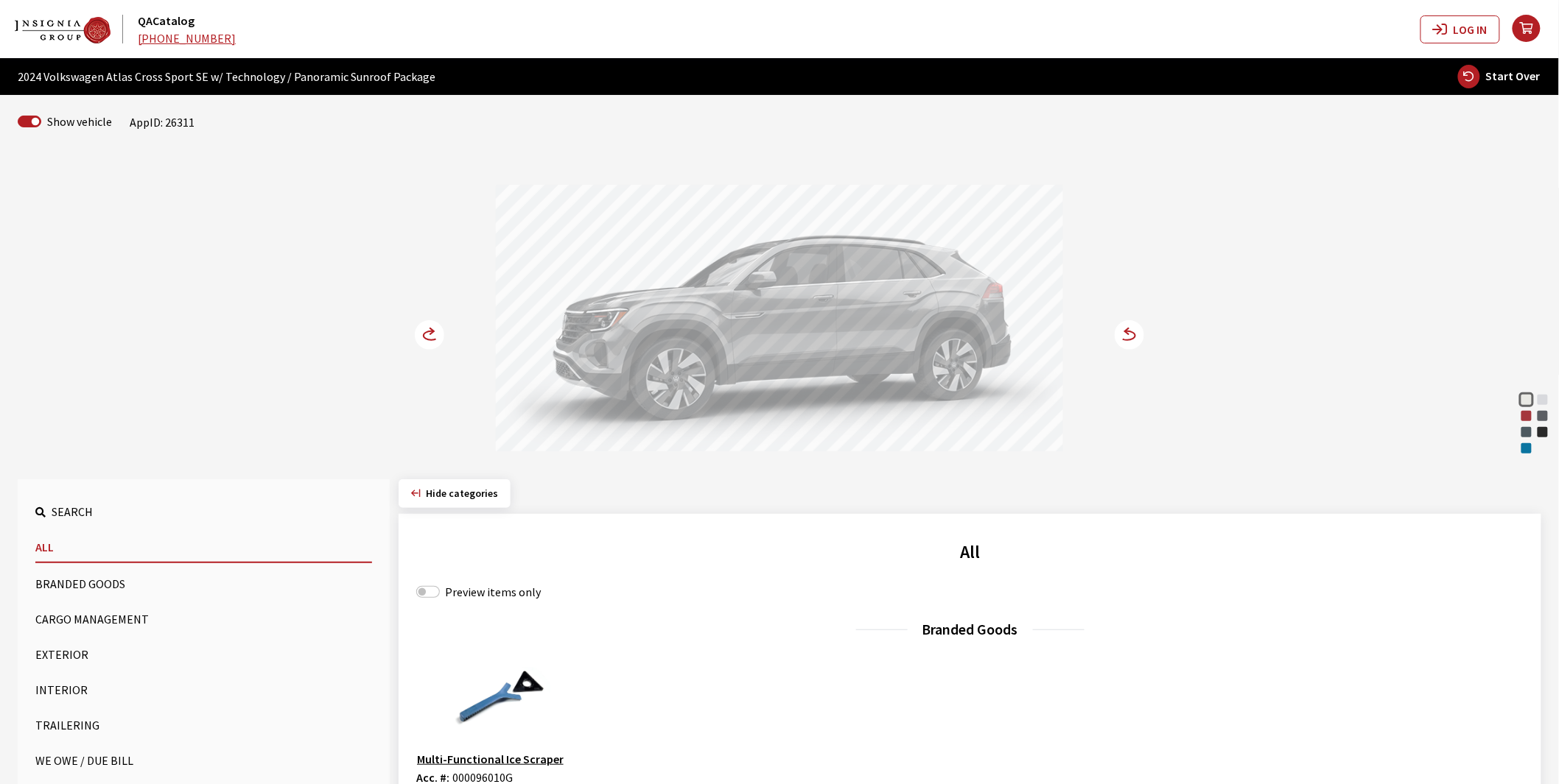
click at [61, 645] on button "Exterior" at bounding box center [204, 655] width 337 height 29
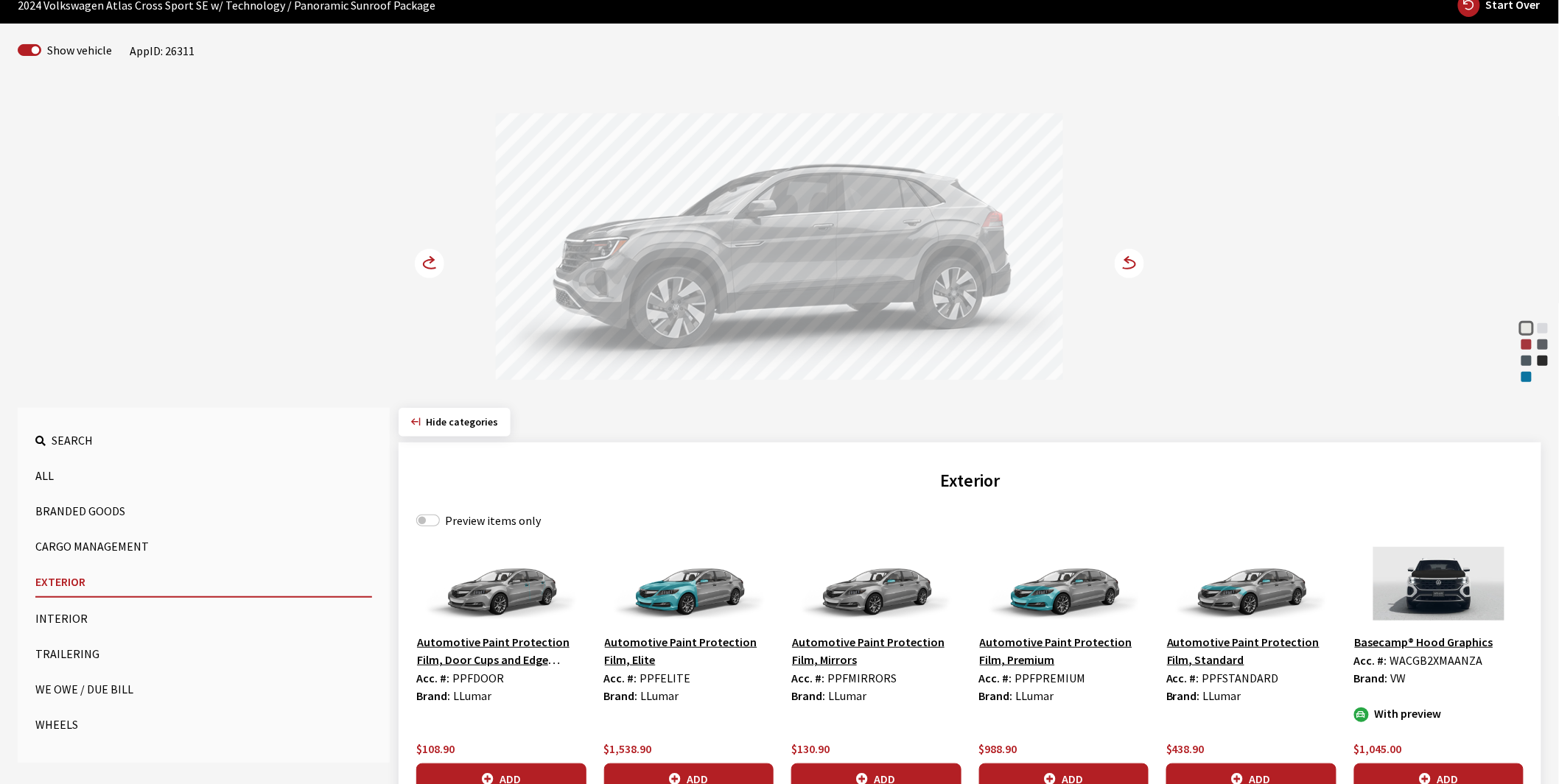
scroll to position [245, 0]
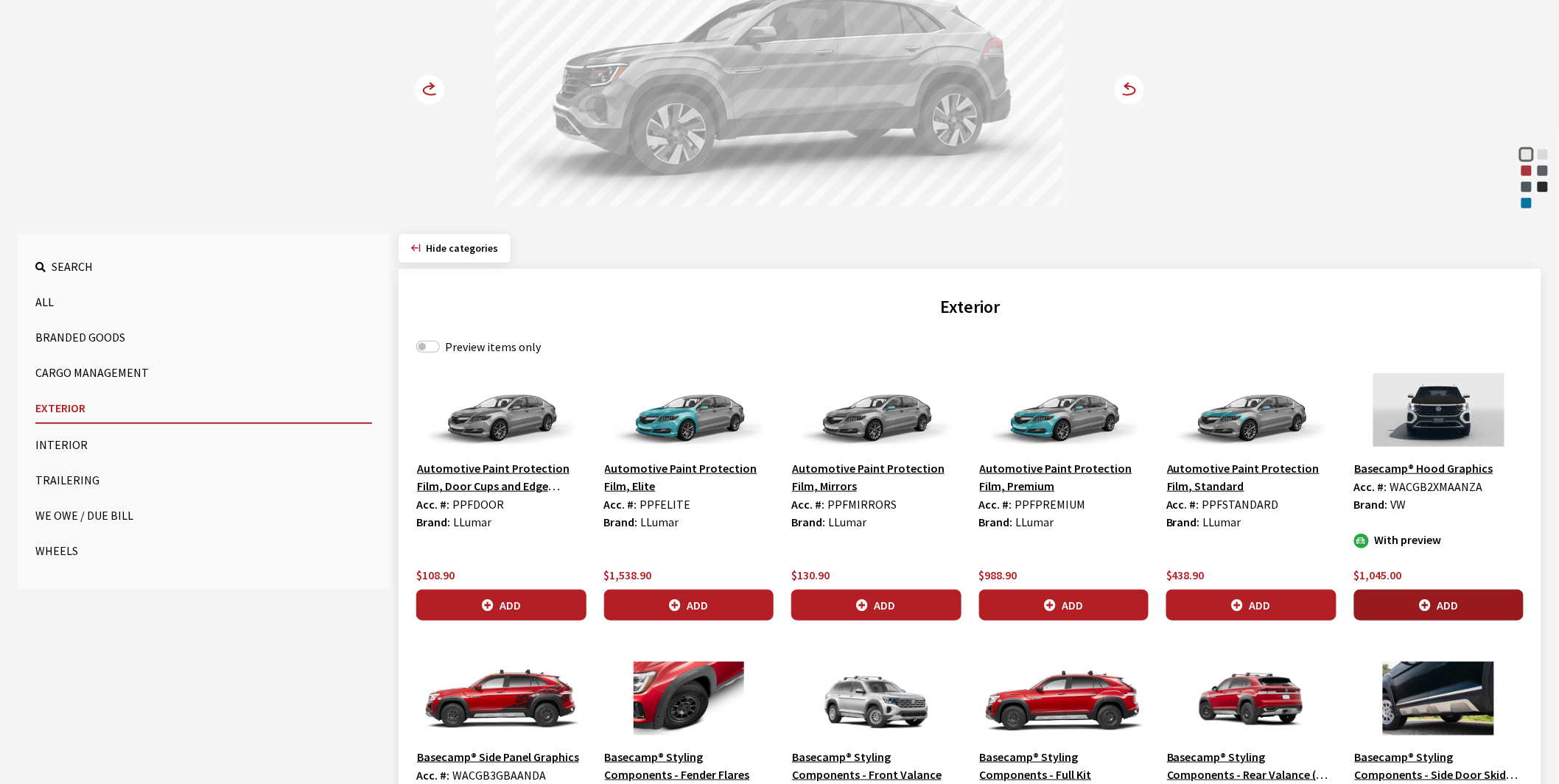
click at [1427, 606] on icon "button" at bounding box center [1424, 606] width 11 height 11
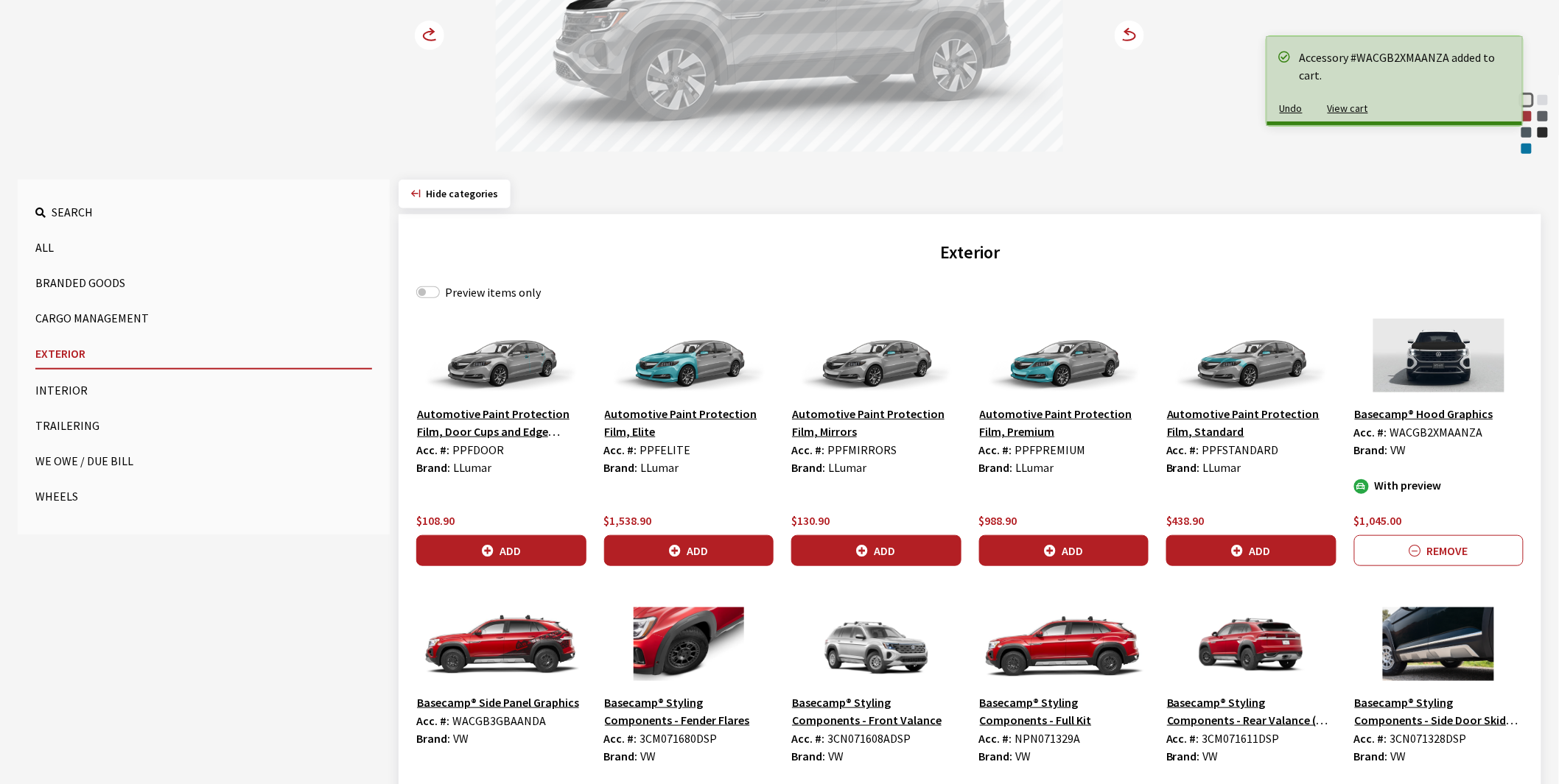
scroll to position [409, 0]
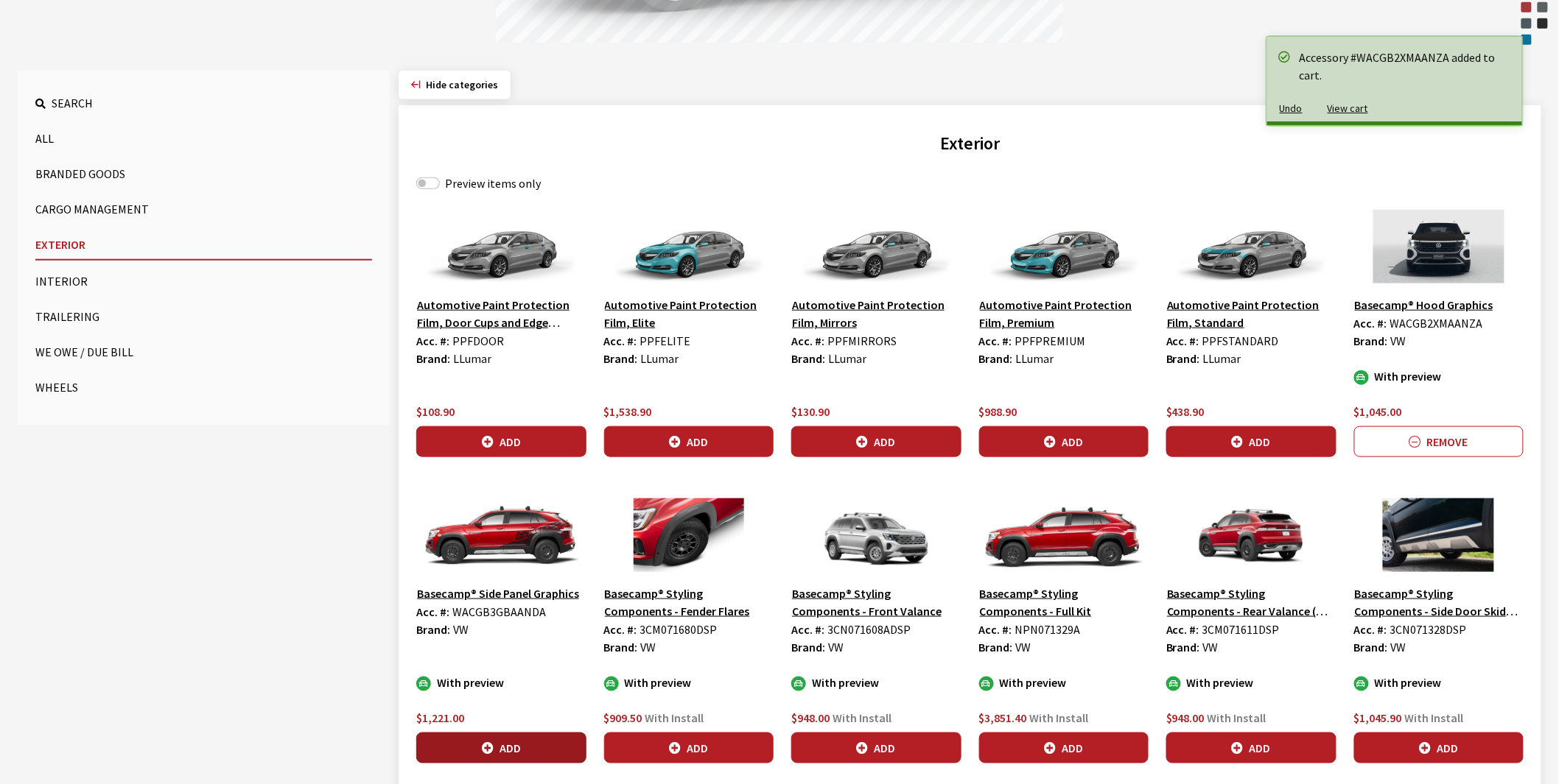
click at [510, 747] on button "Add" at bounding box center [501, 748] width 170 height 31
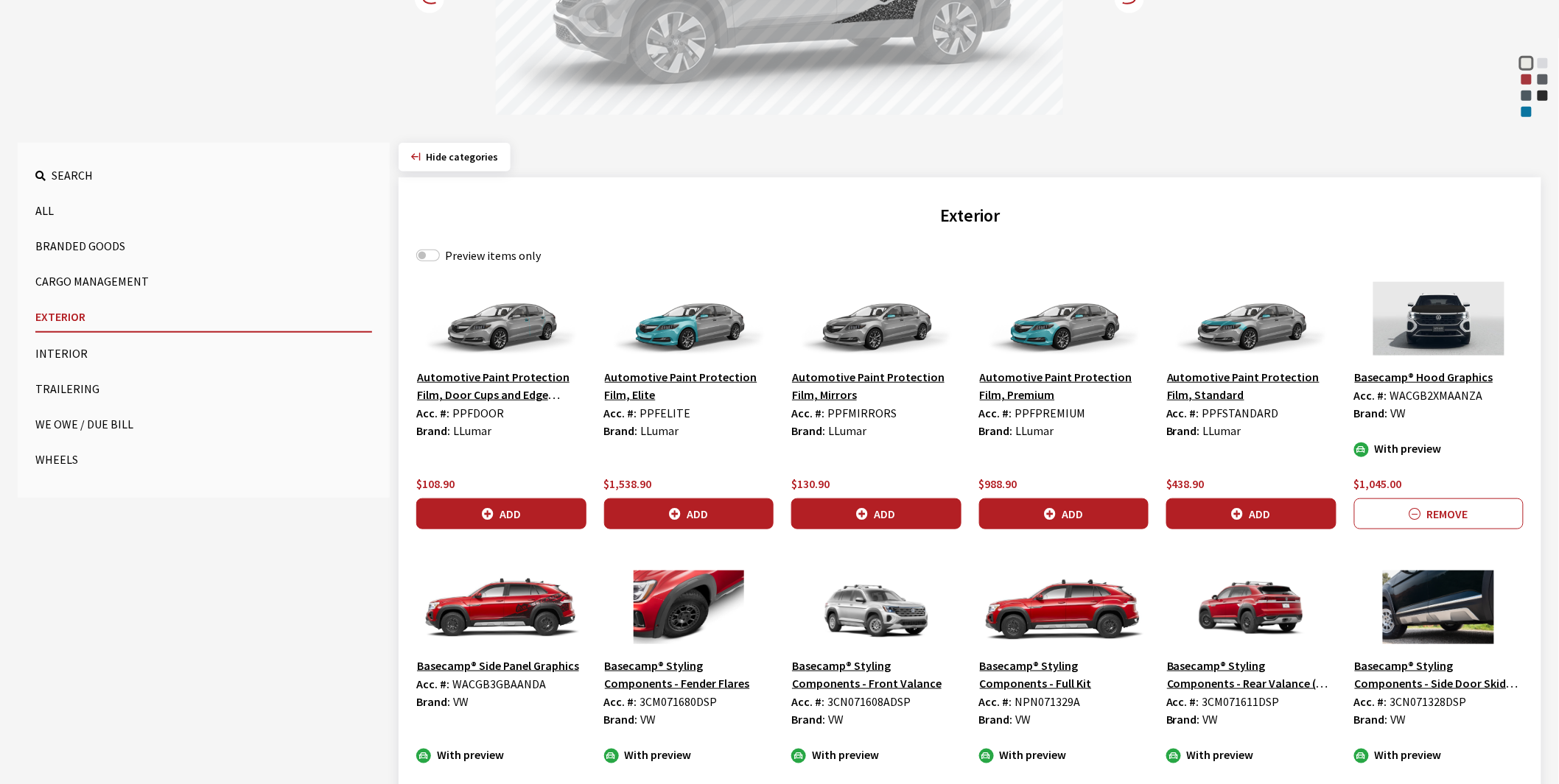
scroll to position [164, 0]
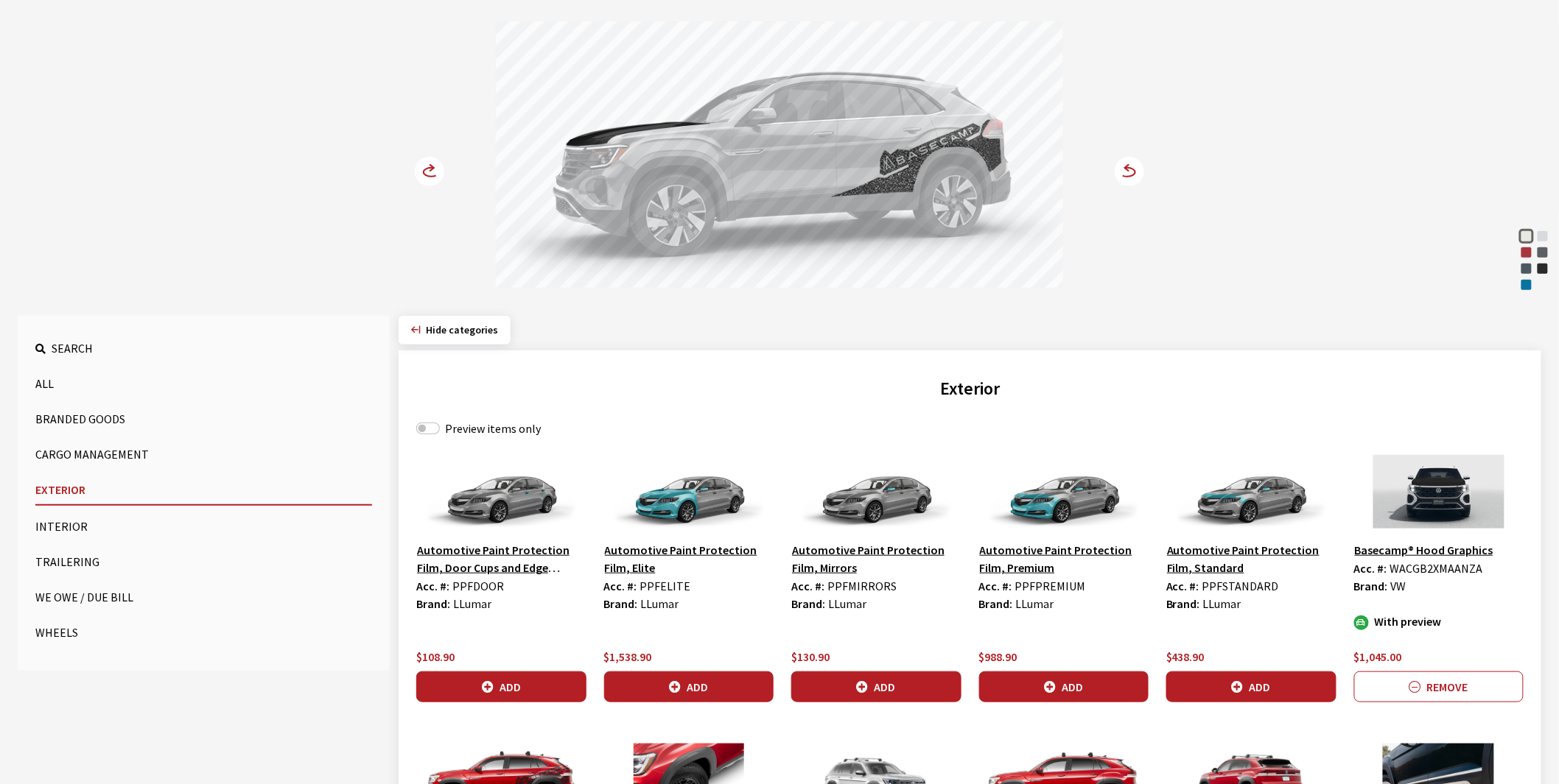
click at [425, 165] on circle at bounding box center [429, 172] width 29 height 29
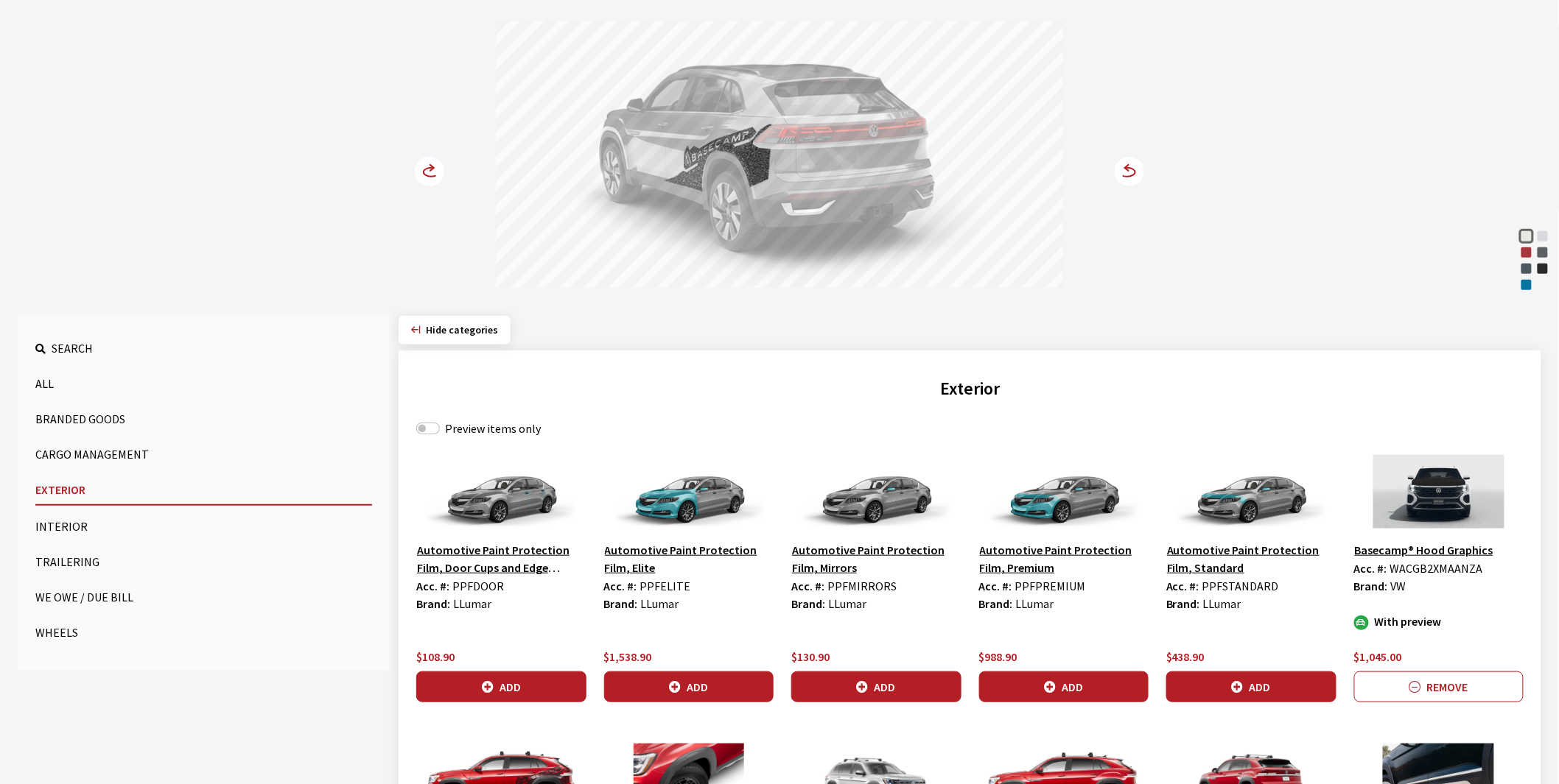
click at [425, 165] on circle at bounding box center [429, 172] width 29 height 29
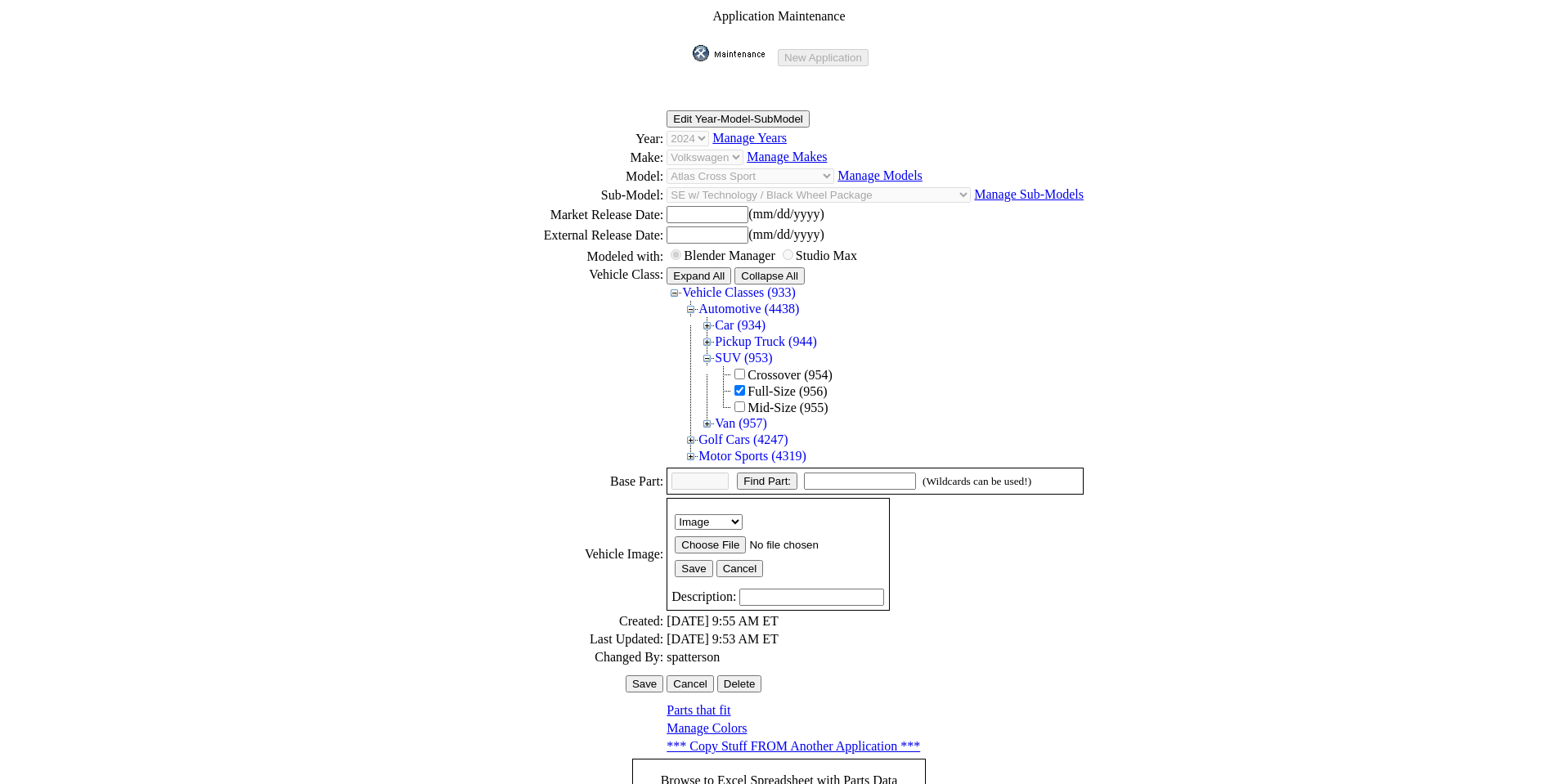
scroll to position [221, 0]
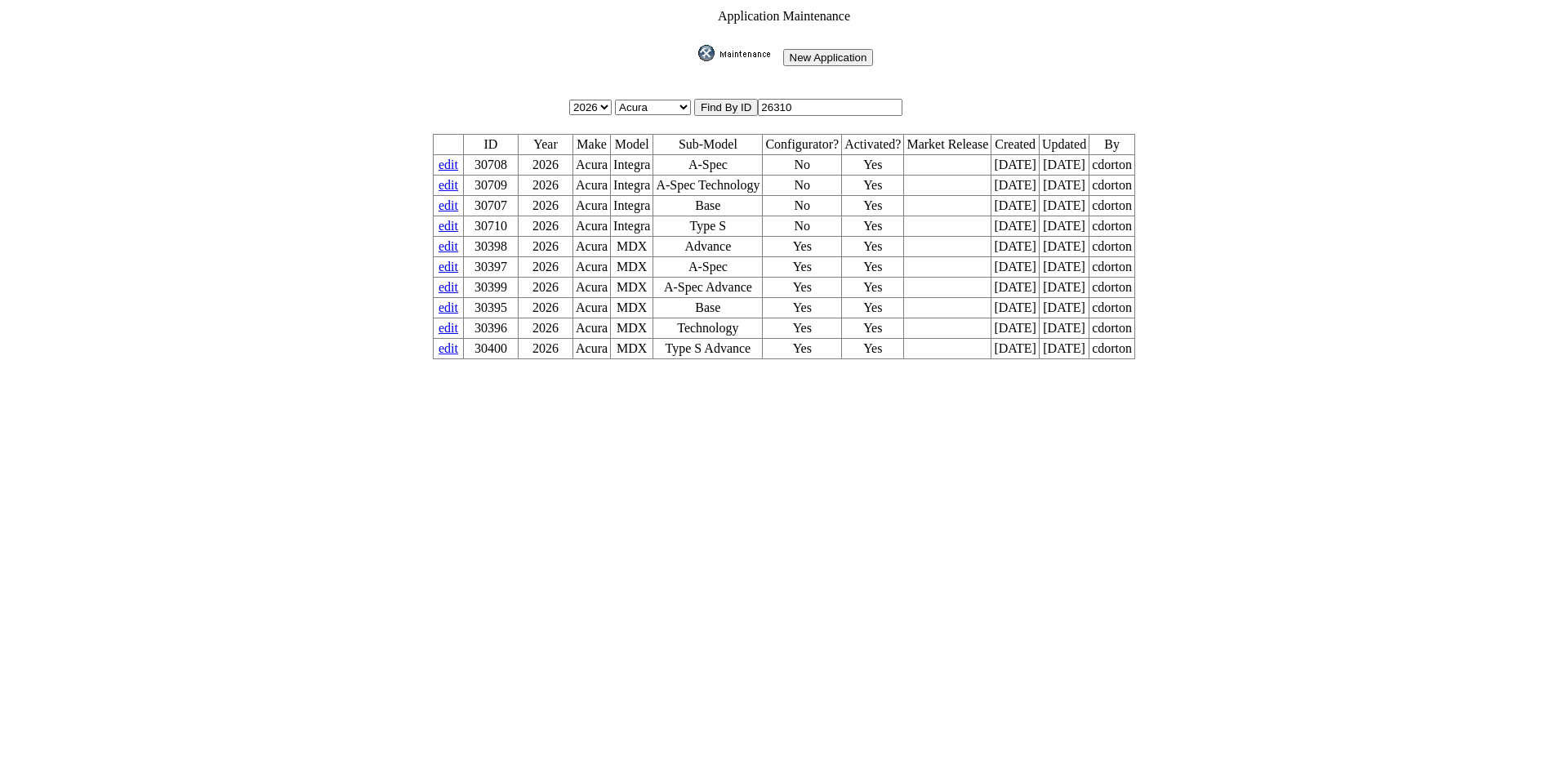
drag, startPoint x: 830, startPoint y: 91, endPoint x: 700, endPoint y: 102, distance: 130.5
click at [700, 102] on td "Find By ID 26310" at bounding box center [914, 107] width 442 height 19
drag, startPoint x: 808, startPoint y: 100, endPoint x: 400, endPoint y: 97, distance: 408.0
click at [488, 88] on tbody "Application Maintenance New Application 2026 2025 2024 2023 2022 2021 2020 2019…" at bounding box center [784, 184] width 704 height 352
type input "29088"
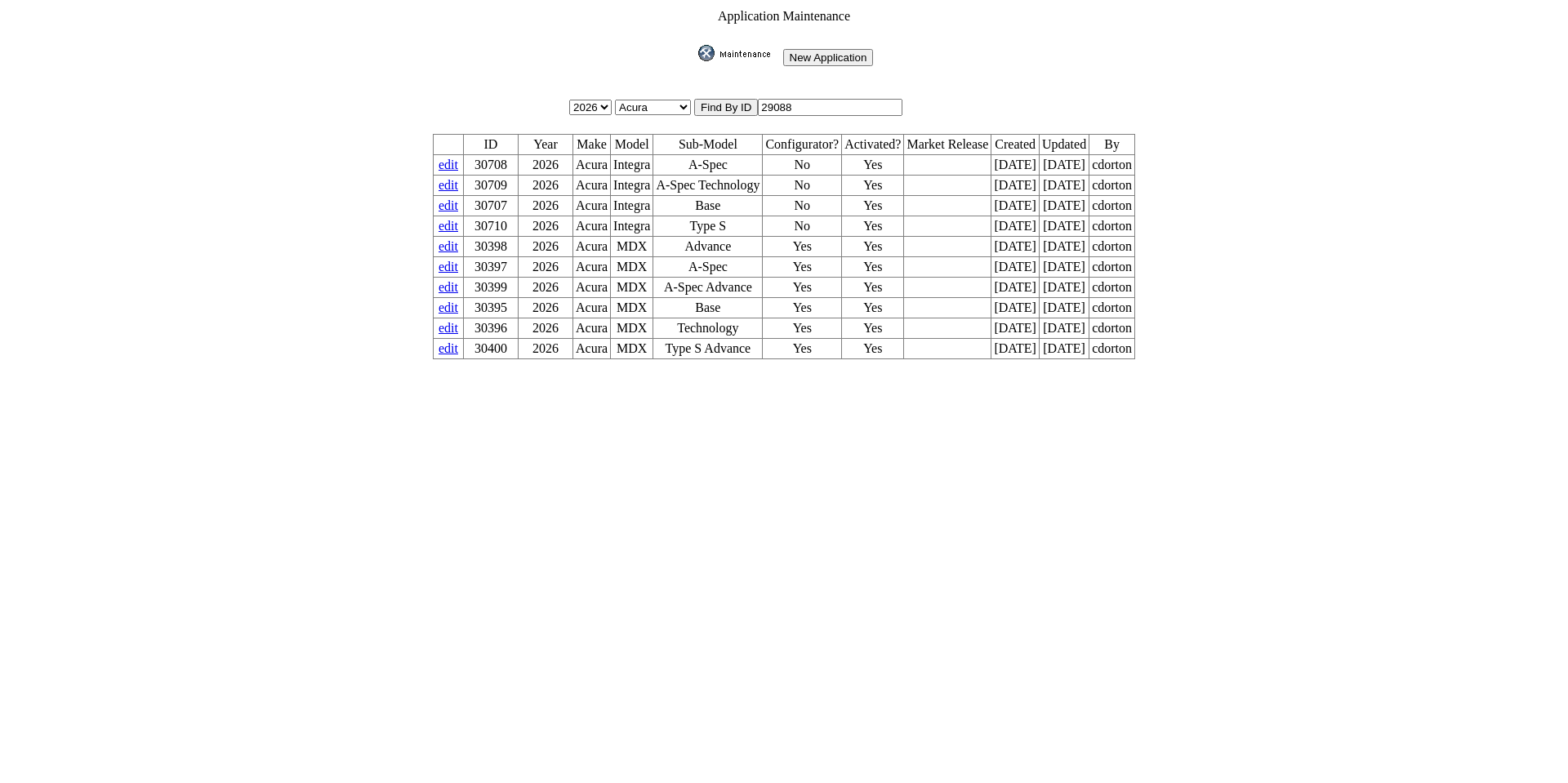
click at [694, 61] on input "image" at bounding box center [694, 61] width 0 height 0
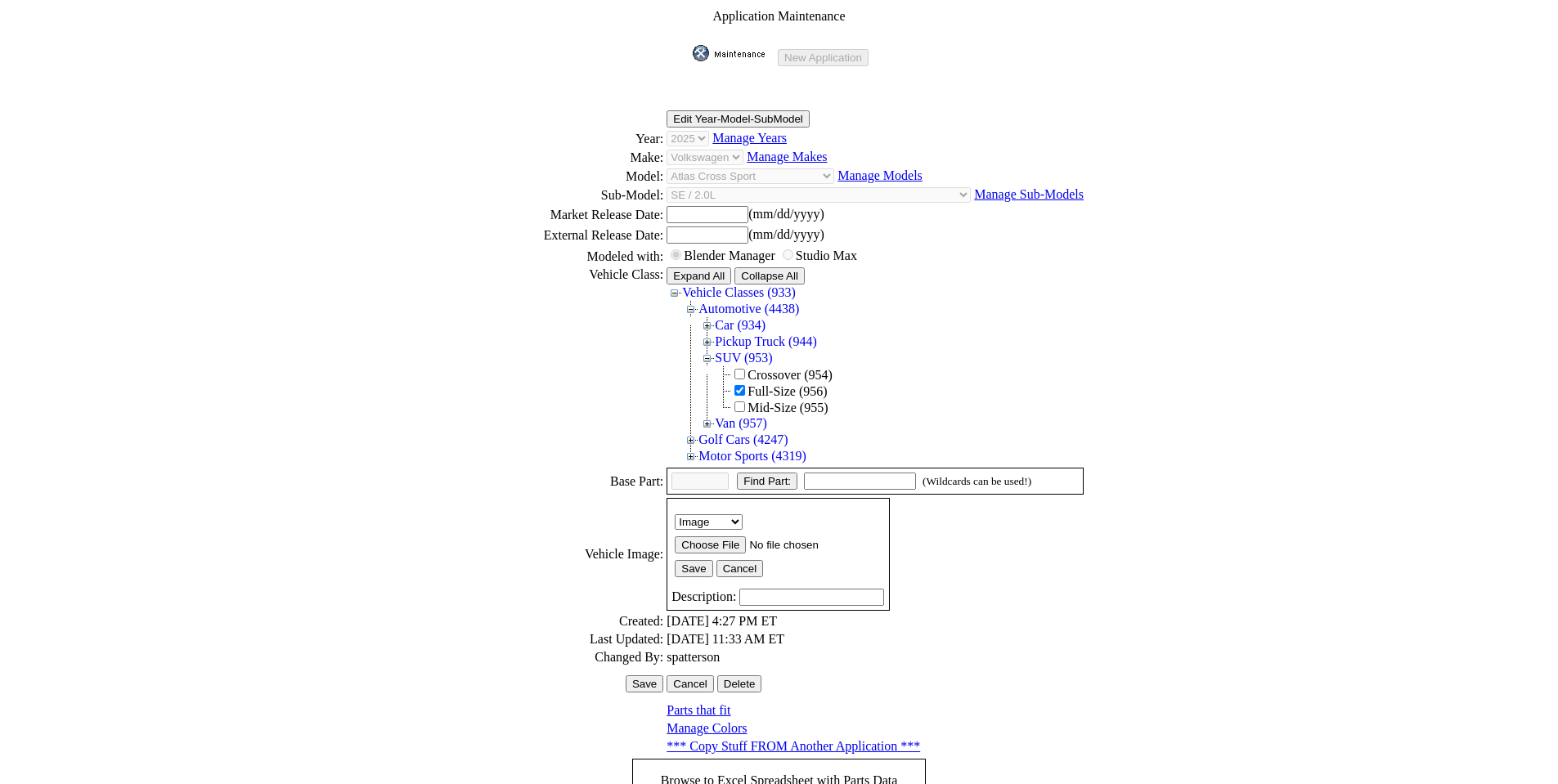
scroll to position [224, 0]
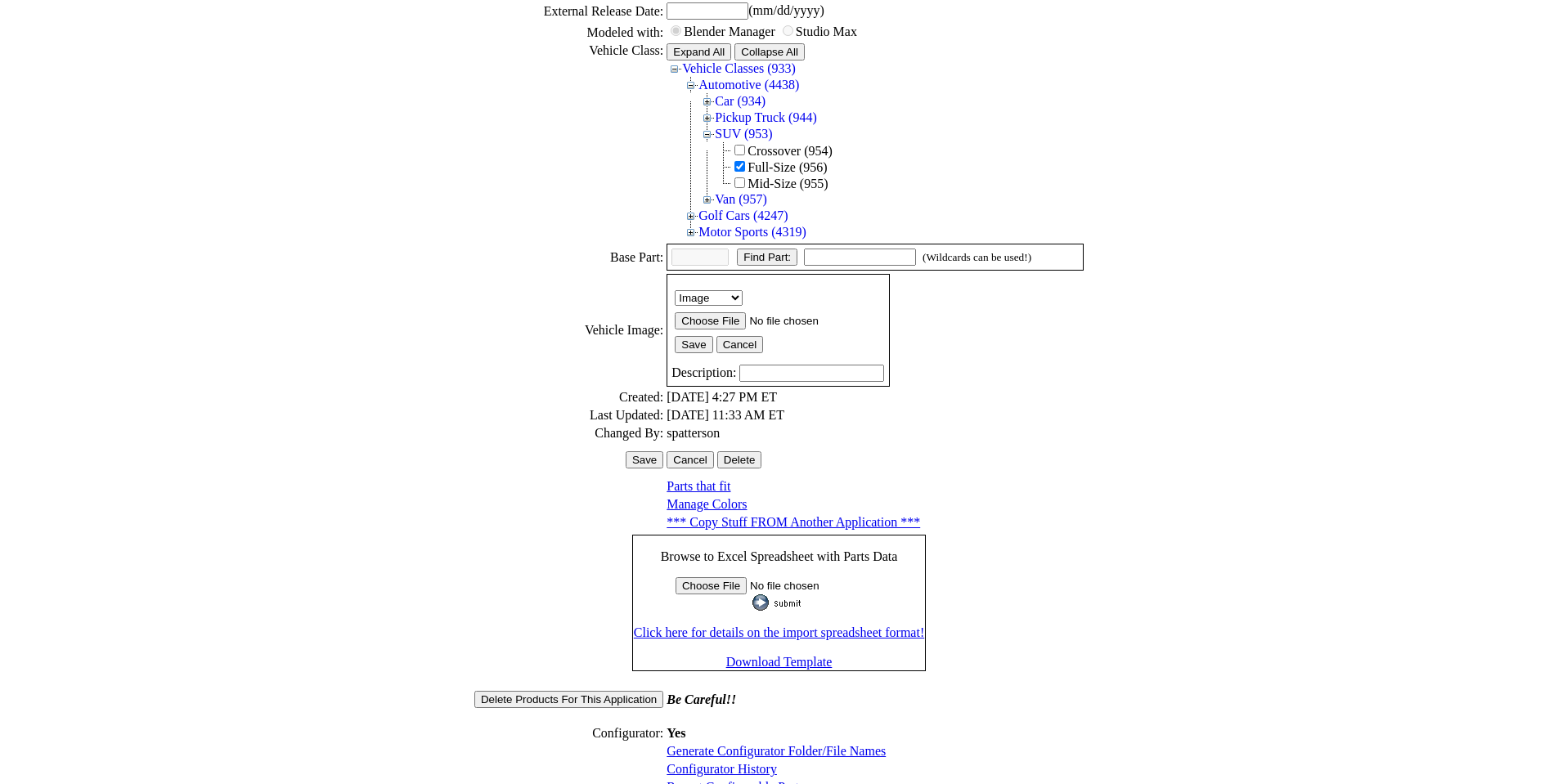
click at [725, 762] on link "Configurator History" at bounding box center [722, 769] width 111 height 14
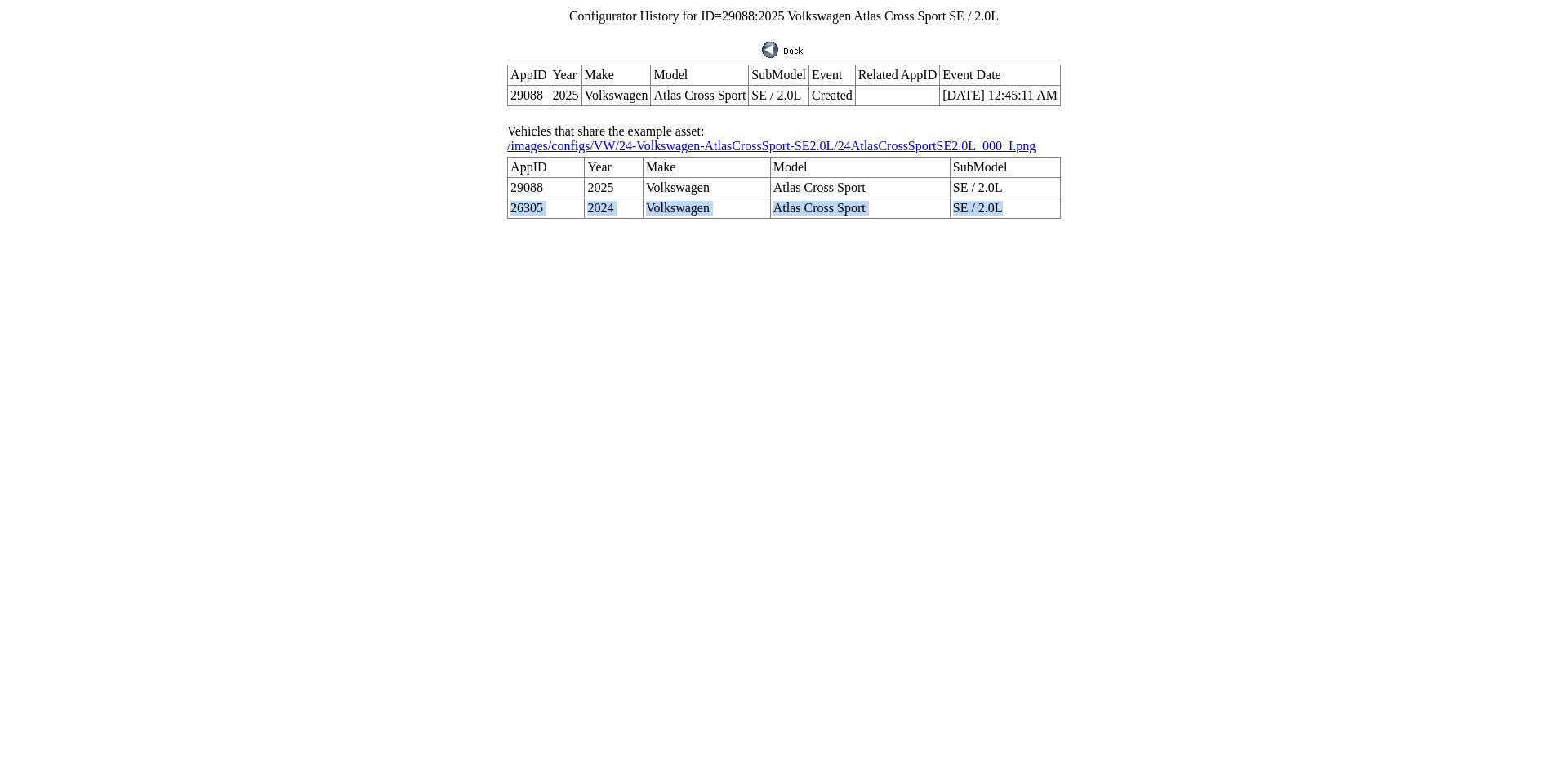
drag, startPoint x: 985, startPoint y: 186, endPoint x: 532, endPoint y: 187, distance: 453.0
click at [532, 199] on tr "26305 2024 Volkswagen Atlas Cross Sport SE / 2.0L" at bounding box center [784, 209] width 553 height 20
click at [812, 228] on html "Configurator History for ID= 29088 : 2025 Volkswagen Atlas Cross Sport SE / 2.0…" at bounding box center [784, 114] width 1568 height 228
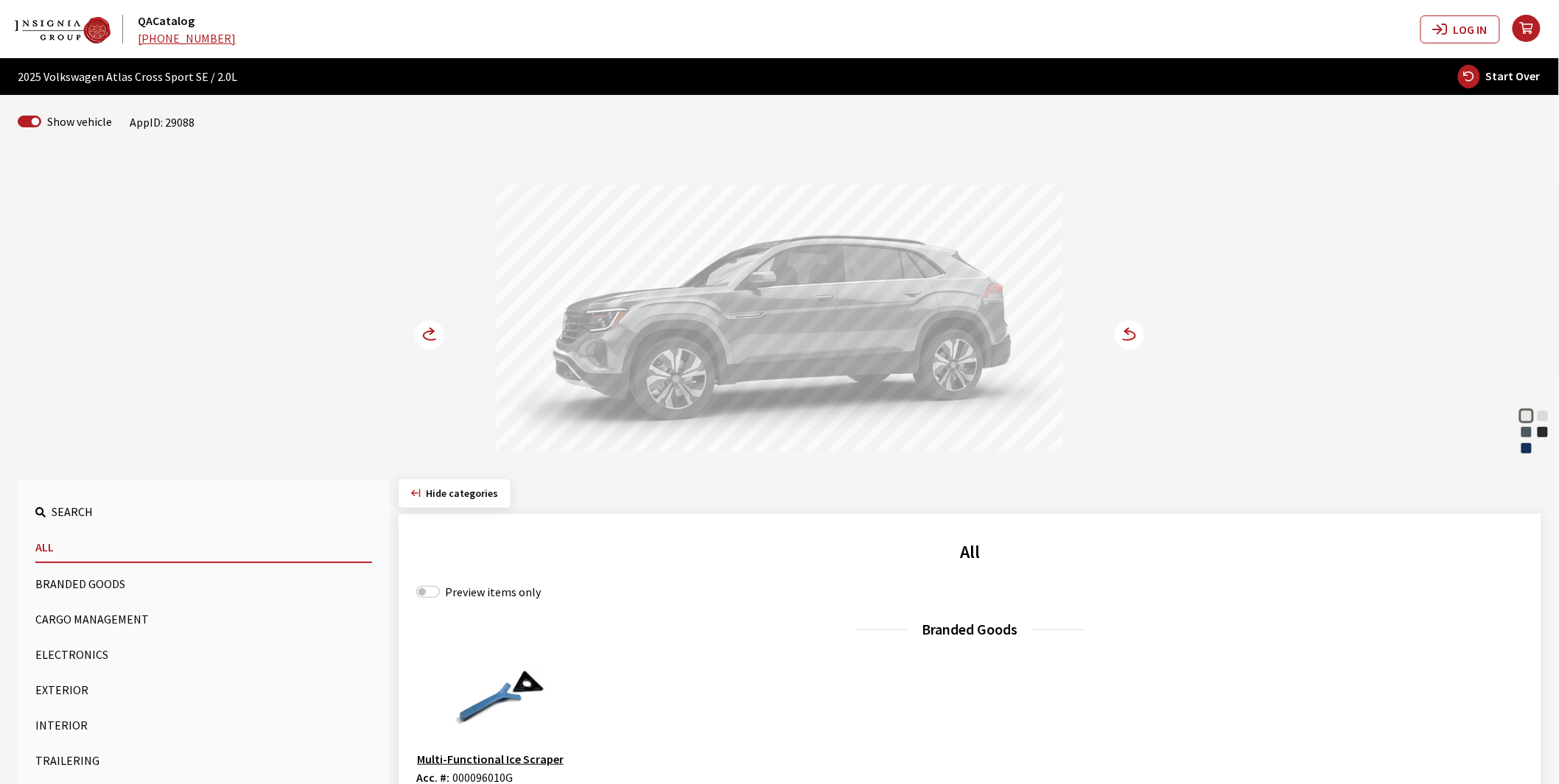
click at [51, 688] on button "Exterior" at bounding box center [204, 690] width 337 height 29
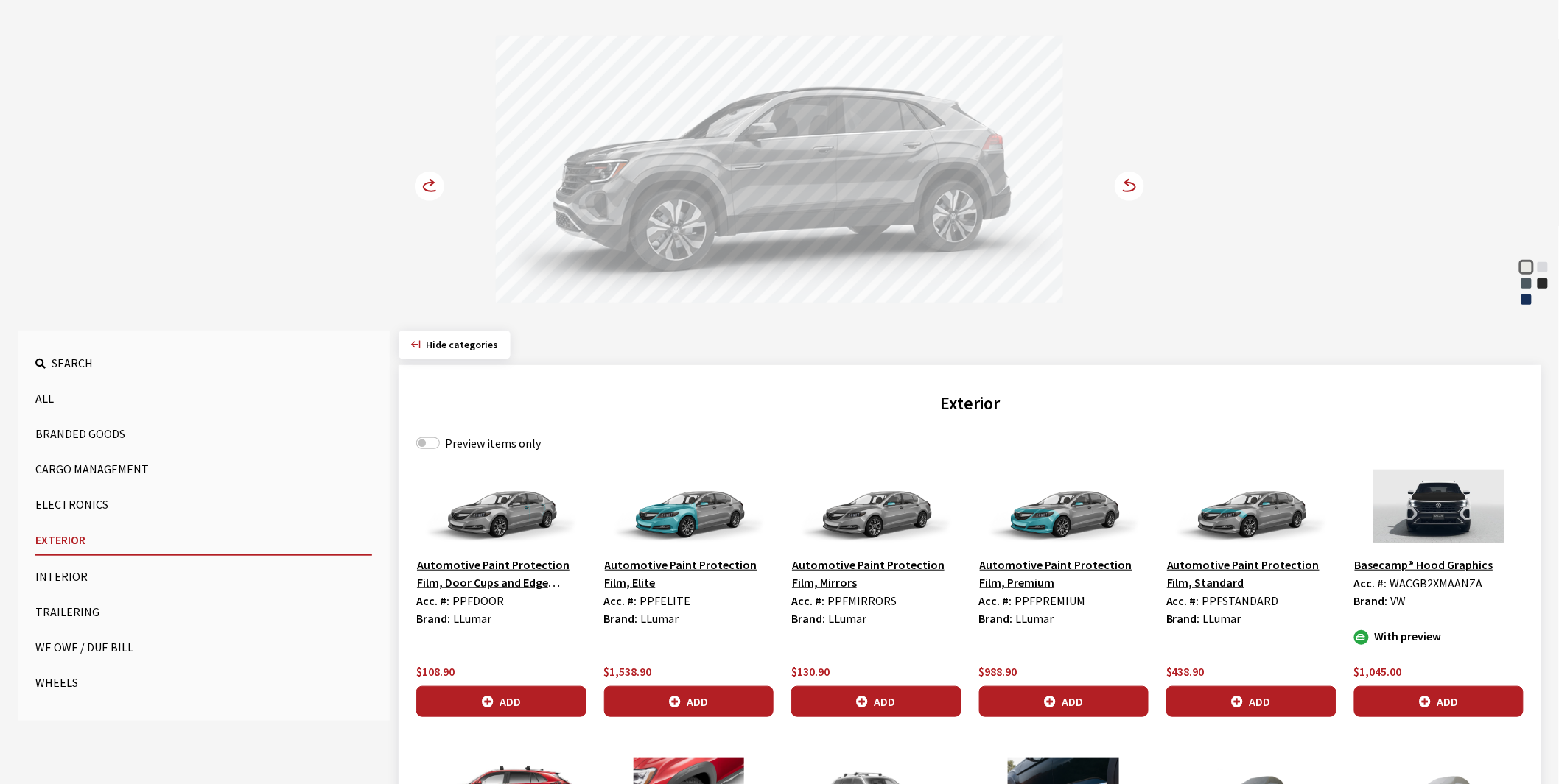
scroll to position [164, 0]
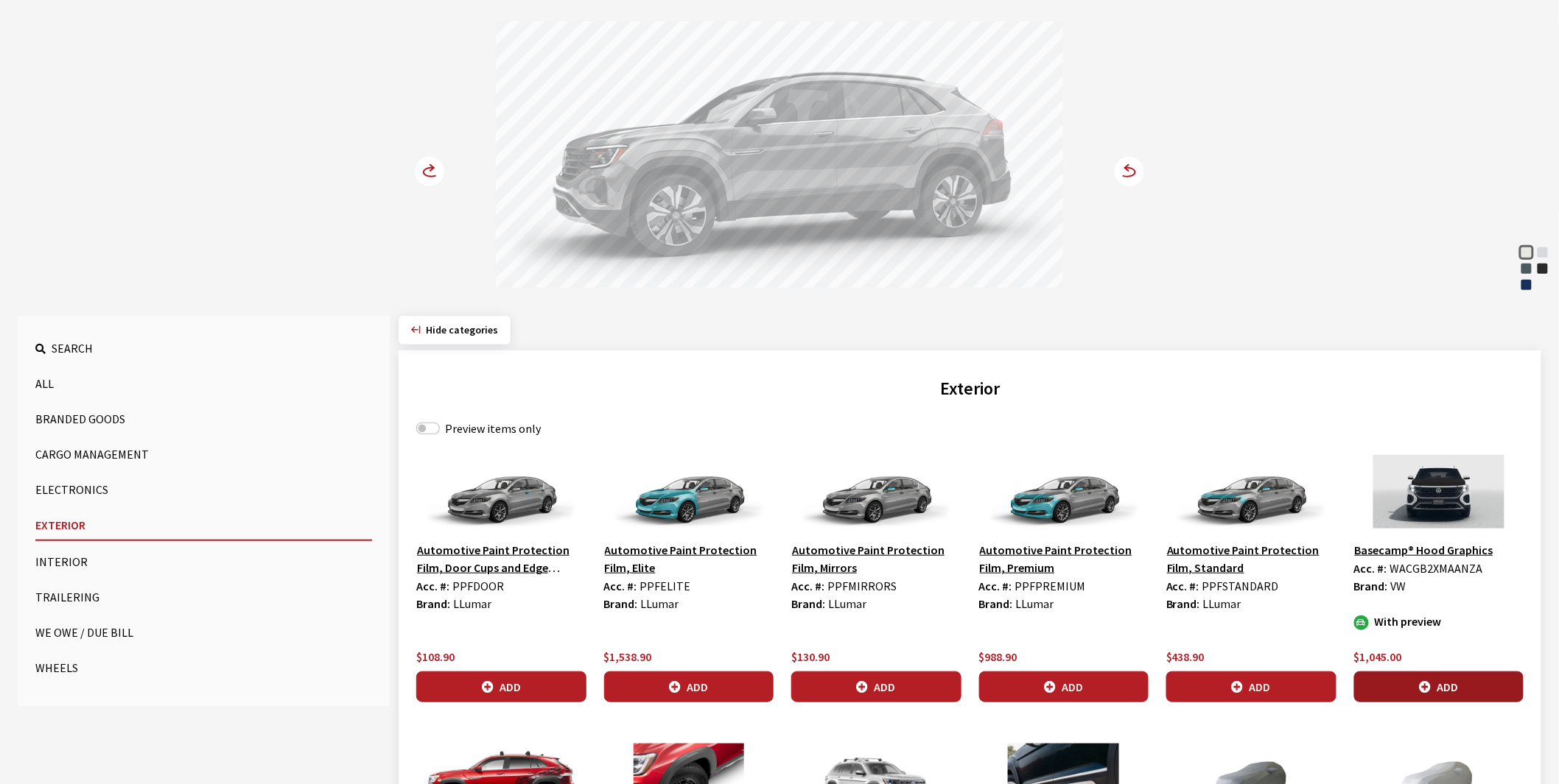
click at [1425, 688] on icon "button" at bounding box center [1424, 688] width 11 height 11
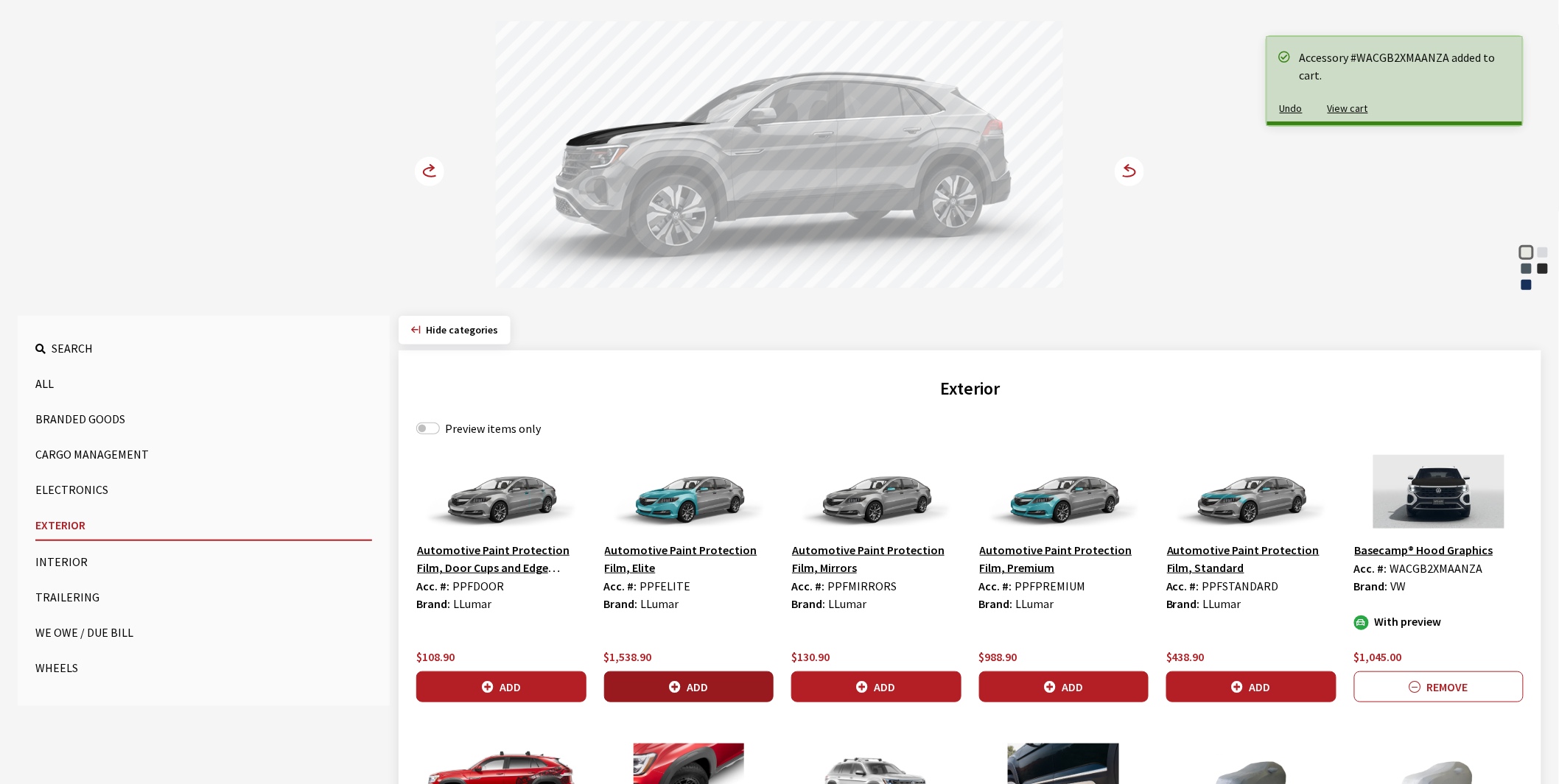
scroll to position [409, 0]
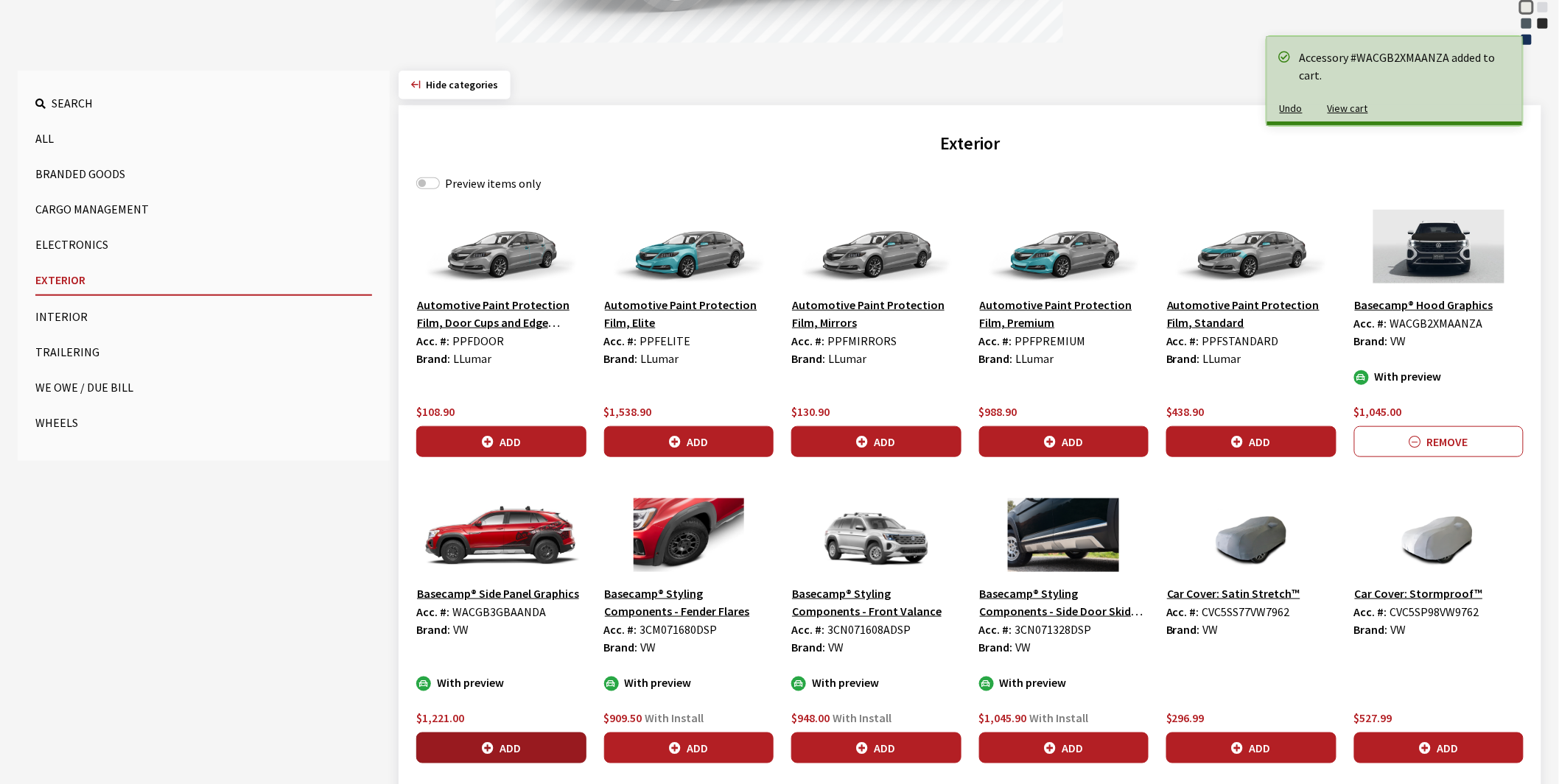
click at [519, 746] on button "Add" at bounding box center [501, 748] width 170 height 31
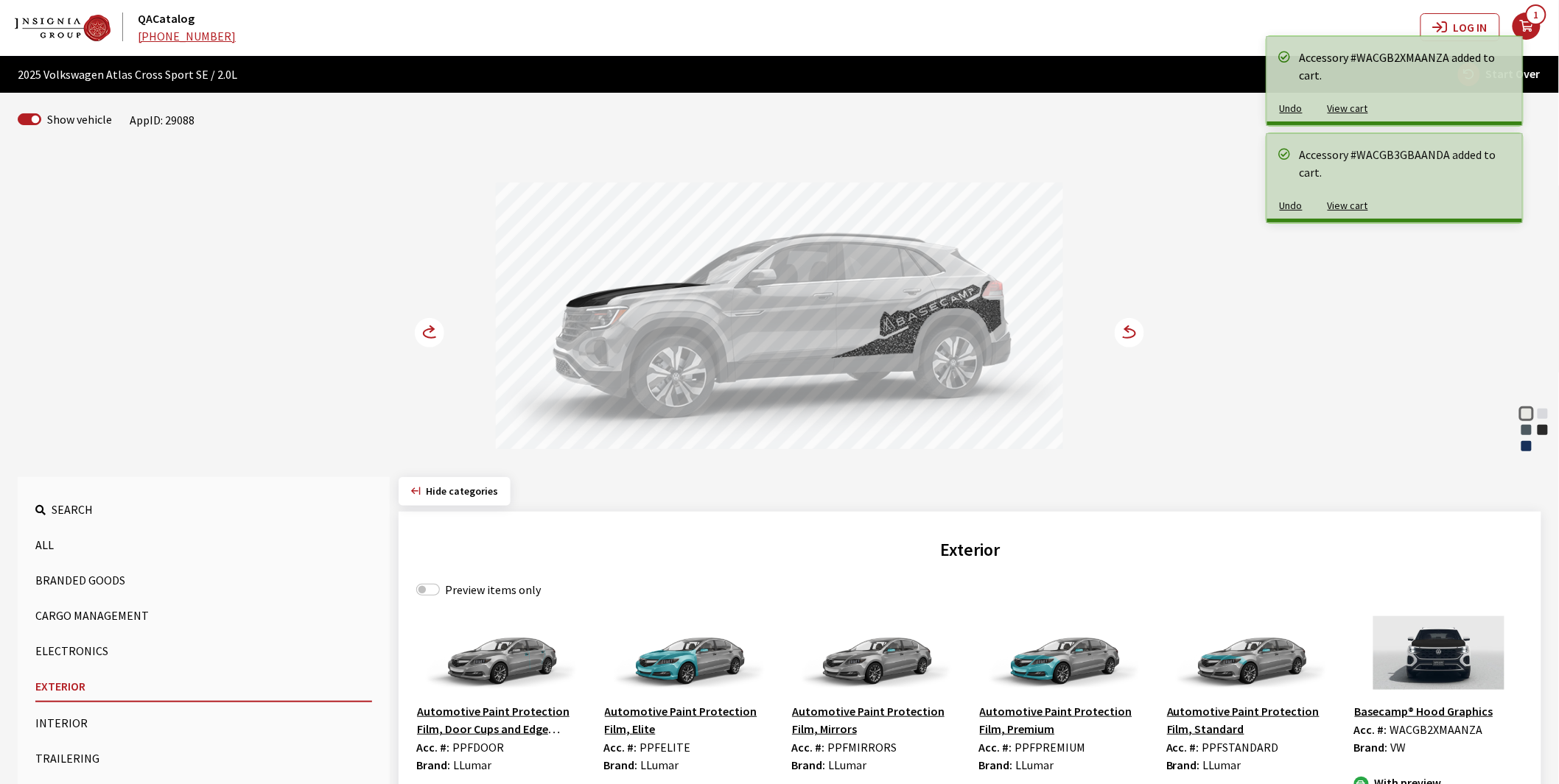
scroll to position [0, 0]
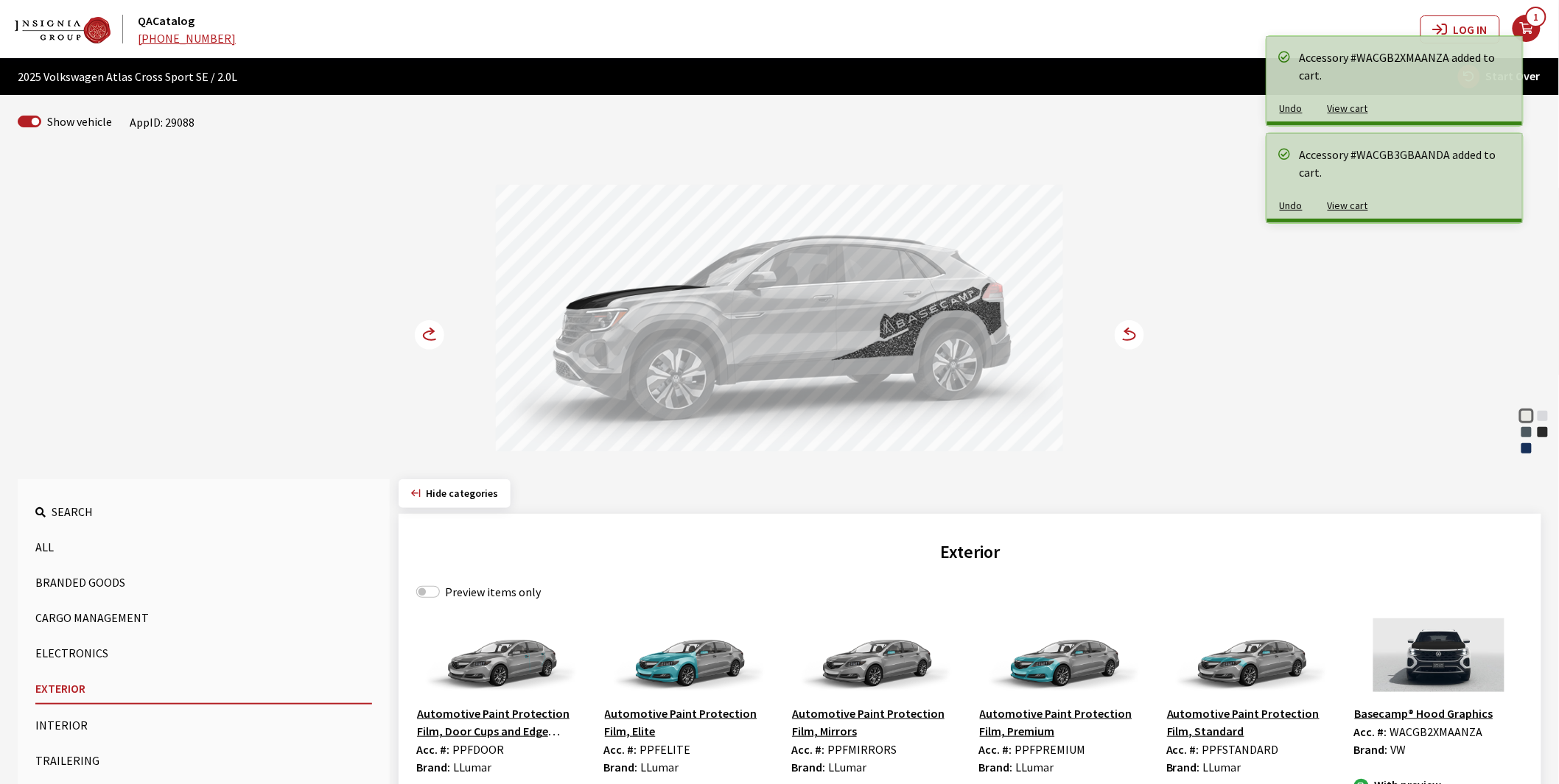
click at [422, 338] on circle at bounding box center [429, 335] width 29 height 29
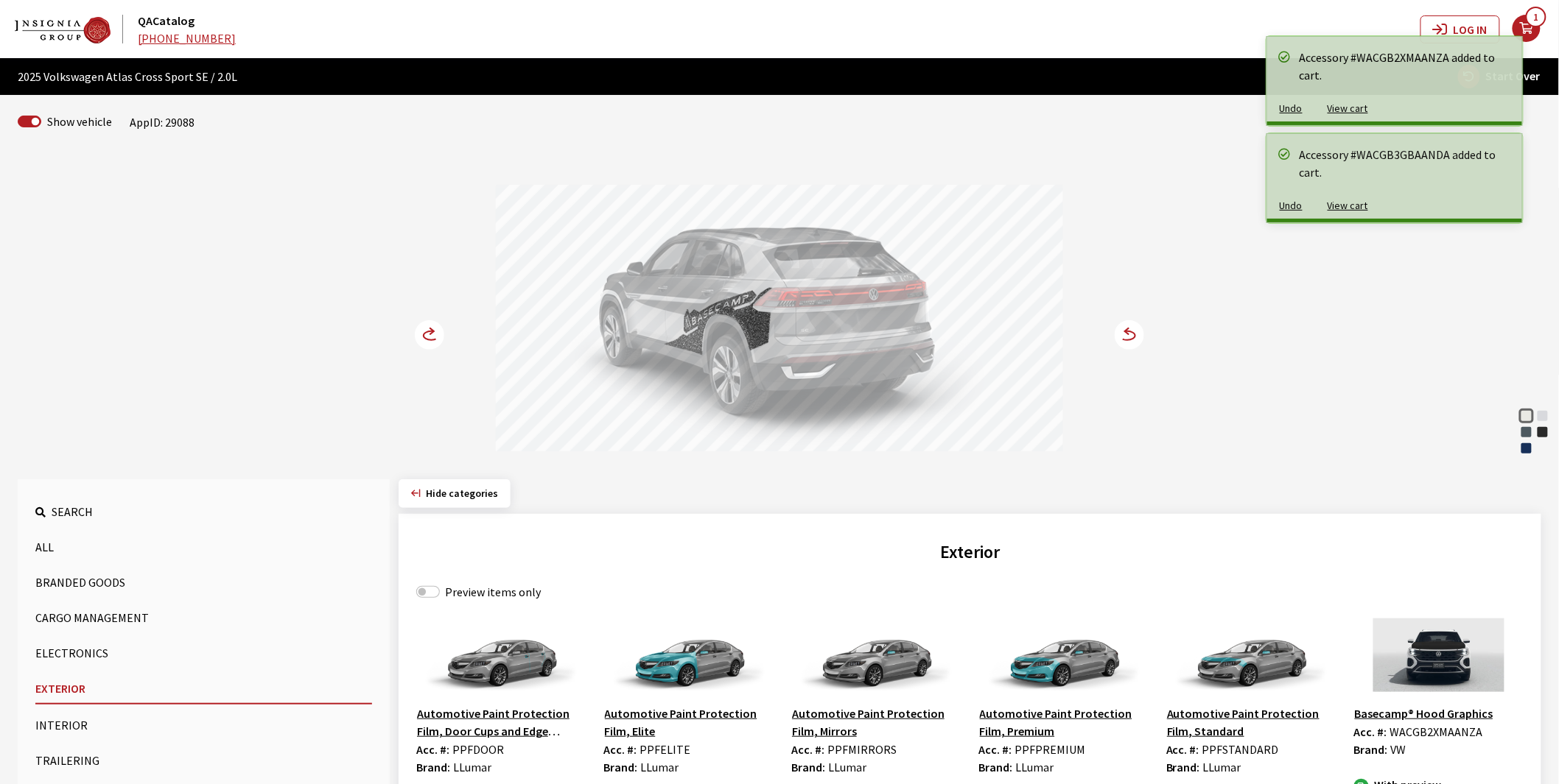
click at [422, 338] on circle at bounding box center [429, 335] width 29 height 29
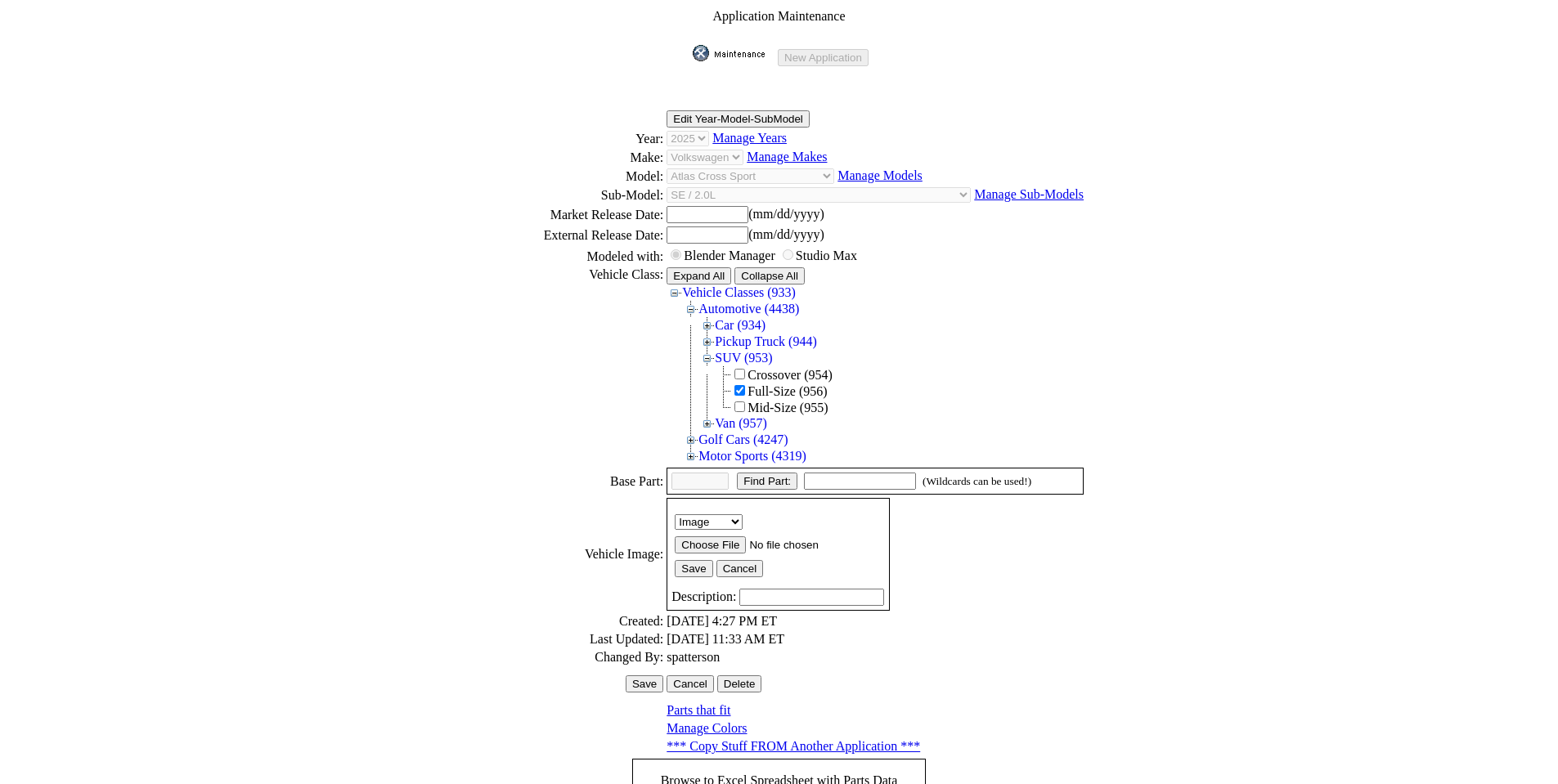
scroll to position [221, 0]
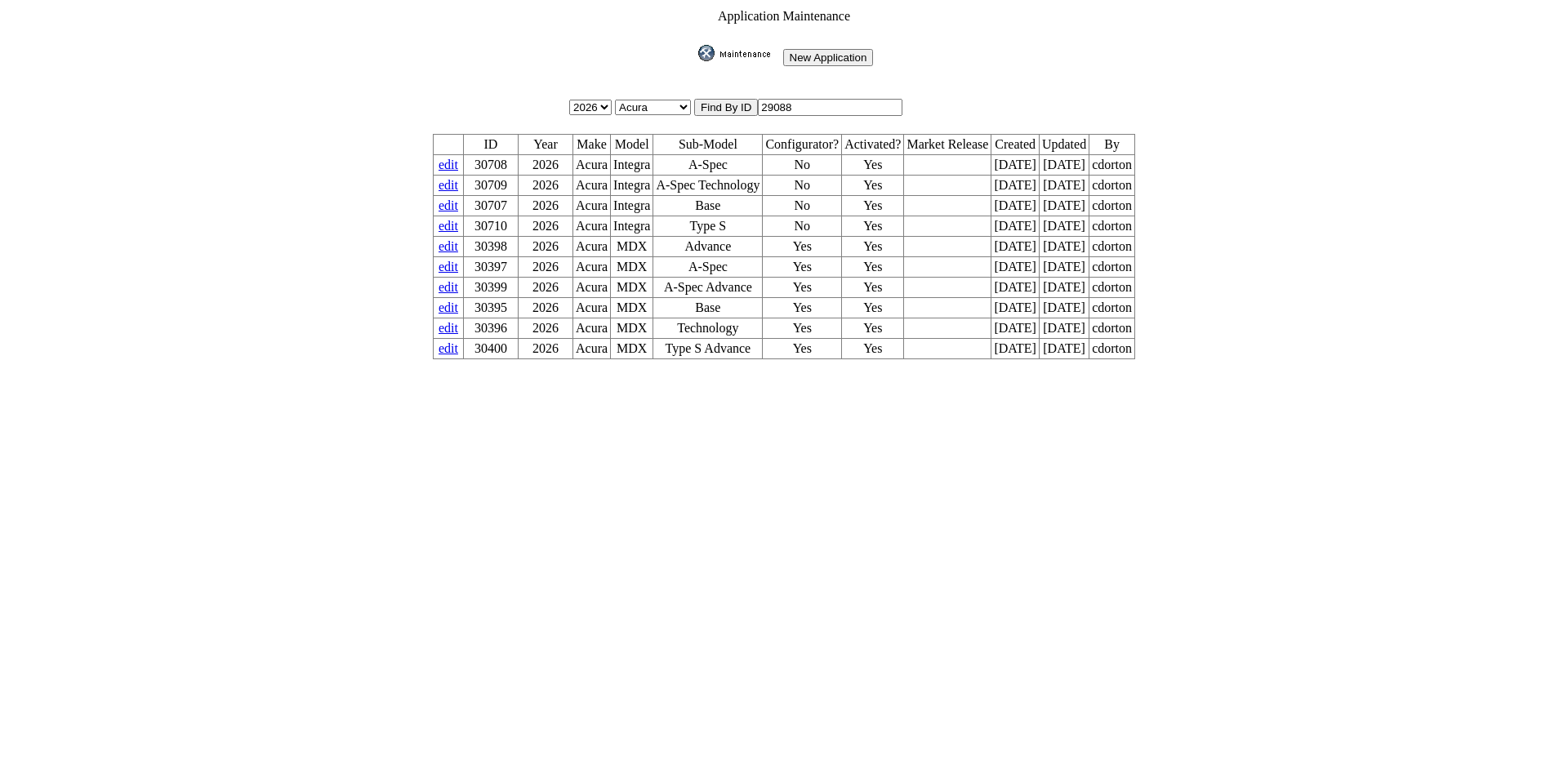
drag, startPoint x: 818, startPoint y: 90, endPoint x: 804, endPoint y: 99, distance: 16.6
click at [804, 99] on table "Application Maintenance New Application 2026 2025 2024 2023 2022 2021 2020 2019…" at bounding box center [784, 184] width 707 height 355
drag, startPoint x: 809, startPoint y: 101, endPoint x: 655, endPoint y: 96, distance: 154.1
click at [663, 98] on tr "2026 2025 2024 2023 2022 2021 2020 2019 2018 2017 2016 2015 2014 2013 2012 2011…" at bounding box center [784, 107] width 704 height 19
type input "29092"
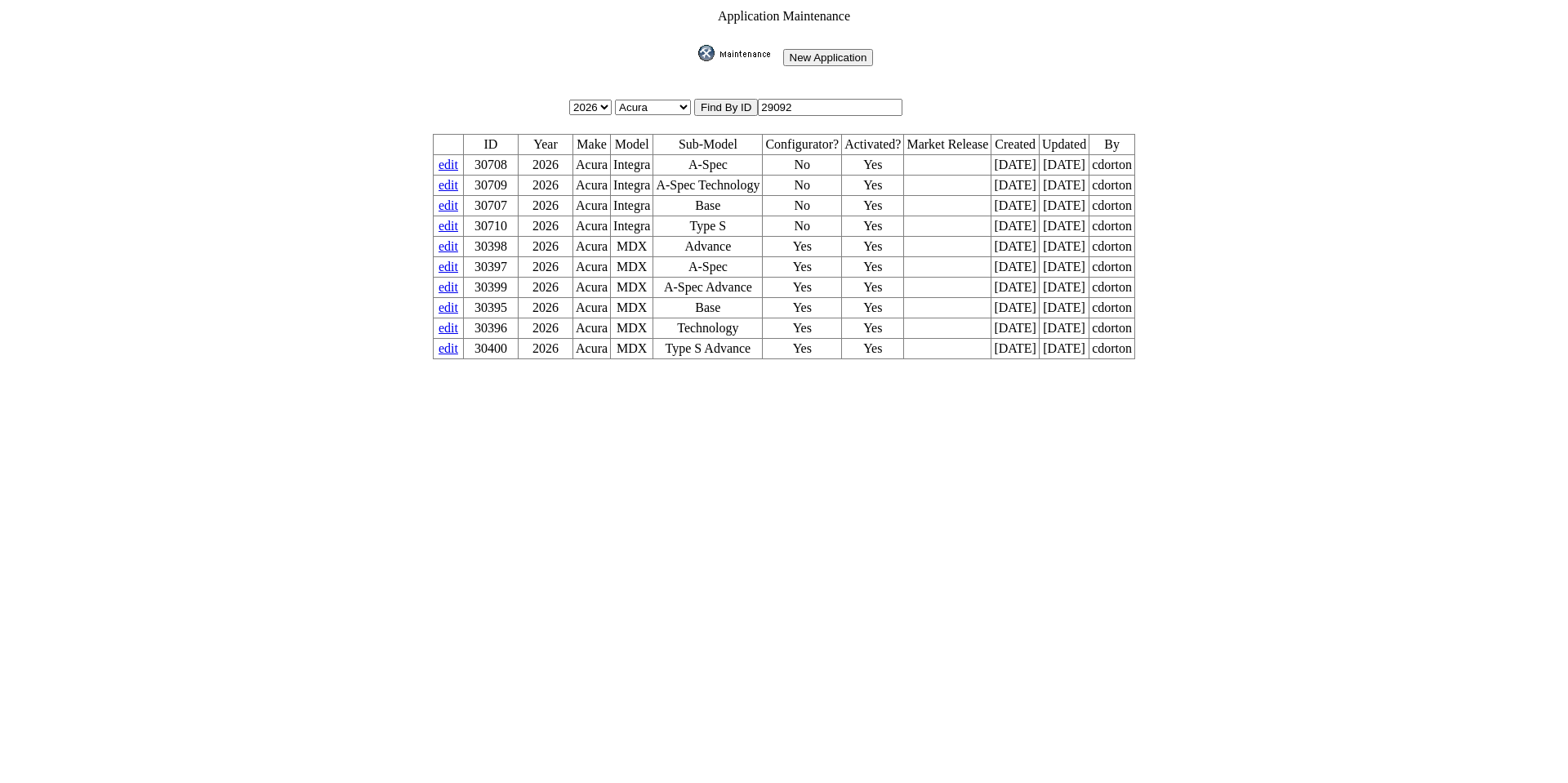
click at [694, 61] on input "image" at bounding box center [694, 61] width 0 height 0
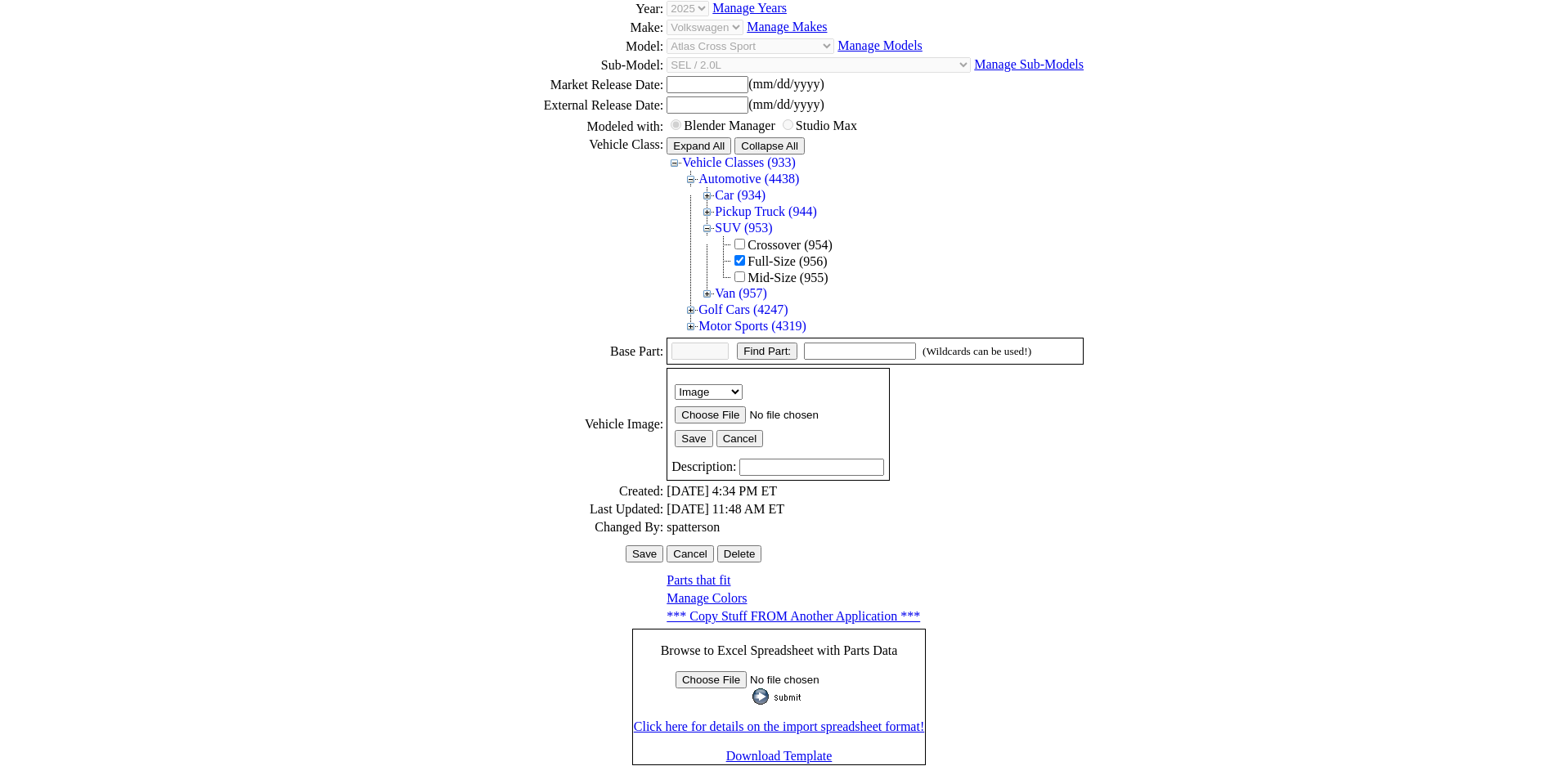
scroll to position [224, 0]
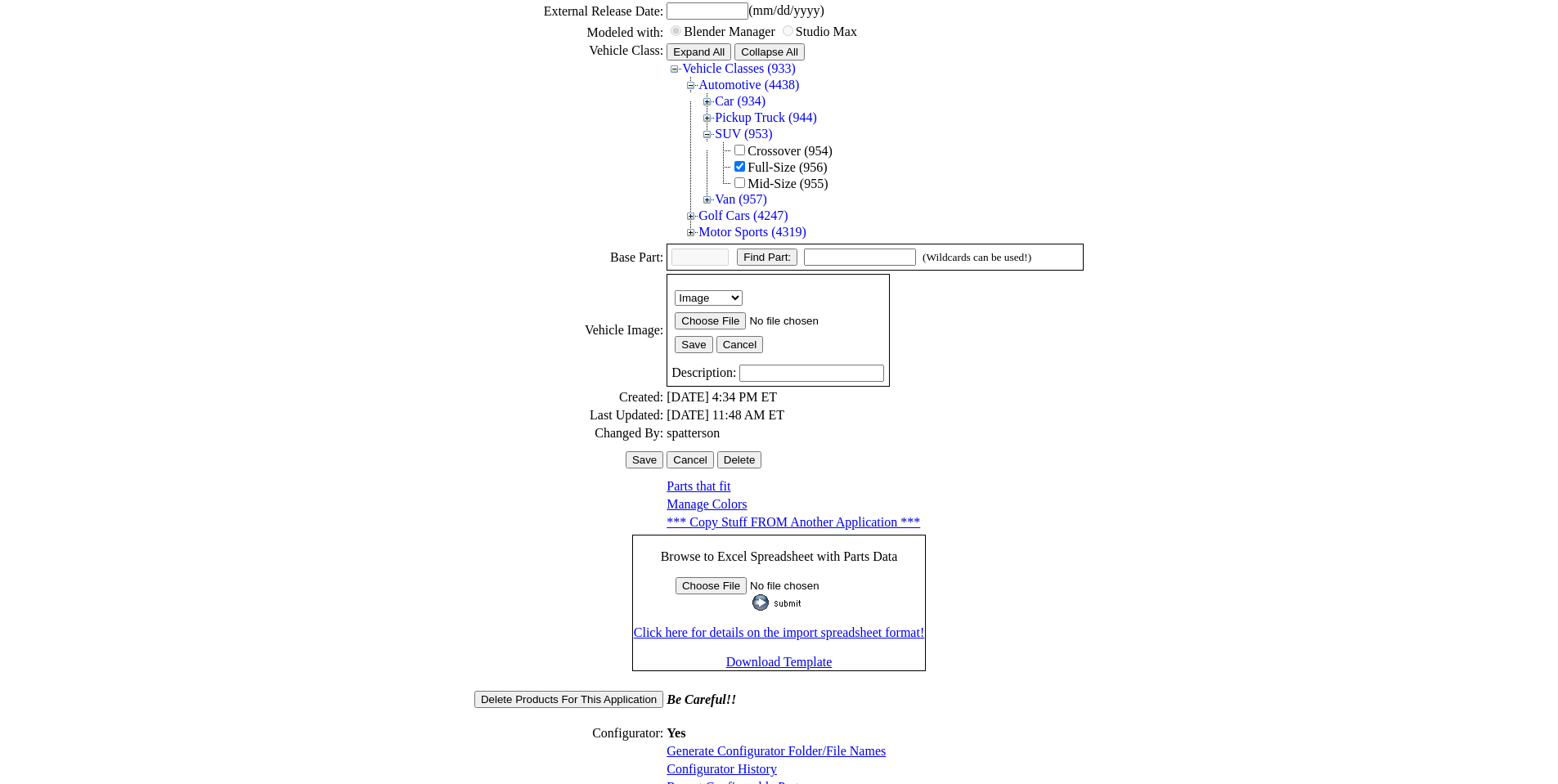
click at [749, 762] on link "Configurator History" at bounding box center [722, 769] width 111 height 14
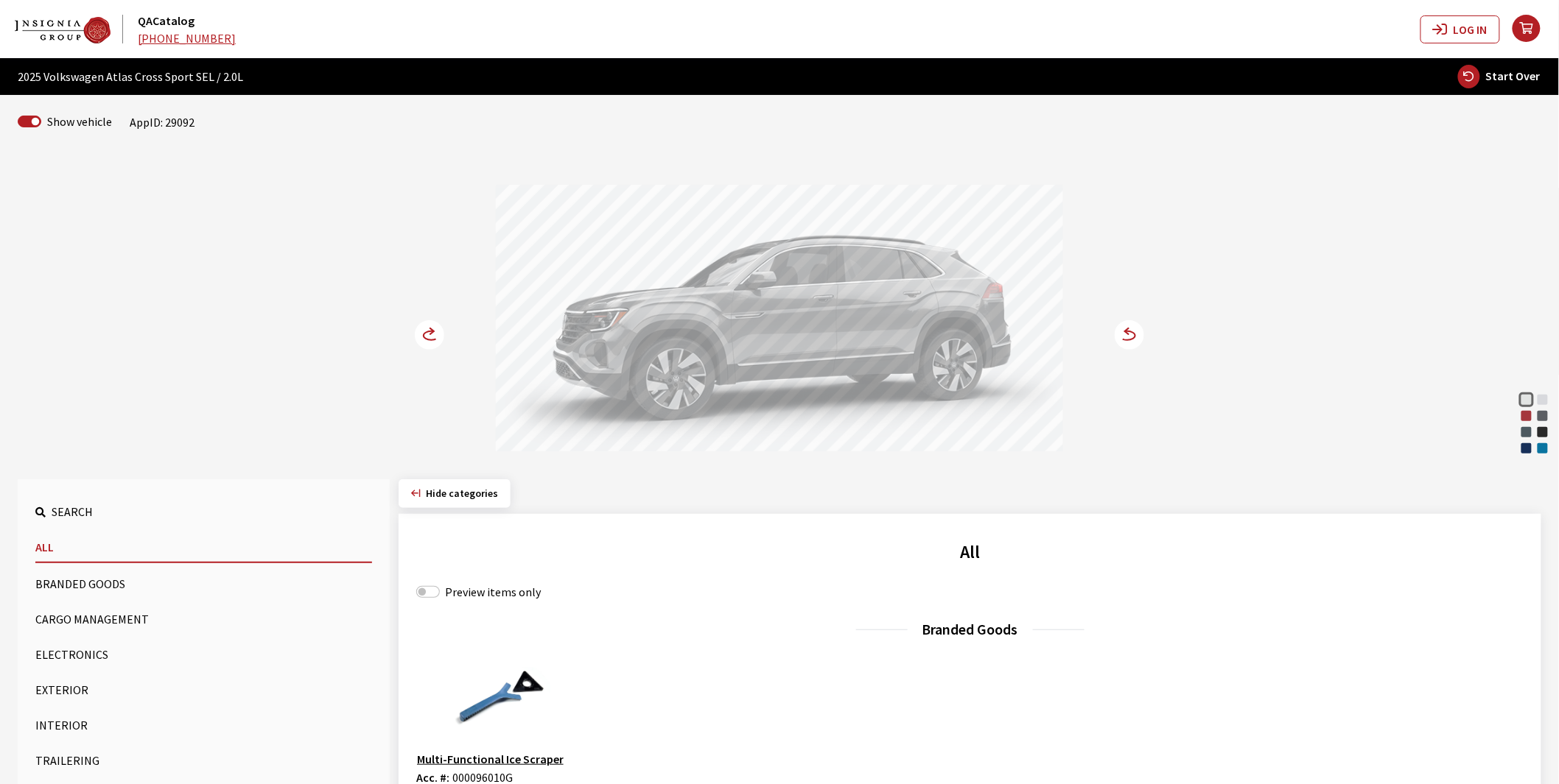
click at [62, 681] on button "Exterior" at bounding box center [204, 690] width 337 height 29
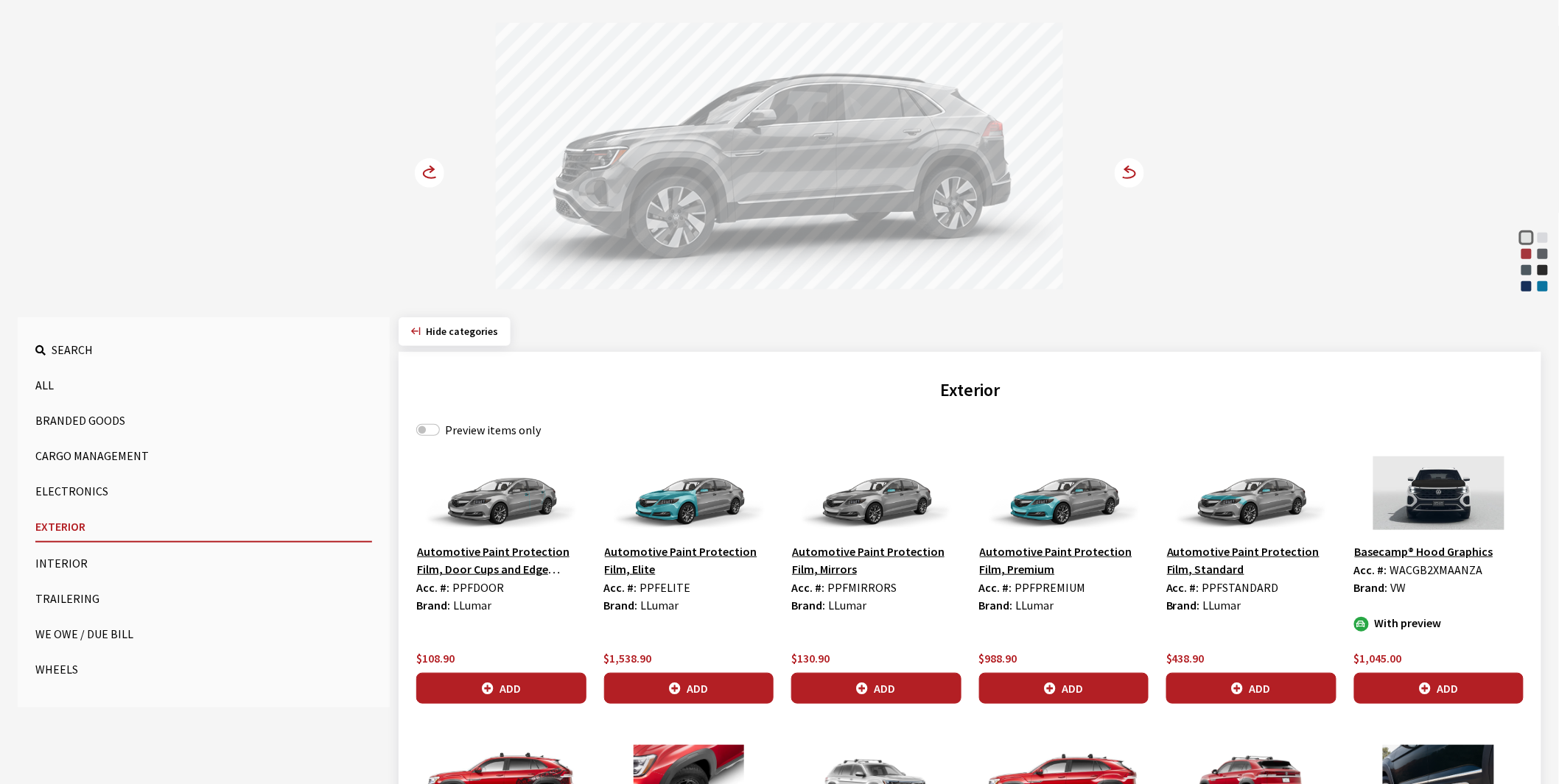
scroll to position [164, 0]
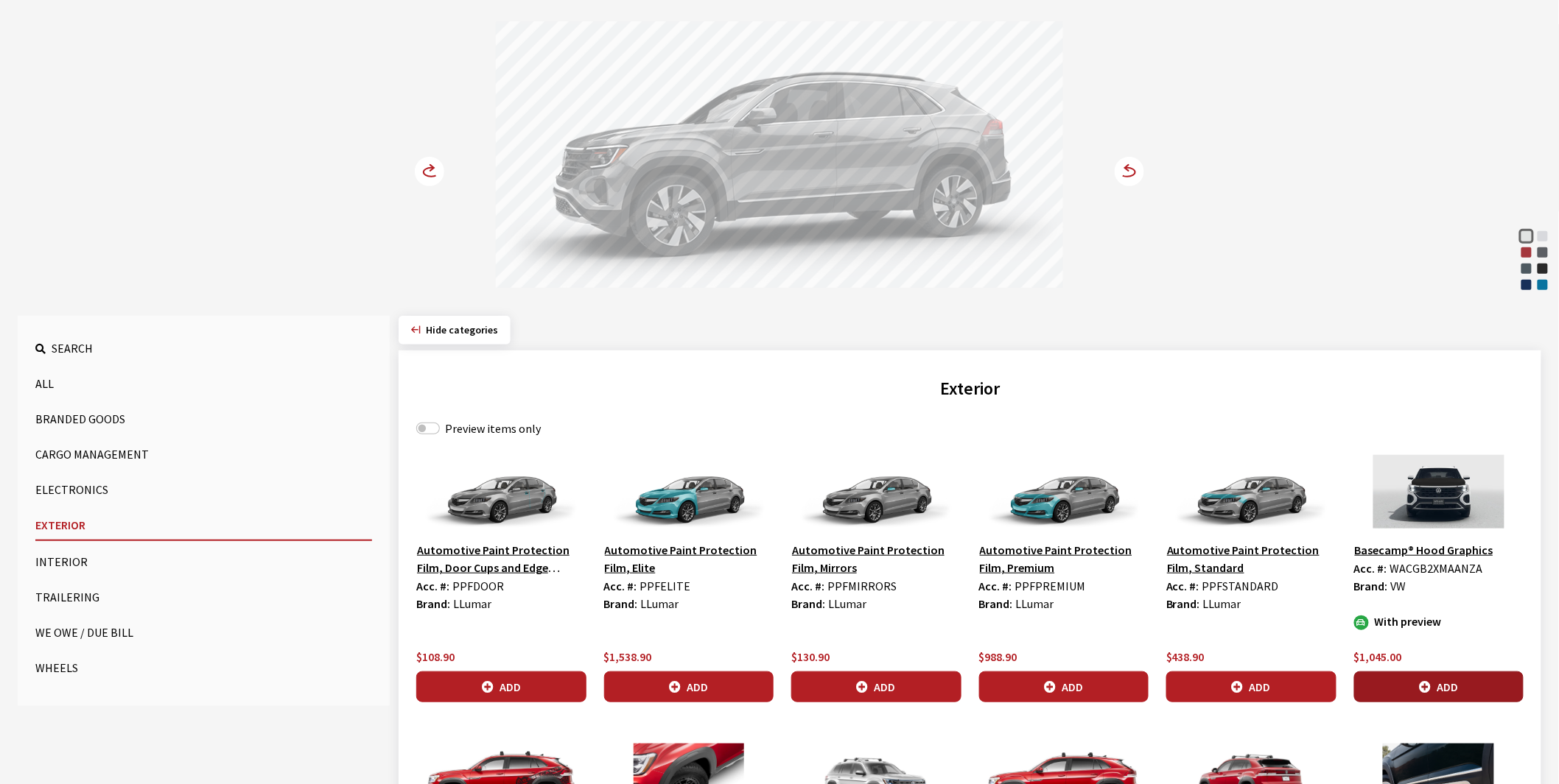
click at [1400, 683] on button "Add" at bounding box center [1439, 687] width 170 height 31
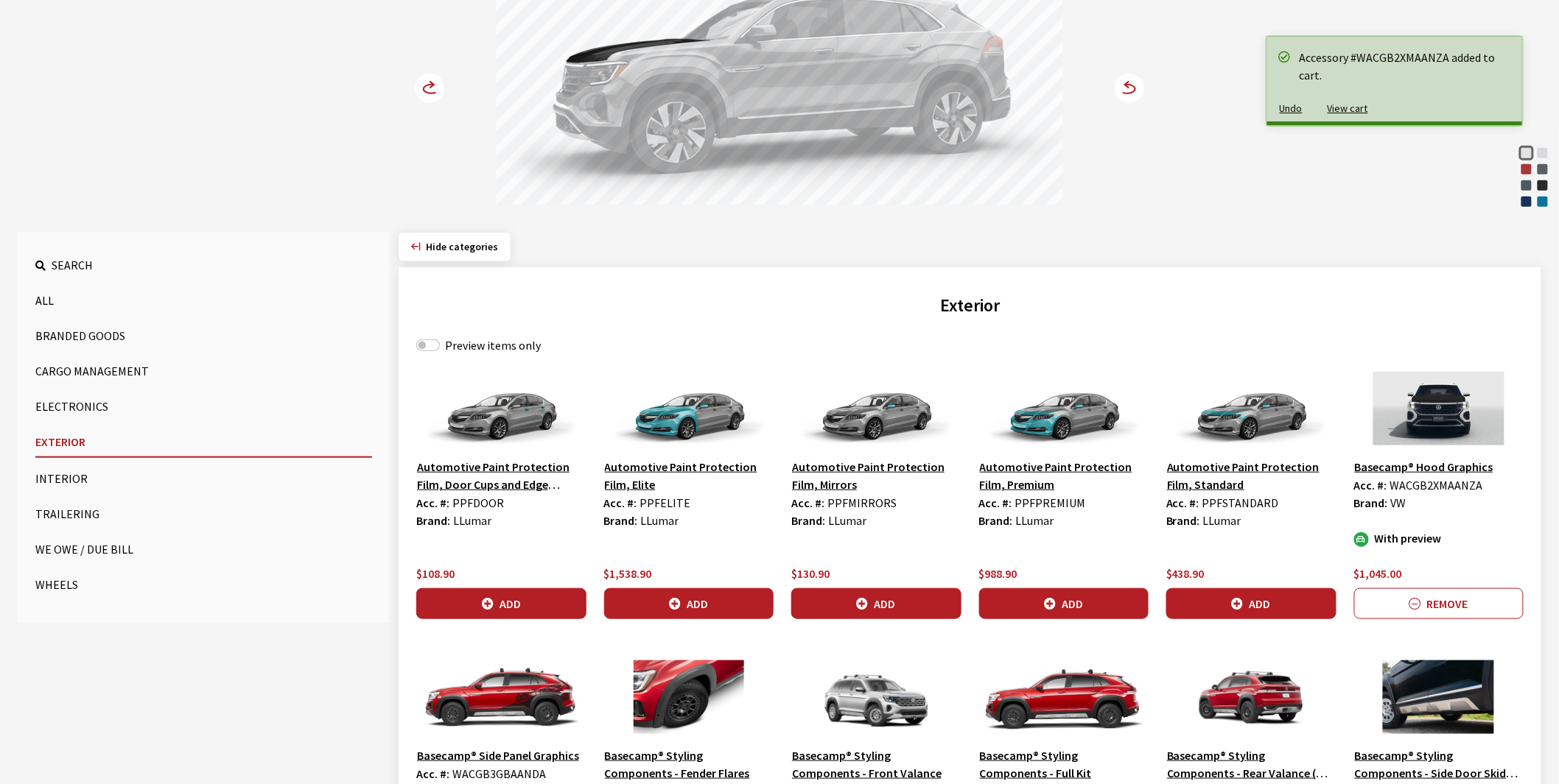
scroll to position [409, 0]
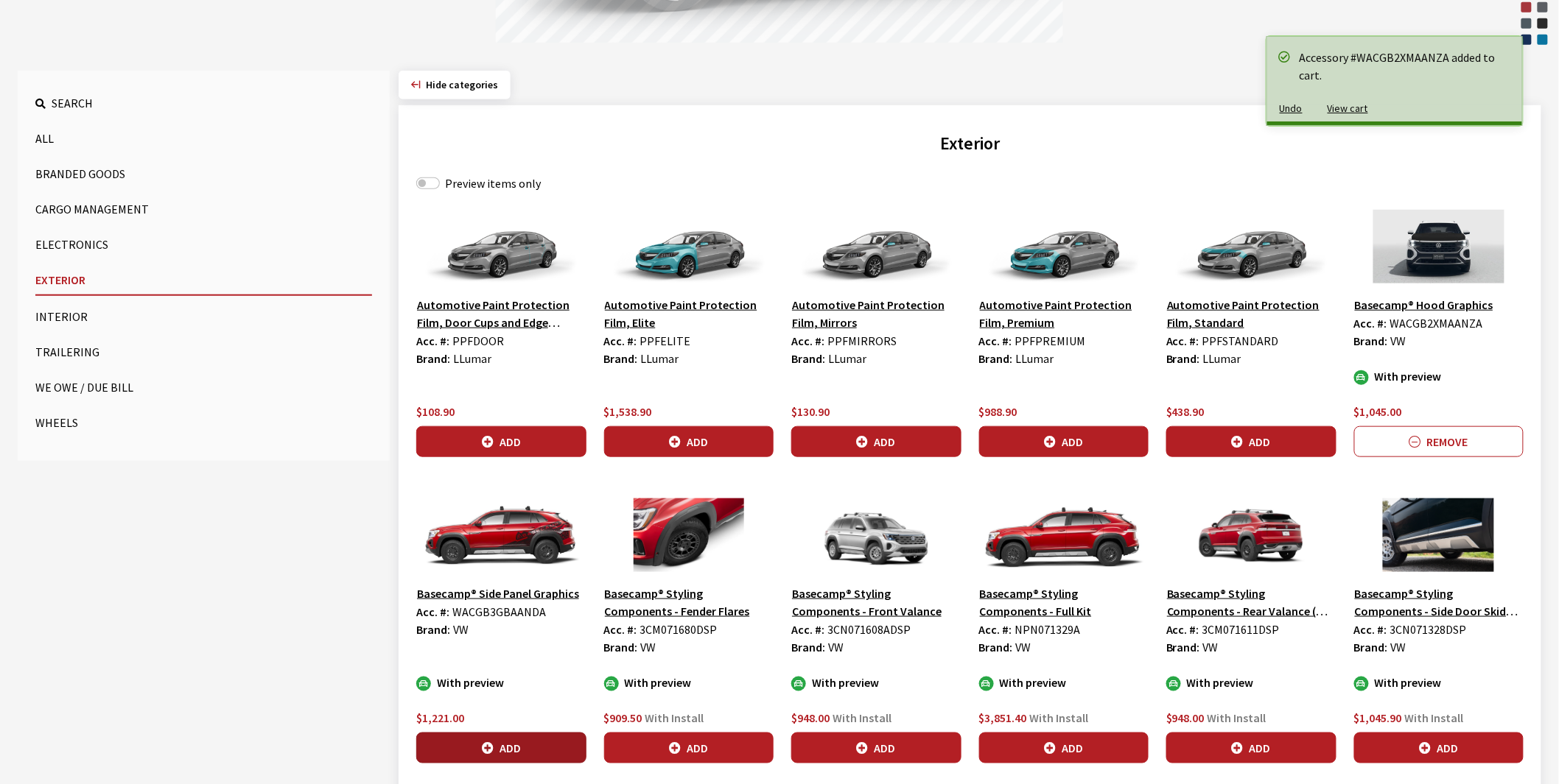
click at [482, 746] on icon "button" at bounding box center [487, 748] width 11 height 11
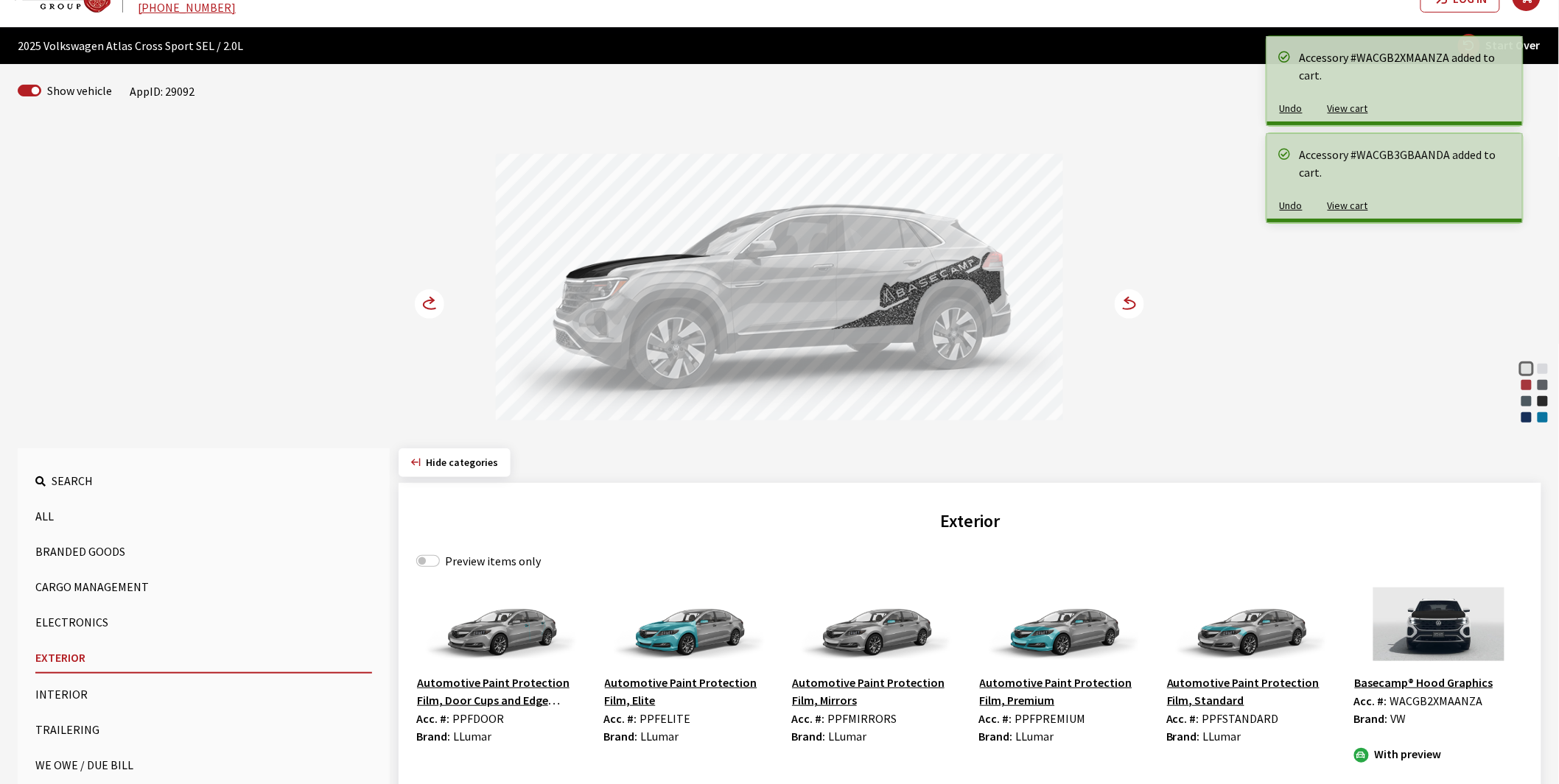
scroll to position [0, 0]
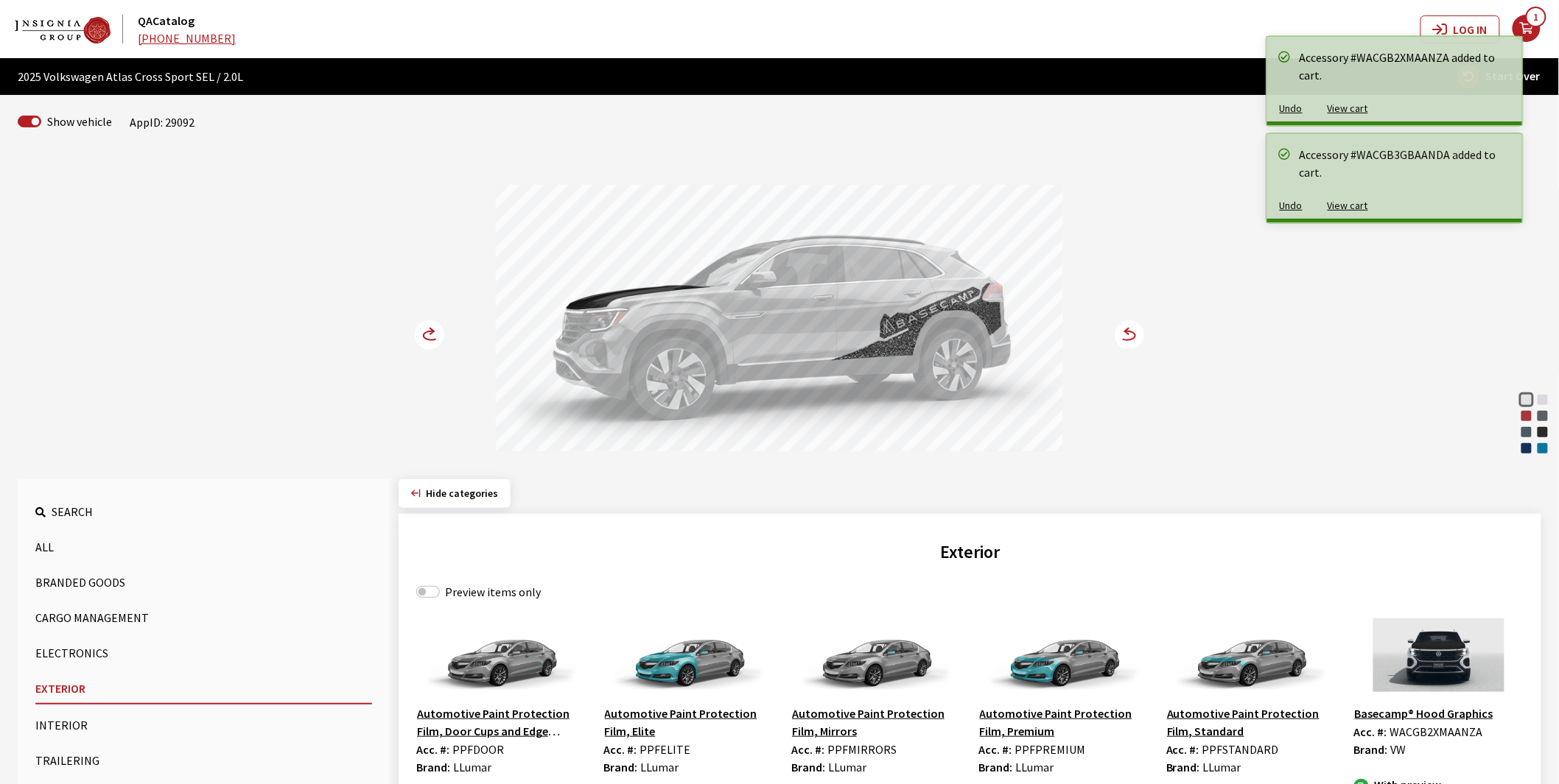
click at [431, 334] on circle at bounding box center [429, 335] width 29 height 29
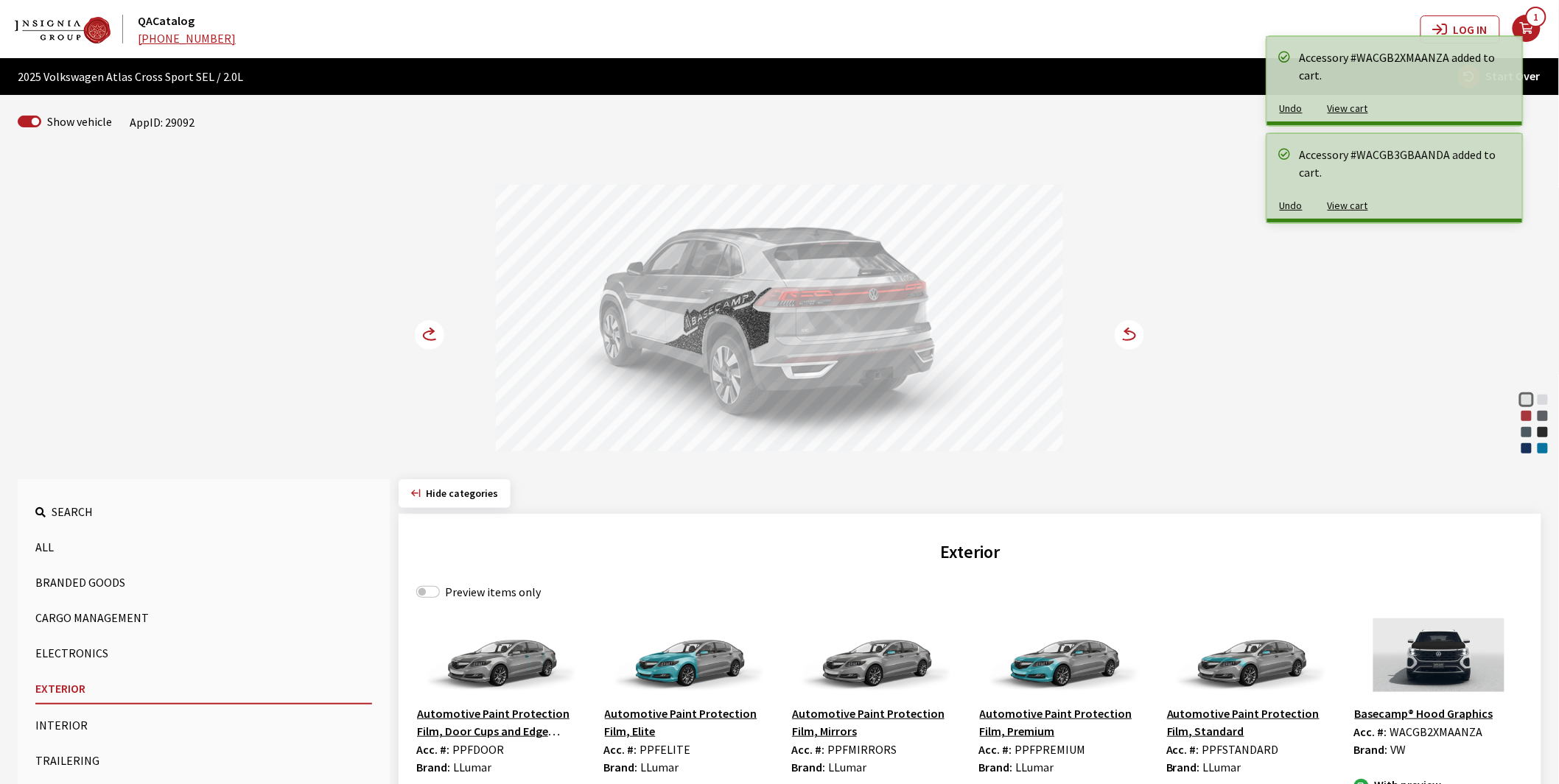
click at [431, 334] on circle at bounding box center [429, 335] width 29 height 29
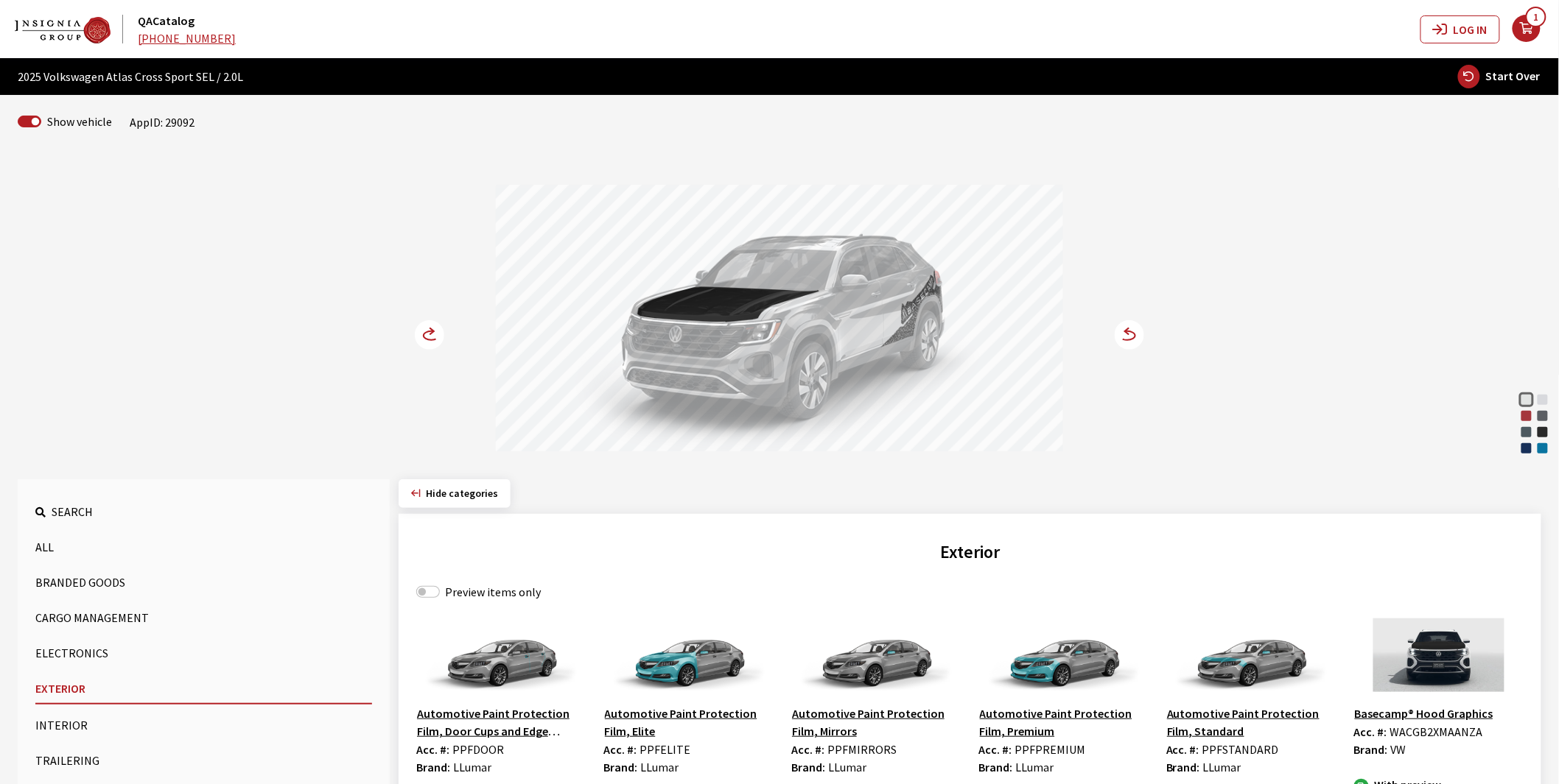
click at [423, 333] on circle at bounding box center [429, 335] width 29 height 29
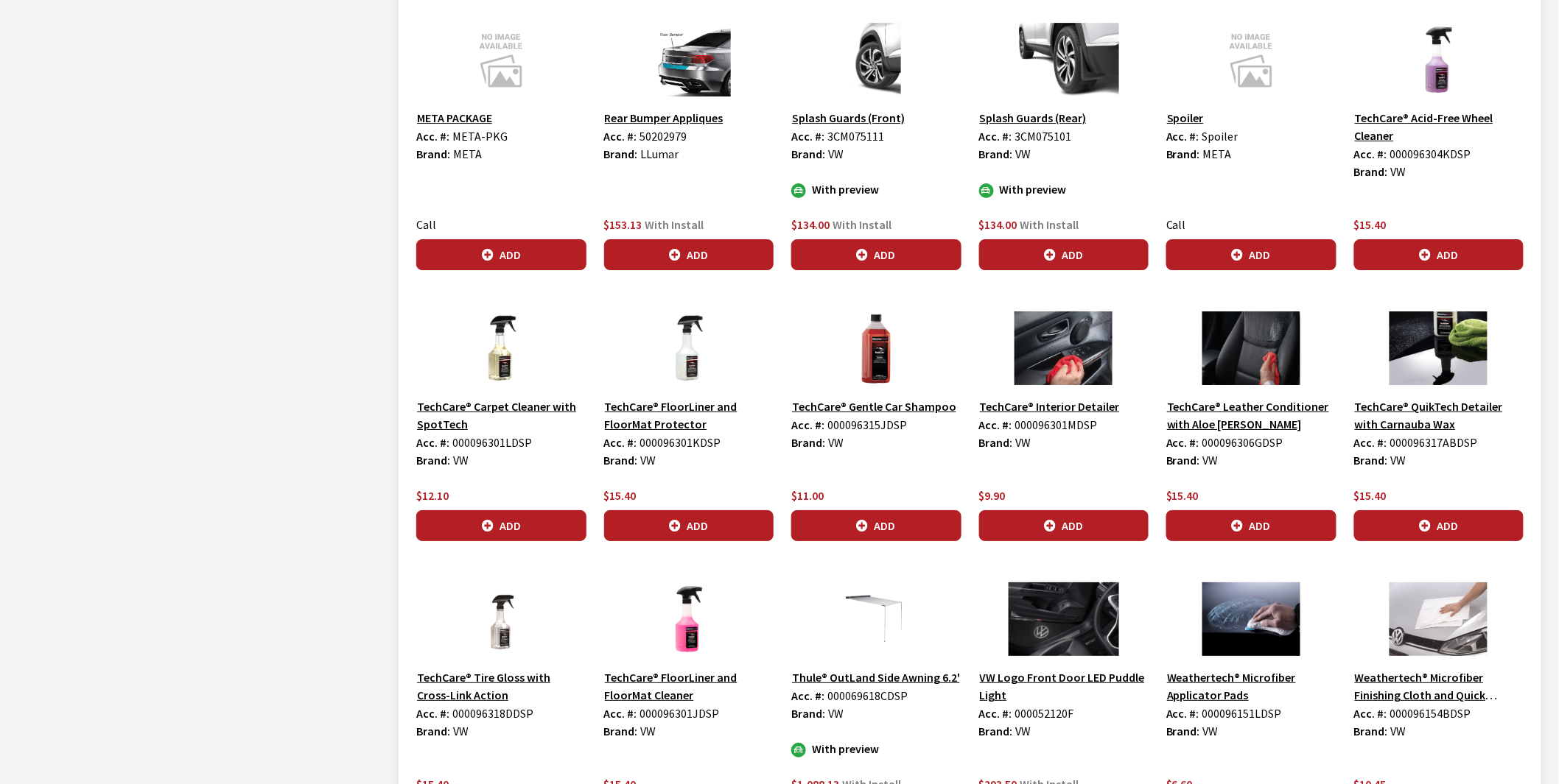
scroll to position [2454, 0]
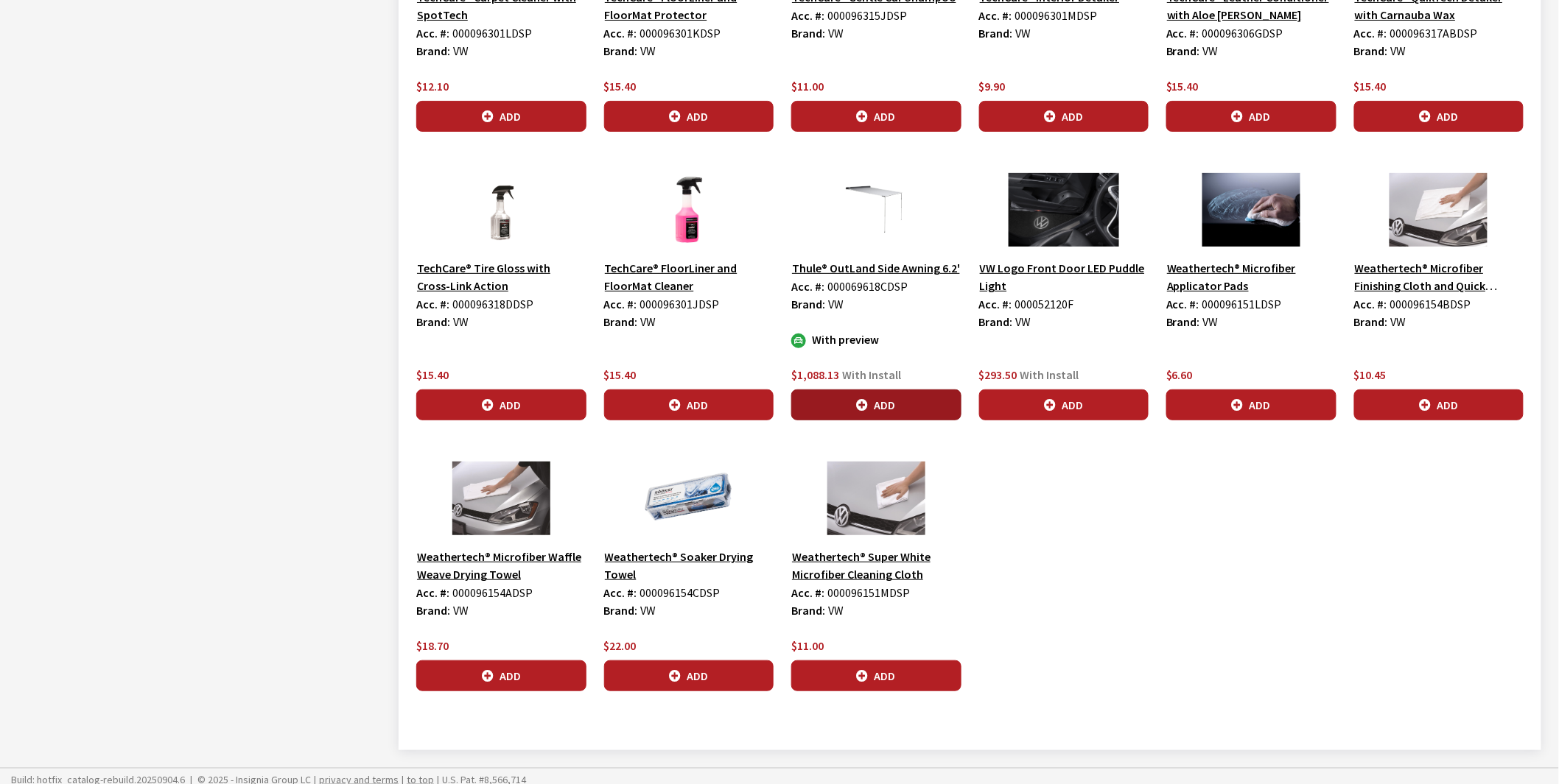
click at [877, 407] on button "Add" at bounding box center [876, 405] width 170 height 31
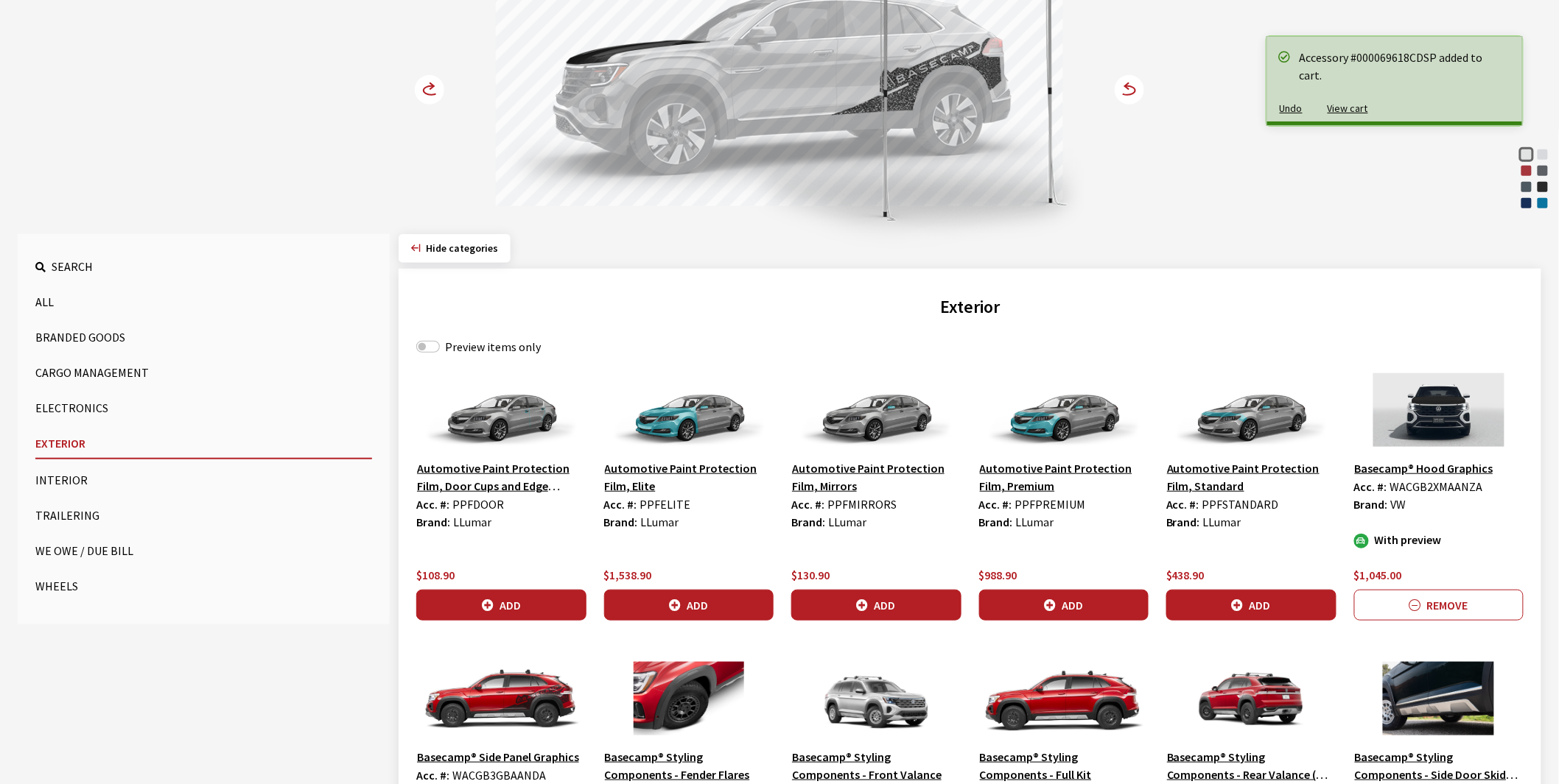
scroll to position [0, 0]
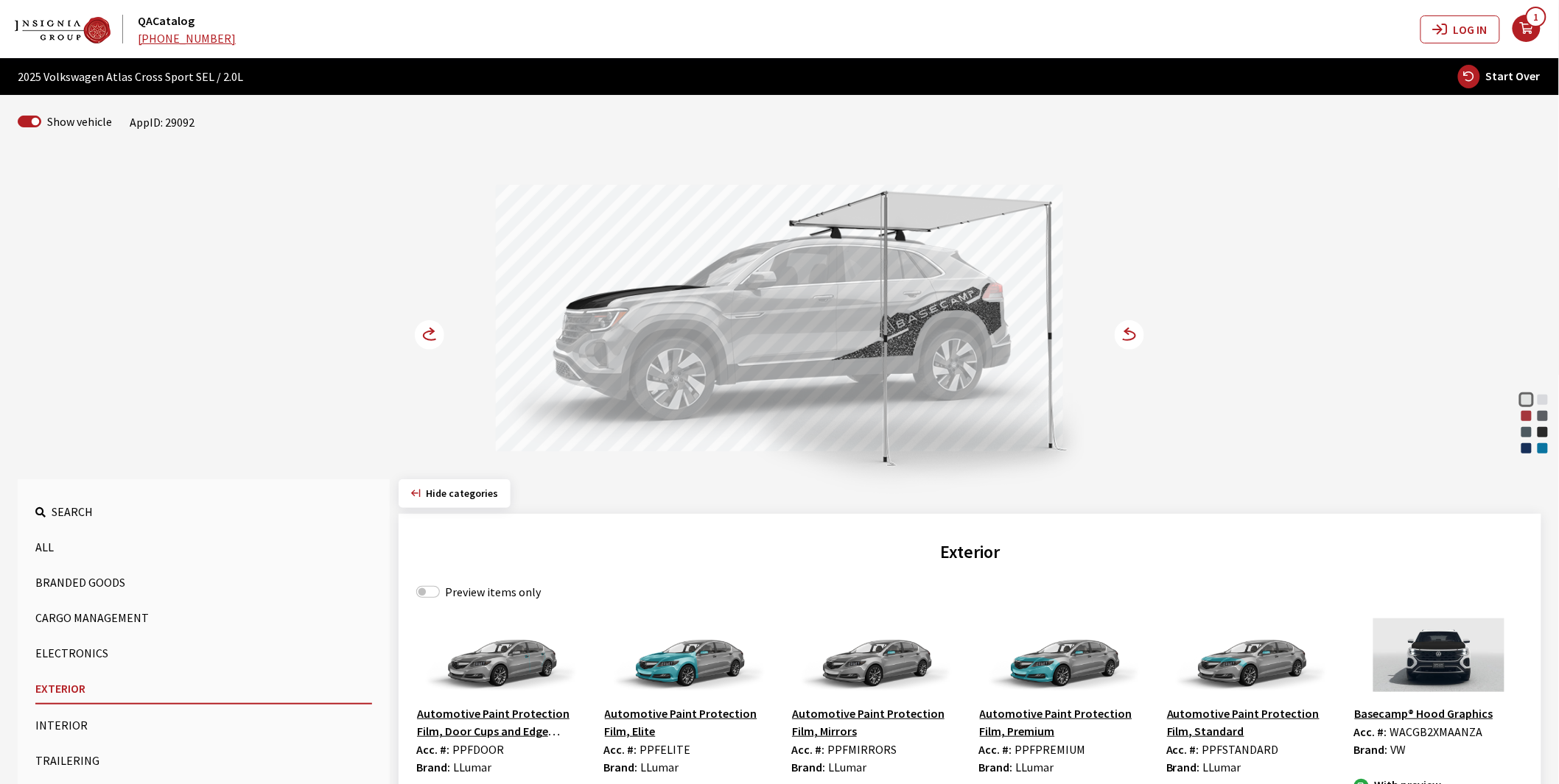
click at [427, 337] on circle at bounding box center [429, 335] width 29 height 29
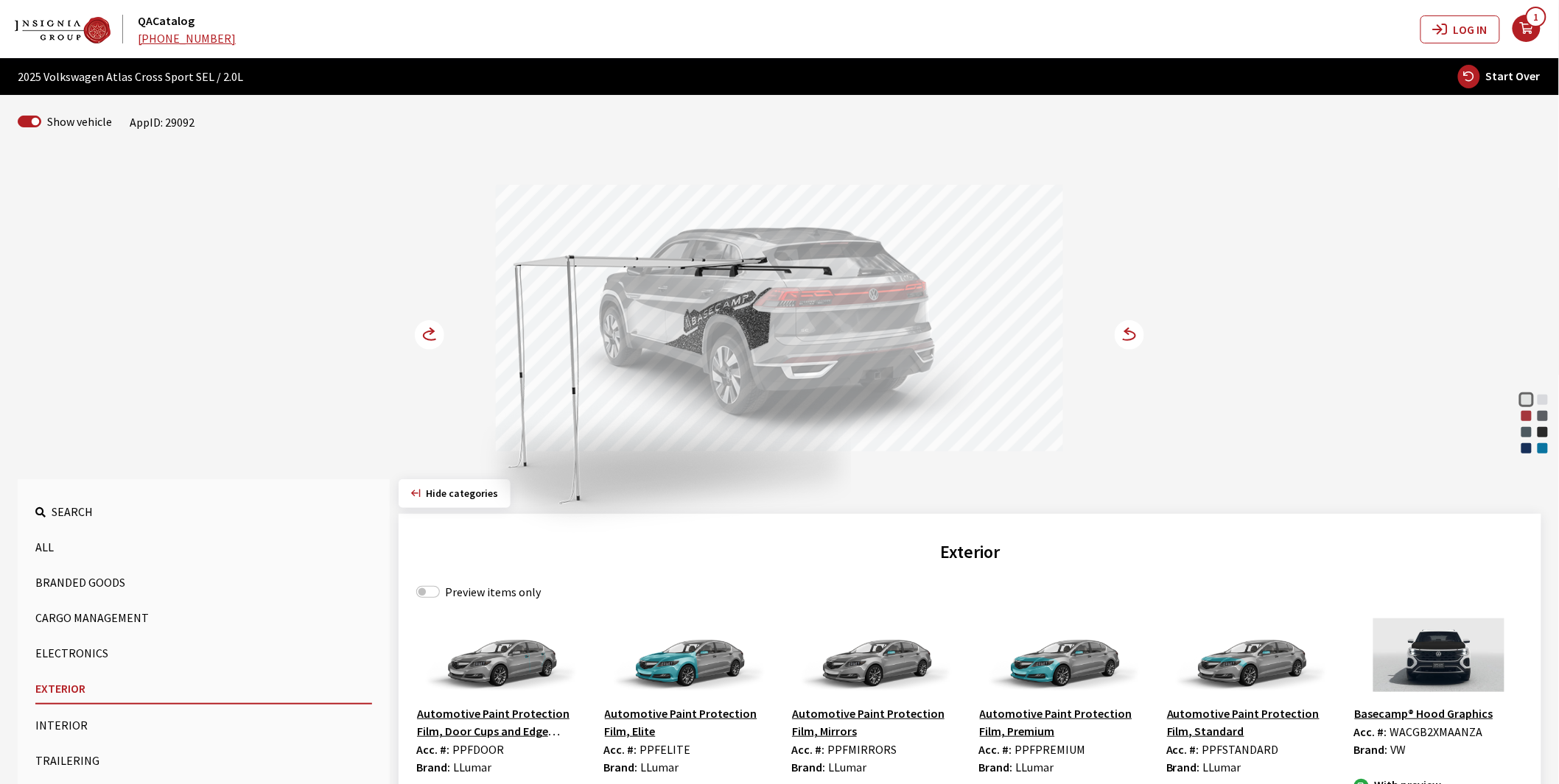
click at [427, 337] on circle at bounding box center [429, 335] width 29 height 29
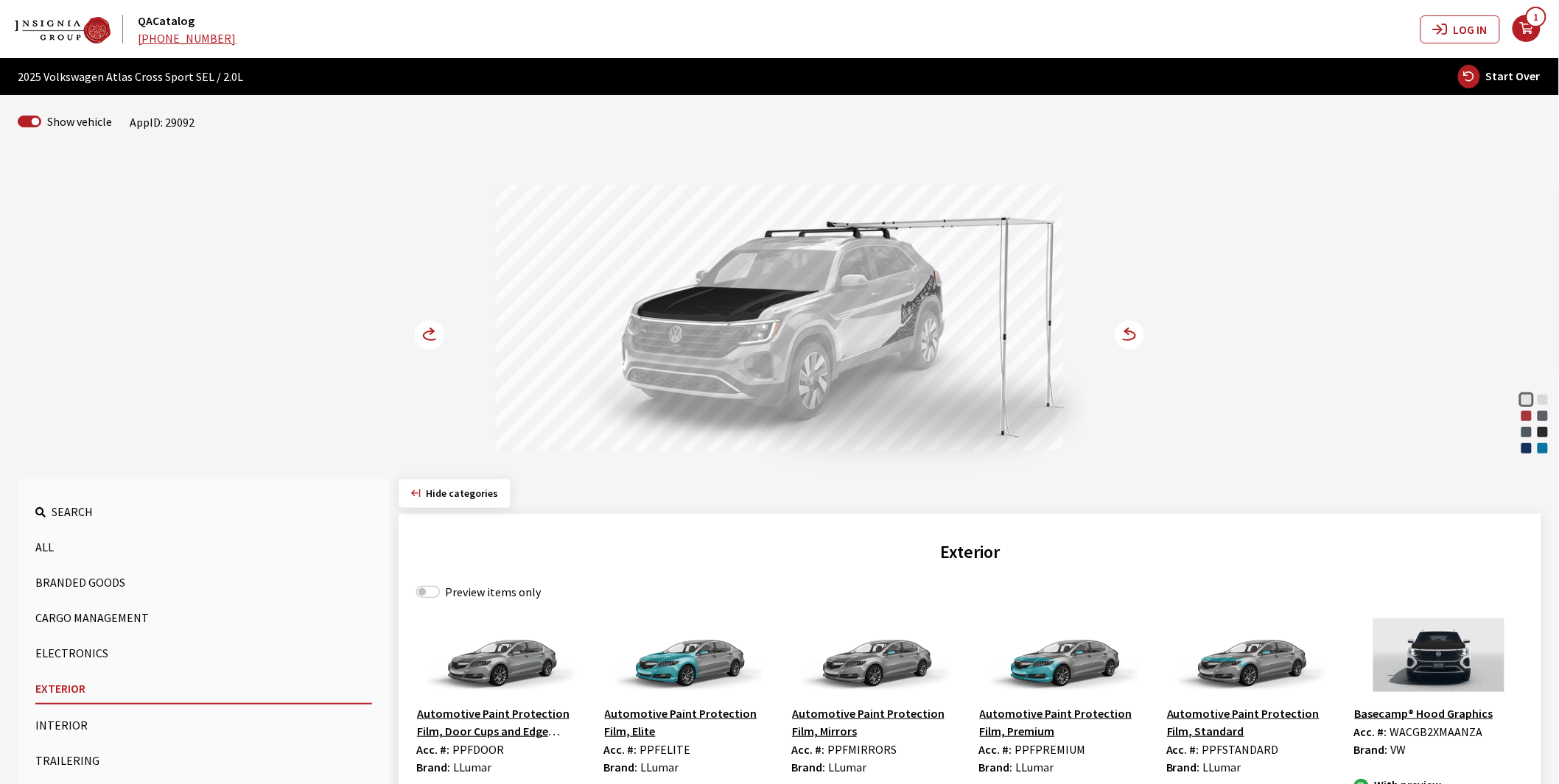
click at [427, 337] on circle at bounding box center [429, 335] width 29 height 29
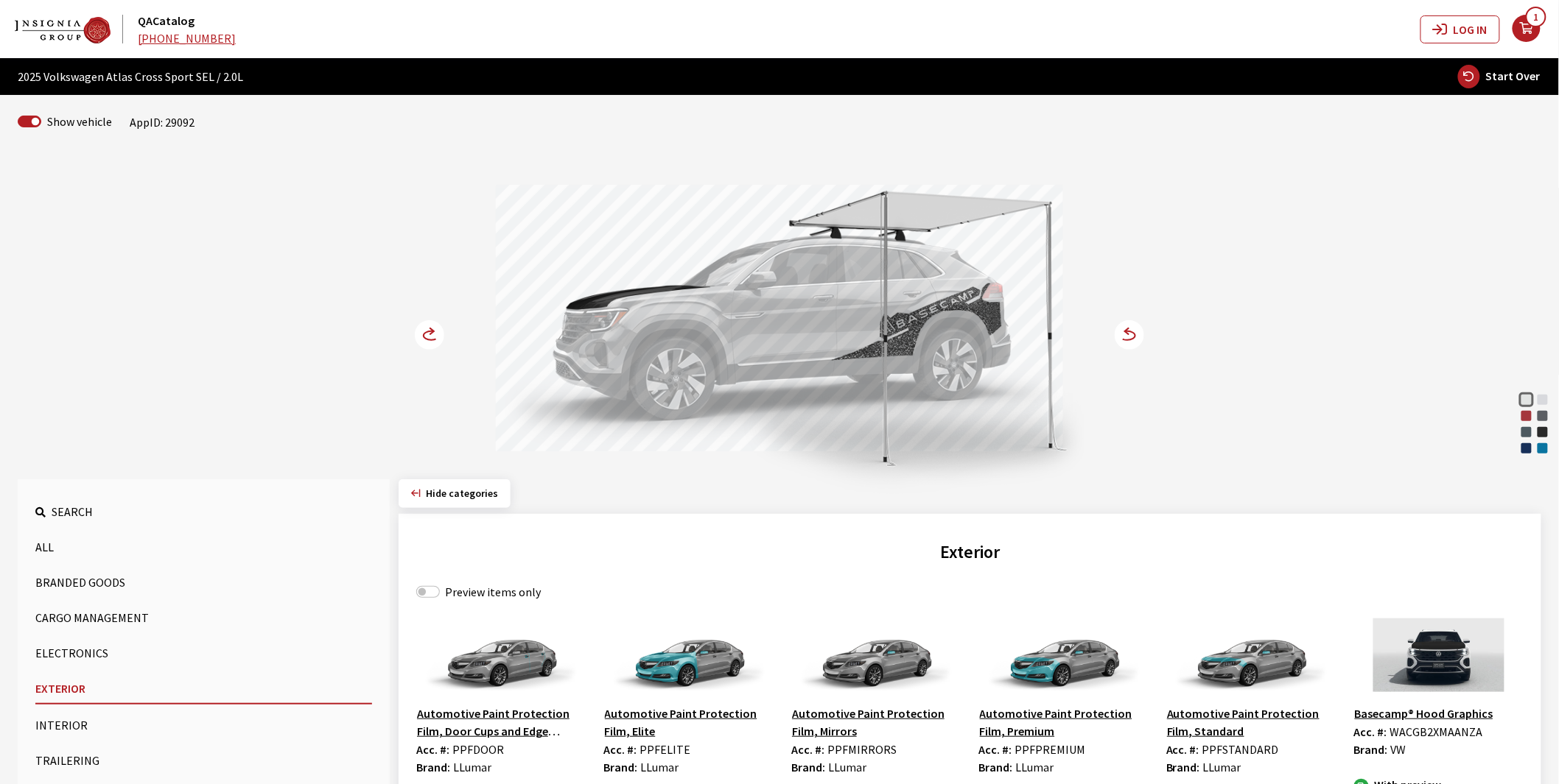
click at [427, 337] on circle at bounding box center [429, 335] width 29 height 29
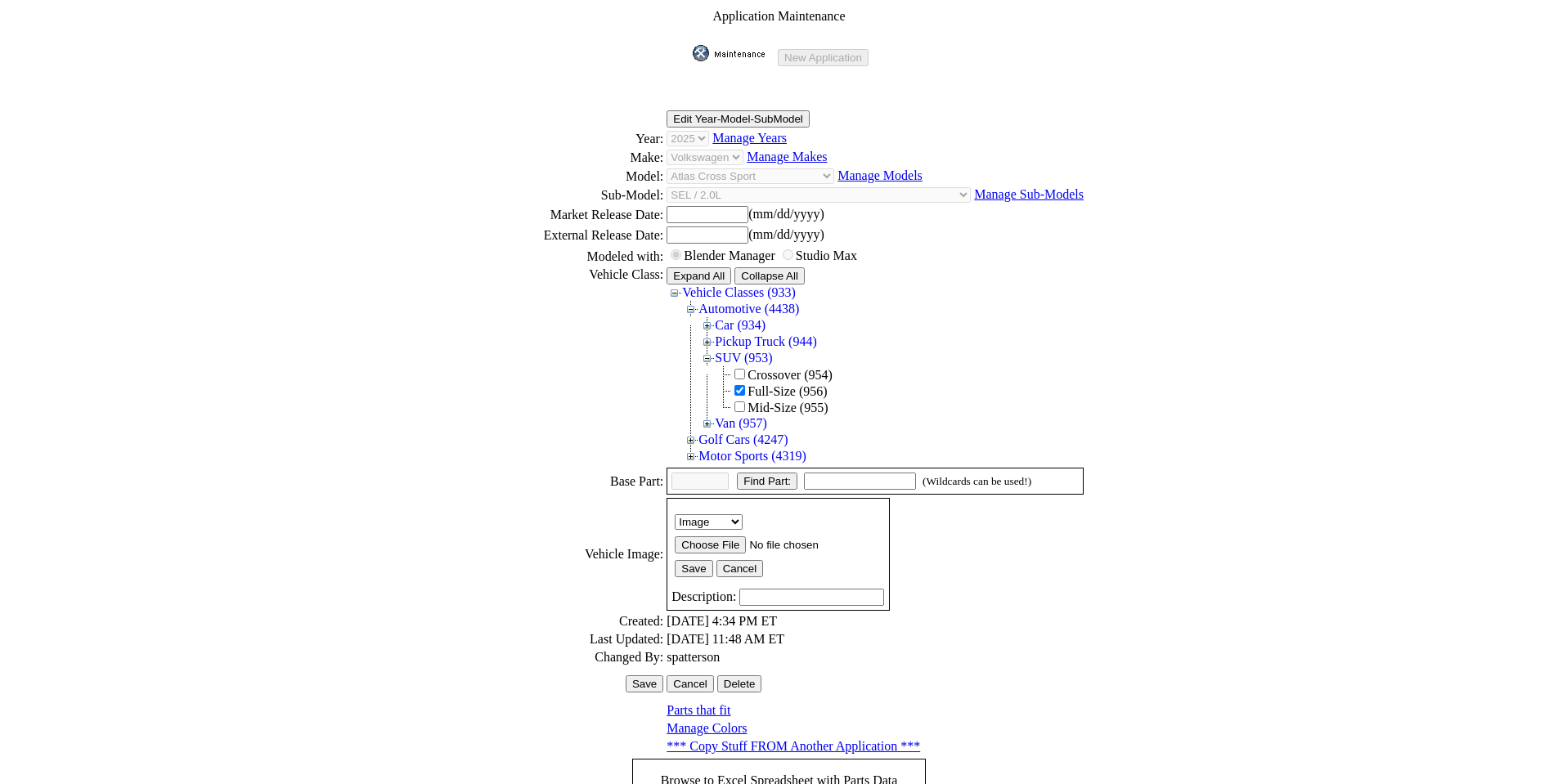
scroll to position [221, 0]
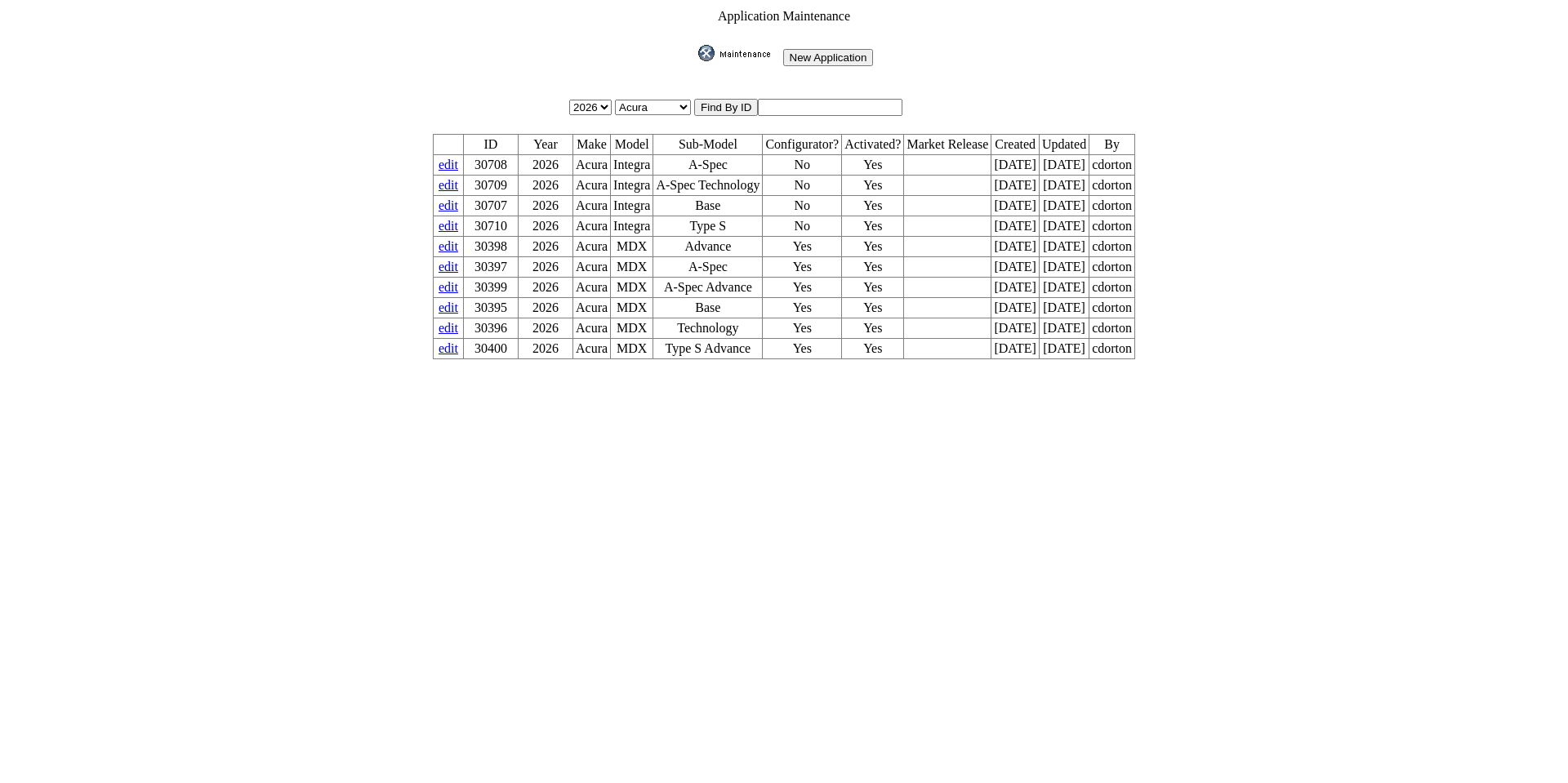
drag, startPoint x: 829, startPoint y: 97, endPoint x: 579, endPoint y: 98, distance: 250.0
click at [610, 90] on table "Application Maintenance New Application 2026 2025 2024 2023 2022 2021 2020 2019…" at bounding box center [784, 184] width 707 height 355
type input "29094"
click at [694, 61] on input "image" at bounding box center [694, 61] width 0 height 0
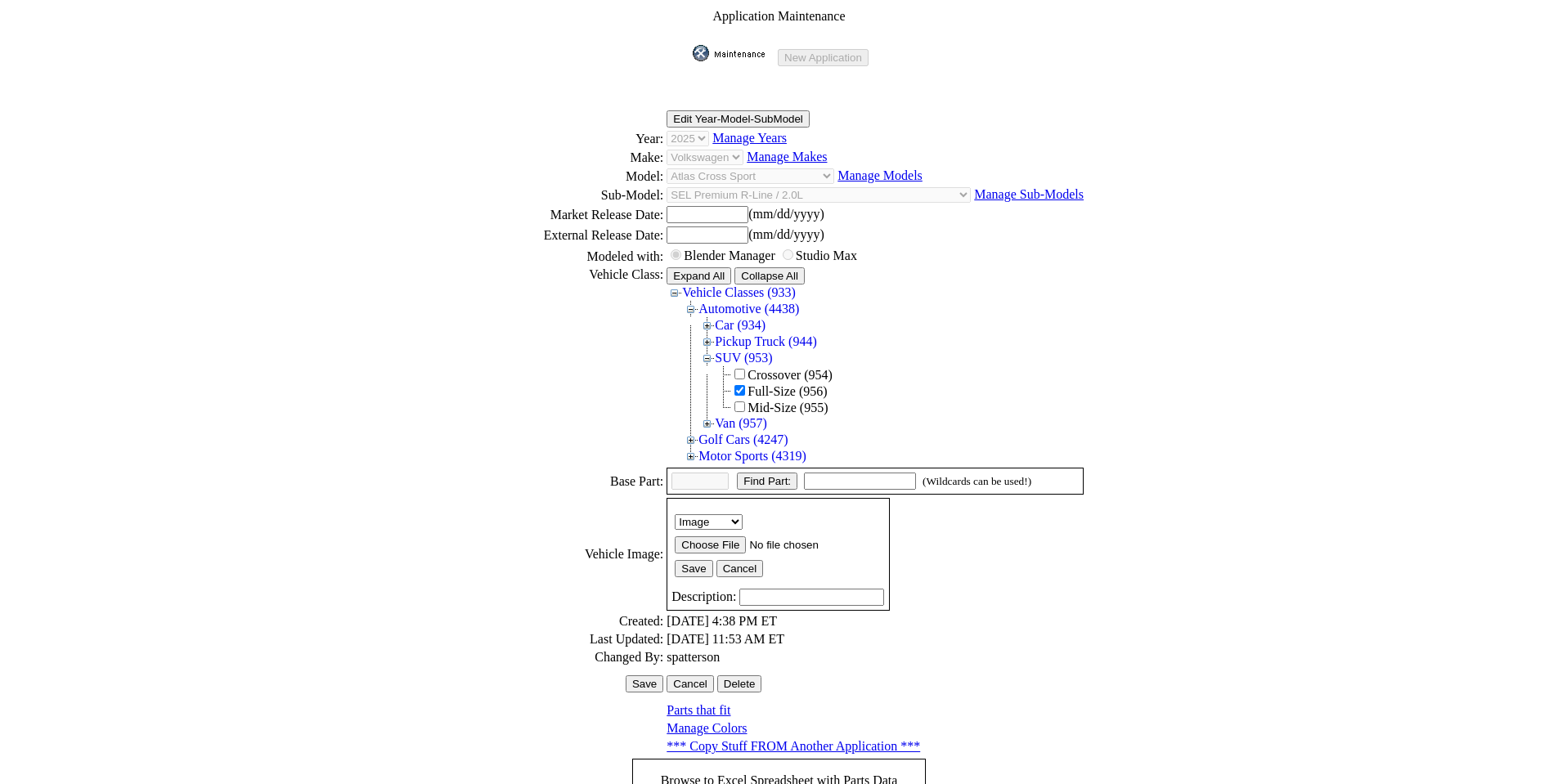
scroll to position [224, 0]
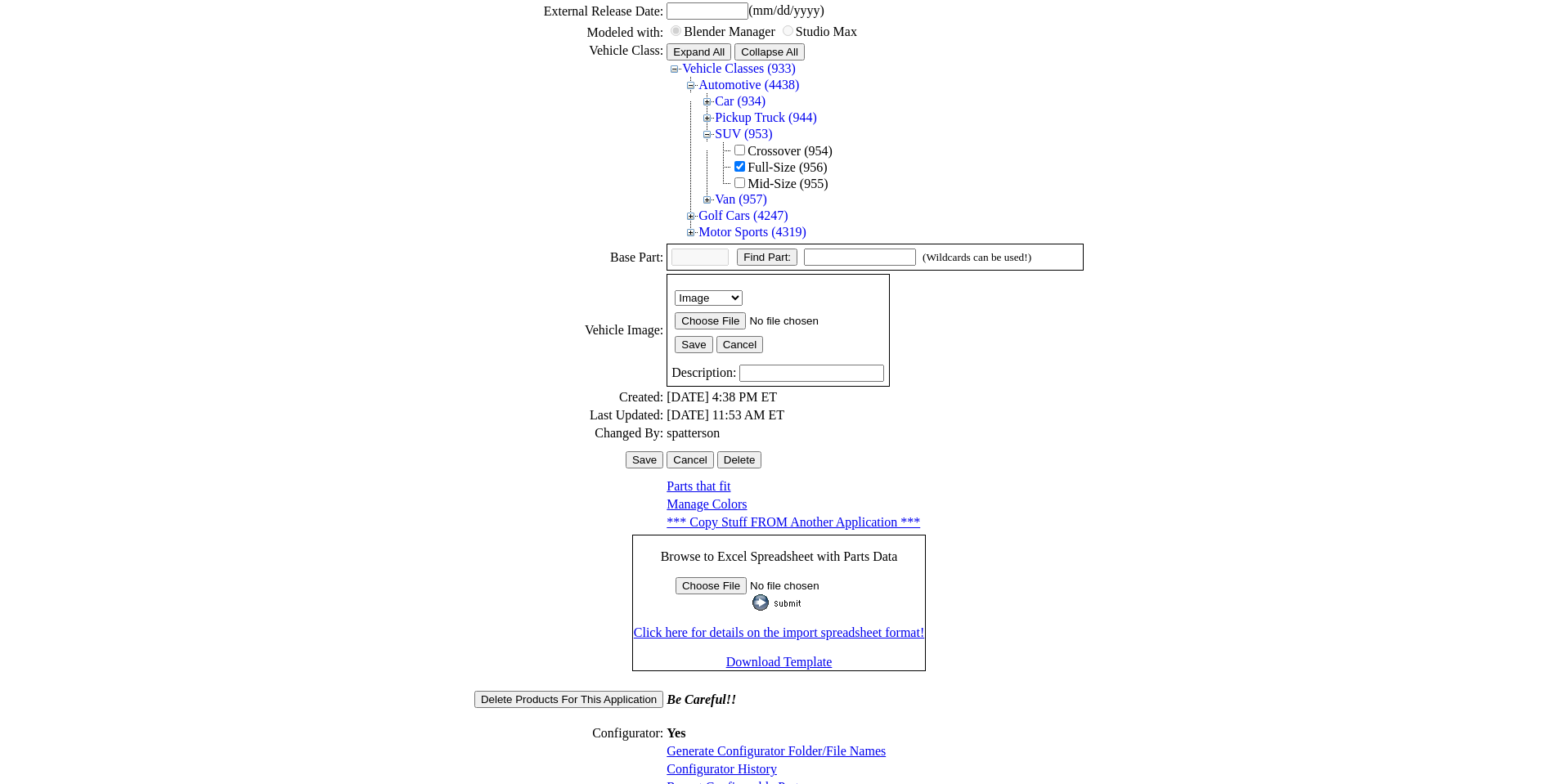
click at [744, 762] on link "Configurator History" at bounding box center [722, 769] width 111 height 14
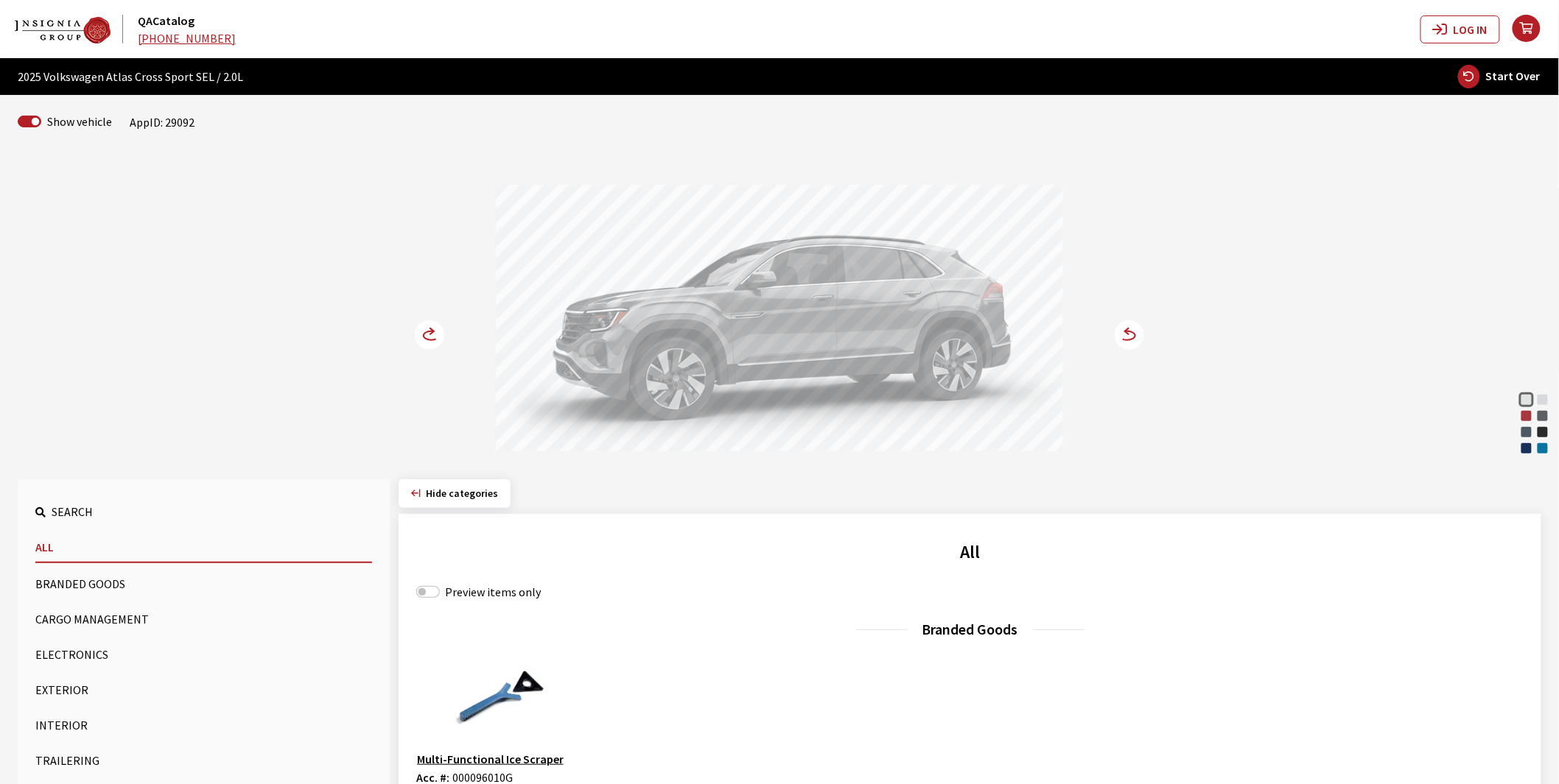
click at [47, 697] on button "Exterior" at bounding box center [204, 690] width 337 height 29
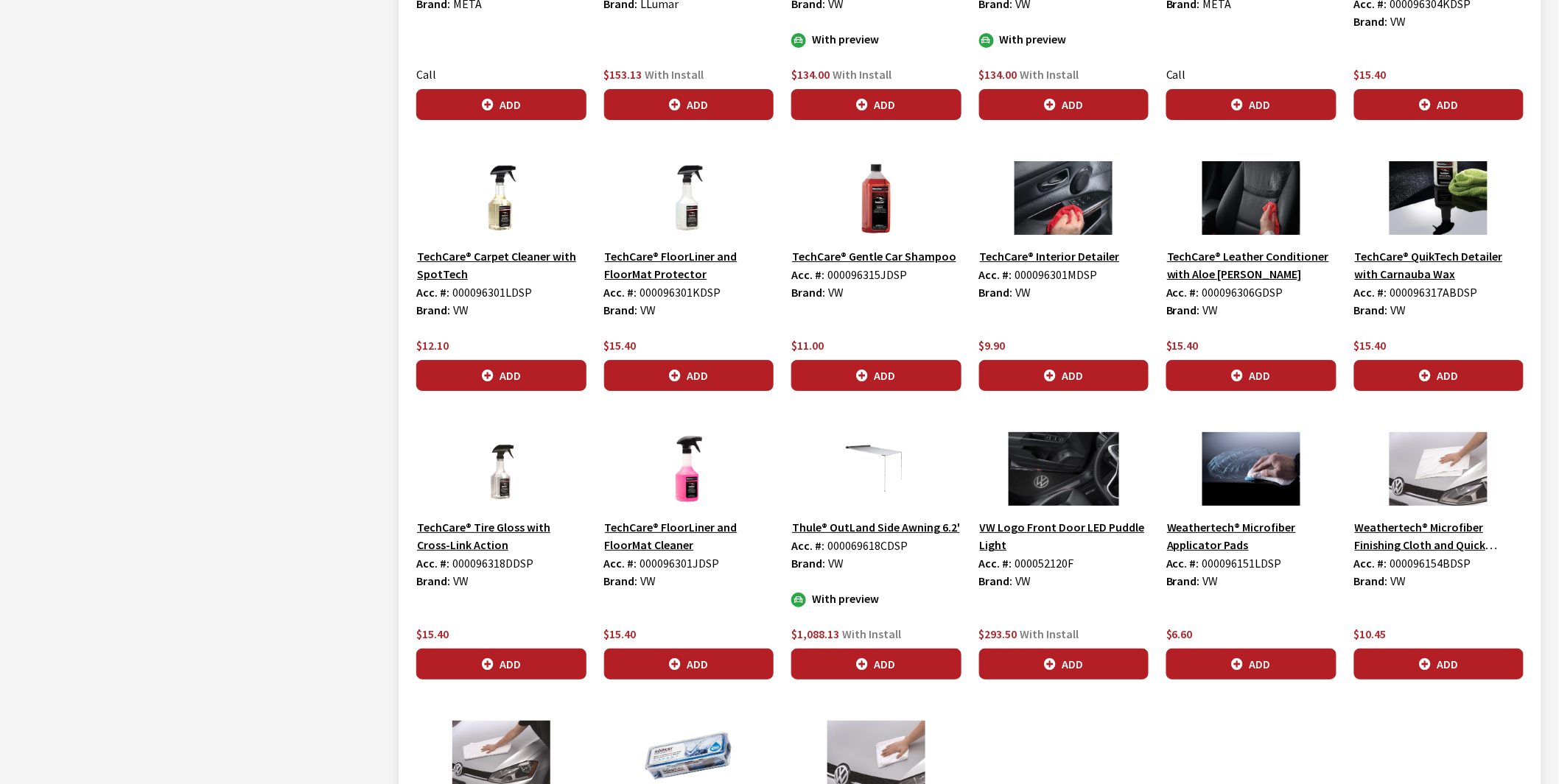
scroll to position [2291, 0]
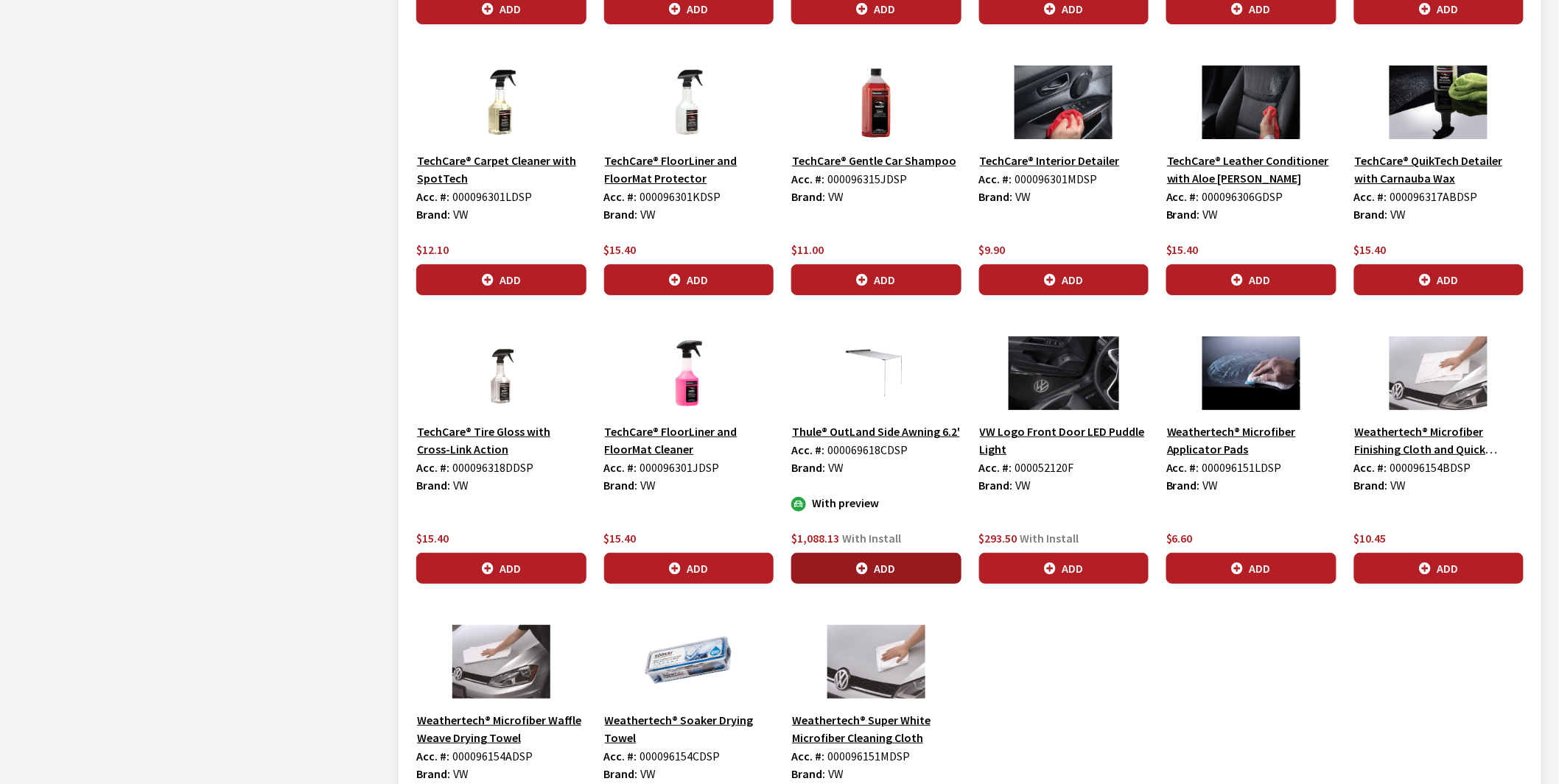
click at [865, 569] on icon "button" at bounding box center [862, 569] width 11 height 11
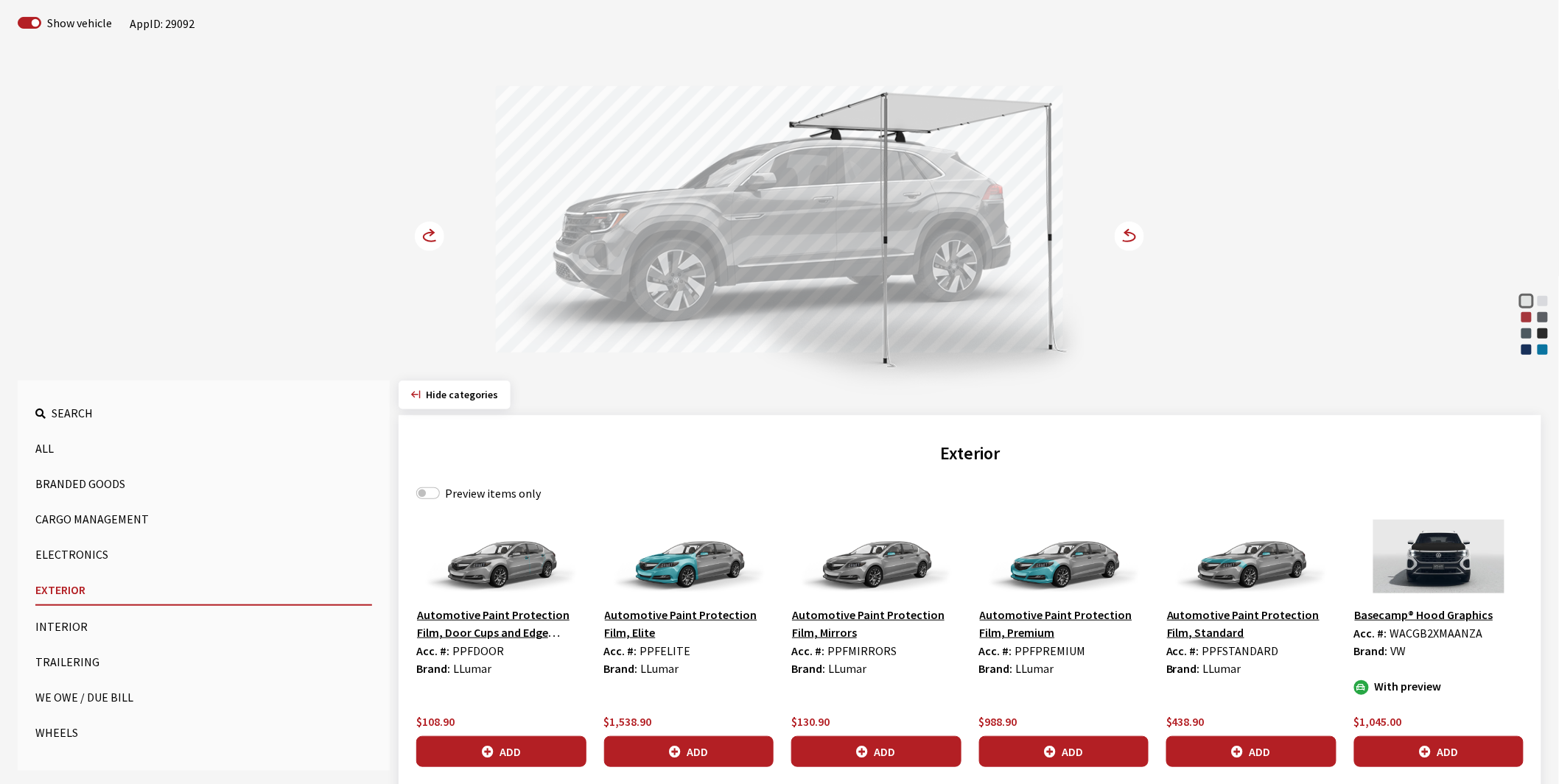
scroll to position [0, 0]
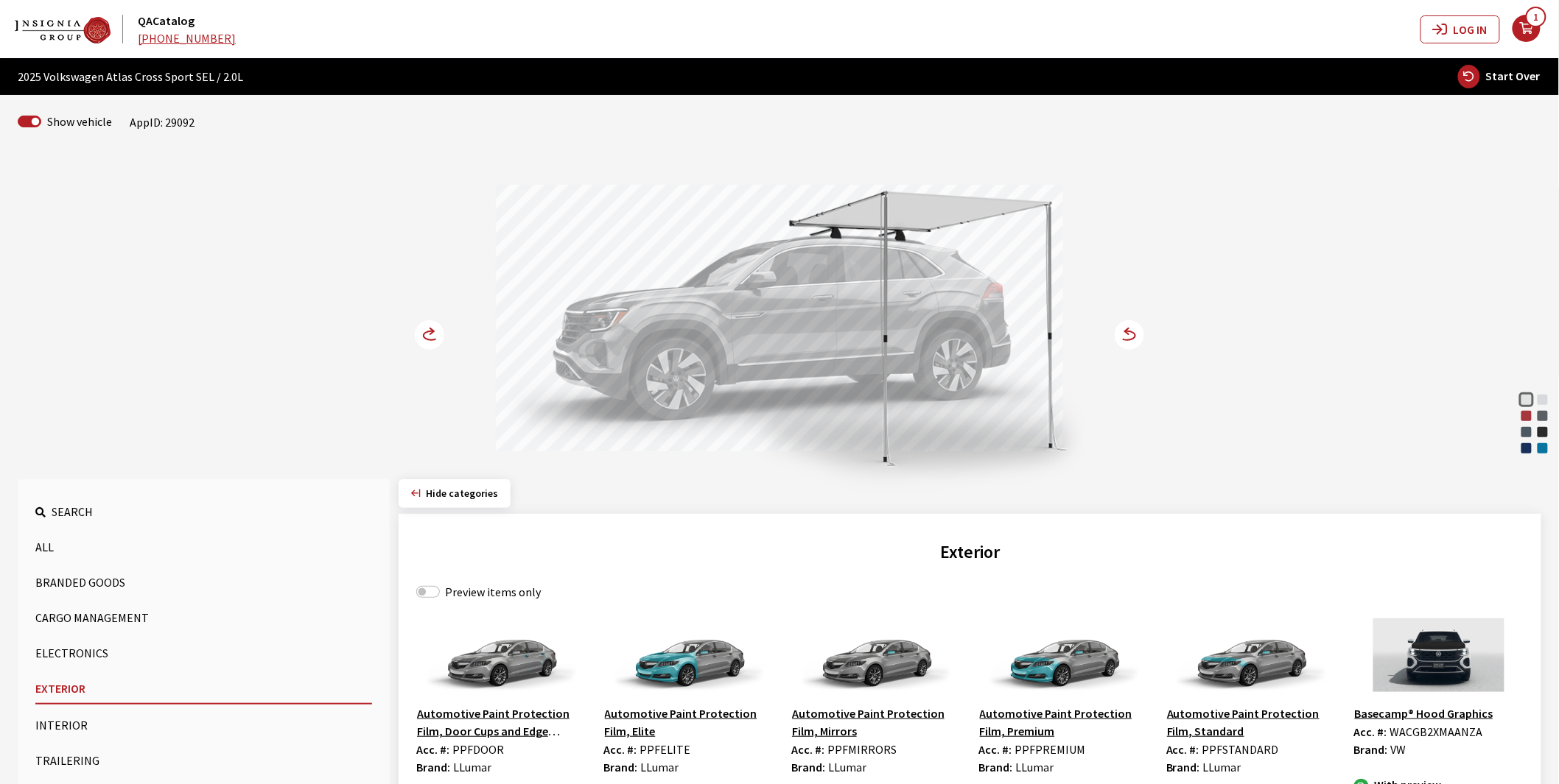
click at [431, 336] on circle at bounding box center [429, 335] width 29 height 29
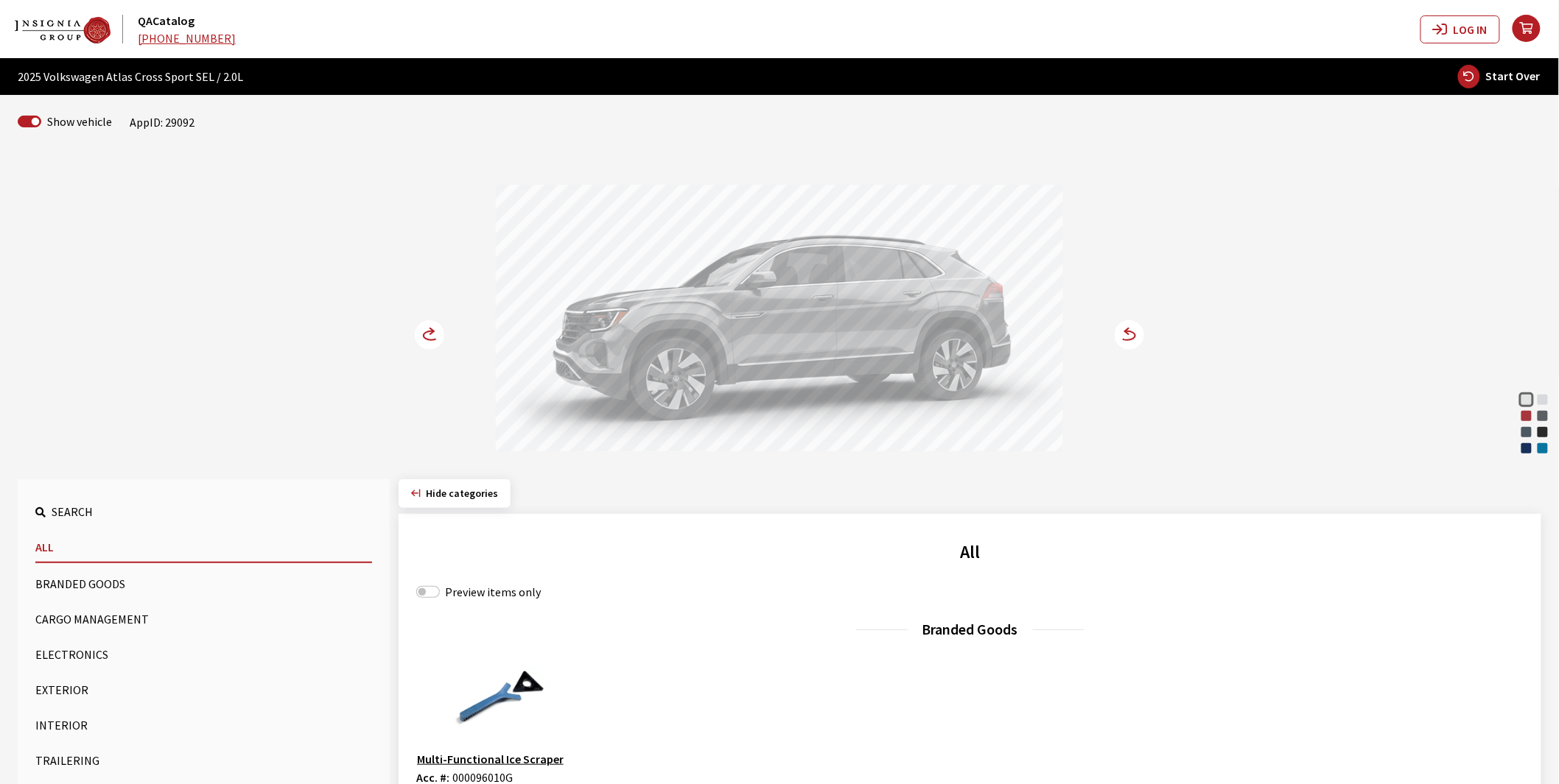
click at [72, 688] on button "Exterior" at bounding box center [204, 690] width 337 height 29
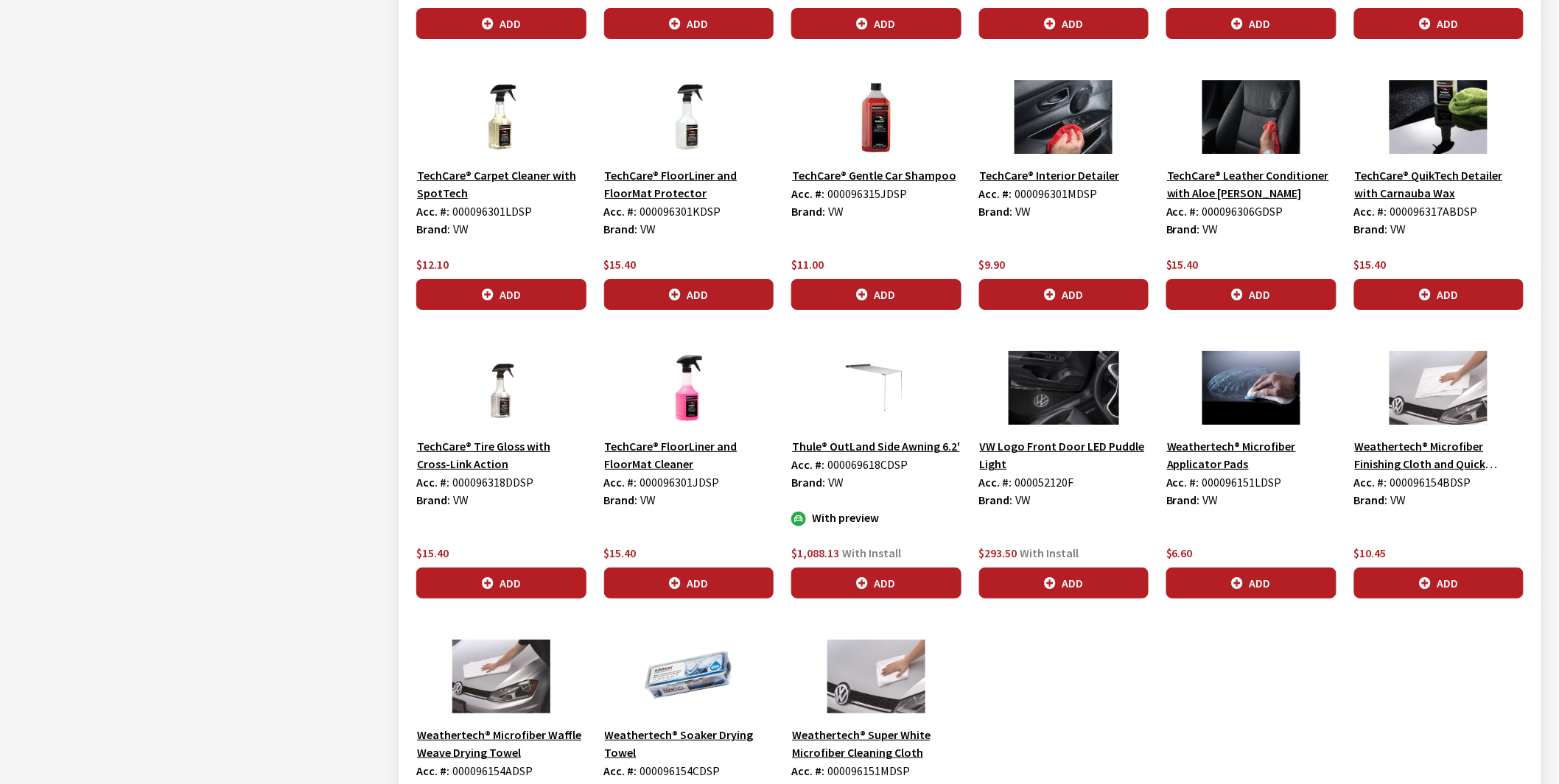
scroll to position [2291, 0]
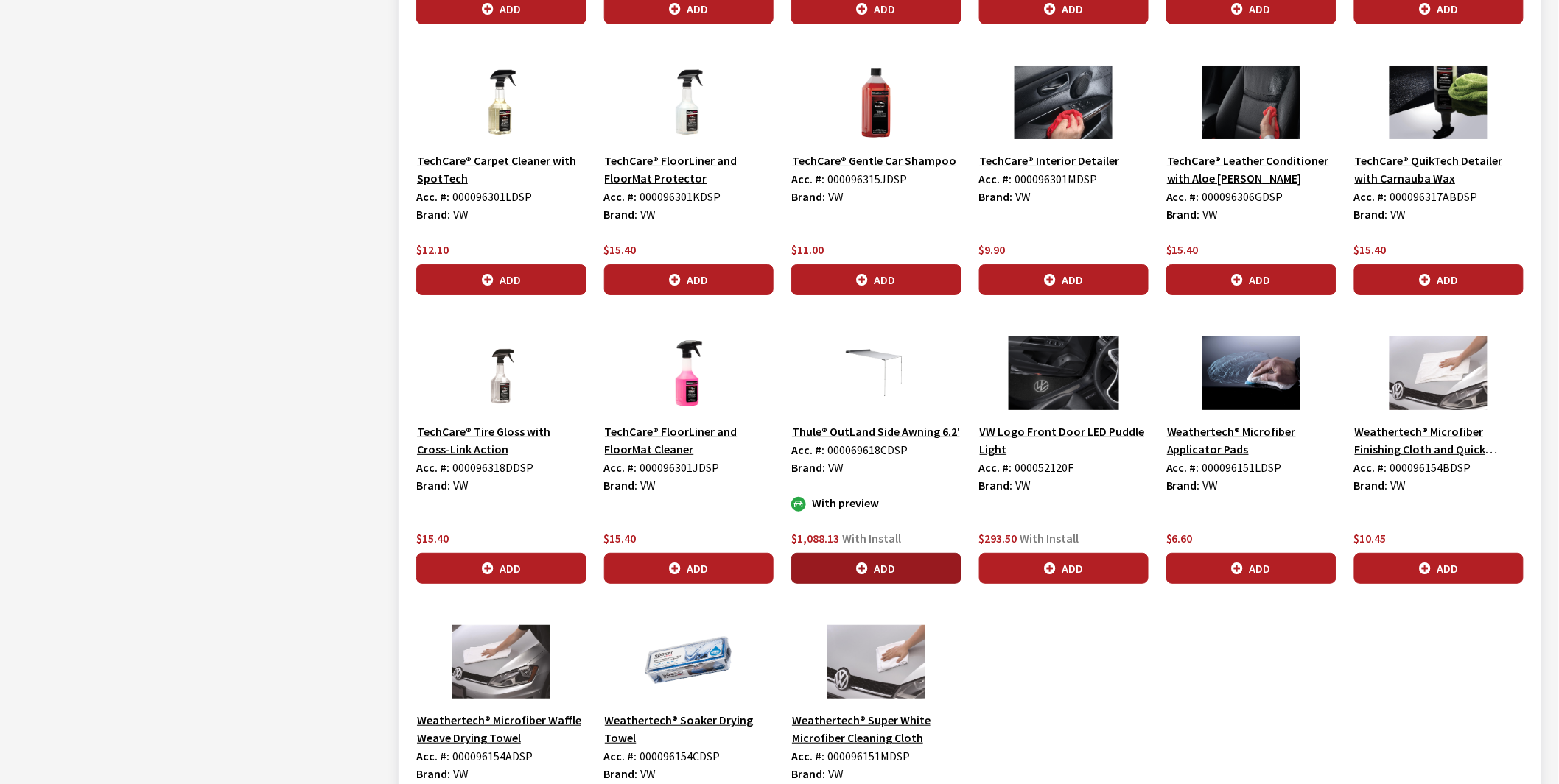
click at [873, 570] on button "Add" at bounding box center [876, 568] width 170 height 31
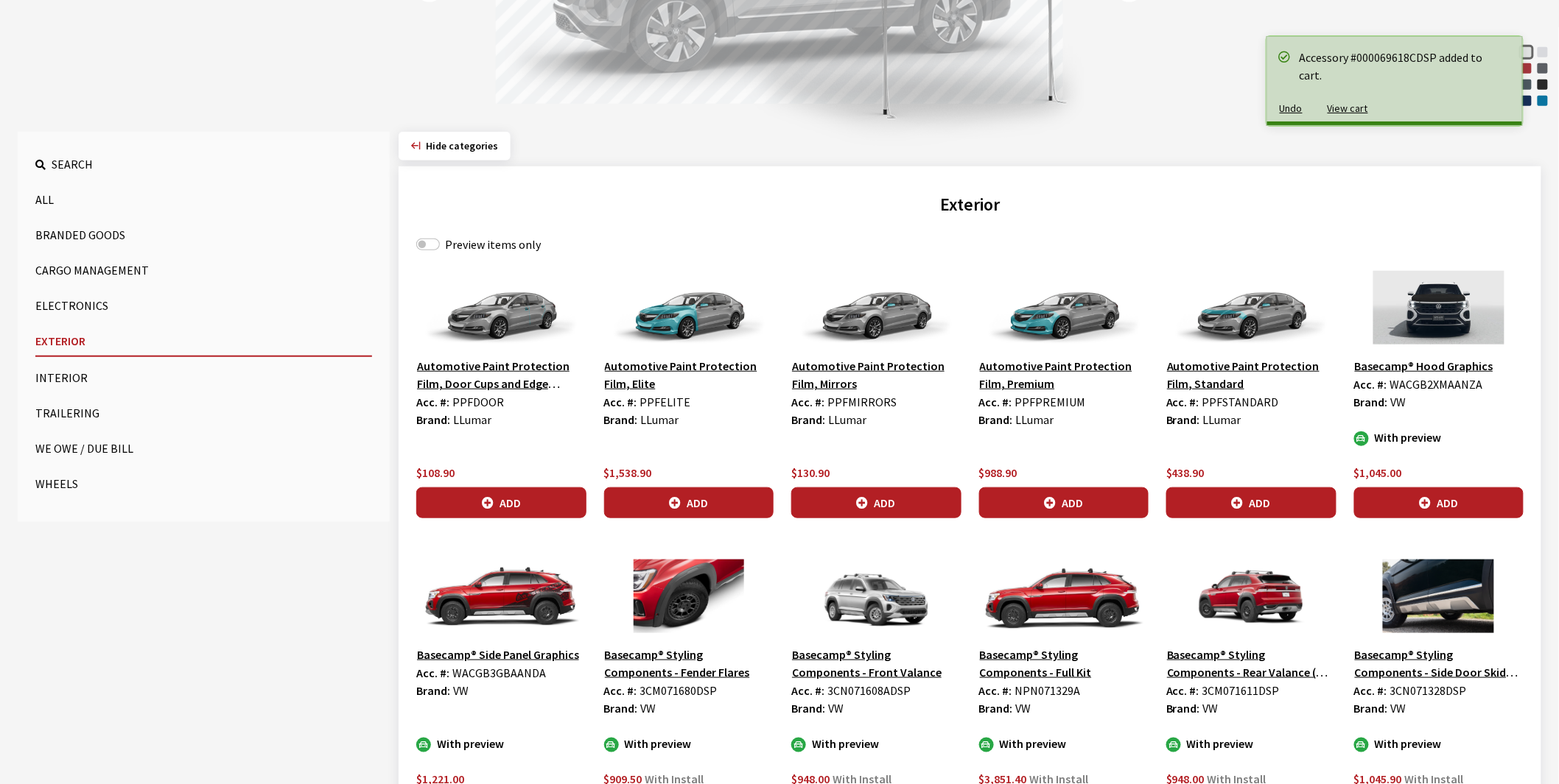
scroll to position [82, 0]
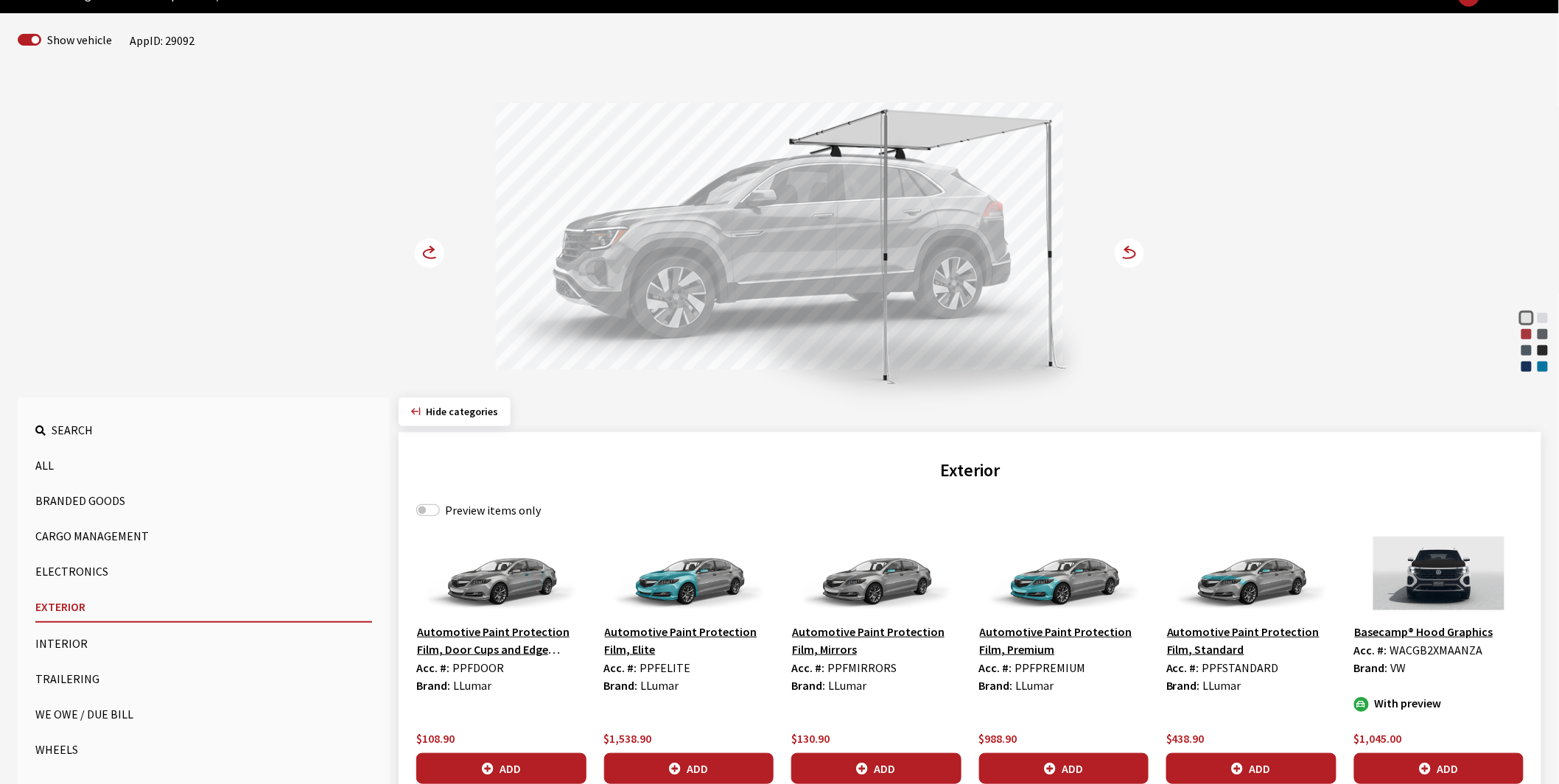
click at [423, 248] on circle at bounding box center [429, 253] width 29 height 29
